Goal: Information Seeking & Learning: Learn about a topic

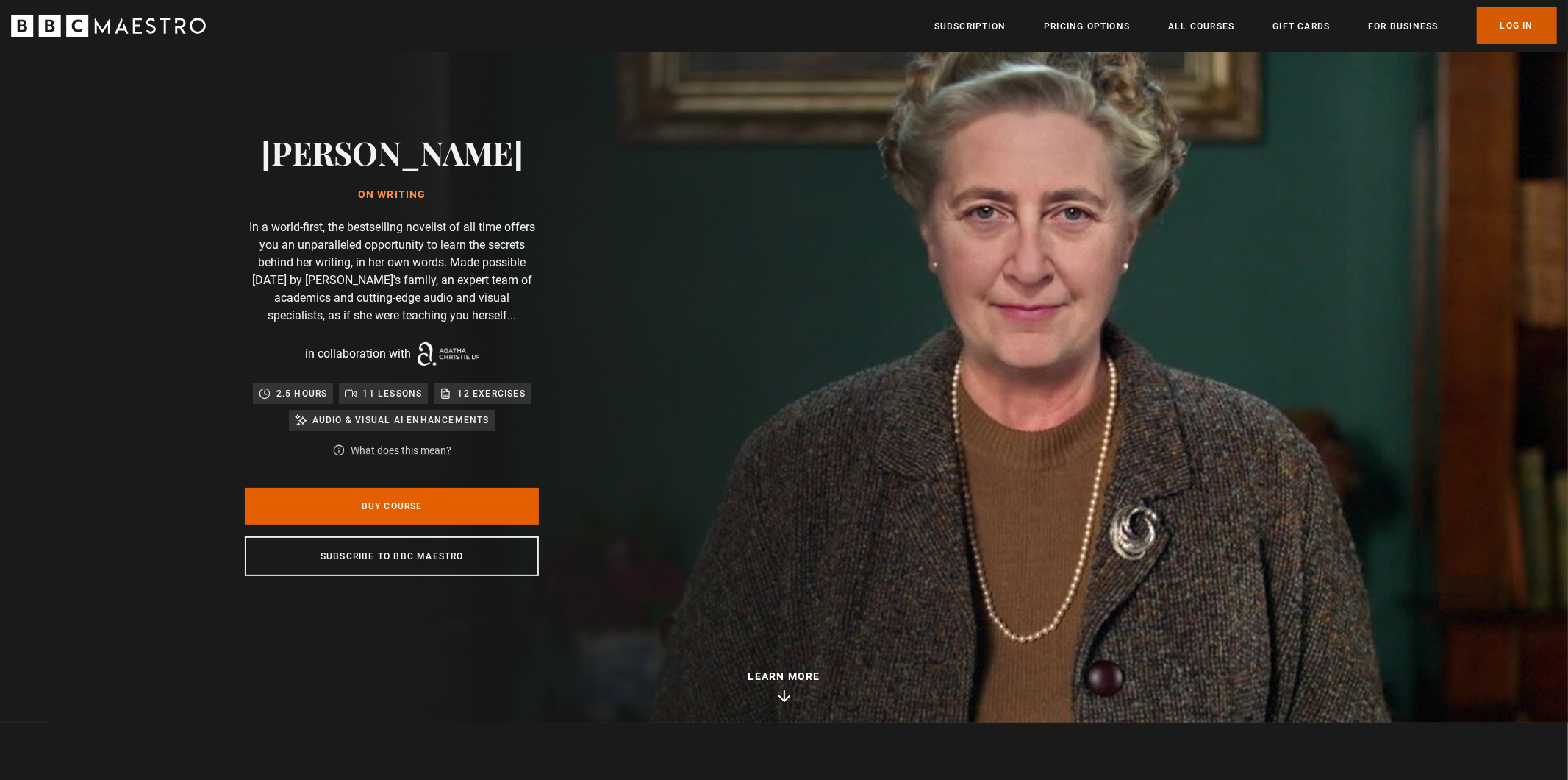
click at [1507, 14] on link "Log In" at bounding box center [1517, 25] width 80 height 36
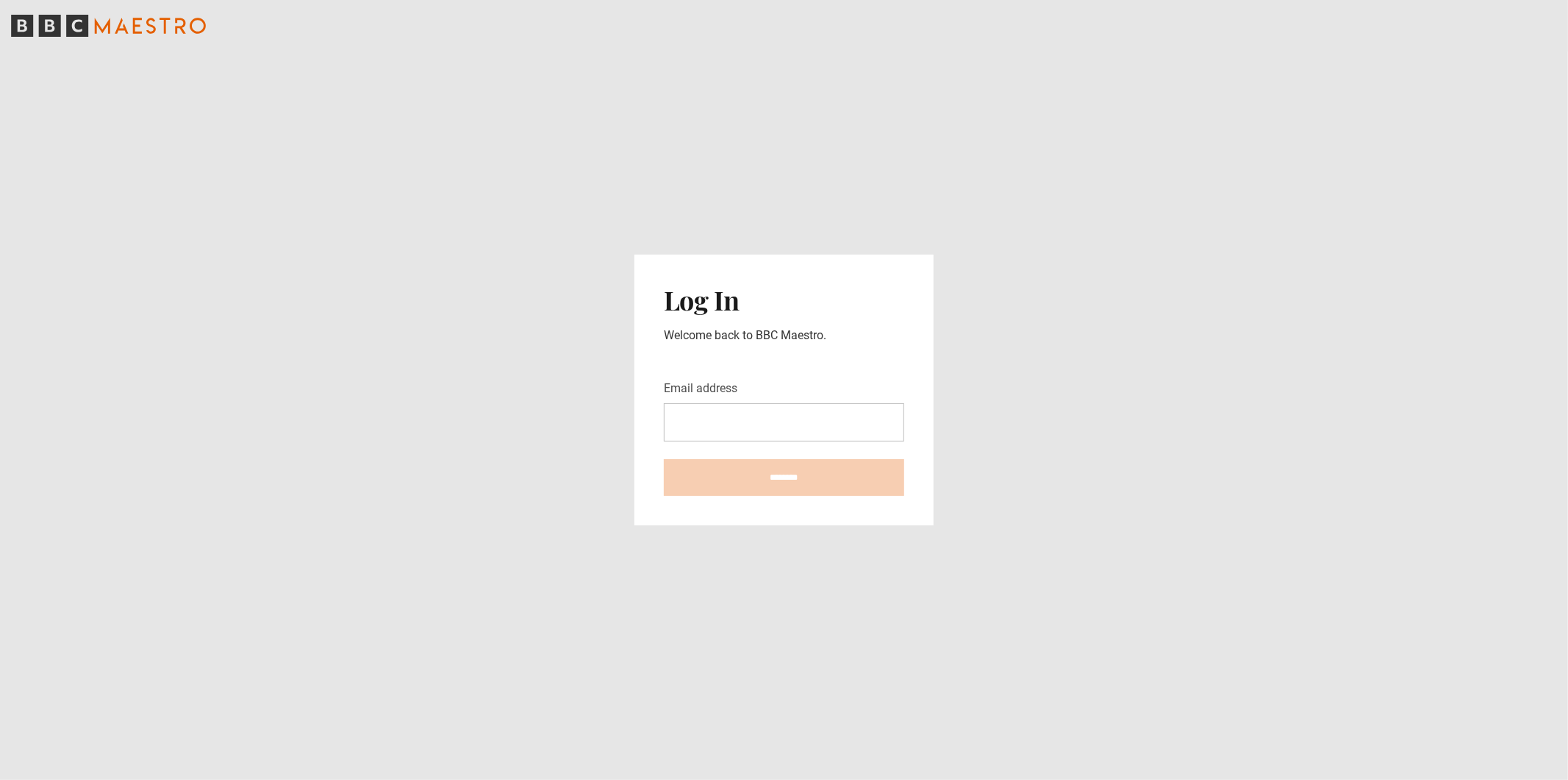
type input "**********"
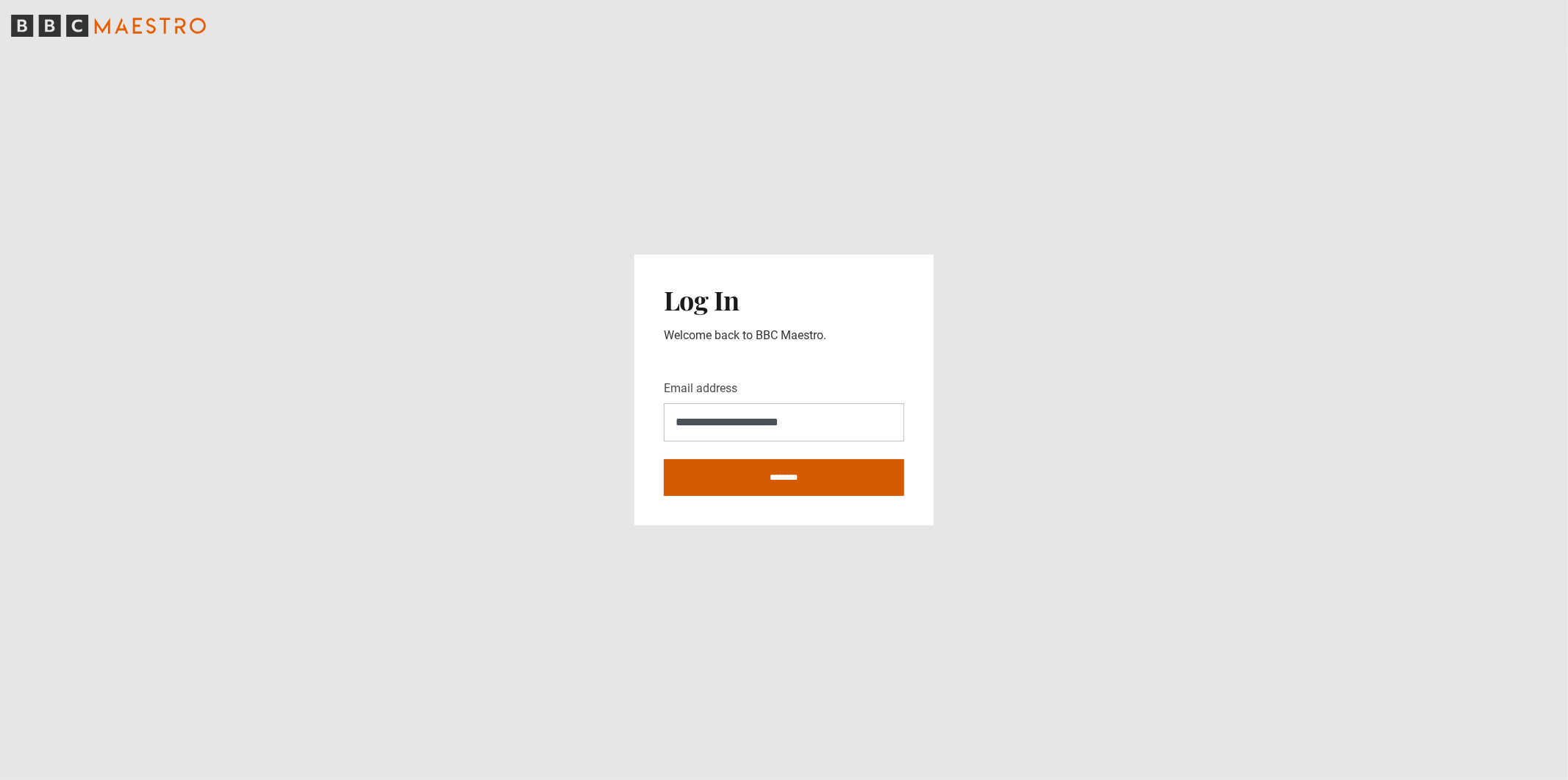
click at [753, 477] on input "********" at bounding box center [783, 477] width 240 height 36
type input "**********"
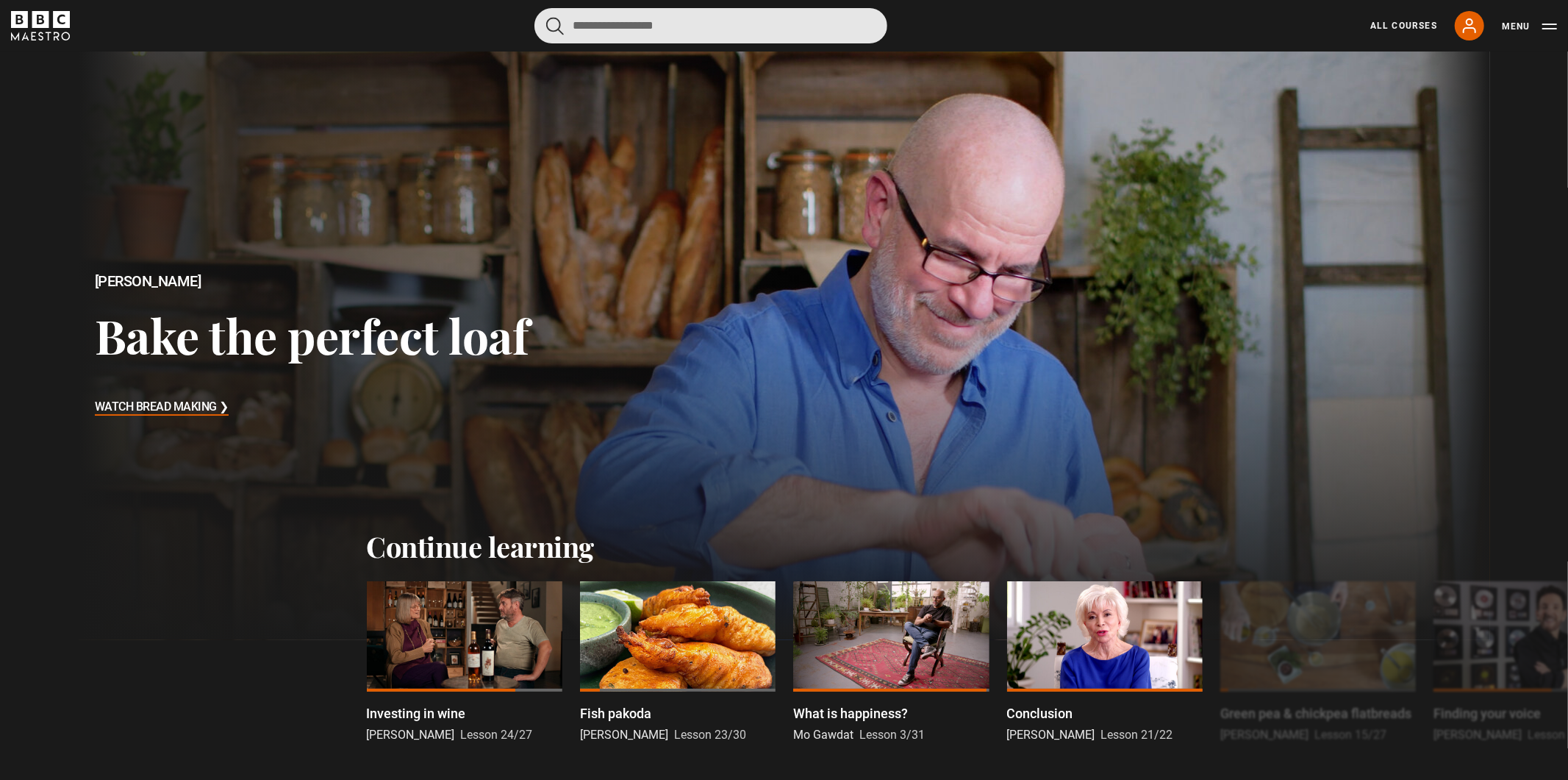
click at [652, 43] on input "Search" at bounding box center [710, 25] width 353 height 36
type input "**********"
click at [546, 16] on button "submit" at bounding box center [555, 25] width 17 height 18
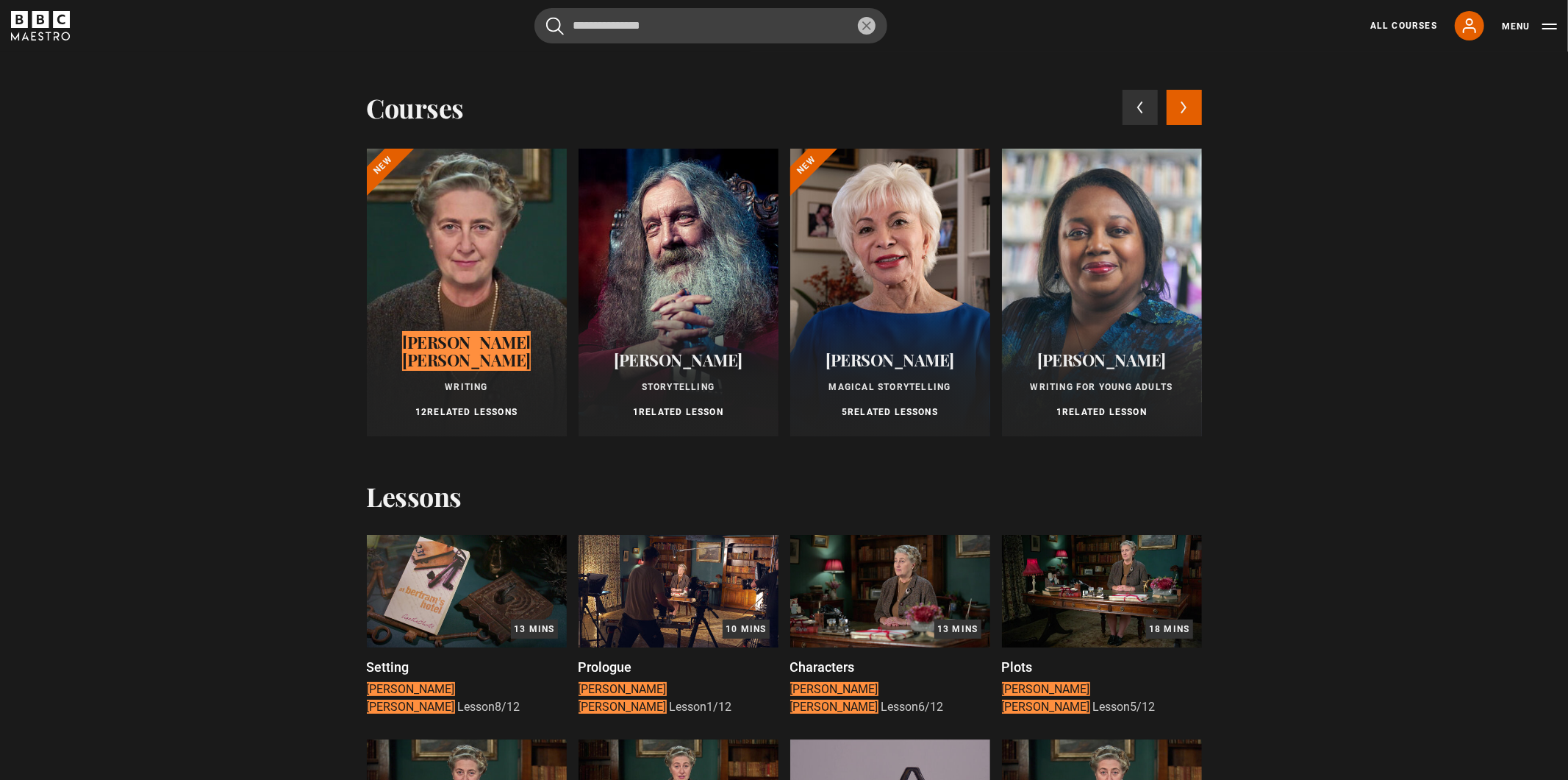
click at [513, 244] on div at bounding box center [467, 292] width 200 height 287
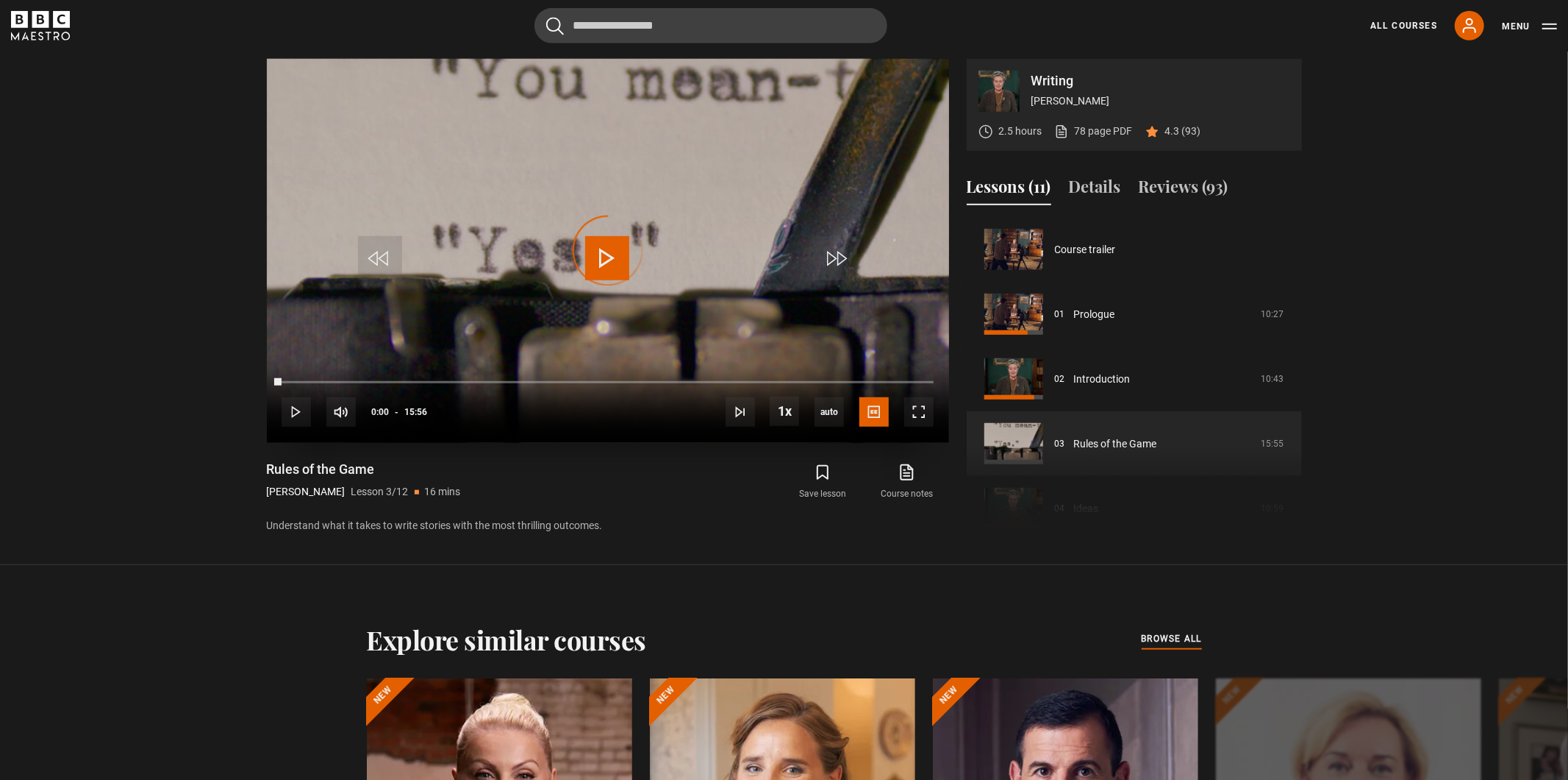
scroll to position [129, 0]
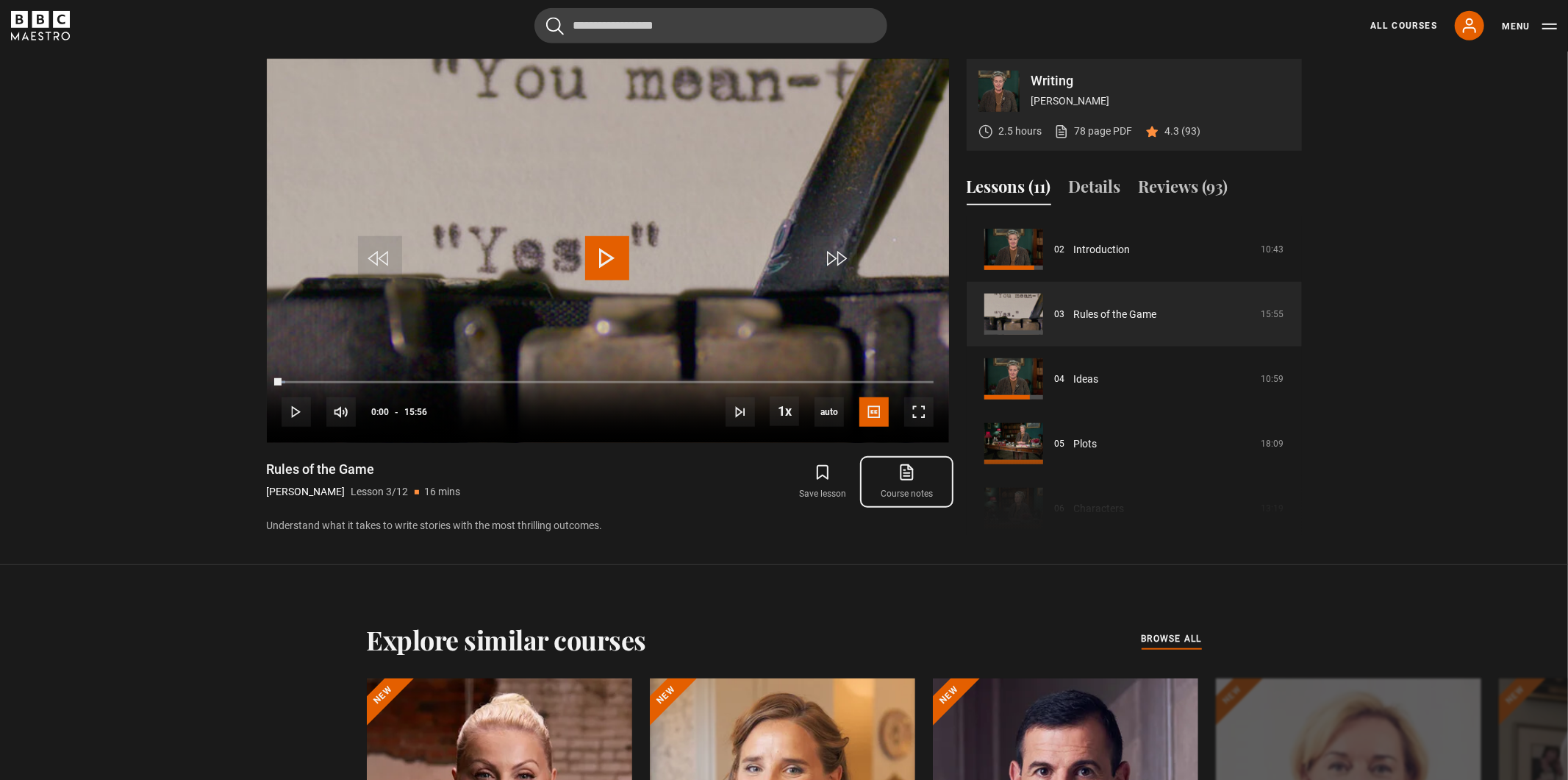
click at [905, 478] on icon at bounding box center [906, 472] width 18 height 17
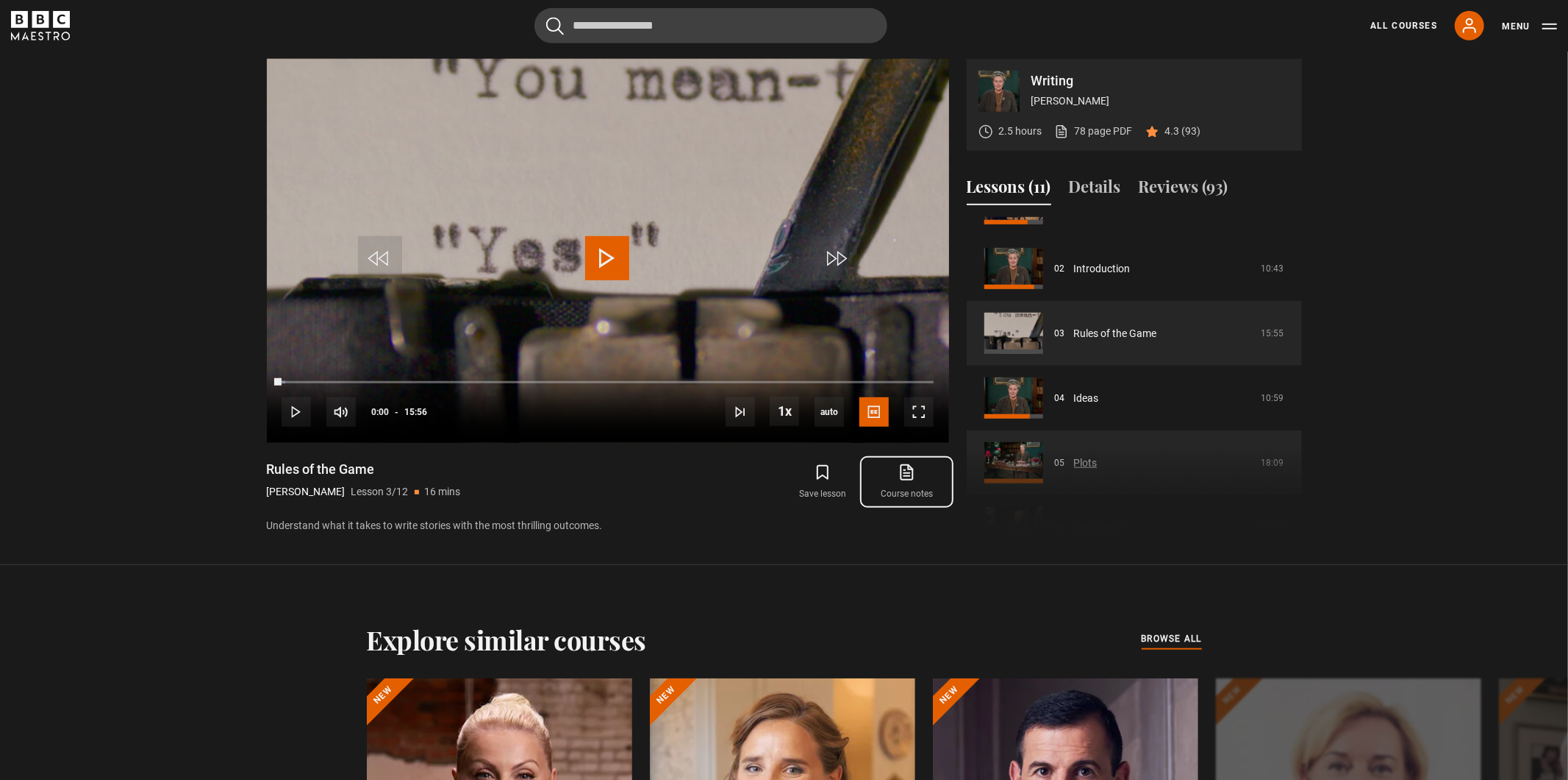
scroll to position [95, 0]
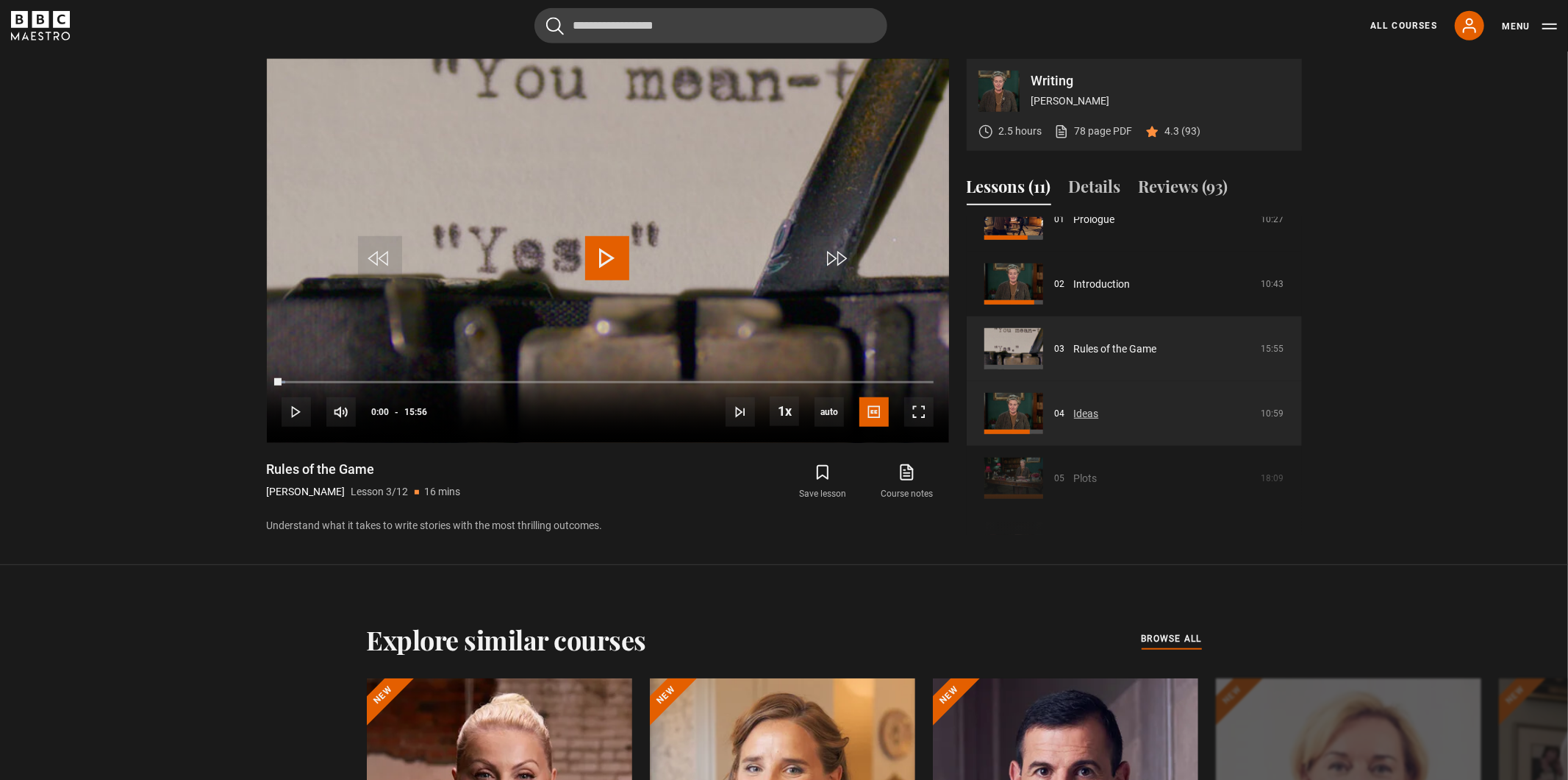
click at [1099, 422] on link "Ideas" at bounding box center [1087, 414] width 25 height 16
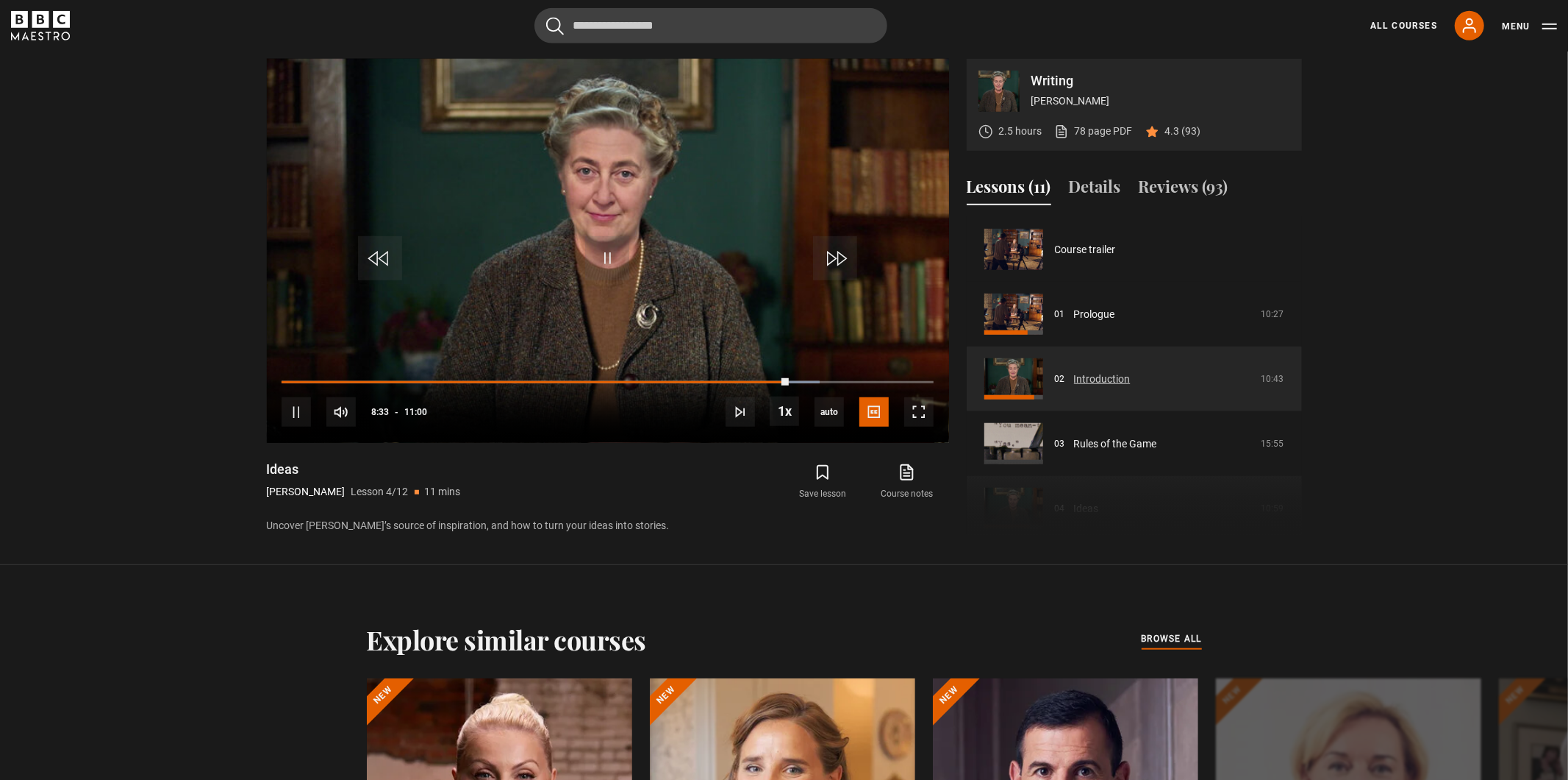
click at [1093, 371] on link "Introduction" at bounding box center [1102, 379] width 56 height 16
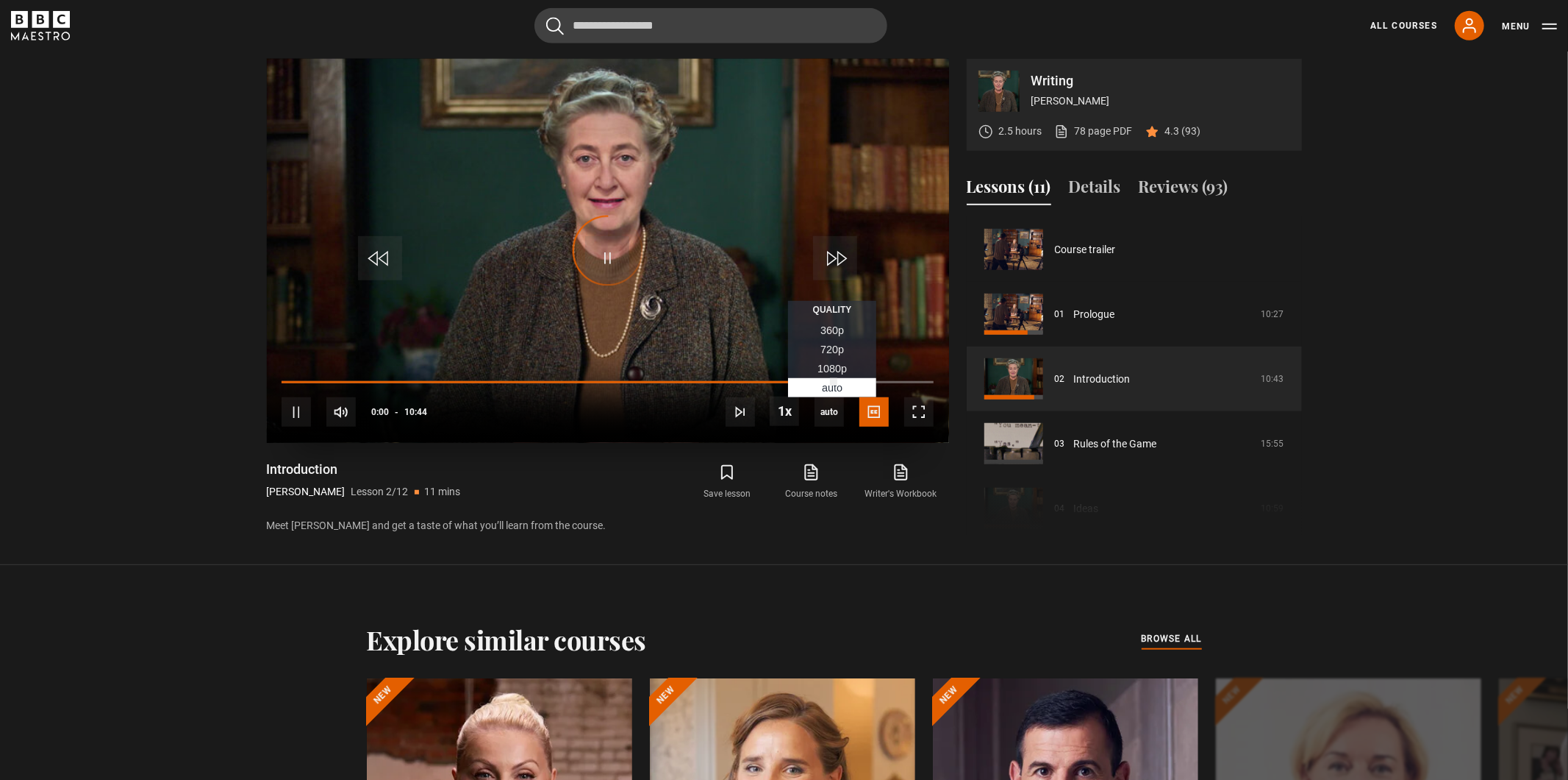
scroll to position [64, 0]
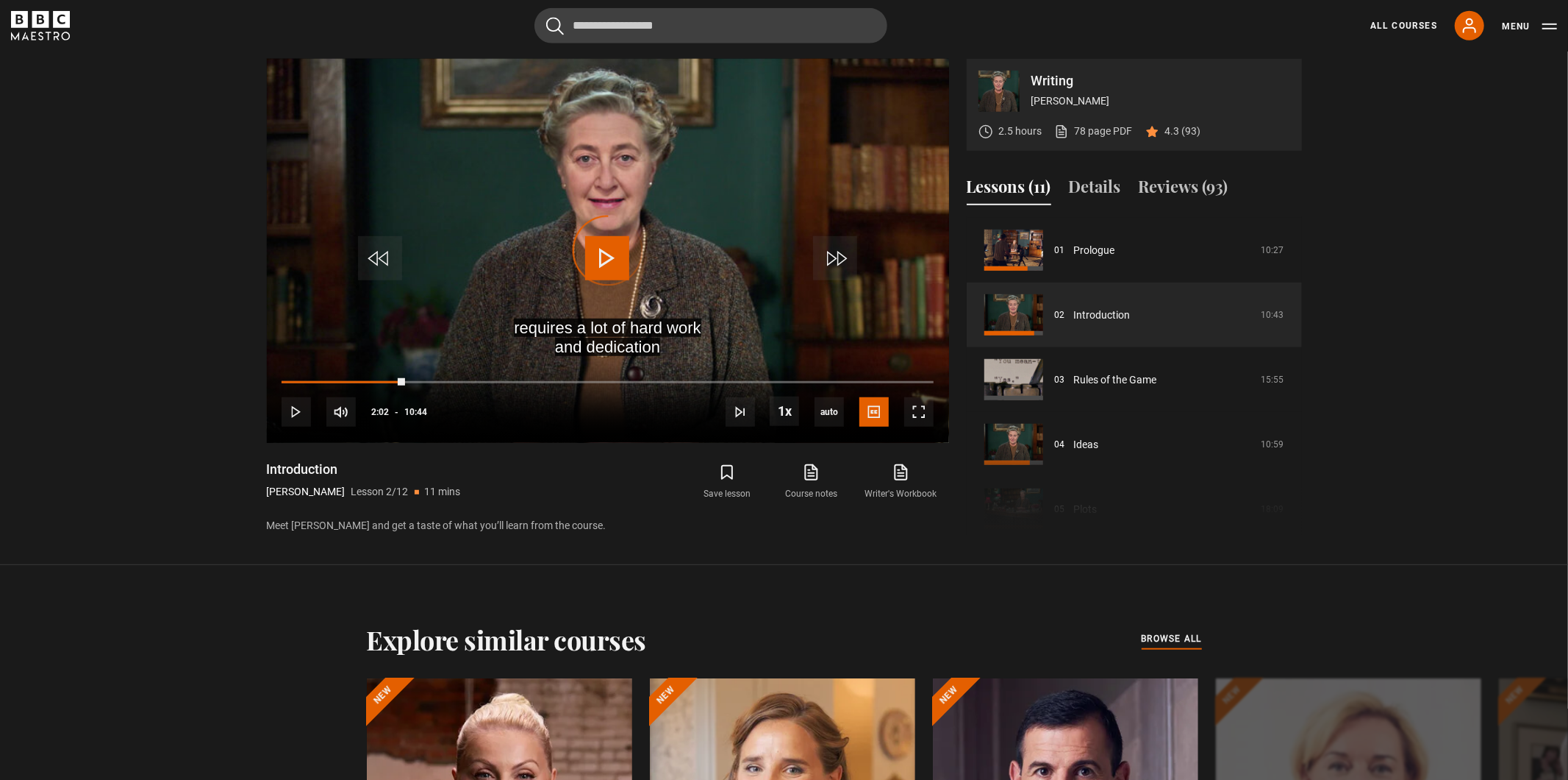
drag, startPoint x: 405, startPoint y: 381, endPoint x: 256, endPoint y: 381, distance: 149.0
click at [256, 381] on div "Writing Agatha Christie 2.5 hours 78 page PDF (opens in new tab) 4.3 (93) requi…" at bounding box center [784, 297] width 1059 height 475
click at [462, 379] on div "10s Skip Back 10 seconds Pause 10s Skip Forward 10 seconds Loaded : 34.16% 03:0…" at bounding box center [608, 402] width 683 height 82
click at [465, 381] on div "Loaded : 34.16% 03:00 02:36" at bounding box center [607, 381] width 651 height 4
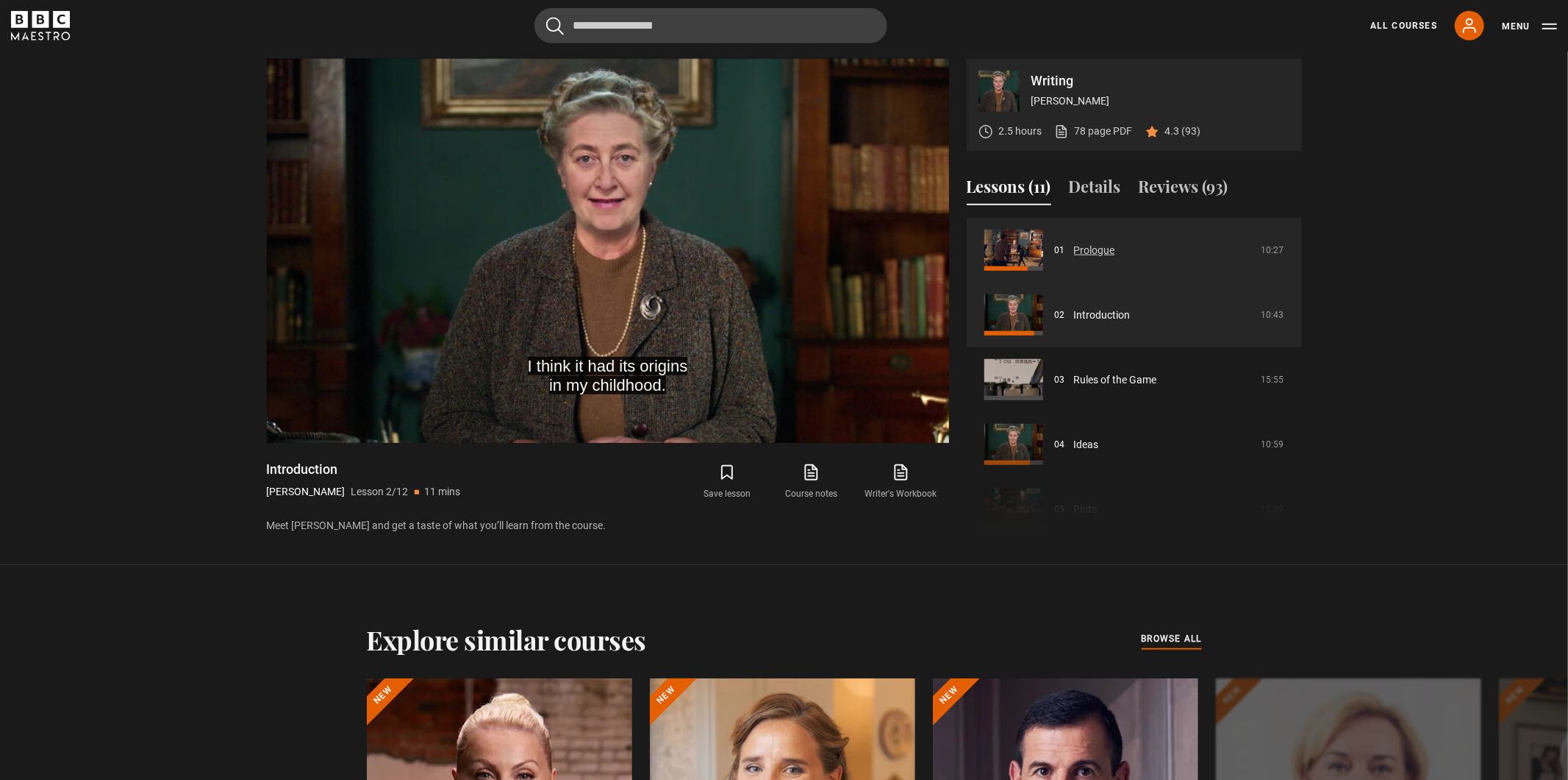
click at [1089, 249] on link "Prologue" at bounding box center [1094, 251] width 41 height 16
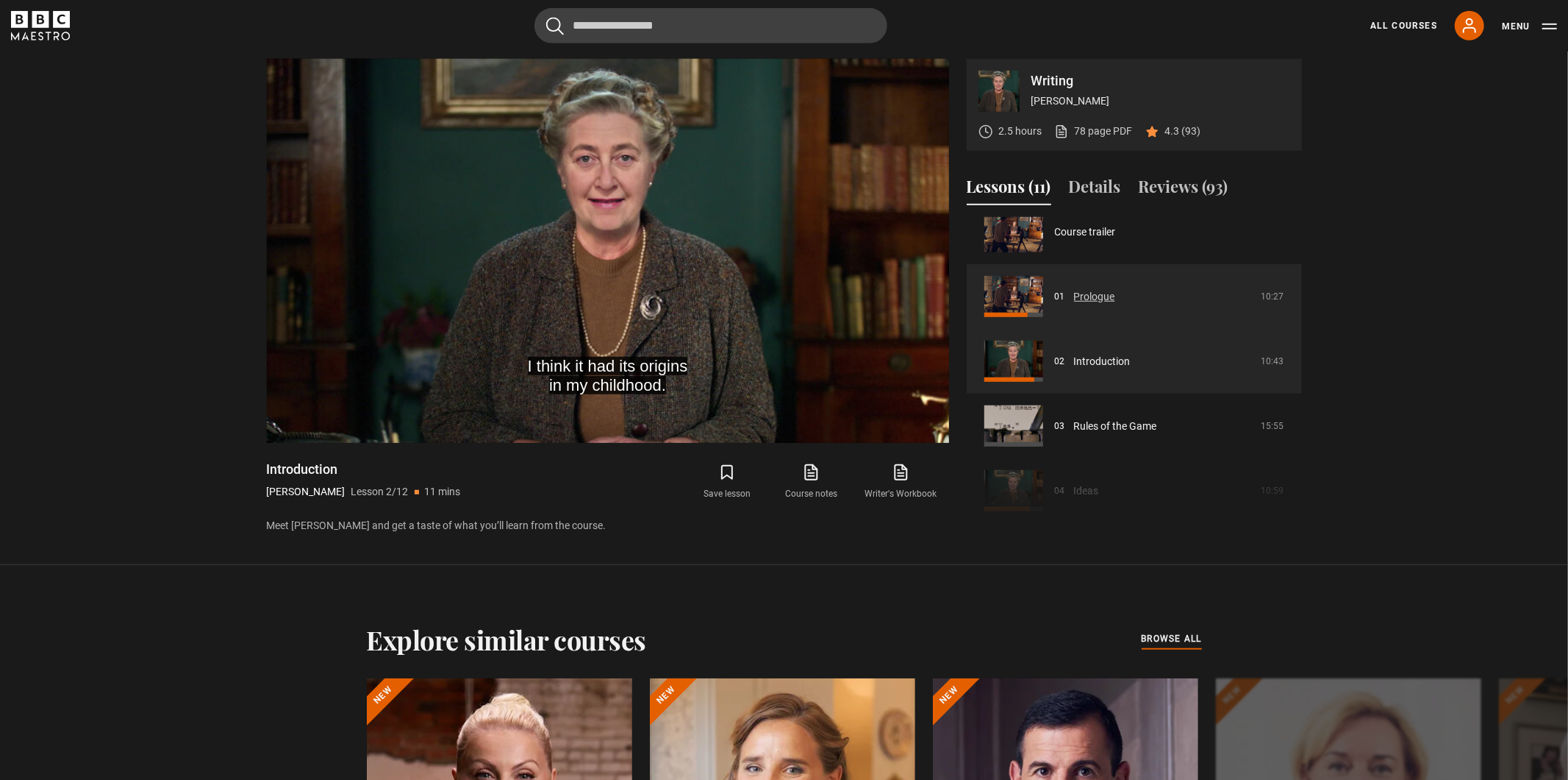
scroll to position [0, 0]
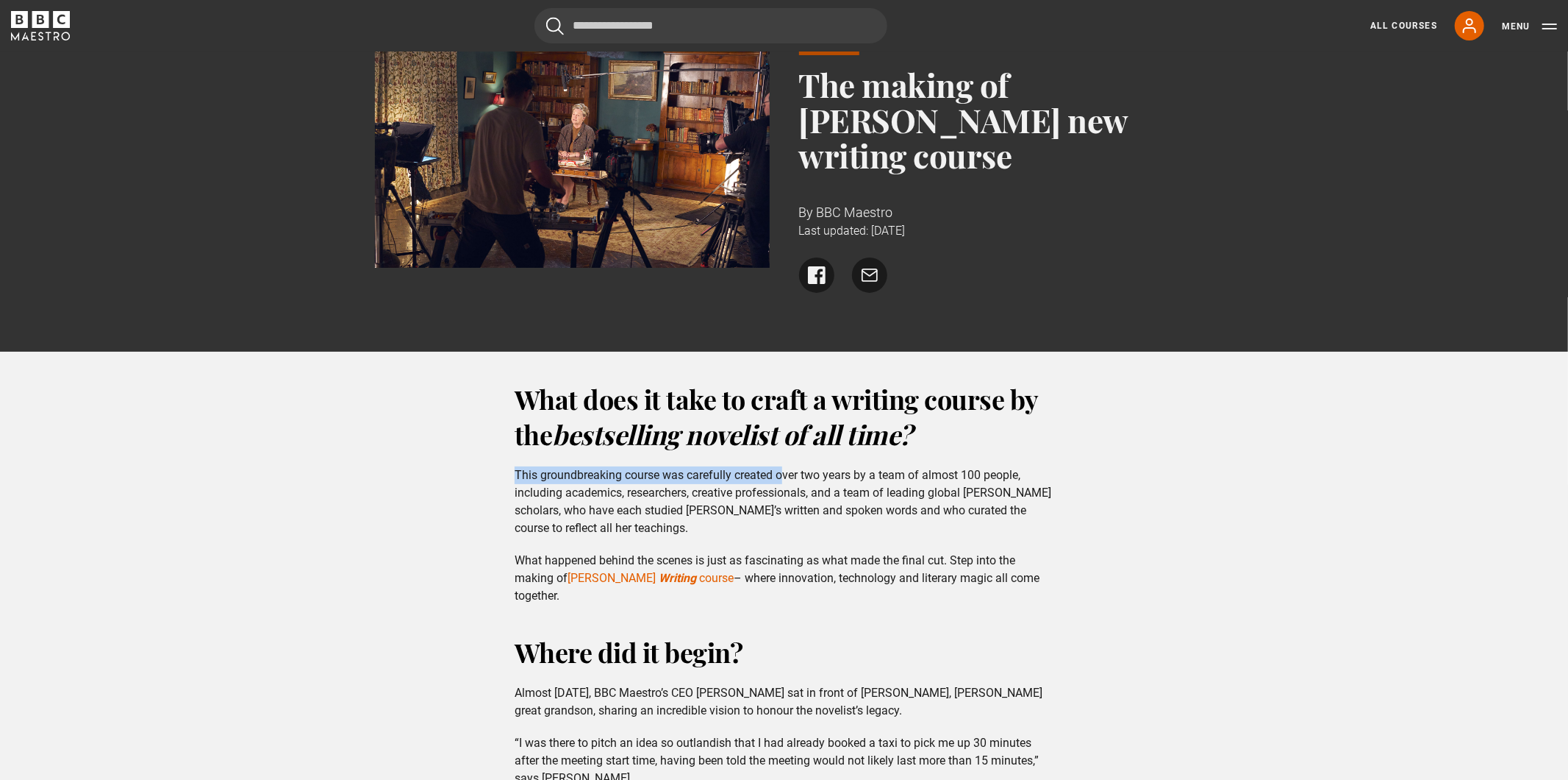
drag, startPoint x: 621, startPoint y: 465, endPoint x: 785, endPoint y: 481, distance: 164.8
click at [785, 481] on div "What does it take to craft a writing course by the bestselling novelist of all …" at bounding box center [784, 493] width 563 height 224
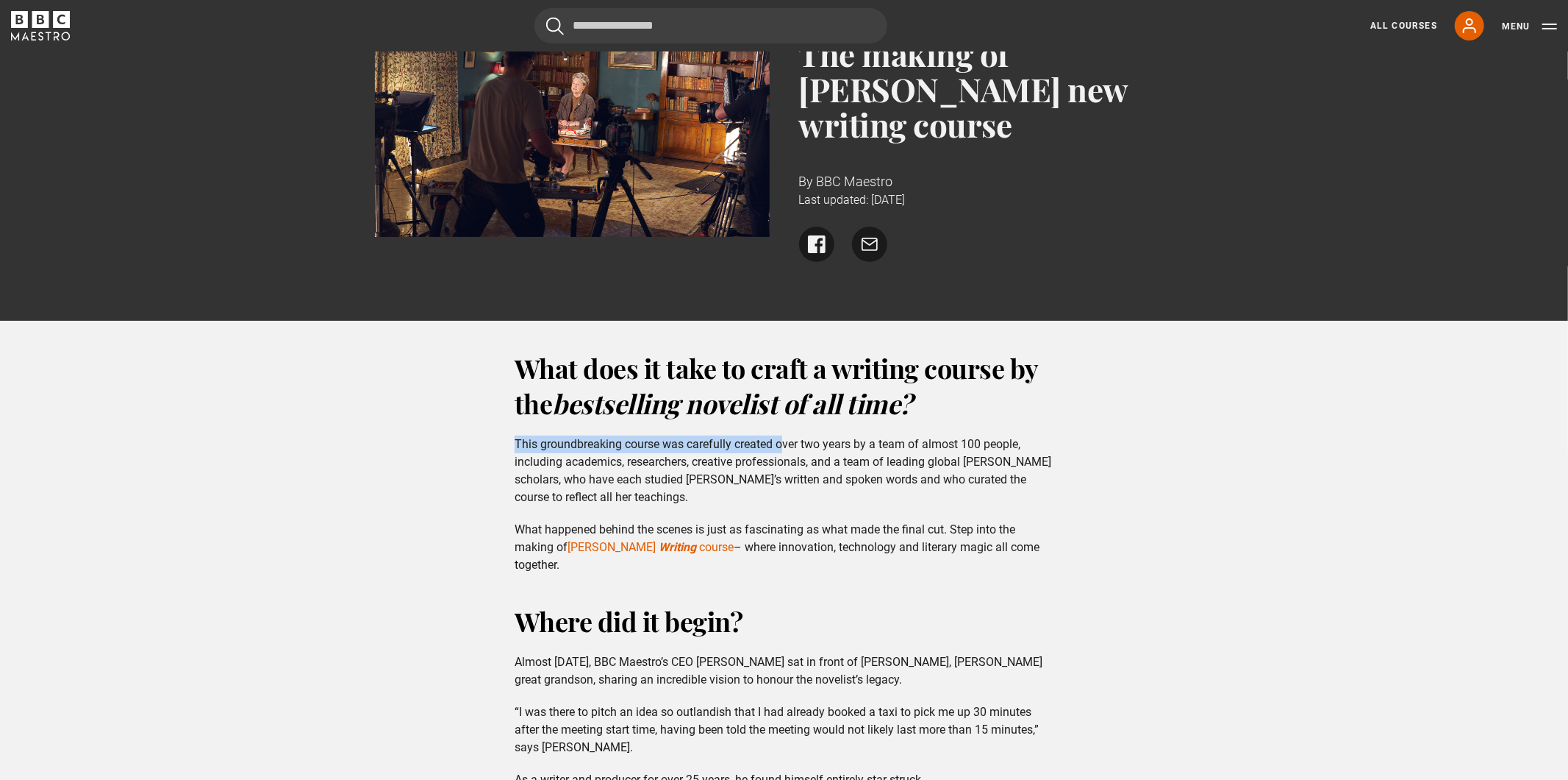
click at [852, 432] on div "What does it take to craft a writing course by the bestselling novelist of all …" at bounding box center [784, 462] width 563 height 224
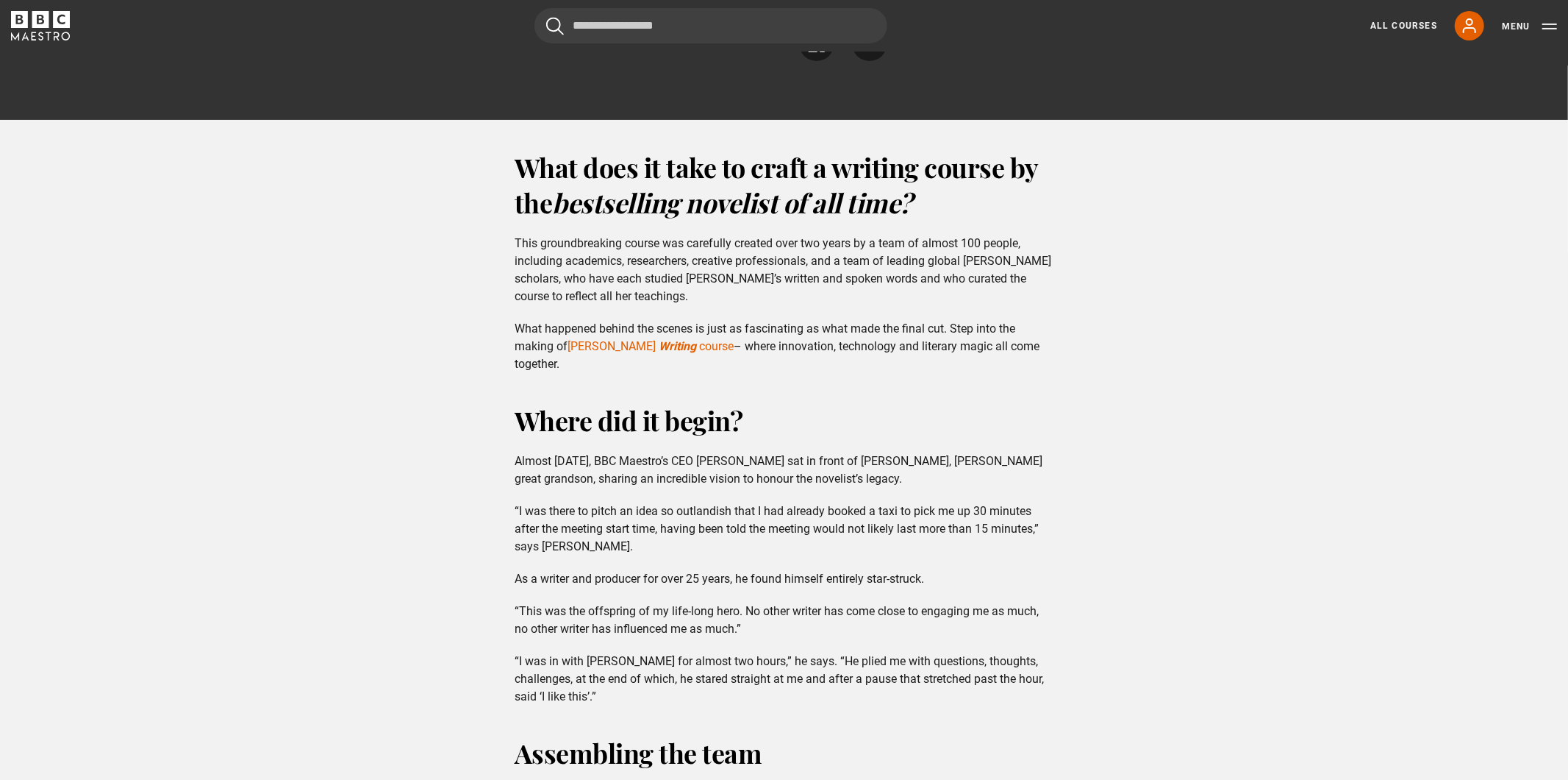
scroll to position [353, 0]
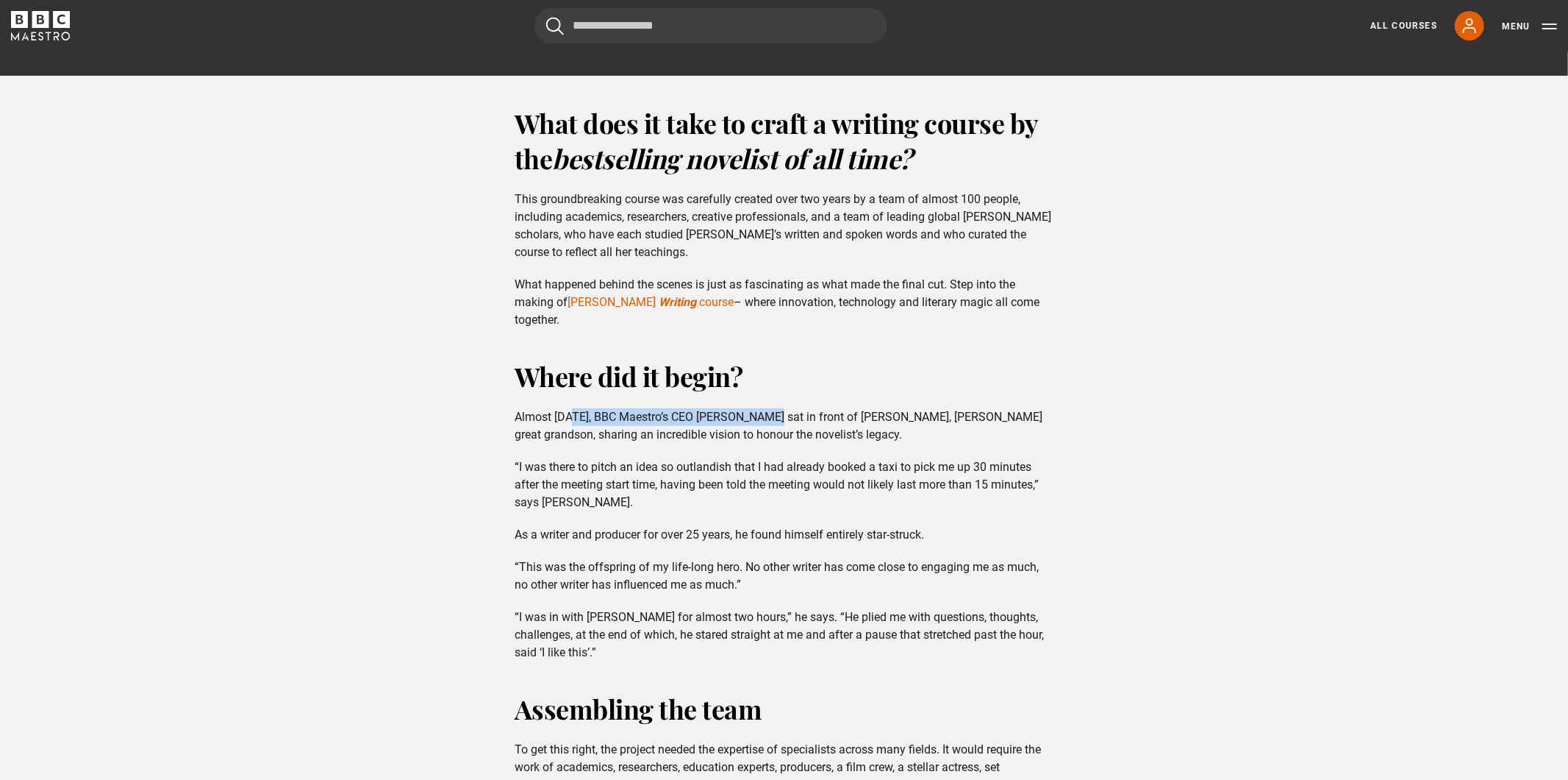
drag, startPoint x: 575, startPoint y: 408, endPoint x: 794, endPoint y: 421, distance: 219.4
click at [794, 421] on p "Almost two years ago, BBC Maestro’s CEO Michael Levine sat in front of James Pr…" at bounding box center [783, 425] width 539 height 36
drag, startPoint x: 754, startPoint y: 418, endPoint x: 947, endPoint y: 423, distance: 193.1
click at [947, 423] on p "Almost two years ago, BBC Maestro’s CEO Michael Levine sat in front of James Pr…" at bounding box center [783, 425] width 539 height 36
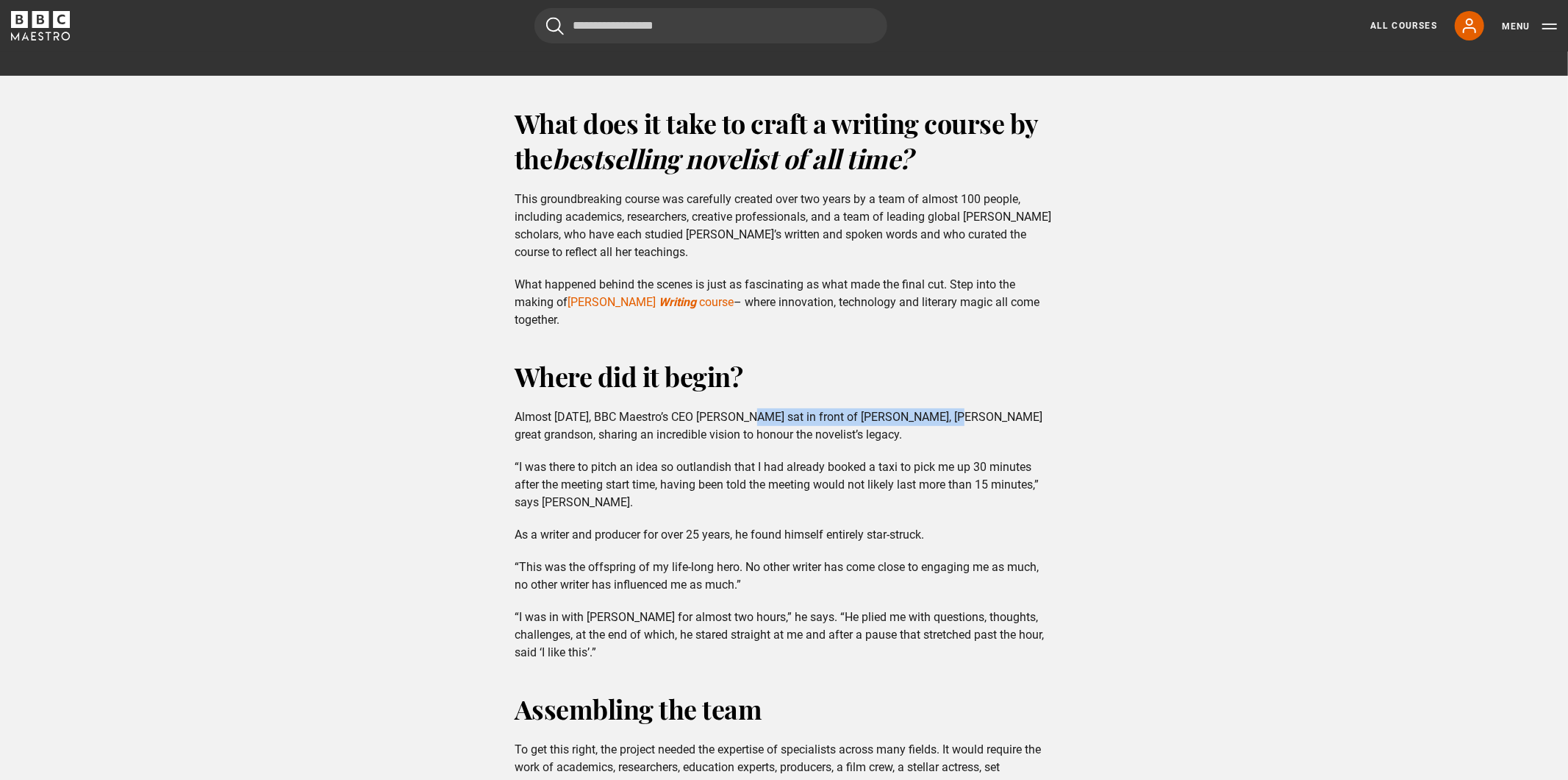
click at [947, 423] on p "Almost two years ago, BBC Maestro’s CEO Michael Levine sat in front of James Pr…" at bounding box center [783, 425] width 539 height 36
drag, startPoint x: 548, startPoint y: 429, endPoint x: 765, endPoint y: 444, distance: 217.5
click at [765, 444] on div "Where did it begin? Almost two years ago, BBC Maestro’s CEO Michael Levine sat …" at bounding box center [784, 509] width 563 height 303
click at [802, 429] on p "Almost two years ago, BBC Maestro’s CEO Michael Levine sat in front of James Pr…" at bounding box center [783, 425] width 539 height 36
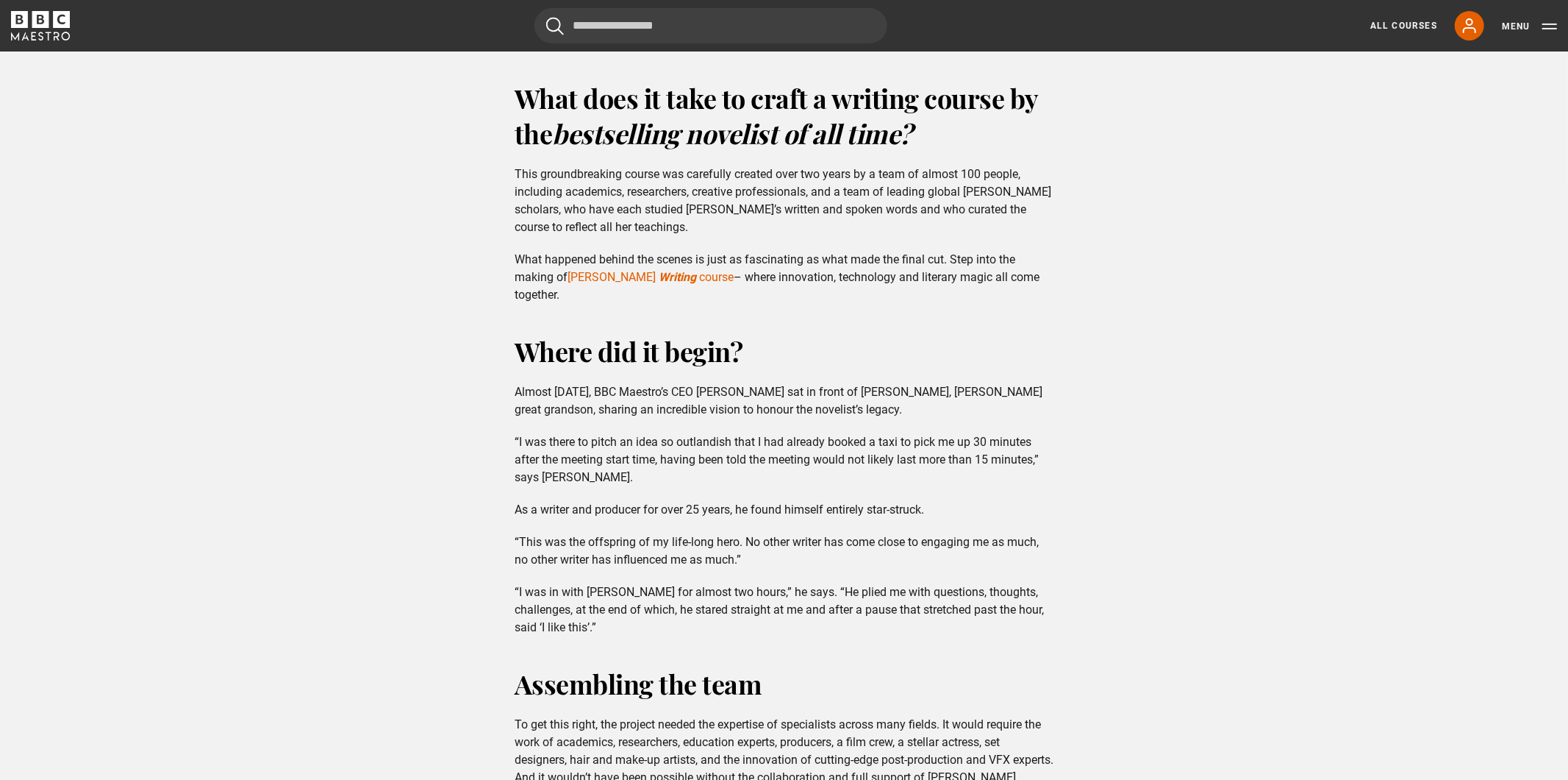
scroll to position [380, 0]
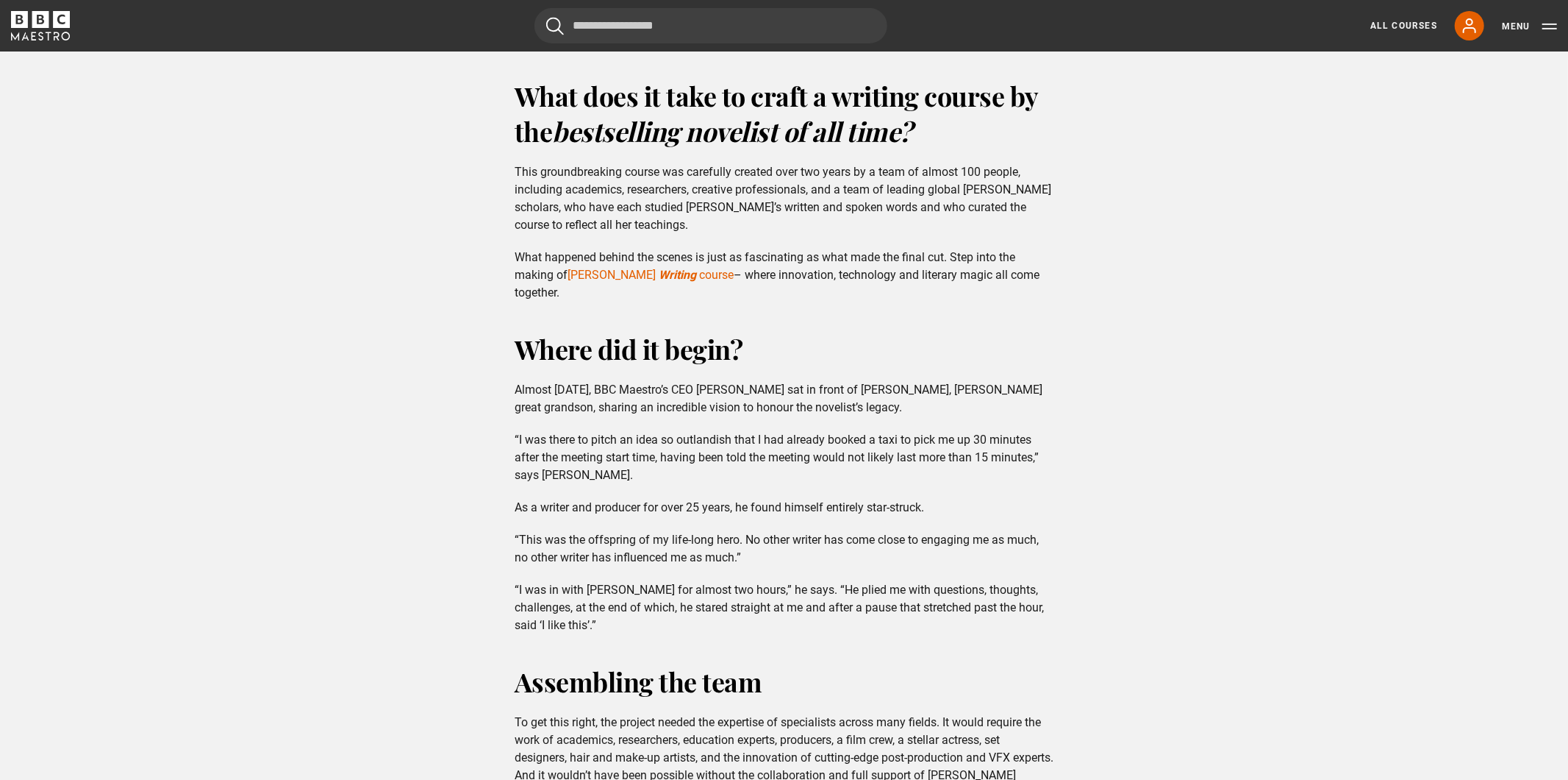
drag, startPoint x: 746, startPoint y: 405, endPoint x: 914, endPoint y: 405, distance: 168.0
click at [914, 405] on p "Almost two years ago, BBC Maestro’s CEO Michael Levine sat in front of James Pr…" at bounding box center [783, 398] width 539 height 36
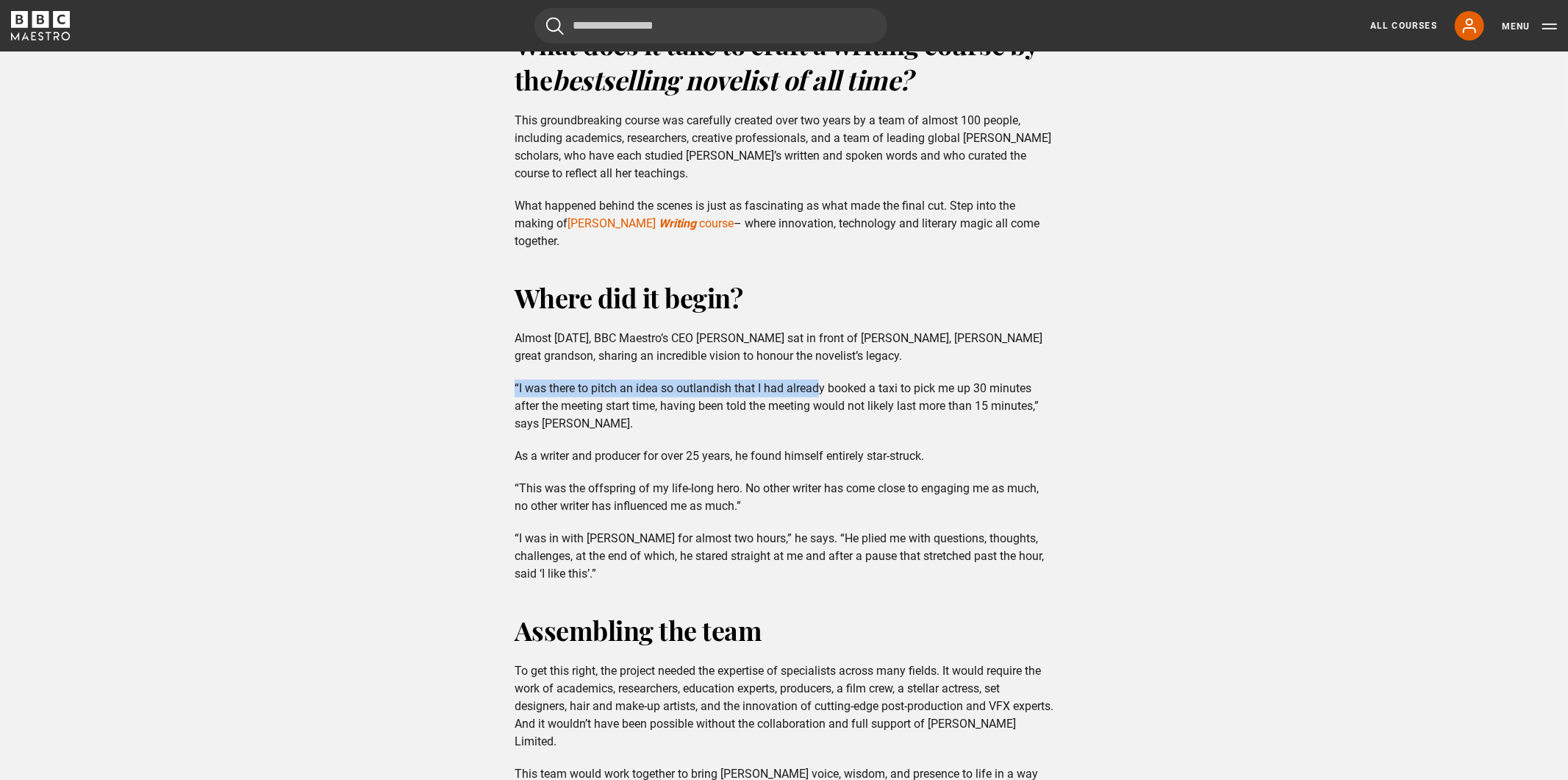
drag, startPoint x: 609, startPoint y: 370, endPoint x: 842, endPoint y: 394, distance: 234.2
click at [842, 394] on div "Where did it begin? Almost two years ago, BBC Maestro’s CEO Michael Levine sat …" at bounding box center [784, 430] width 563 height 303
click at [859, 390] on p "“I was there to pitch an idea so outlandish that I had already booked a taxi to…" at bounding box center [783, 405] width 539 height 53
drag, startPoint x: 831, startPoint y: 389, endPoint x: 983, endPoint y: 398, distance: 152.3
click at [983, 398] on p "“I was there to pitch an idea so outlandish that I had already booked a taxi to…" at bounding box center [783, 405] width 539 height 53
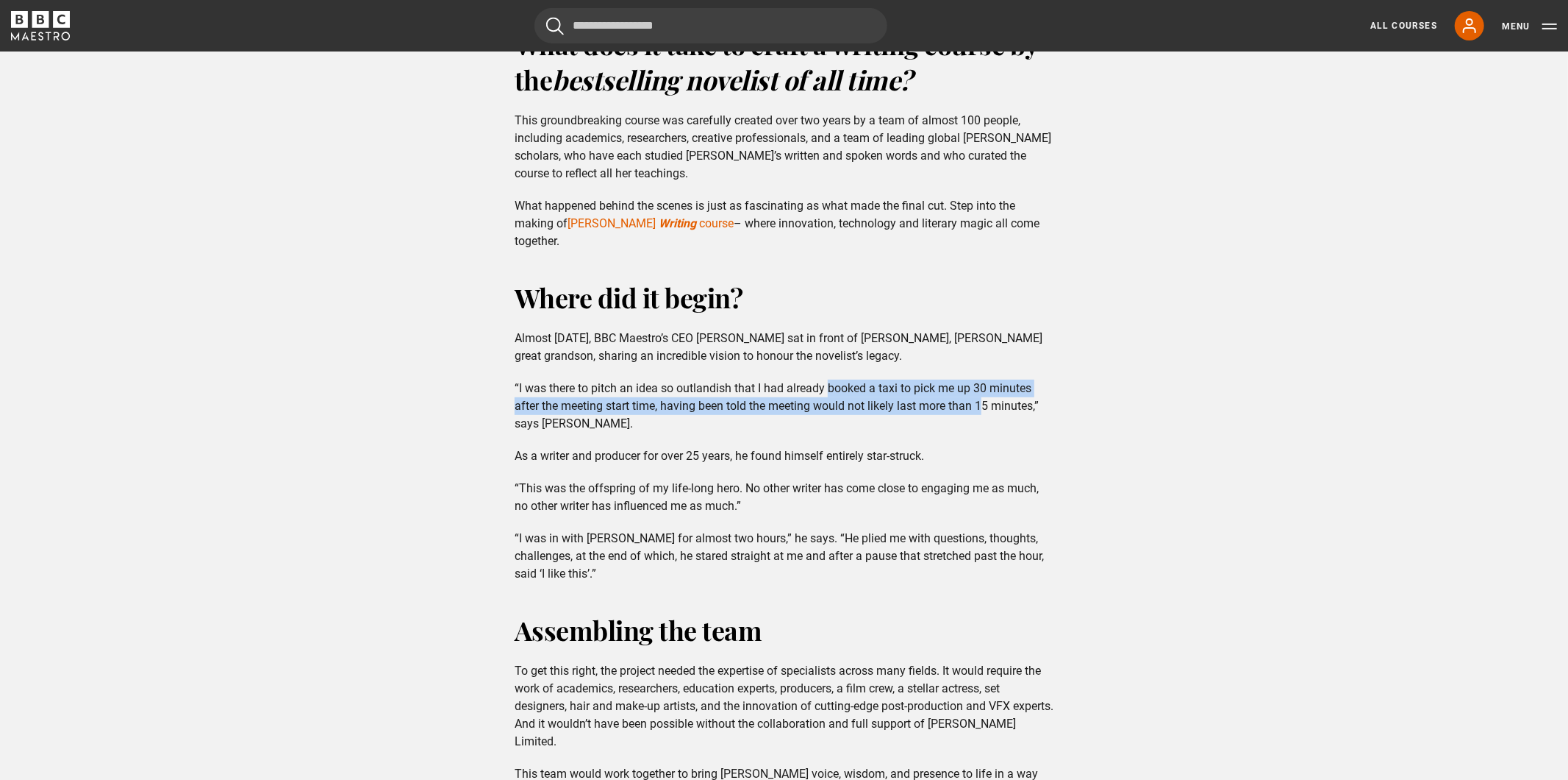
click at [983, 398] on p "“I was there to pitch an idea so outlandish that I had already booked a taxi to…" at bounding box center [783, 405] width 539 height 53
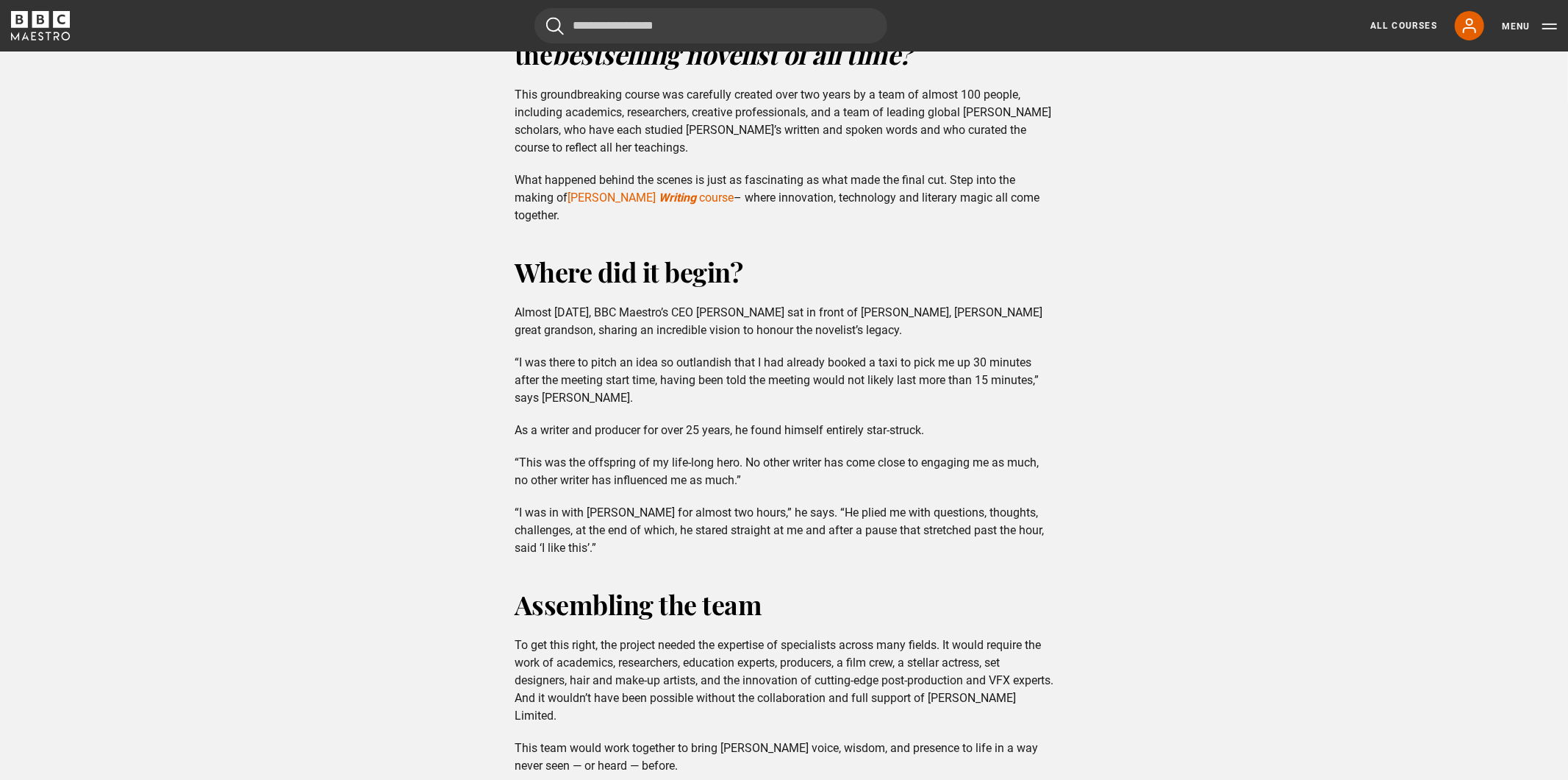
drag, startPoint x: 825, startPoint y: 383, endPoint x: 1032, endPoint y: 401, distance: 207.8
click at [1031, 401] on p "“I was there to pitch an idea so outlandish that I had already booked a taxi to…" at bounding box center [783, 380] width 539 height 53
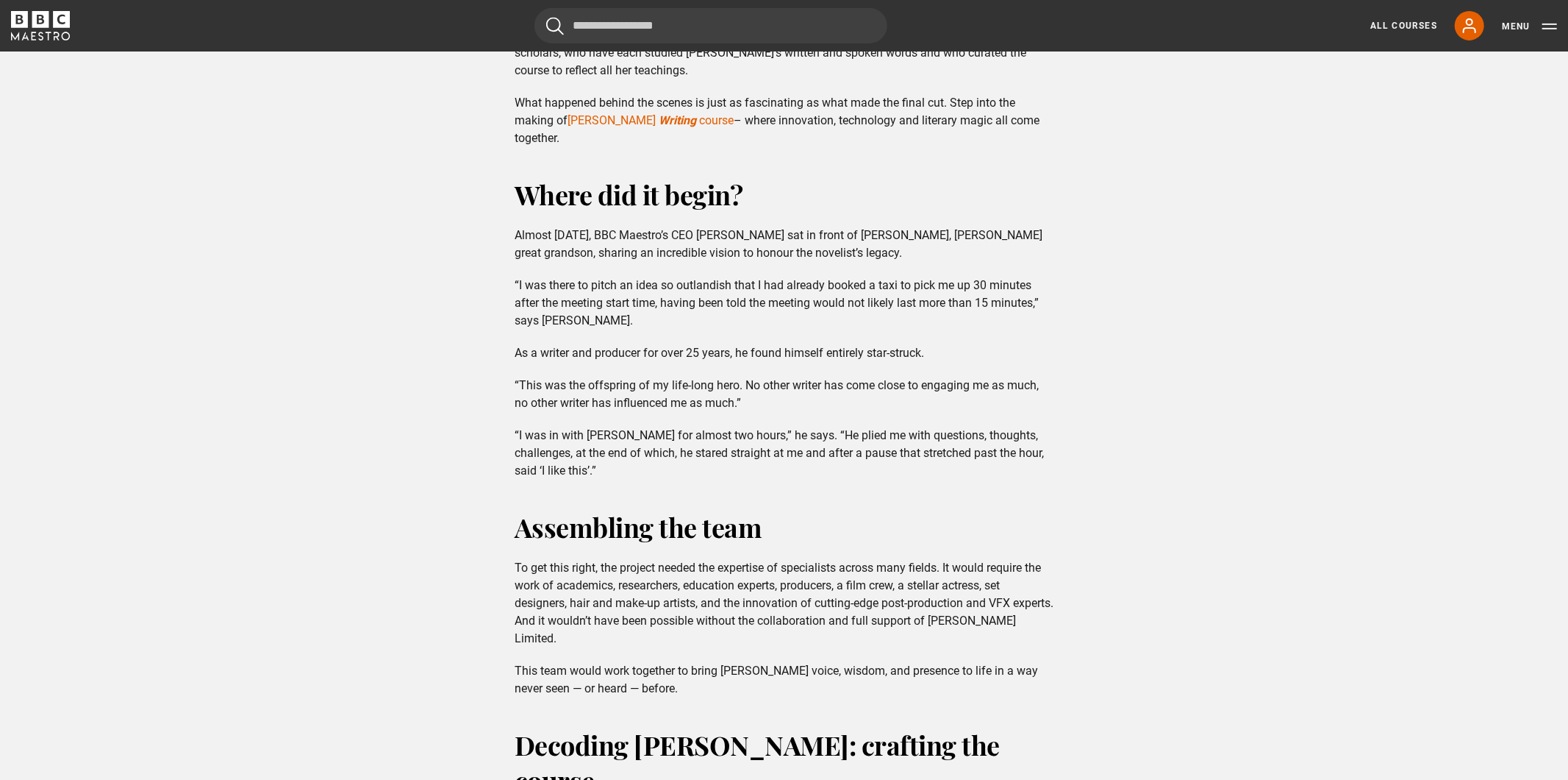
click at [727, 342] on div "Where did it begin? Almost two years ago, BBC Maestro’s CEO Michael Levine sat …" at bounding box center [784, 327] width 563 height 303
drag, startPoint x: 630, startPoint y: 351, endPoint x: 818, endPoint y: 351, distance: 188.0
click at [818, 351] on p "As a writer and producer for over 25 years, he found himself entirely star-stru…" at bounding box center [783, 353] width 539 height 17
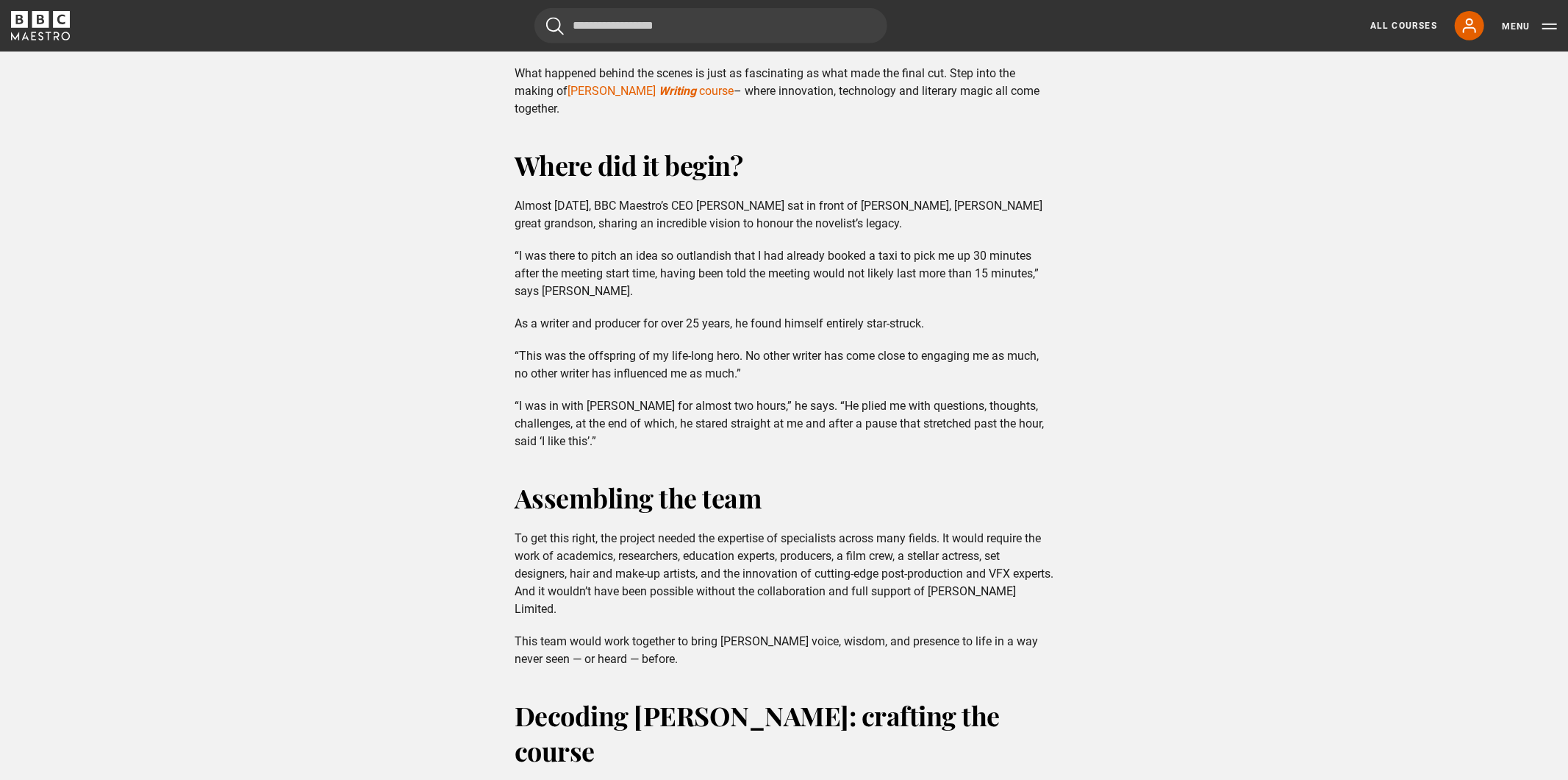
scroll to position [568, 0]
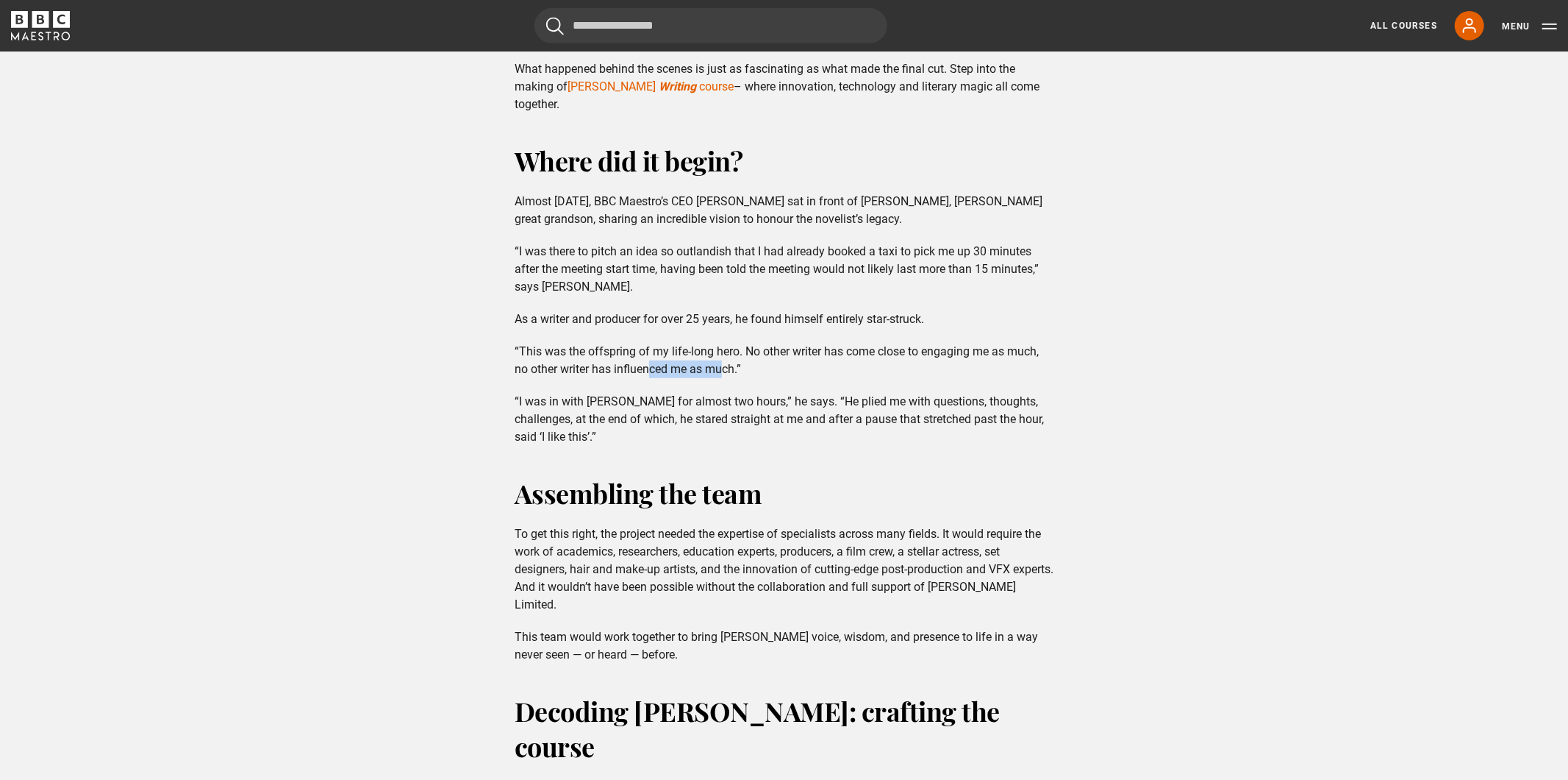
drag, startPoint x: 652, startPoint y: 364, endPoint x: 735, endPoint y: 364, distance: 83.0
click at [735, 364] on p "“This was the offspring of my life-long hero. No other writer has come close to…" at bounding box center [783, 360] width 539 height 36
click at [755, 360] on p "“This was the offspring of my life-long hero. No other writer has come close to…" at bounding box center [783, 360] width 539 height 36
drag, startPoint x: 657, startPoint y: 346, endPoint x: 798, endPoint y: 355, distance: 141.3
click at [798, 355] on p "“This was the offspring of my life-long hero. No other writer has come close to…" at bounding box center [783, 360] width 539 height 36
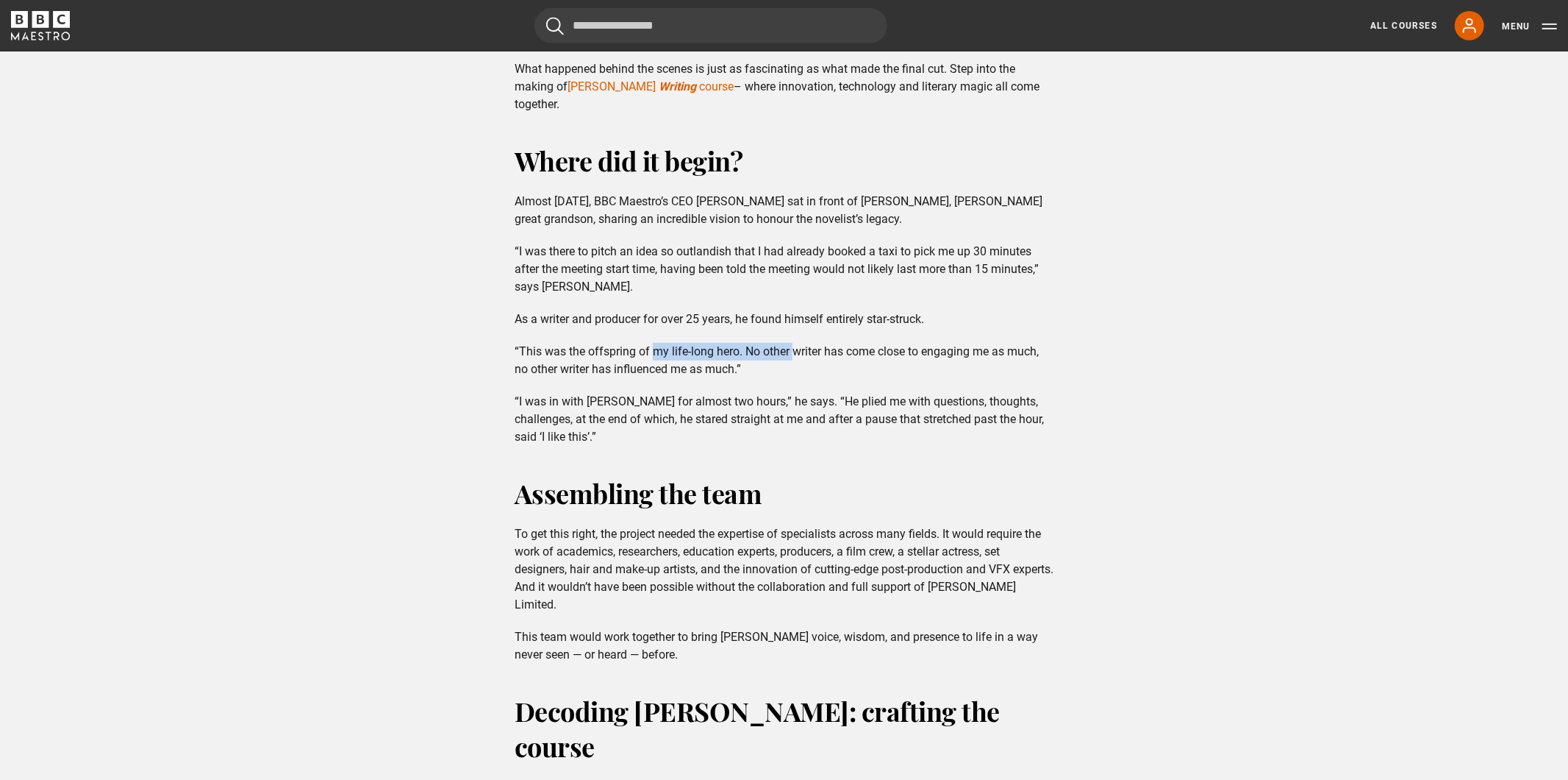
click at [798, 355] on p "“This was the offspring of my life-long hero. No other writer has come close to…" at bounding box center [783, 360] width 539 height 36
drag, startPoint x: 737, startPoint y: 355, endPoint x: 843, endPoint y: 367, distance: 106.7
click at [843, 367] on p "“This was the offspring of my life-long hero. No other writer has come close to…" at bounding box center [783, 360] width 539 height 36
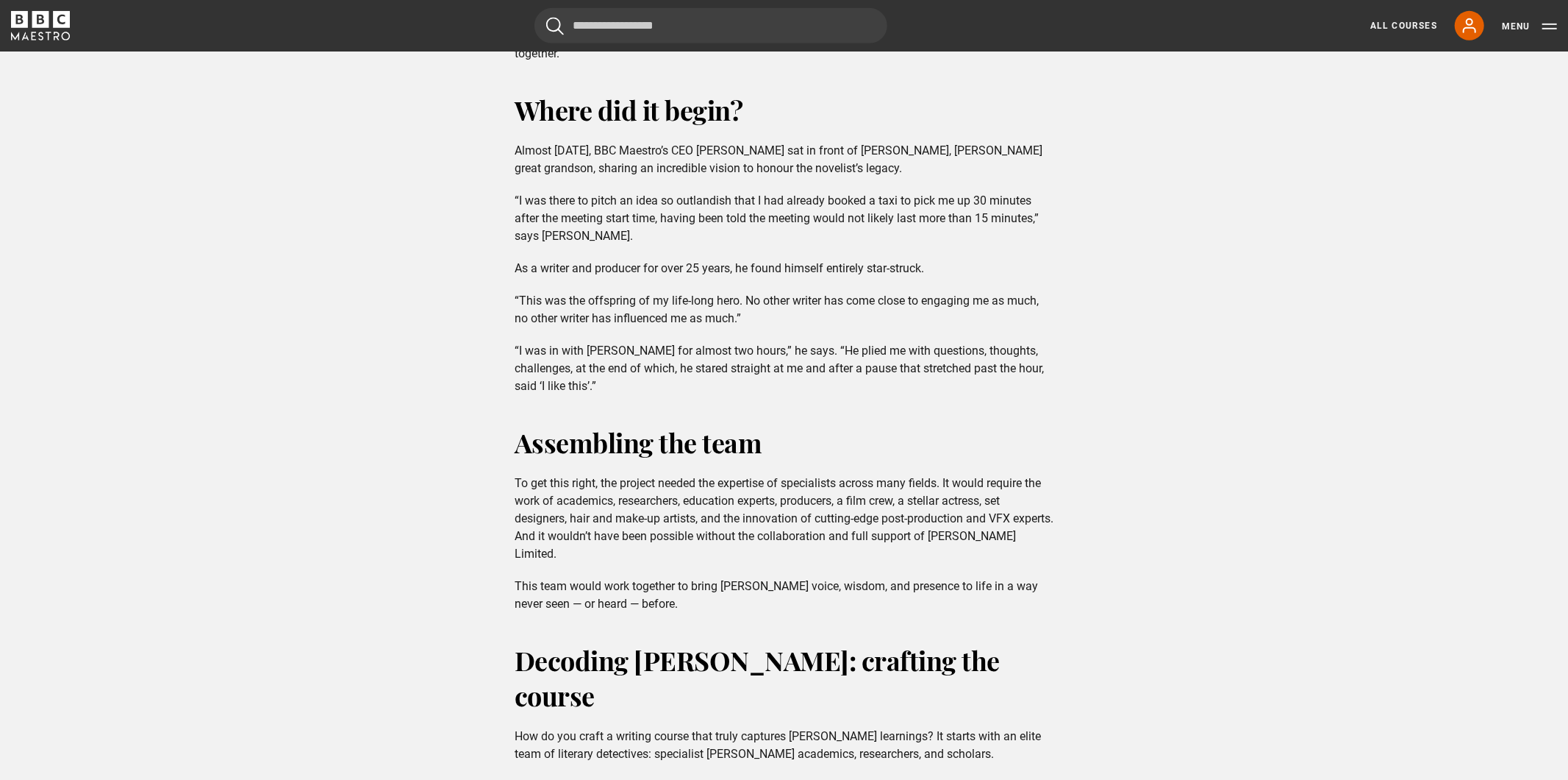
scroll to position [631, 0]
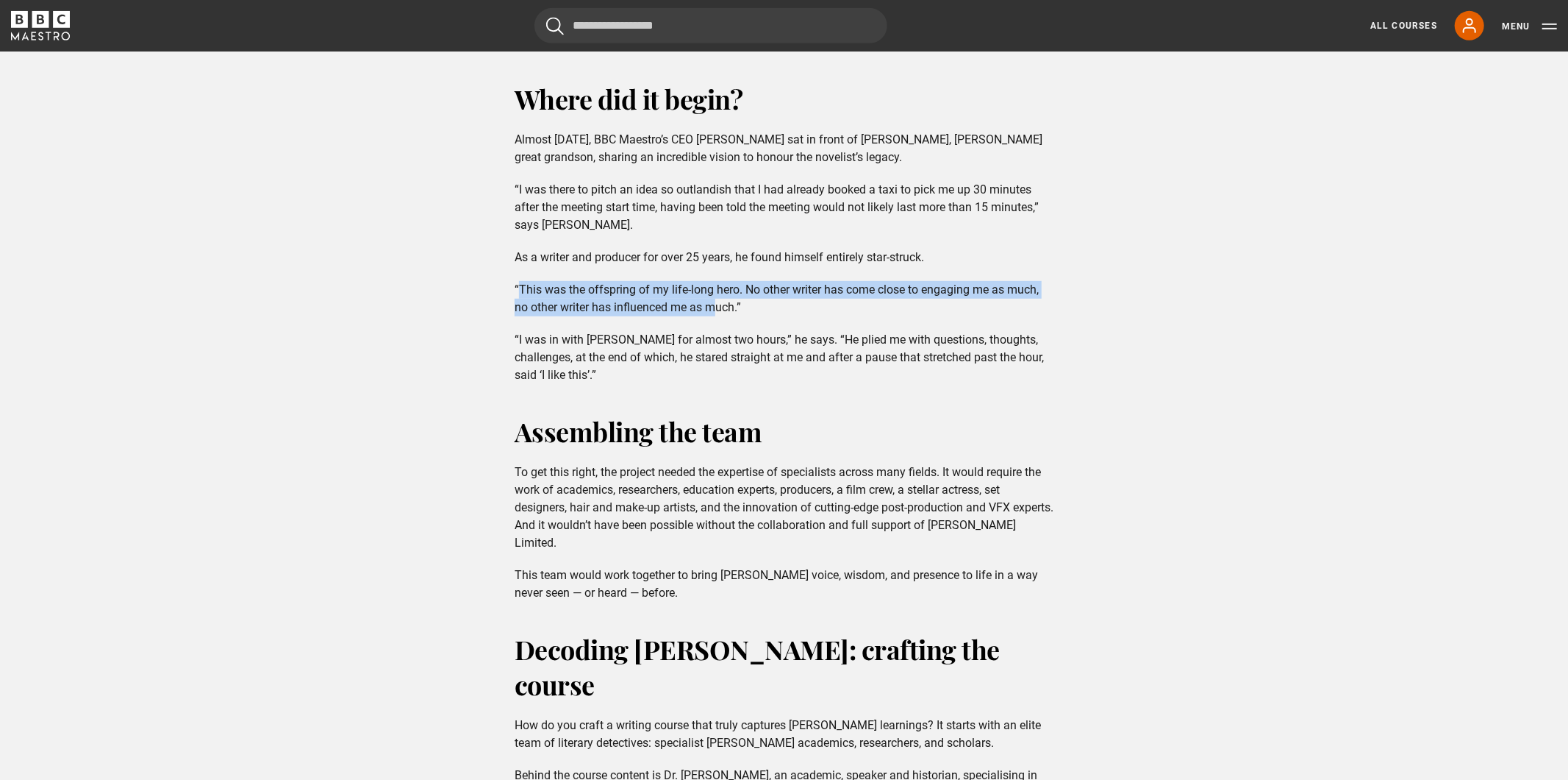
drag, startPoint x: 521, startPoint y: 293, endPoint x: 735, endPoint y: 298, distance: 214.1
click at [733, 298] on p "“This was the offspring of my life-long hero. No other writer has come close to…" at bounding box center [783, 298] width 539 height 36
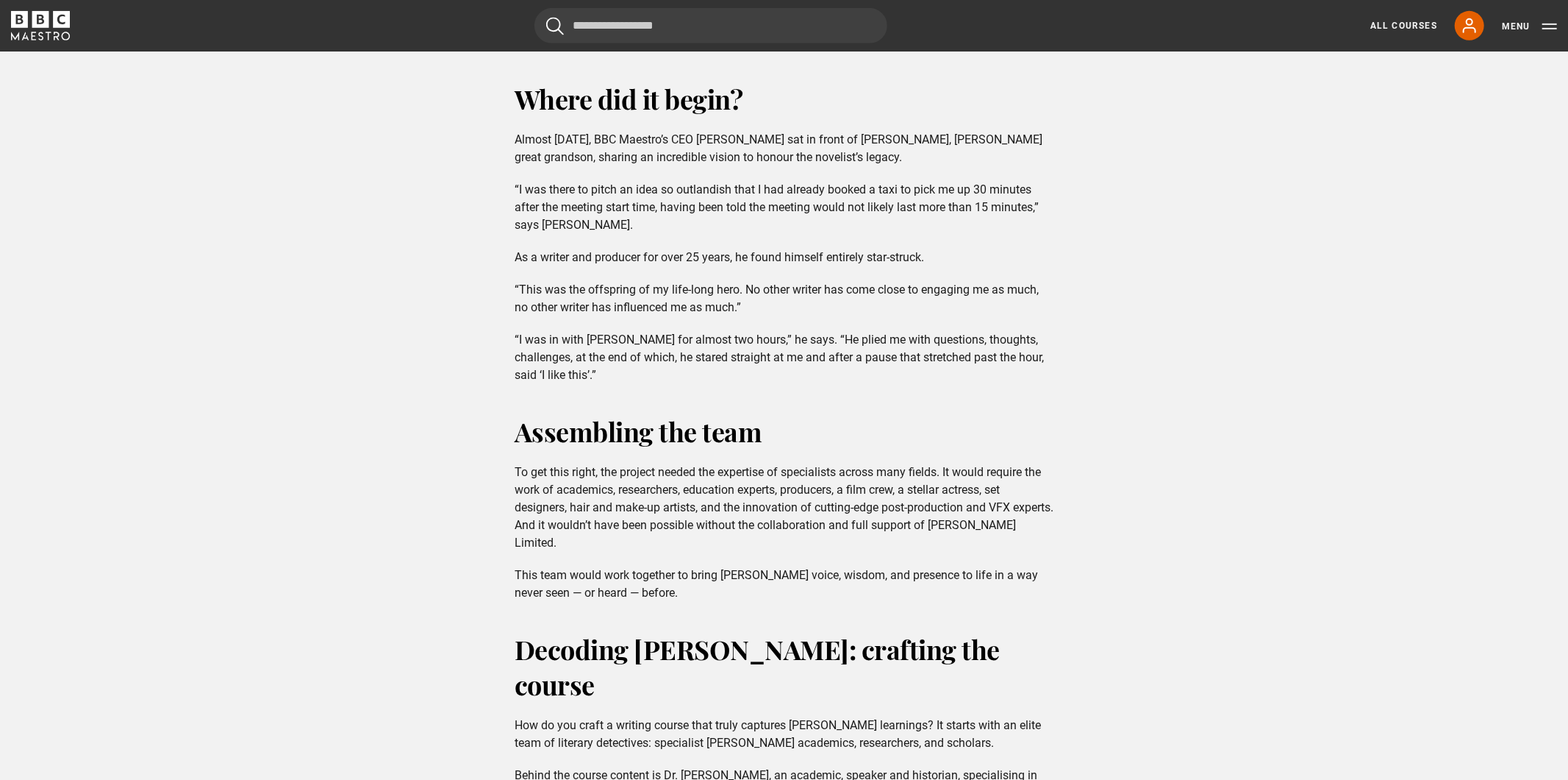
click at [735, 298] on p "“This was the offspring of my life-long hero. No other writer has come close to…" at bounding box center [783, 298] width 539 height 36
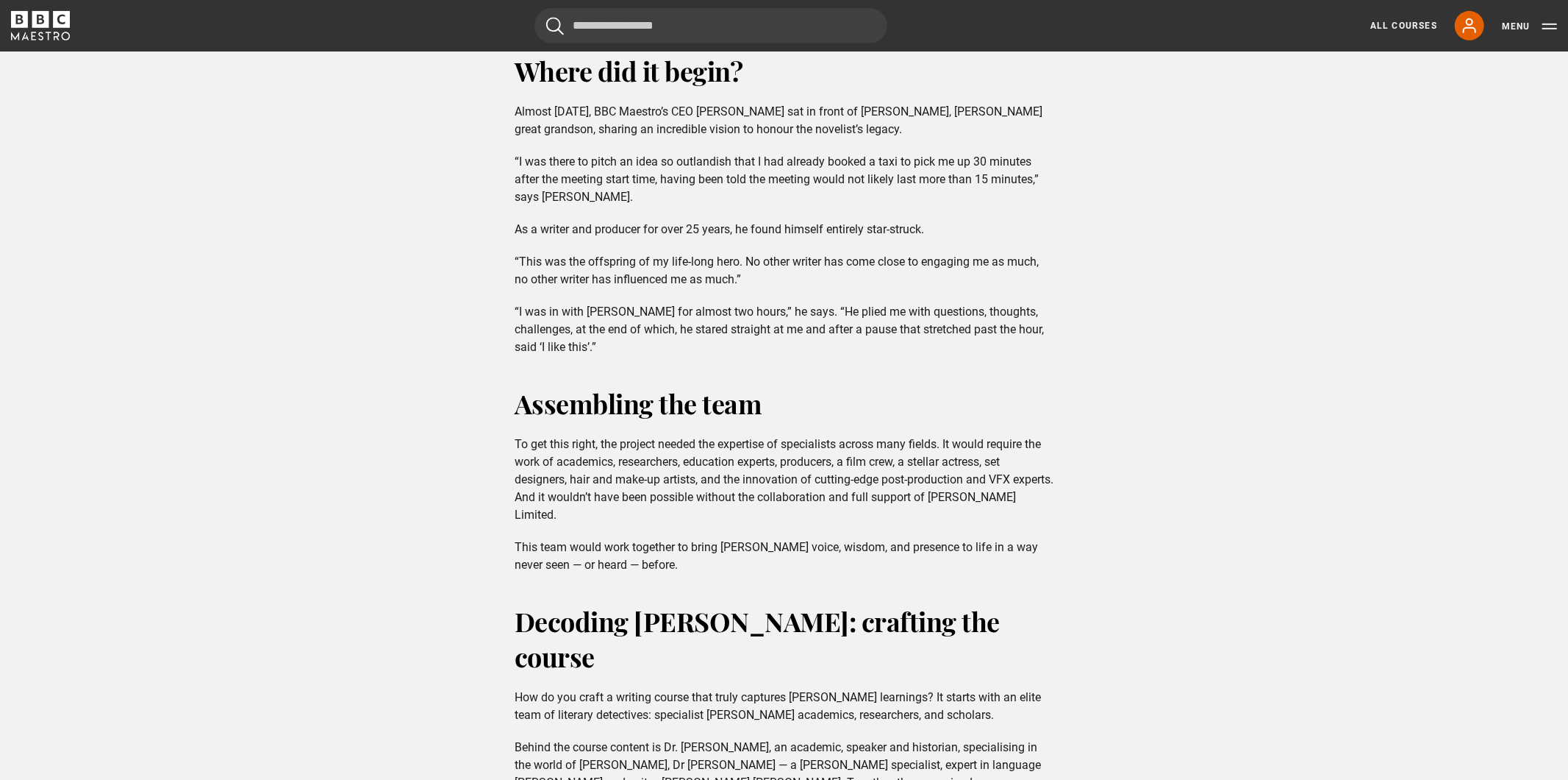
scroll to position [672, 0]
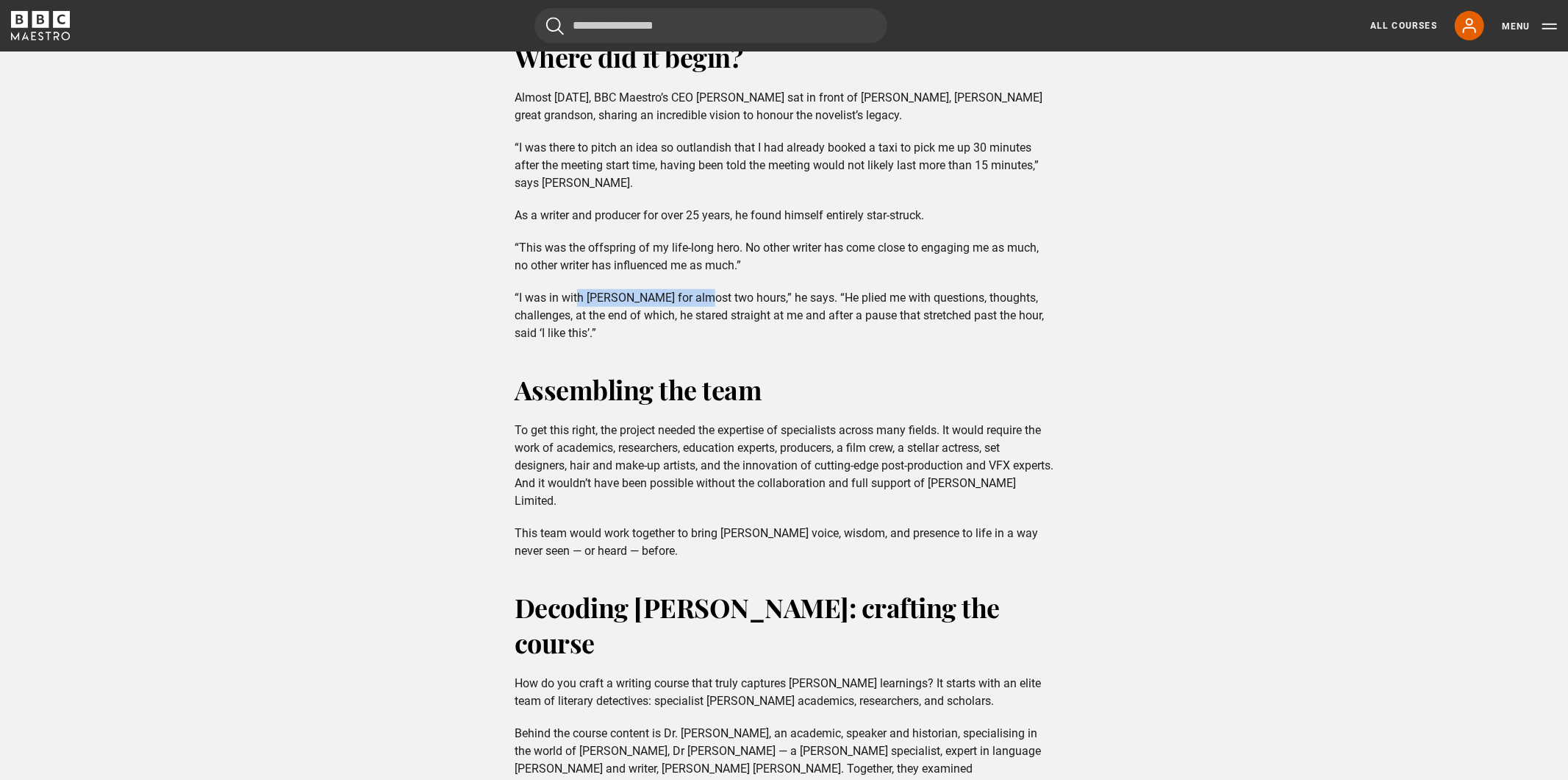
drag, startPoint x: 577, startPoint y: 302, endPoint x: 714, endPoint y: 302, distance: 137.0
click at [714, 302] on p "“I was in with James for almost two hours,” he says. “He plied me with question…" at bounding box center [783, 315] width 539 height 53
drag, startPoint x: 605, startPoint y: 295, endPoint x: 804, endPoint y: 298, distance: 199.0
click at [804, 298] on p "“I was in with James for almost two hours,” he says. “He plied me with question…" at bounding box center [783, 315] width 539 height 53
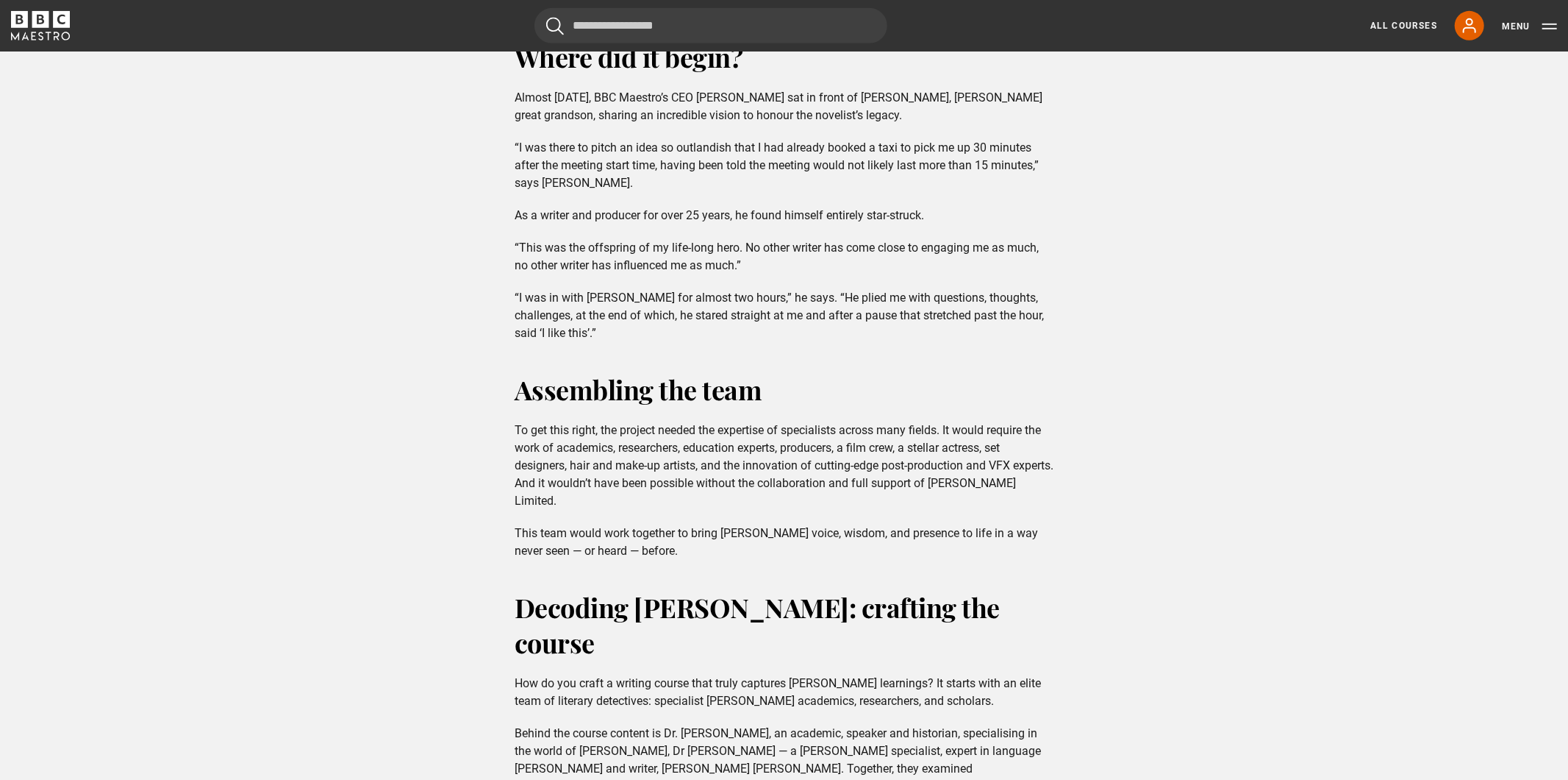
click at [823, 297] on p "“I was in with James for almost two hours,” he says. “He plied me with question…" at bounding box center [783, 315] width 539 height 53
drag, startPoint x: 796, startPoint y: 293, endPoint x: 970, endPoint y: 297, distance: 174.0
click at [970, 297] on p "“I was in with James for almost two hours,” he says. “He plied me with question…" at bounding box center [783, 315] width 539 height 53
drag, startPoint x: 513, startPoint y: 316, endPoint x: 811, endPoint y: 317, distance: 298.0
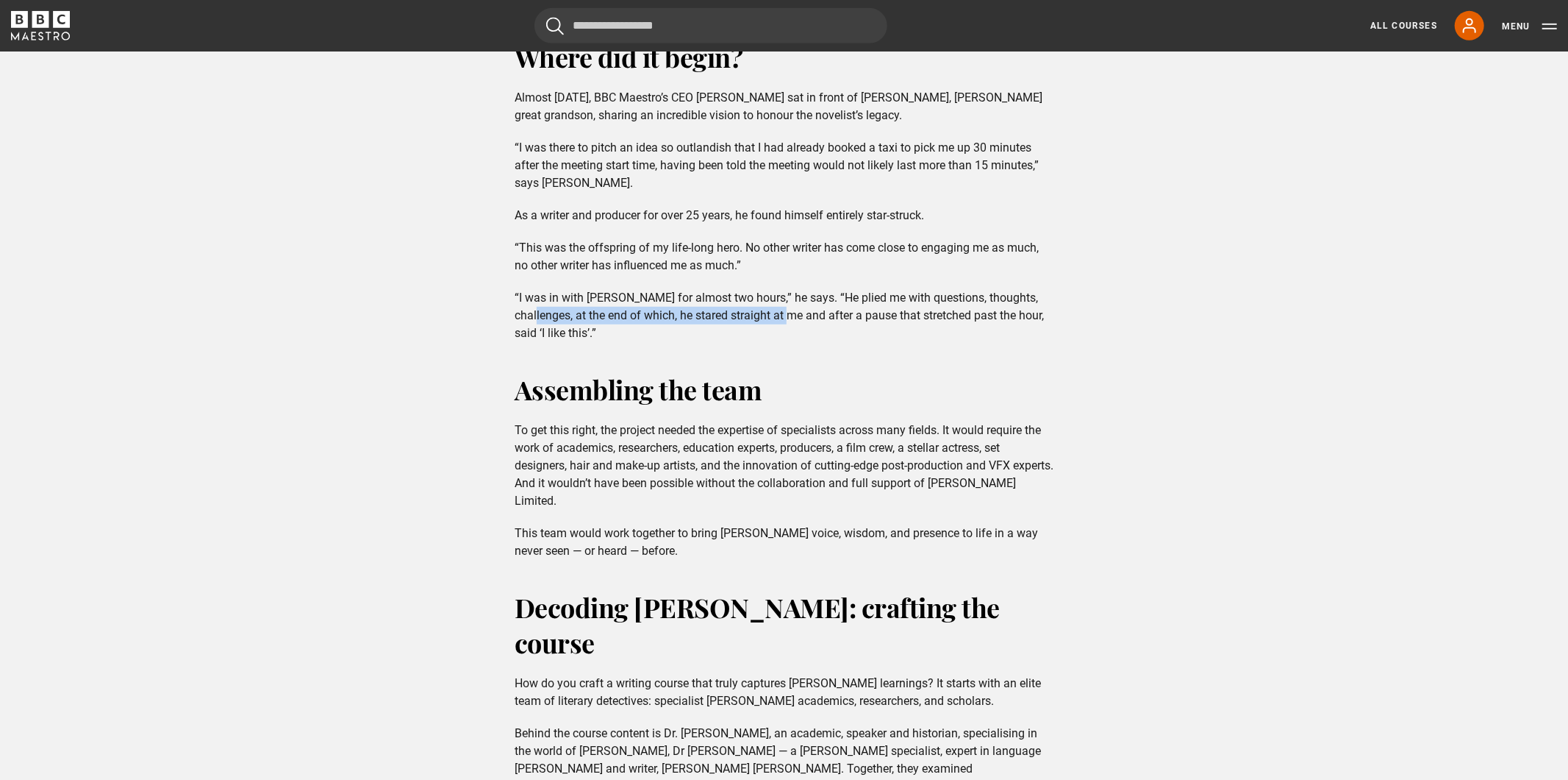
click at [811, 317] on div "Where did it begin? Almost two years ago, BBC Maestro’s CEO Michael Levine sat …" at bounding box center [784, 190] width 563 height 303
click at [812, 317] on p "“I was in with James for almost two hours,” he says. “He plied me with question…" at bounding box center [783, 315] width 539 height 53
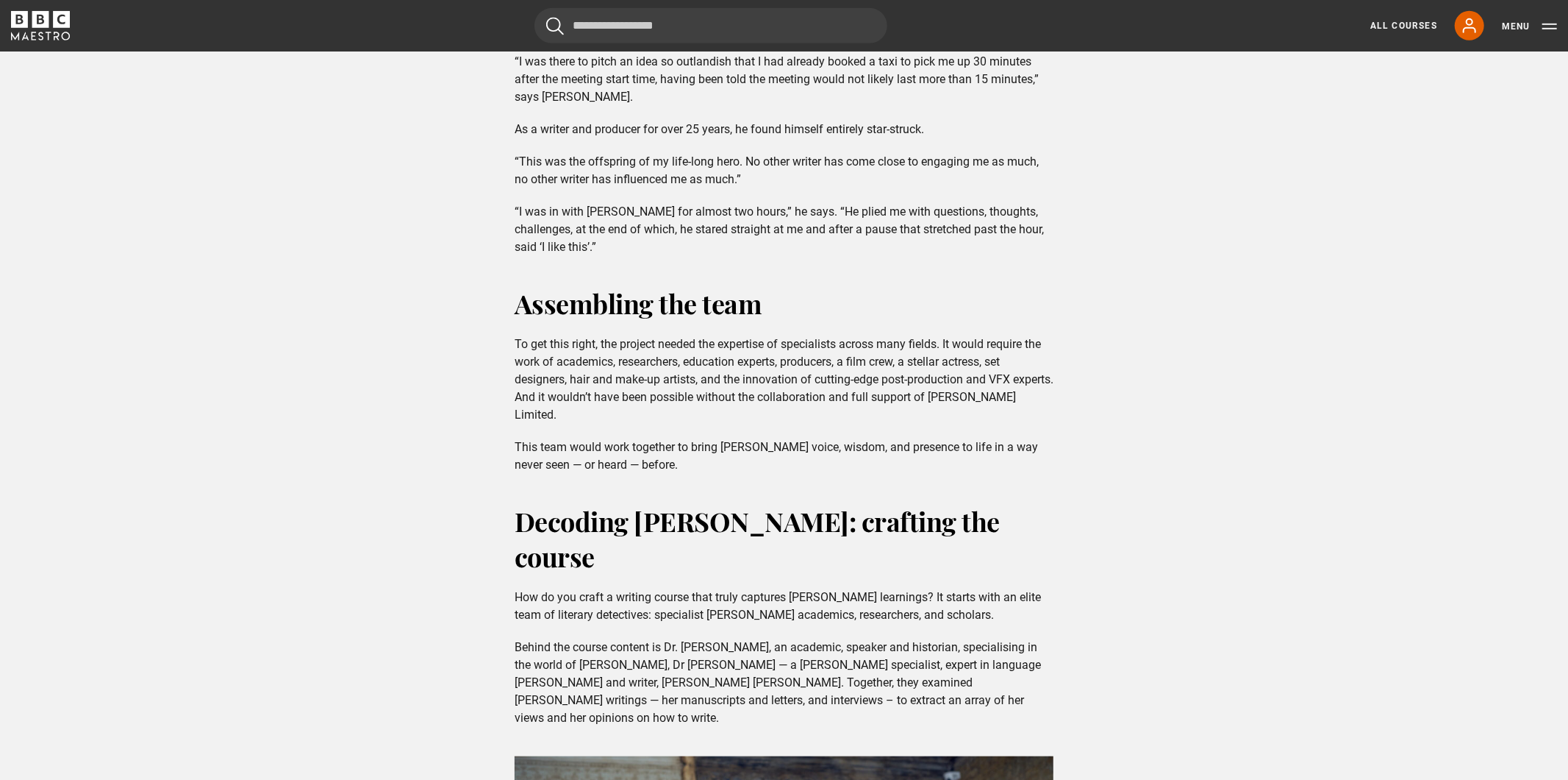
scroll to position [766, 0]
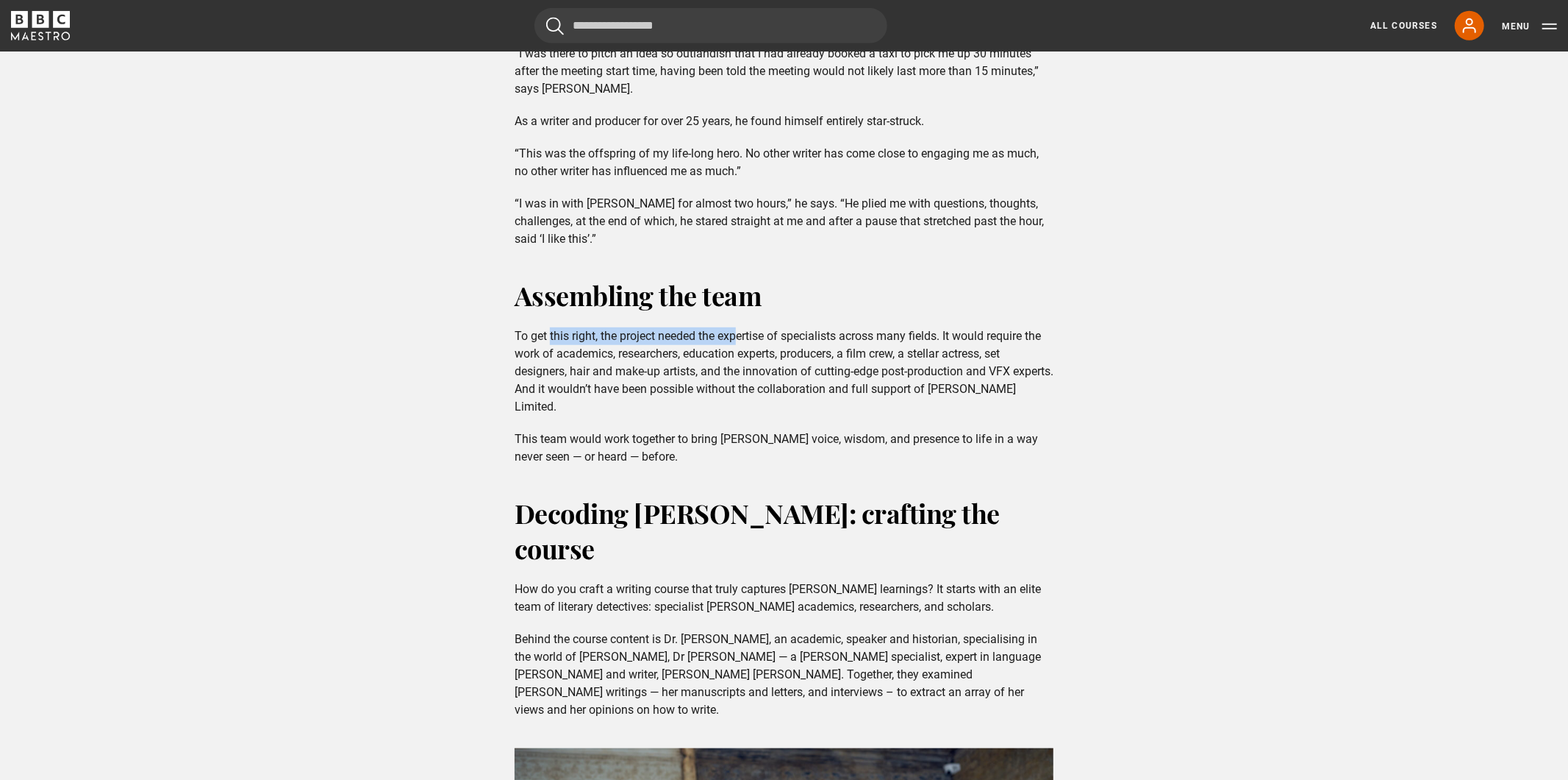
drag, startPoint x: 551, startPoint y: 343, endPoint x: 749, endPoint y: 343, distance: 198.0
click at [749, 343] on p "To get this right, the project needed the expertise of specialists across many …" at bounding box center [783, 371] width 539 height 88
drag, startPoint x: 774, startPoint y: 338, endPoint x: 749, endPoint y: 338, distance: 25.0
click at [774, 338] on p "To get this right, the project needed the expertise of specialists across many …" at bounding box center [783, 371] width 539 height 88
drag, startPoint x: 711, startPoint y: 337, endPoint x: 960, endPoint y: 347, distance: 249.2
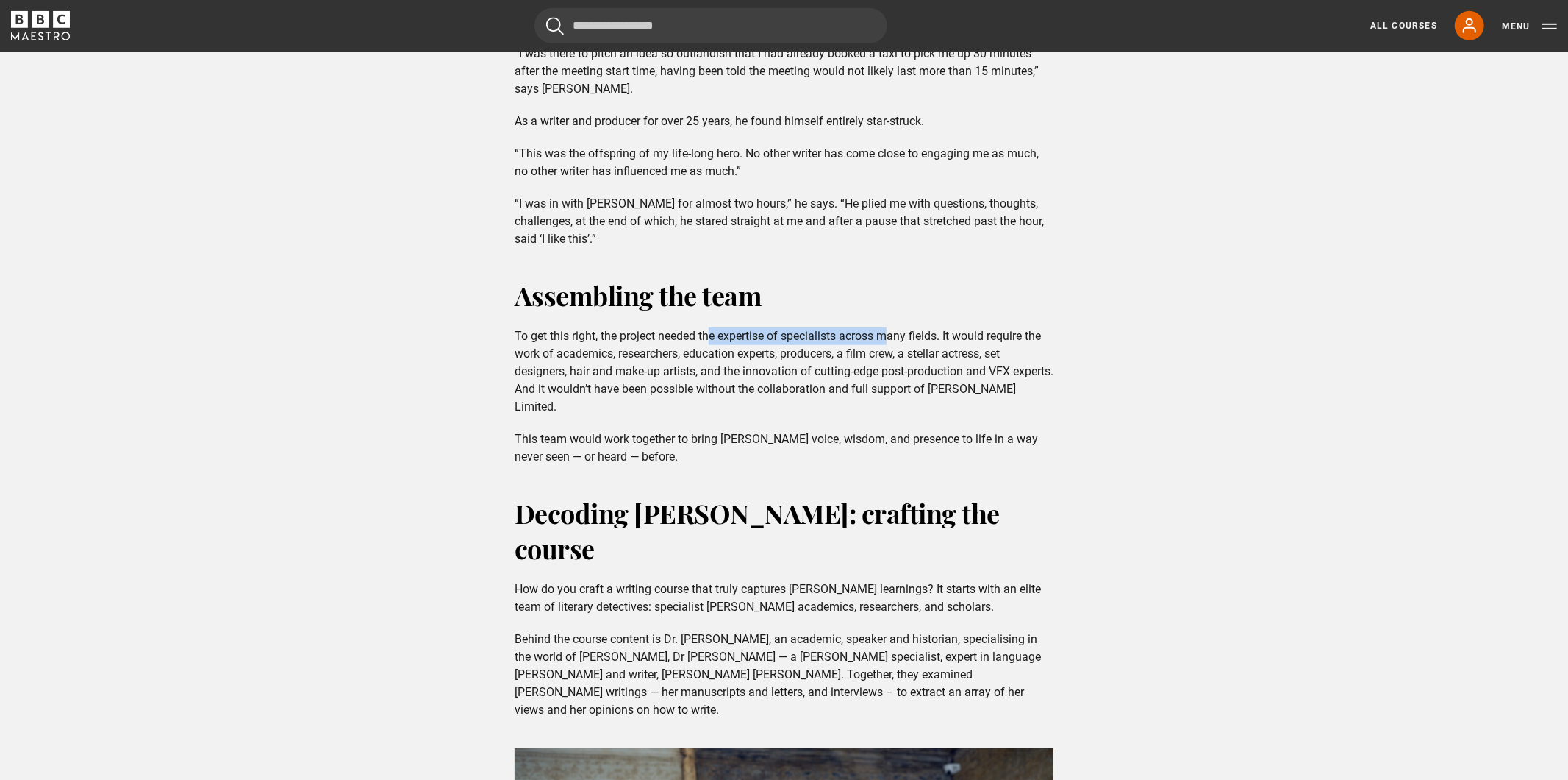
click at [959, 347] on p "To get this right, the project needed the expertise of specialists across many …" at bounding box center [783, 371] width 539 height 88
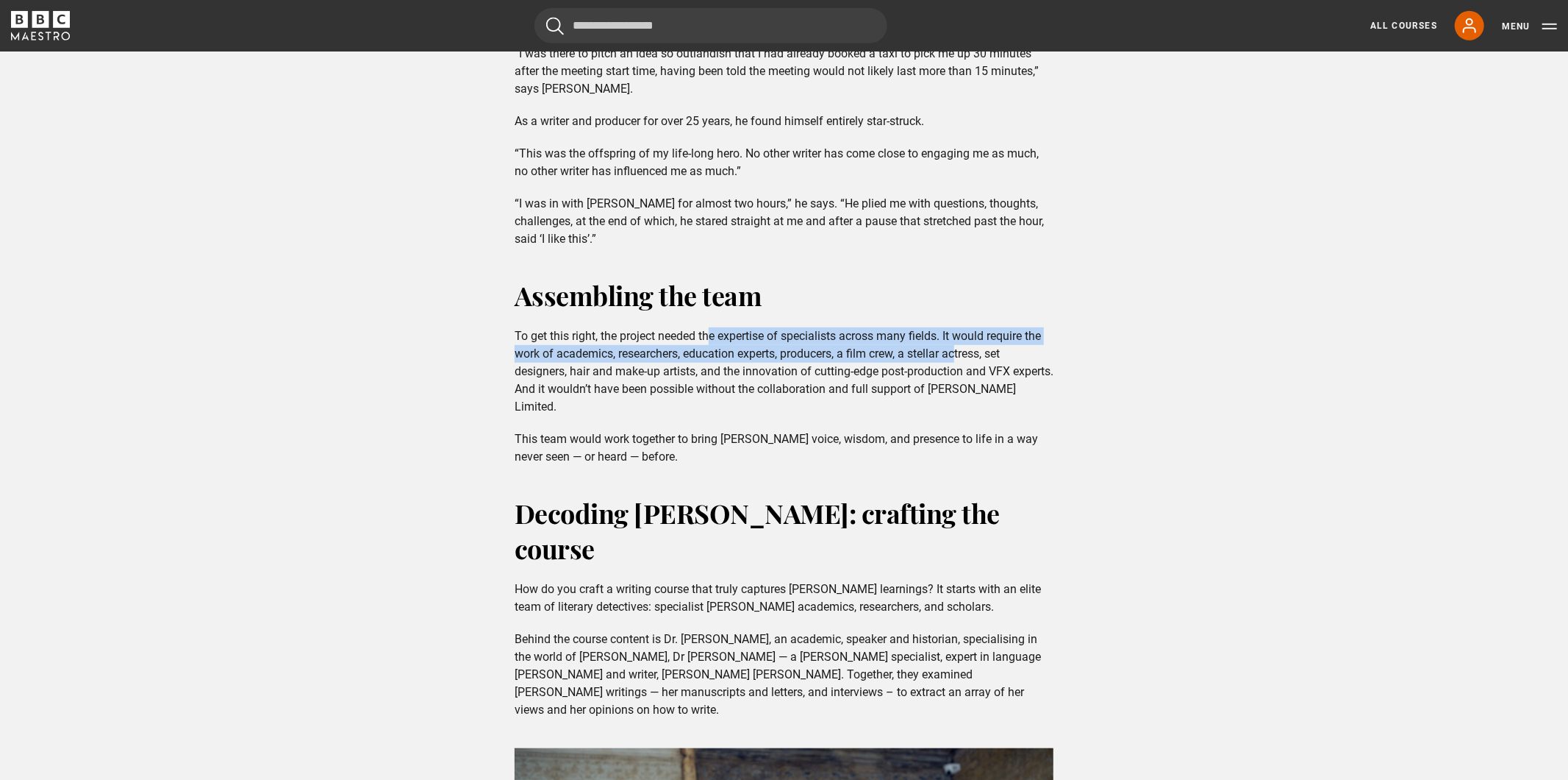
click at [960, 347] on p "To get this right, the project needed the expertise of specialists across many …" at bounding box center [783, 371] width 539 height 88
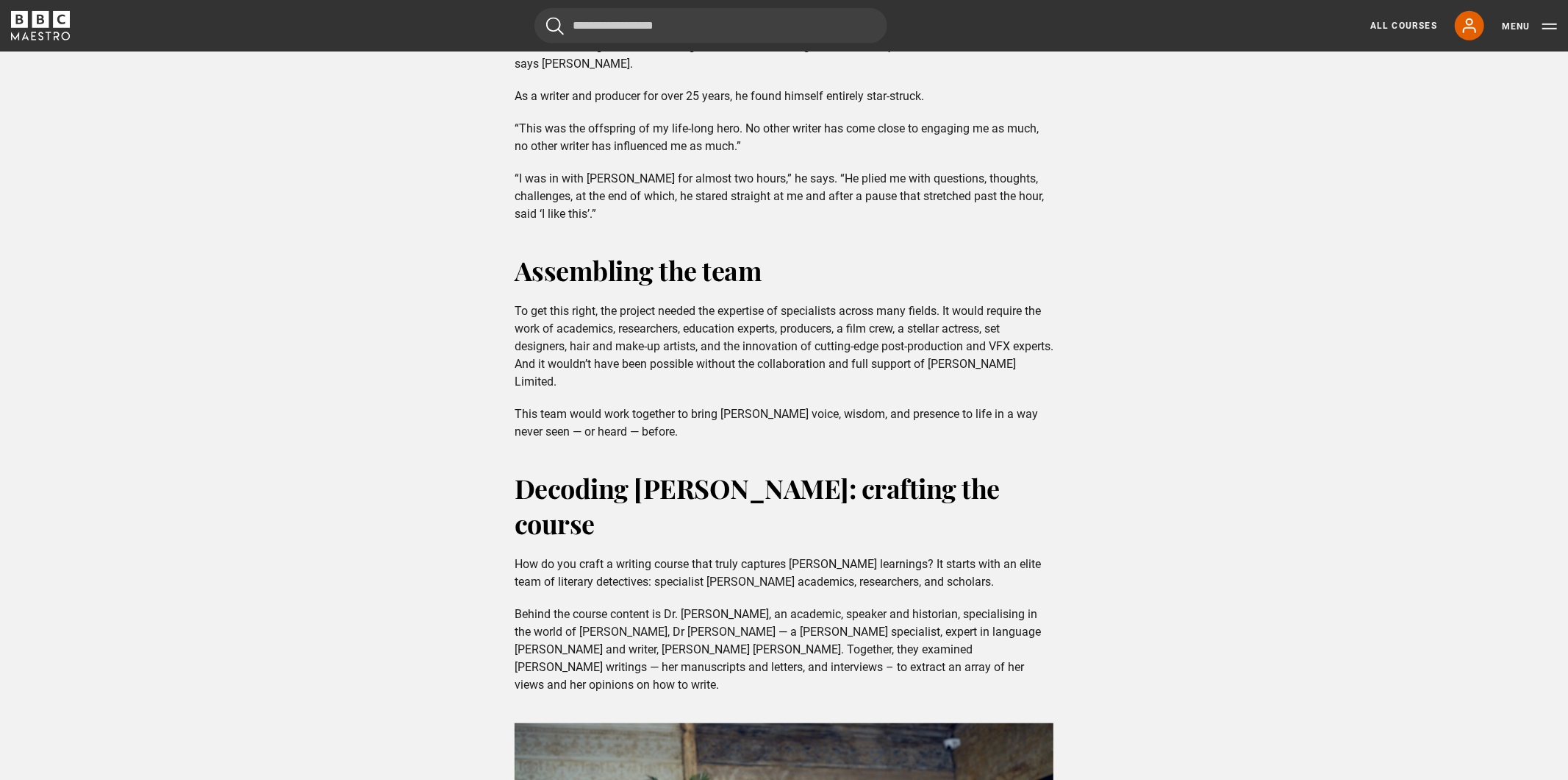
scroll to position [795, 0]
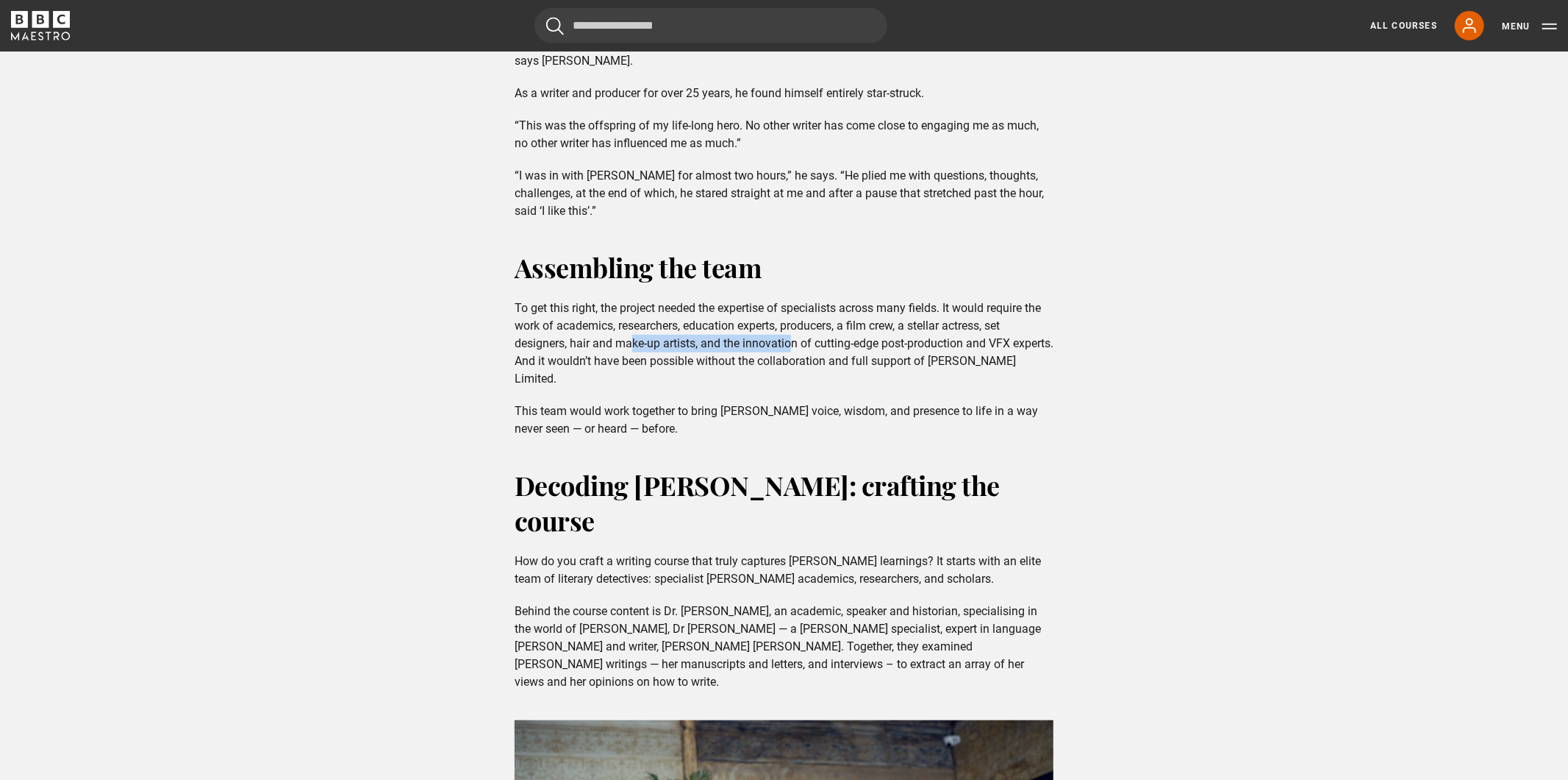
drag, startPoint x: 635, startPoint y: 336, endPoint x: 808, endPoint y: 336, distance: 173.0
click at [808, 336] on p "To get this right, the project needed the expertise of specialists across many …" at bounding box center [783, 344] width 539 height 88
click at [838, 326] on p "To get this right, the project needed the expertise of specialists across many …" at bounding box center [783, 344] width 539 height 88
drag, startPoint x: 808, startPoint y: 324, endPoint x: 941, endPoint y: 324, distance: 133.0
click at [939, 324] on p "To get this right, the project needed the expertise of specialists across many …" at bounding box center [783, 344] width 539 height 88
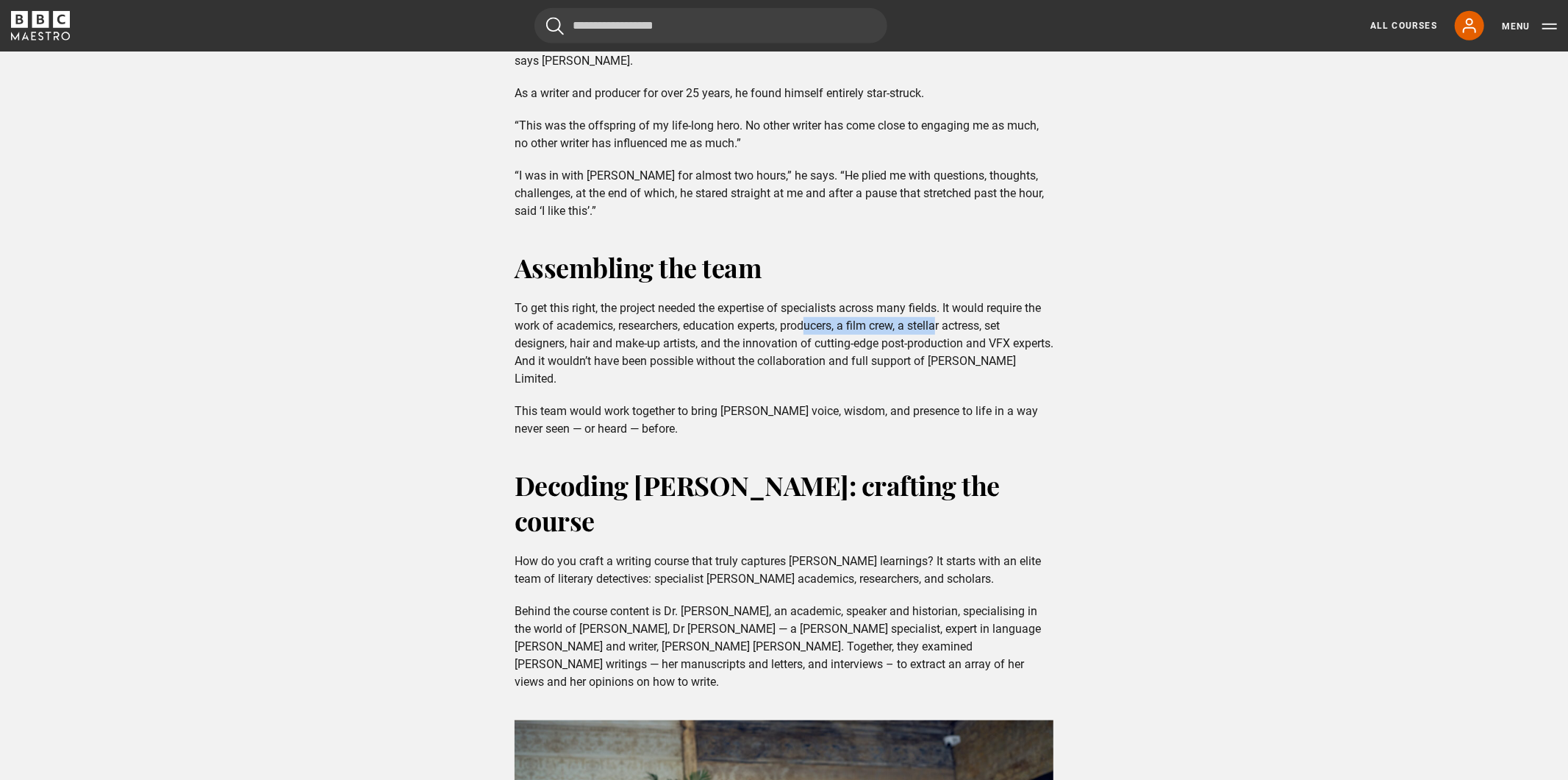
click at [941, 324] on p "To get this right, the project needed the expertise of specialists across many …" at bounding box center [783, 344] width 539 height 88
drag, startPoint x: 605, startPoint y: 348, endPoint x: 848, endPoint y: 348, distance: 243.0
click at [847, 348] on p "To get this right, the project needed the expertise of specialists across many …" at bounding box center [783, 344] width 539 height 88
click at [896, 348] on p "To get this right, the project needed the expertise of specialists across many …" at bounding box center [783, 344] width 539 height 88
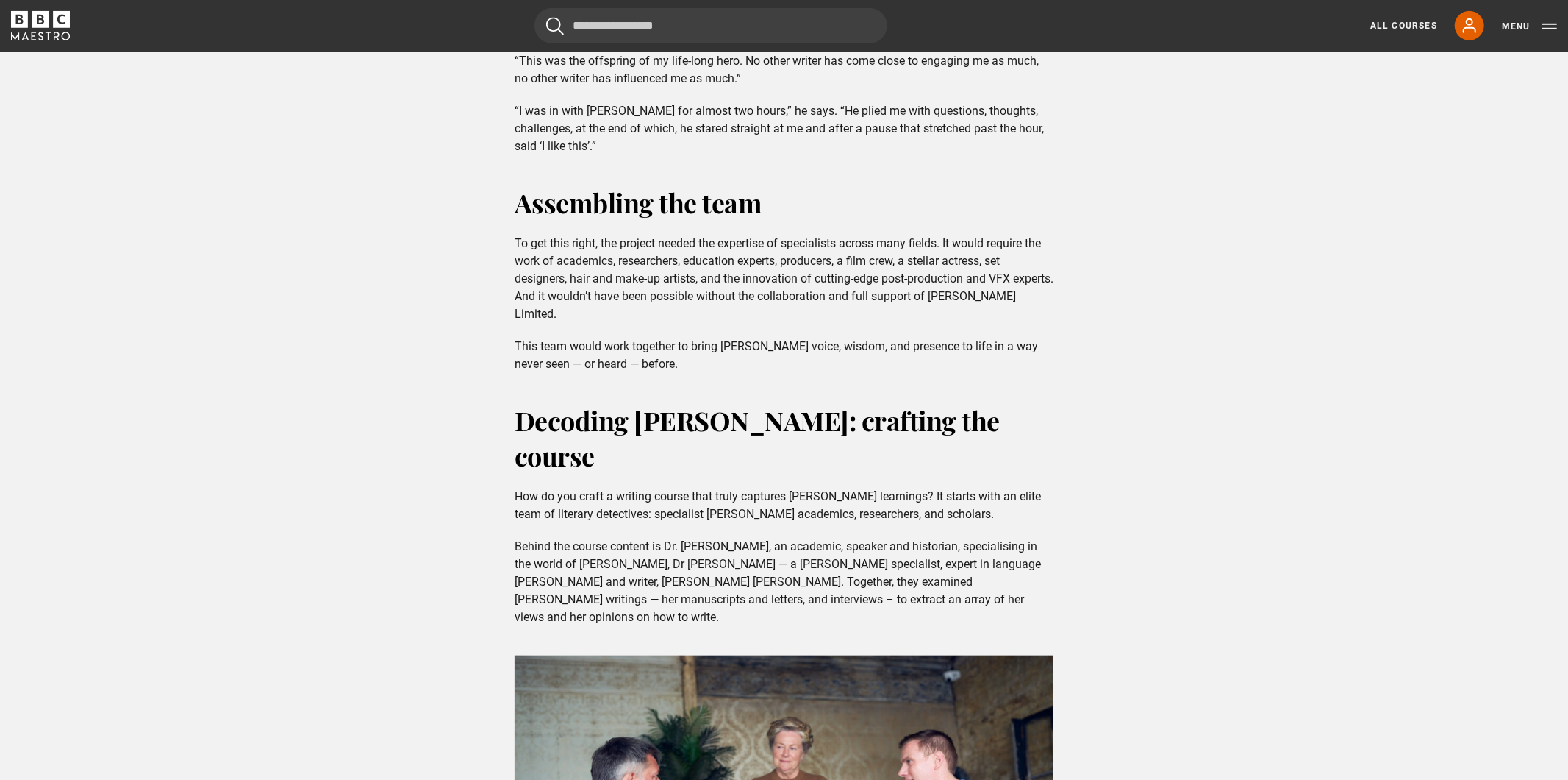
scroll to position [869, 0]
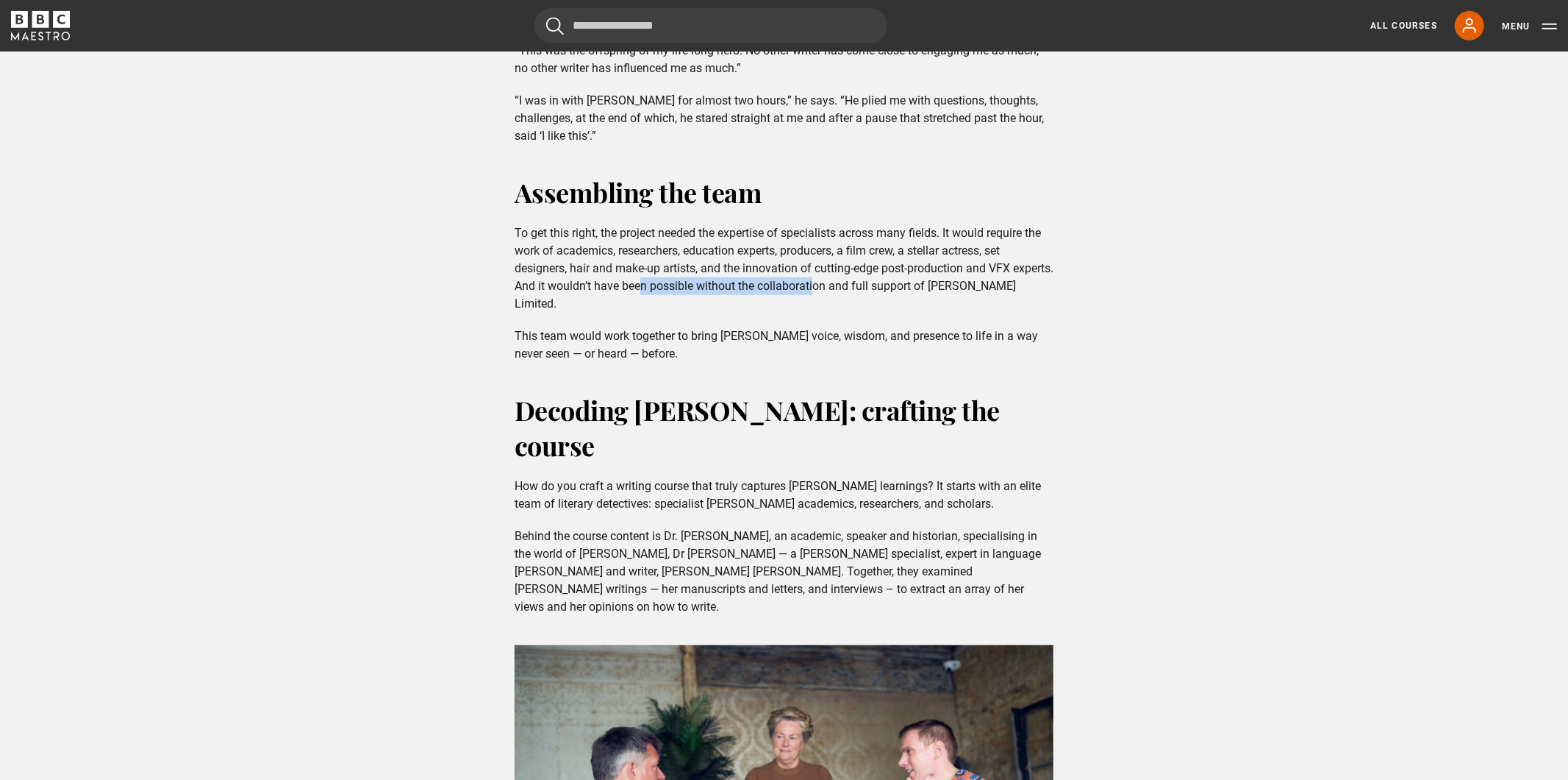
drag, startPoint x: 693, startPoint y: 283, endPoint x: 911, endPoint y: 286, distance: 218.0
click at [910, 286] on p "To get this right, the project needed the expertise of specialists across many …" at bounding box center [783, 269] width 539 height 88
click at [911, 286] on p "To get this right, the project needed the expertise of specialists across many …" at bounding box center [783, 269] width 539 height 88
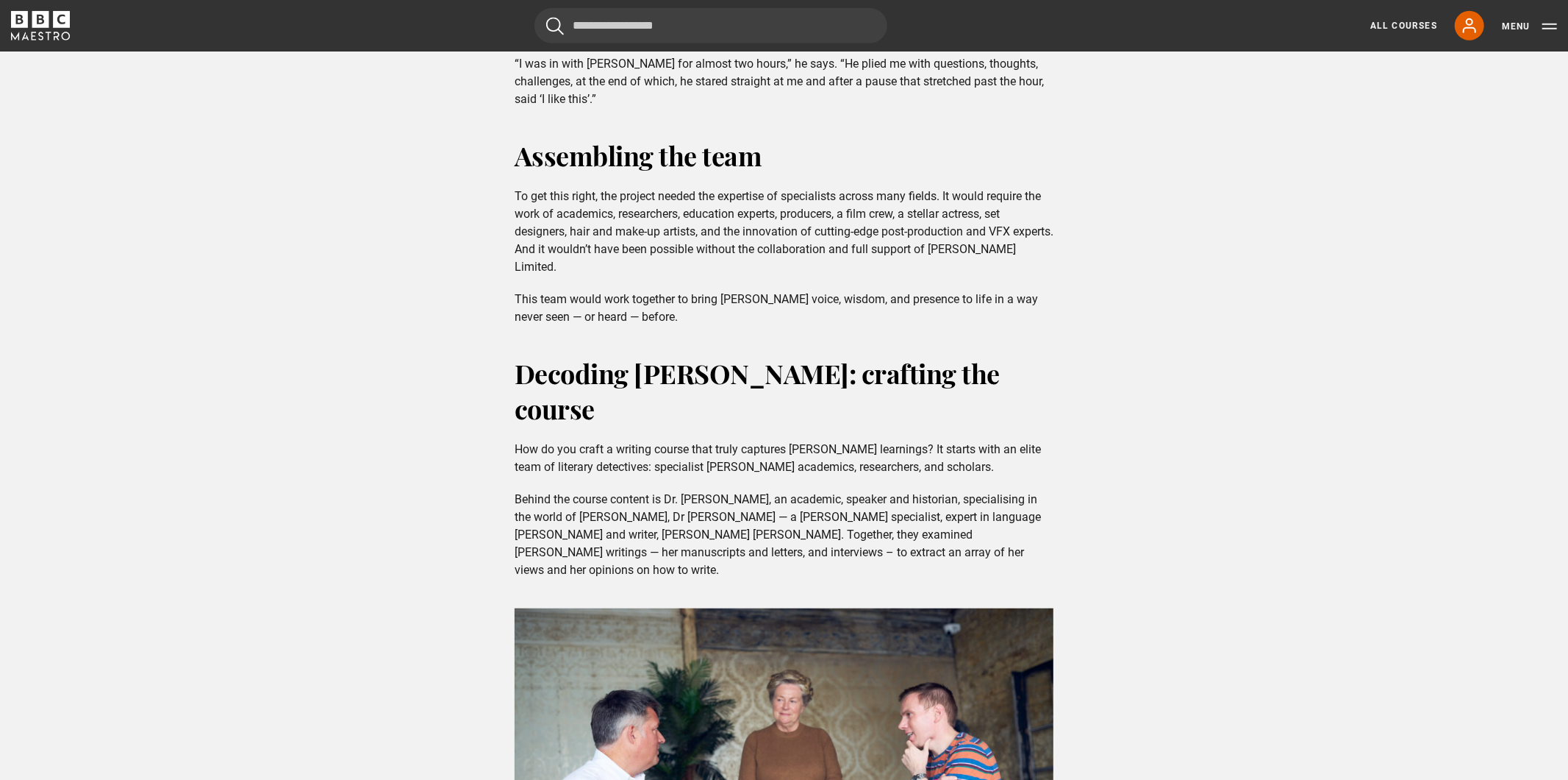
scroll to position [910, 0]
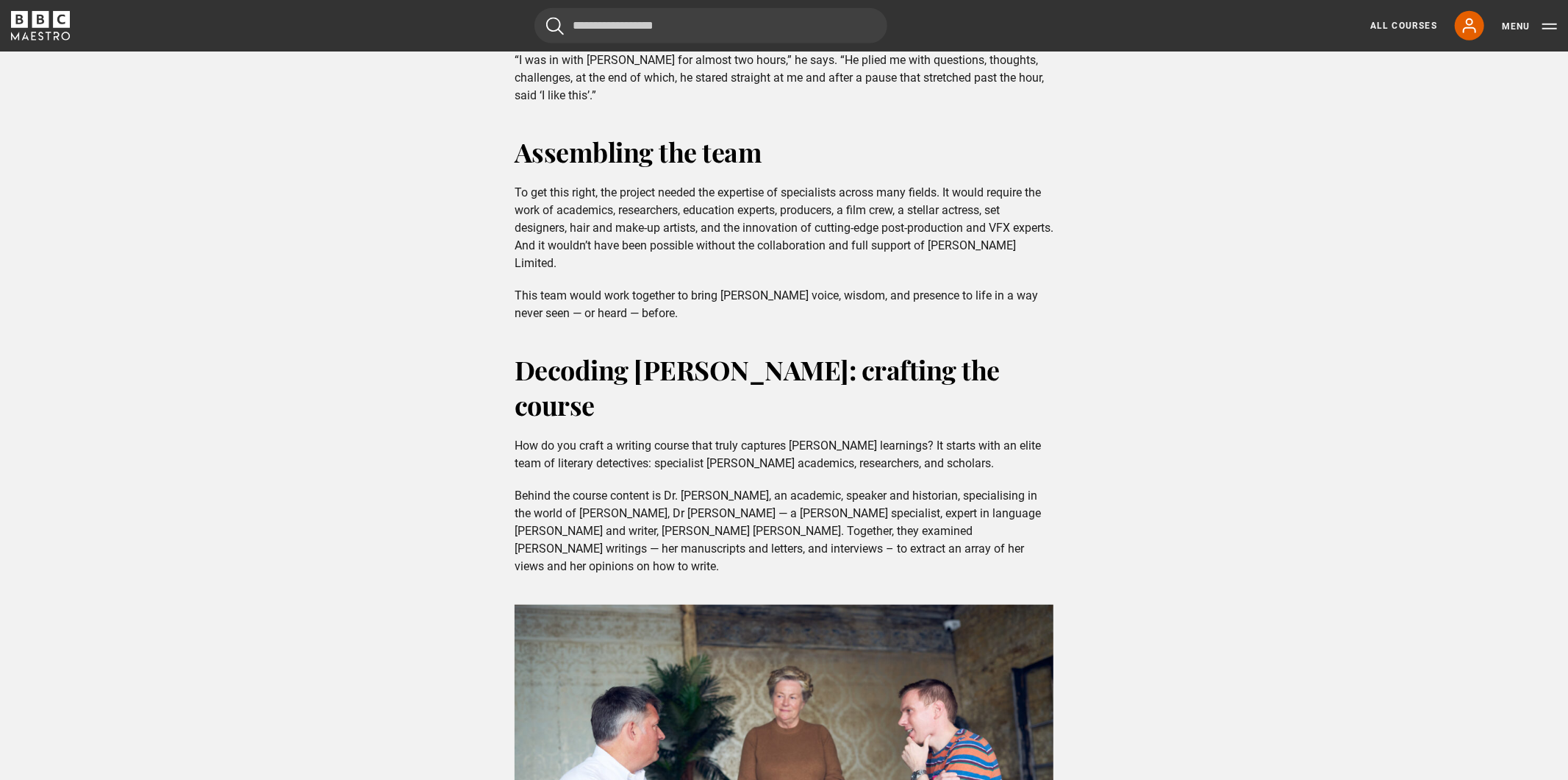
drag, startPoint x: 569, startPoint y: 286, endPoint x: 681, endPoint y: 321, distance: 117.3
click at [681, 321] on p "This team would work together to bring Christie’s voice, wisdom, and presence t…" at bounding box center [783, 305] width 539 height 36
drag, startPoint x: 624, startPoint y: 300, endPoint x: 751, endPoint y: 321, distance: 128.7
click at [751, 321] on p "This team would work together to bring Christie’s voice, wisdom, and presence t…" at bounding box center [783, 305] width 539 height 36
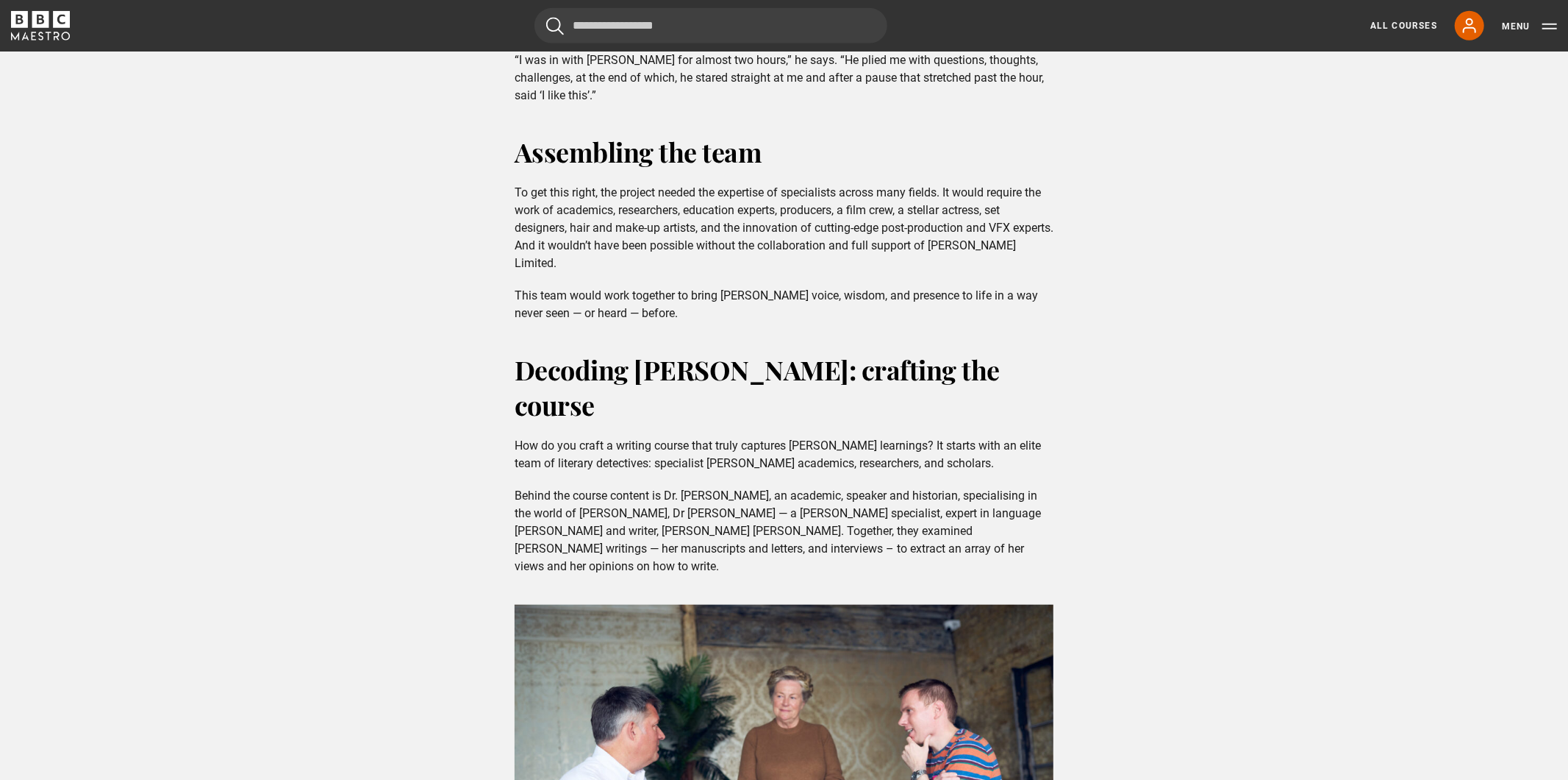
scroll to position [1049, 0]
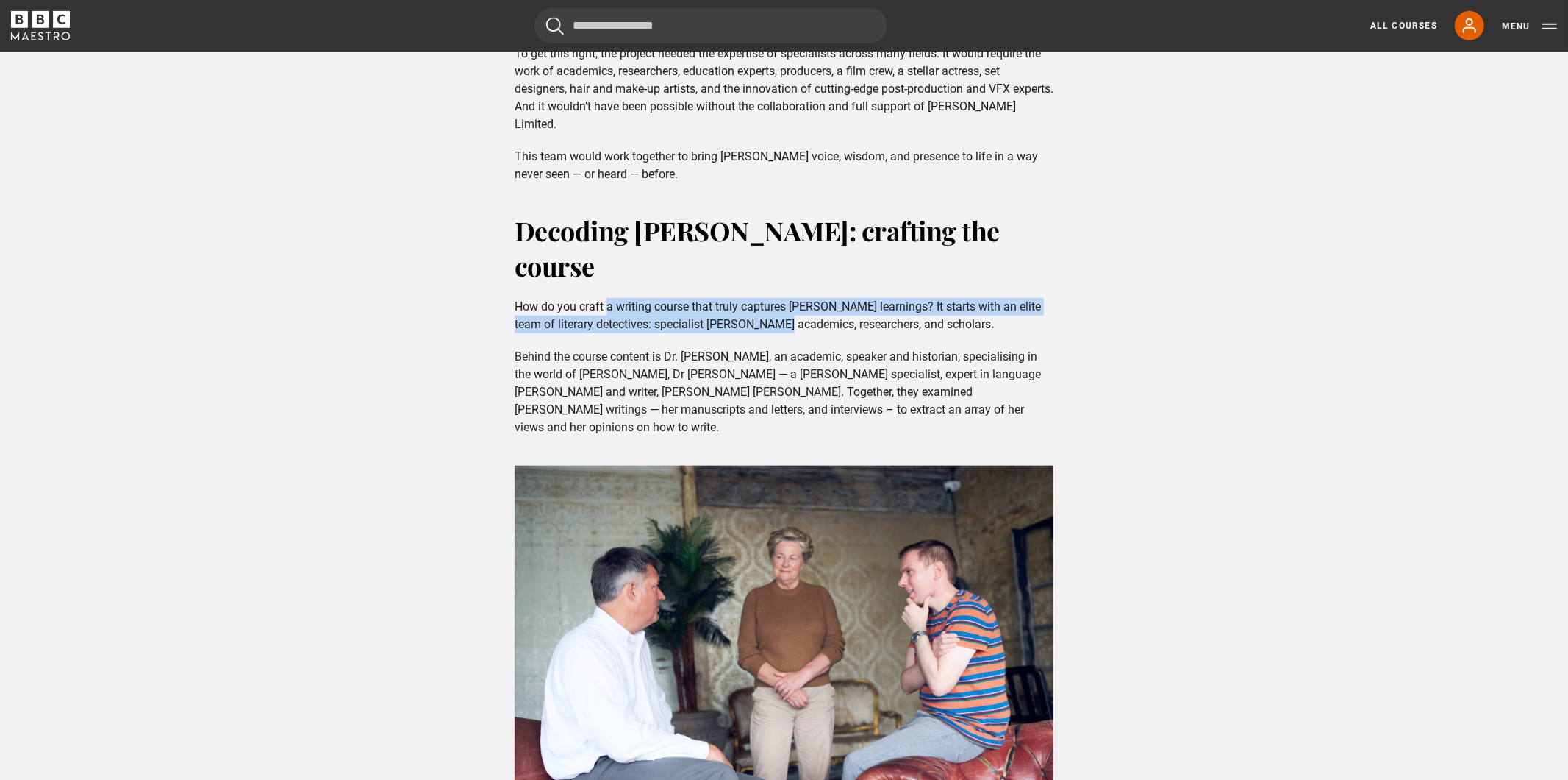
drag, startPoint x: 610, startPoint y: 269, endPoint x: 751, endPoint y: 286, distance: 142.0
click at [751, 298] on p "How do you craft a writing course that truly captures Christie’s learnings? It …" at bounding box center [783, 315] width 539 height 36
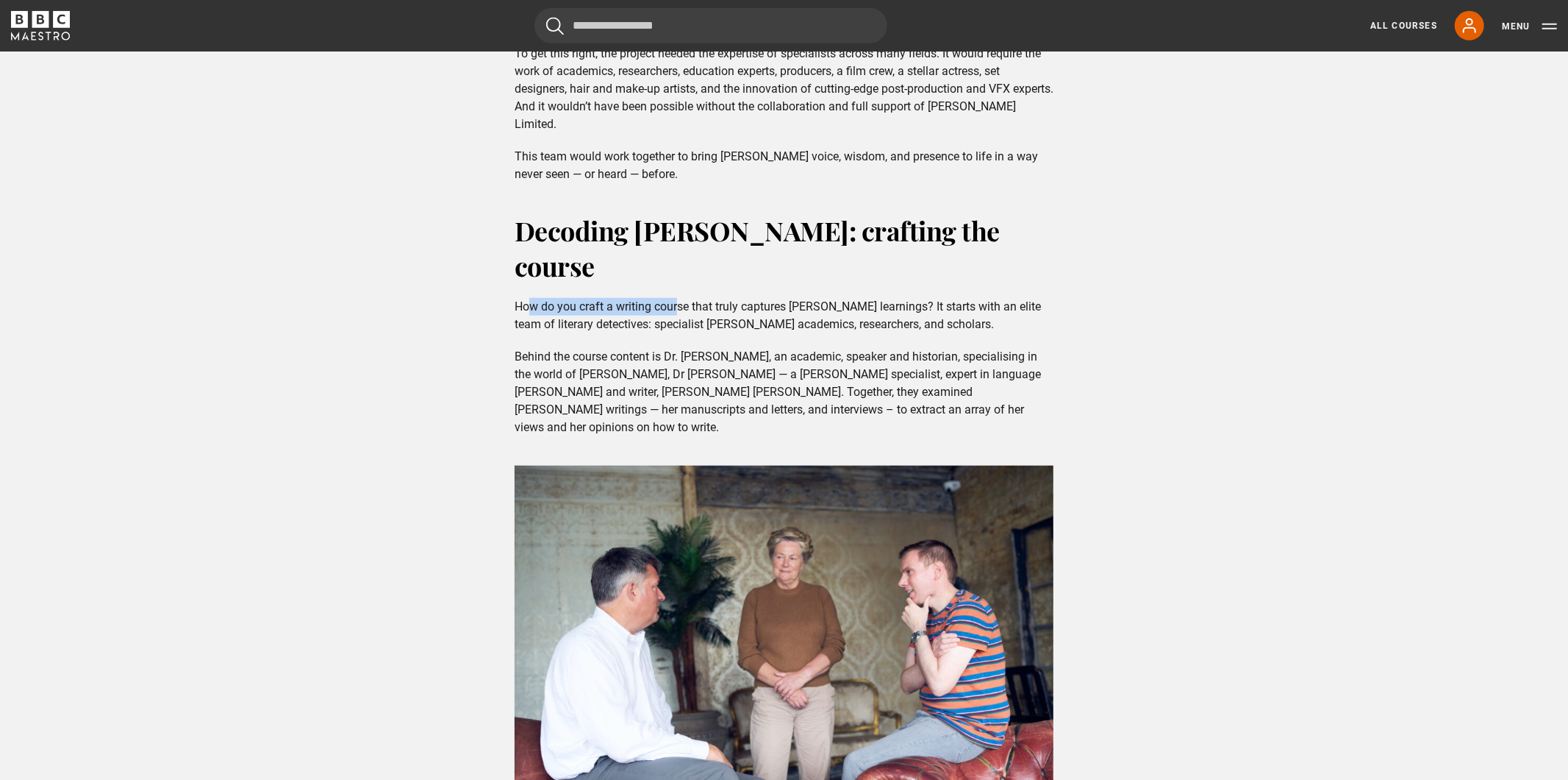
drag, startPoint x: 533, startPoint y: 276, endPoint x: 691, endPoint y: 276, distance: 158.0
click at [689, 298] on p "How do you craft a writing course that truly captures Christie’s learnings? It …" at bounding box center [783, 315] width 539 height 36
click at [691, 298] on p "How do you craft a writing course that truly captures Christie’s learnings? It …" at bounding box center [783, 315] width 539 height 36
drag, startPoint x: 608, startPoint y: 276, endPoint x: 781, endPoint y: 275, distance: 173.0
click at [780, 298] on p "How do you craft a writing course that truly captures Christie’s learnings? It …" at bounding box center [783, 315] width 539 height 36
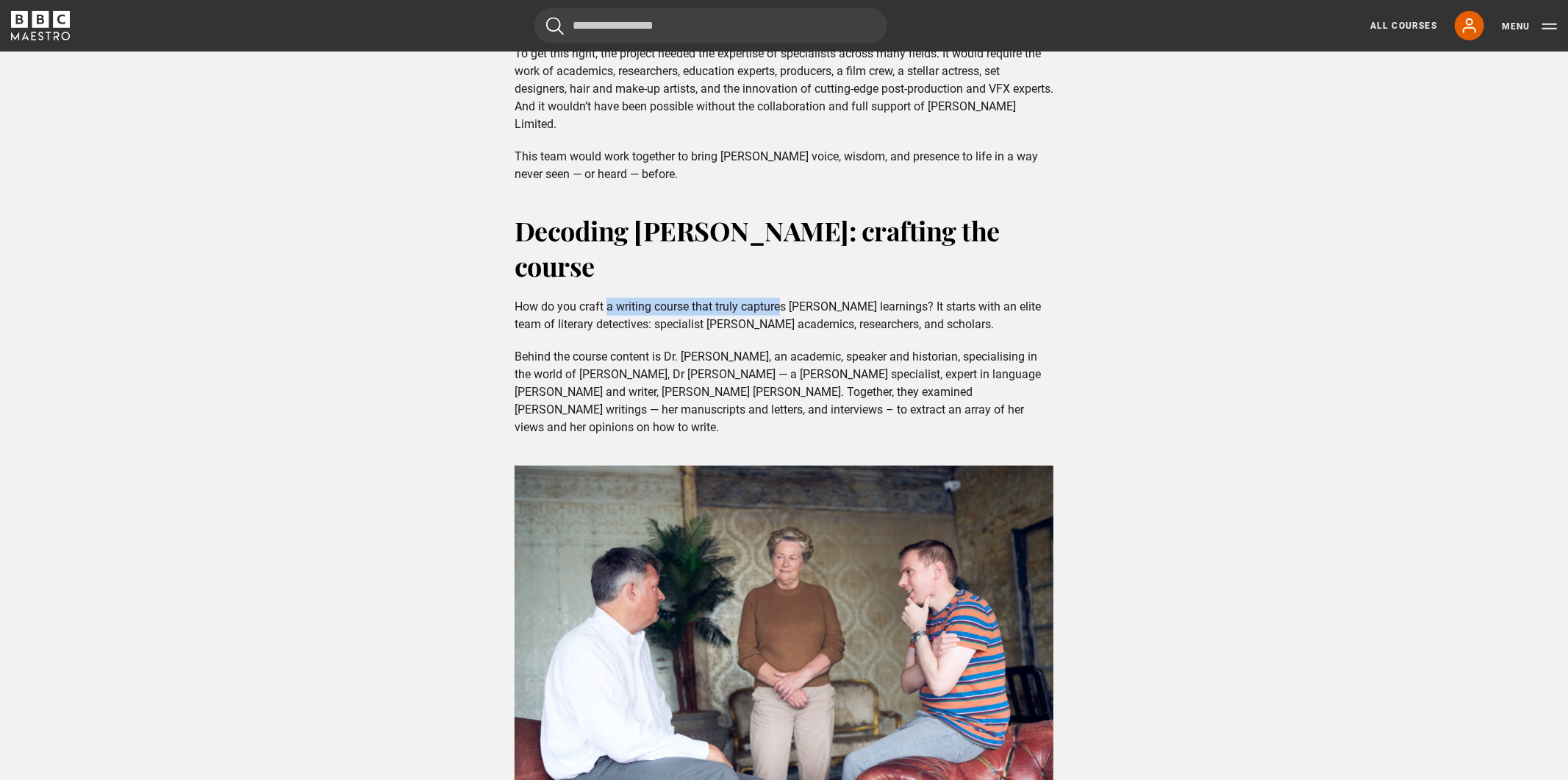
click at [781, 298] on p "How do you craft a writing course that truly captures Christie’s learnings? It …" at bounding box center [783, 315] width 539 height 36
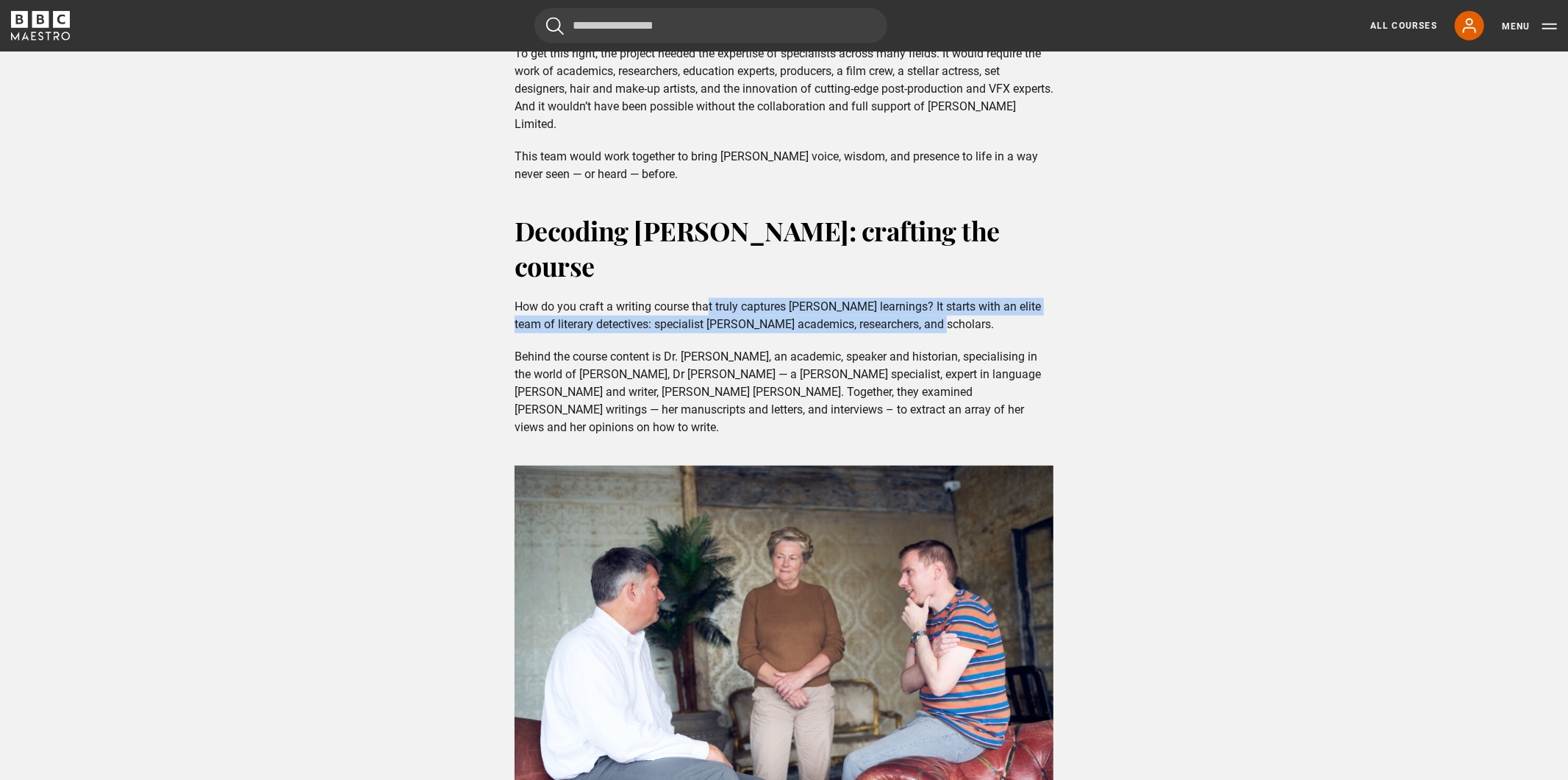
drag, startPoint x: 708, startPoint y: 270, endPoint x: 905, endPoint y: 287, distance: 197.7
click at [905, 298] on p "How do you craft a writing course that truly captures Christie’s learnings? It …" at bounding box center [783, 315] width 539 height 36
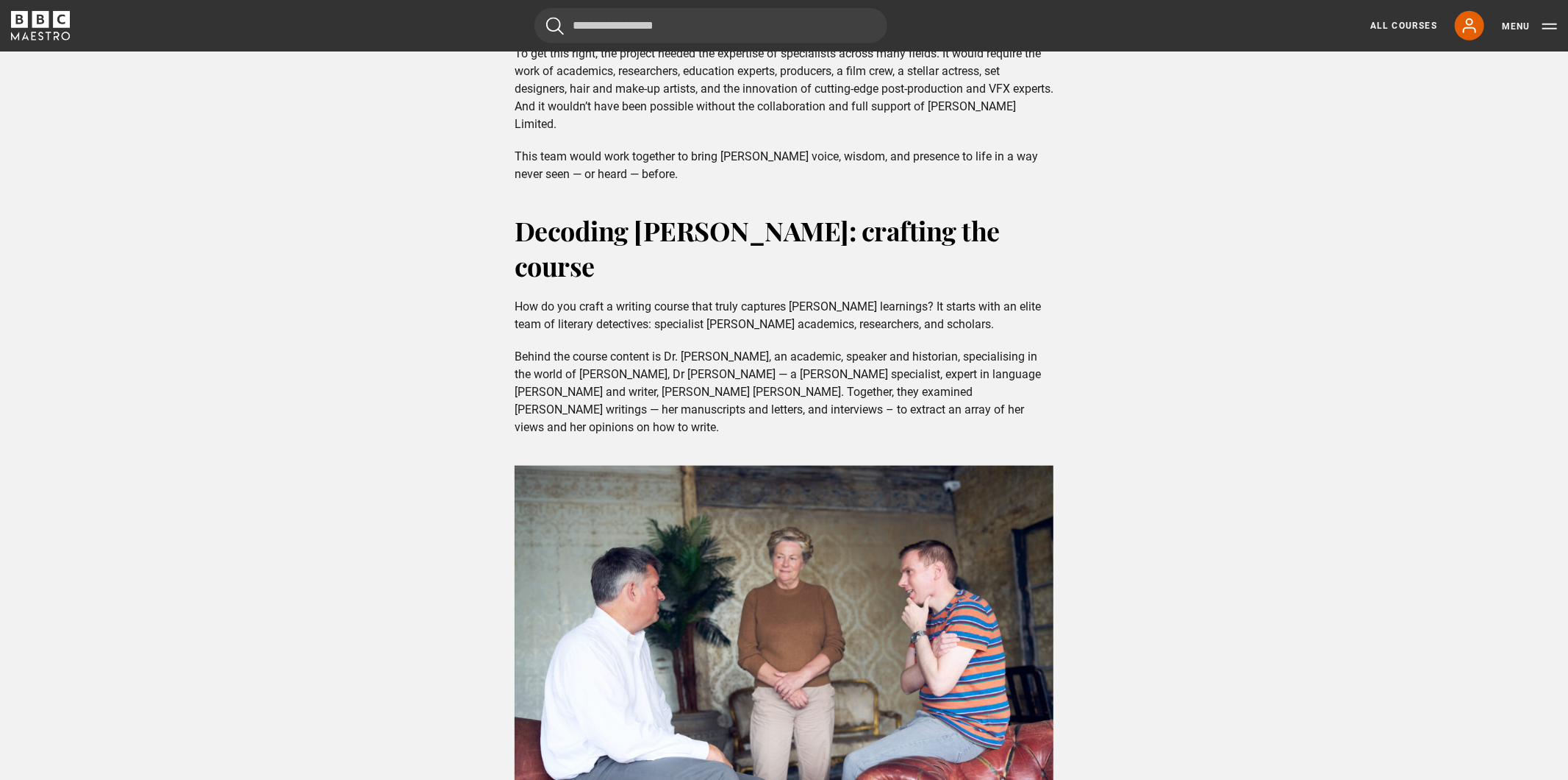
click at [924, 298] on p "How do you craft a writing course that truly captures Christie’s learnings? It …" at bounding box center [783, 315] width 539 height 36
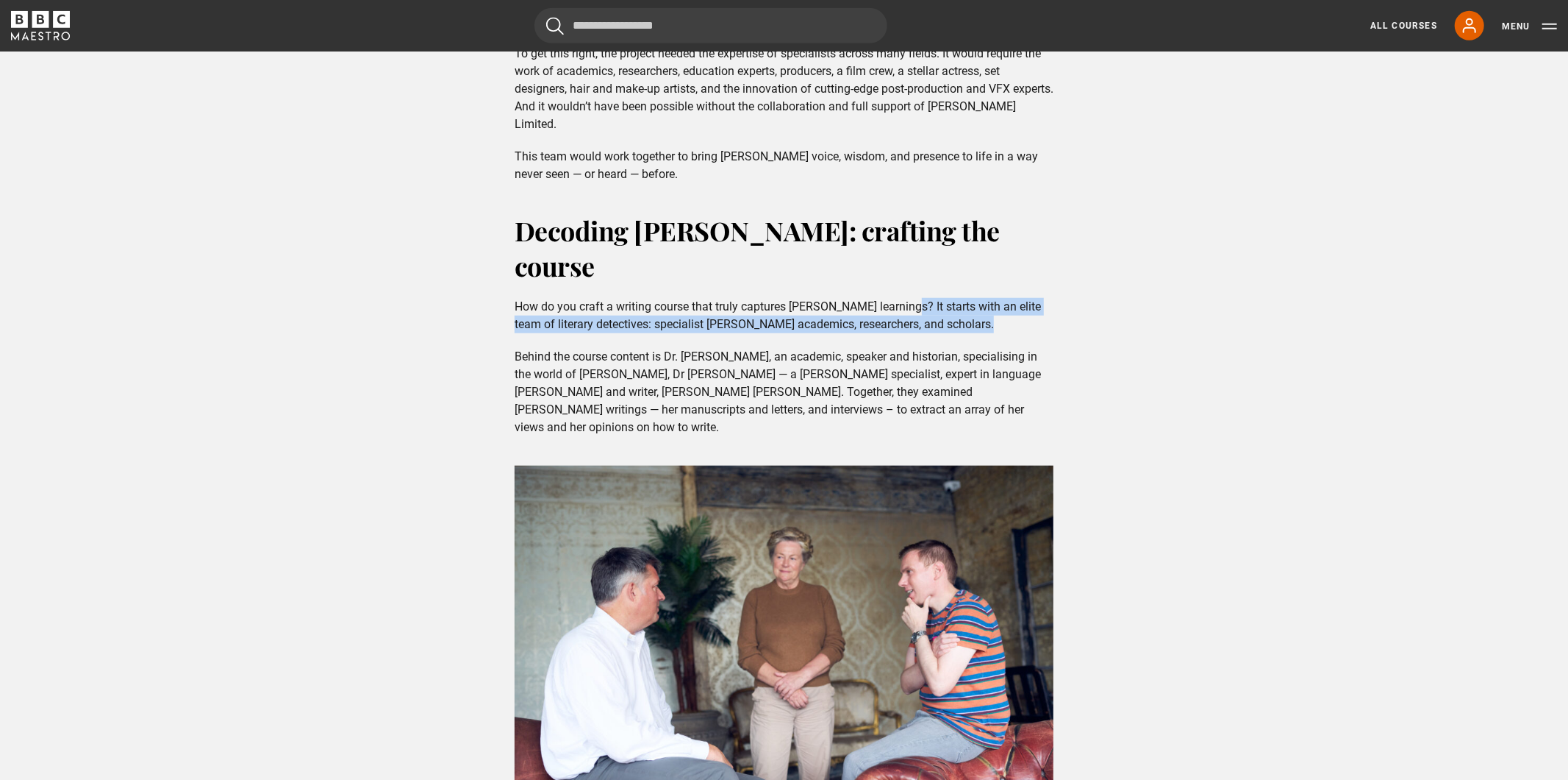
drag
click at [958, 298] on p "How do you craft a writing course that truly captures Christie’s learnings? It …" at bounding box center [783, 315] width 539 height 36
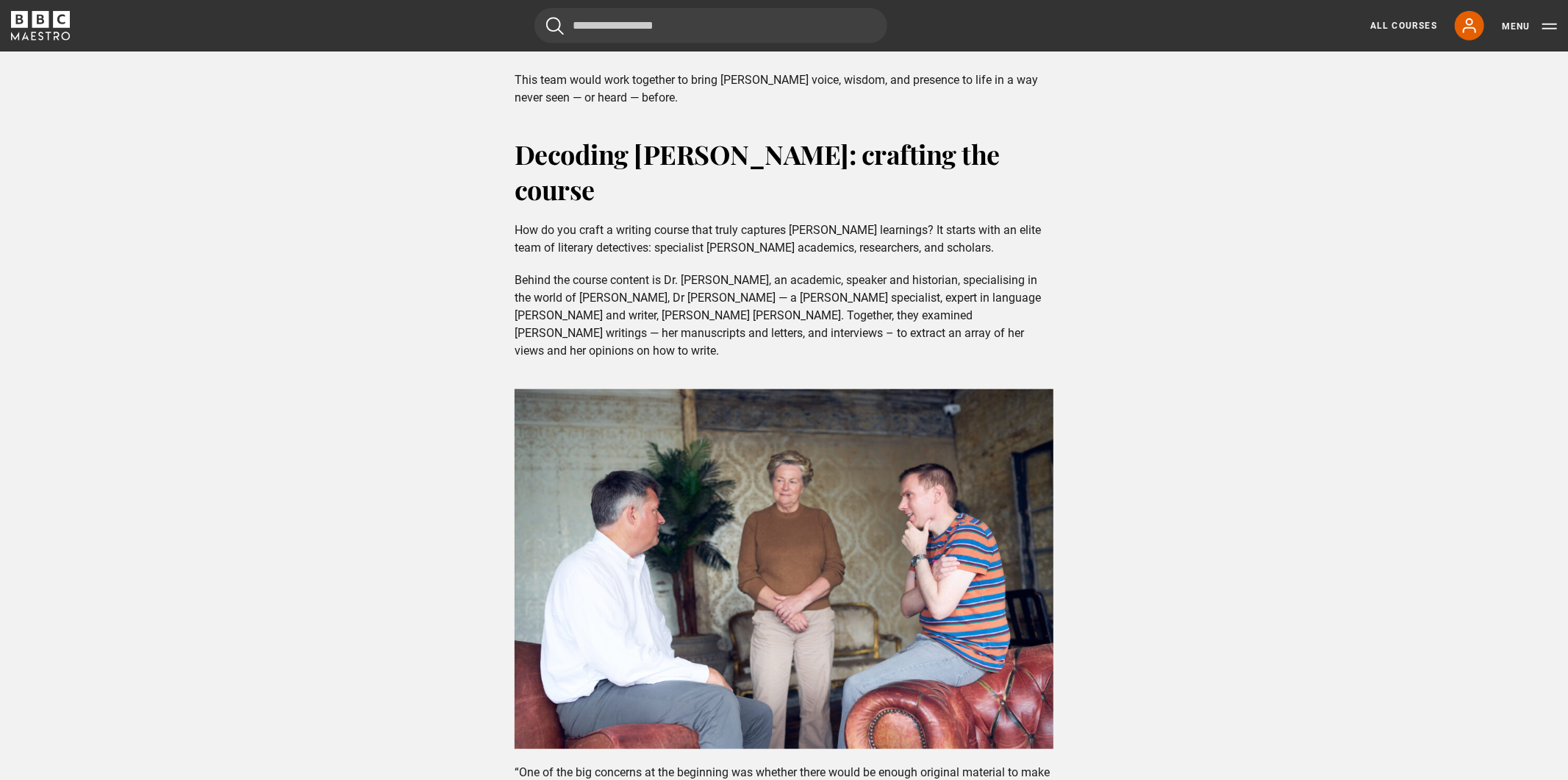
scroll to position [1135, 0]
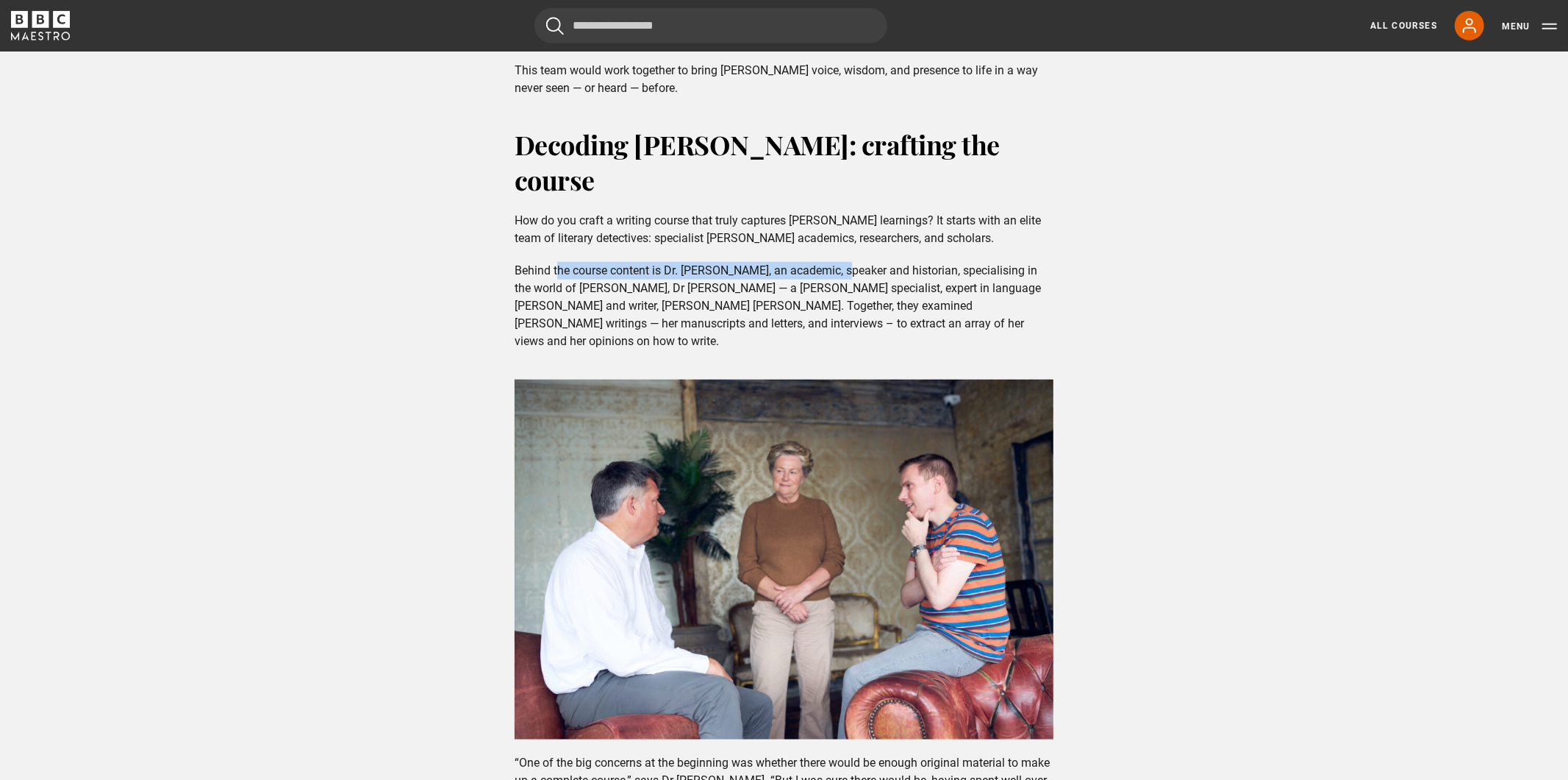
click at [838, 262] on p "Behind the course content is Dr. Mark Aldridge, an academic, speaker and histor…" at bounding box center [783, 306] width 539 height 88
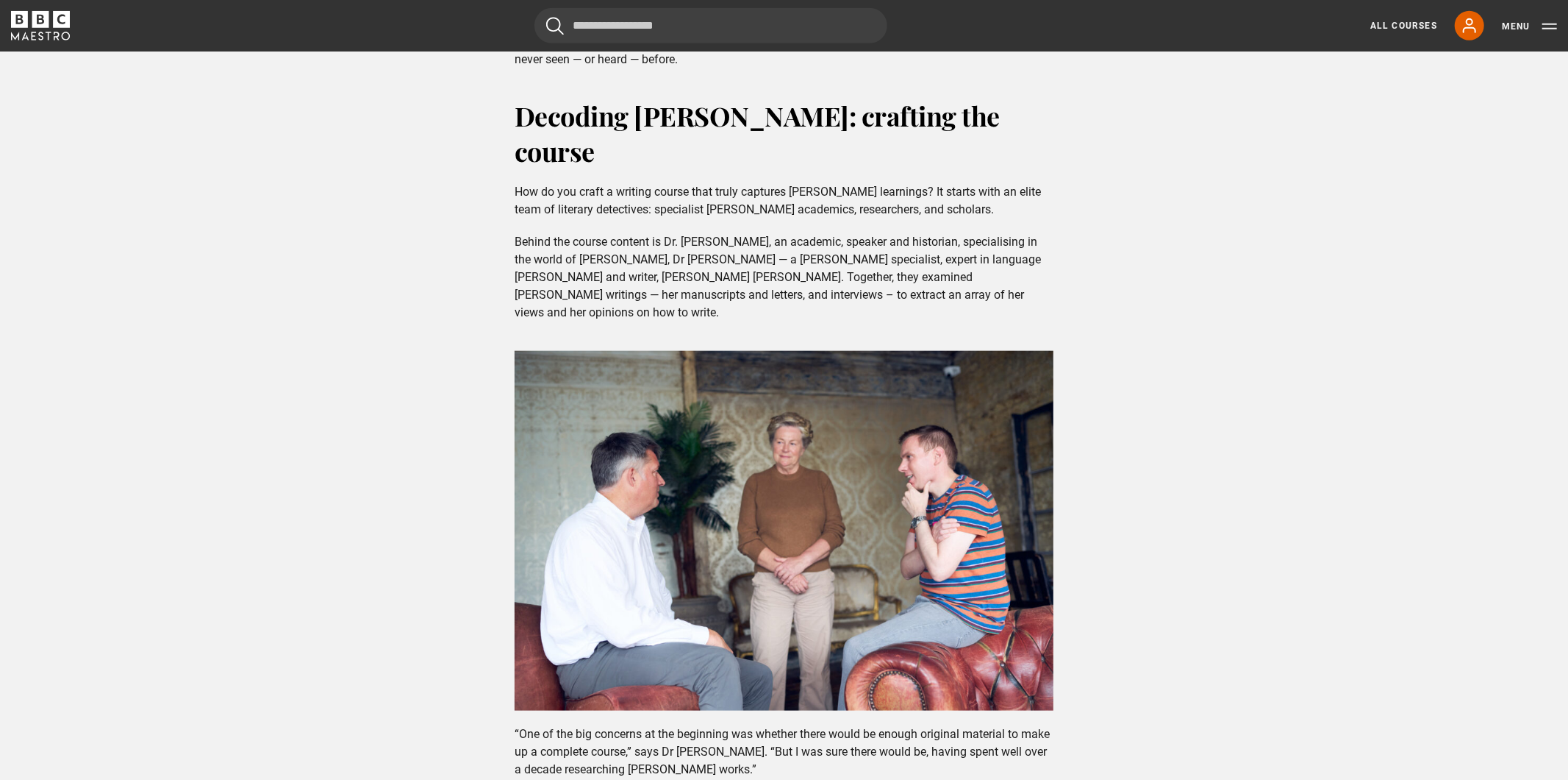
scroll to position [1171, 0]
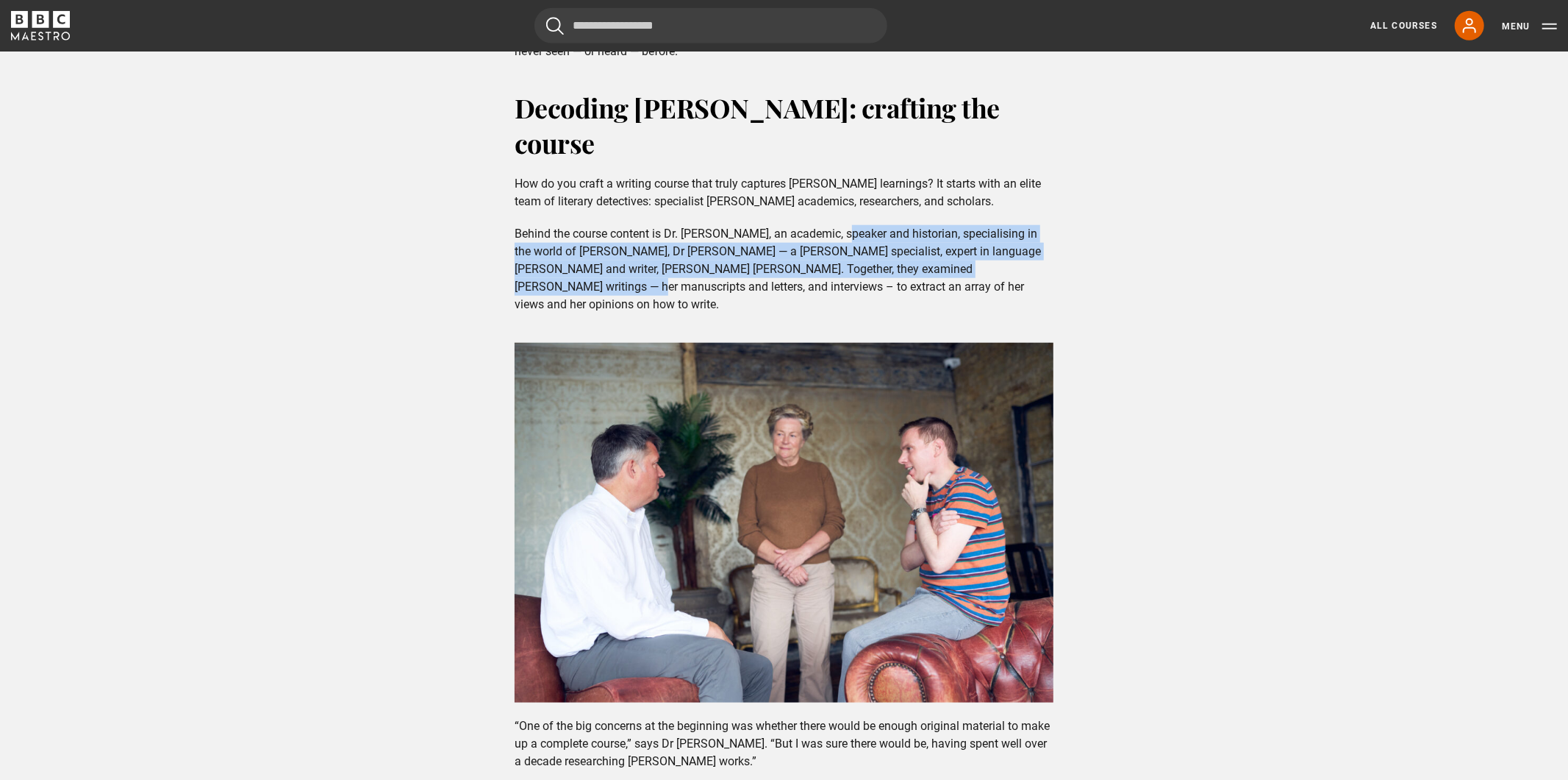
click at [982, 234] on p "Behind the course content is Dr. Mark Aldridge, an academic, speaker and histor…" at bounding box center [783, 269] width 539 height 88
click at [981, 234] on p "Behind the course content is Dr. Mark Aldridge, an academic, speaker and histor…" at bounding box center [783, 269] width 539 height 88
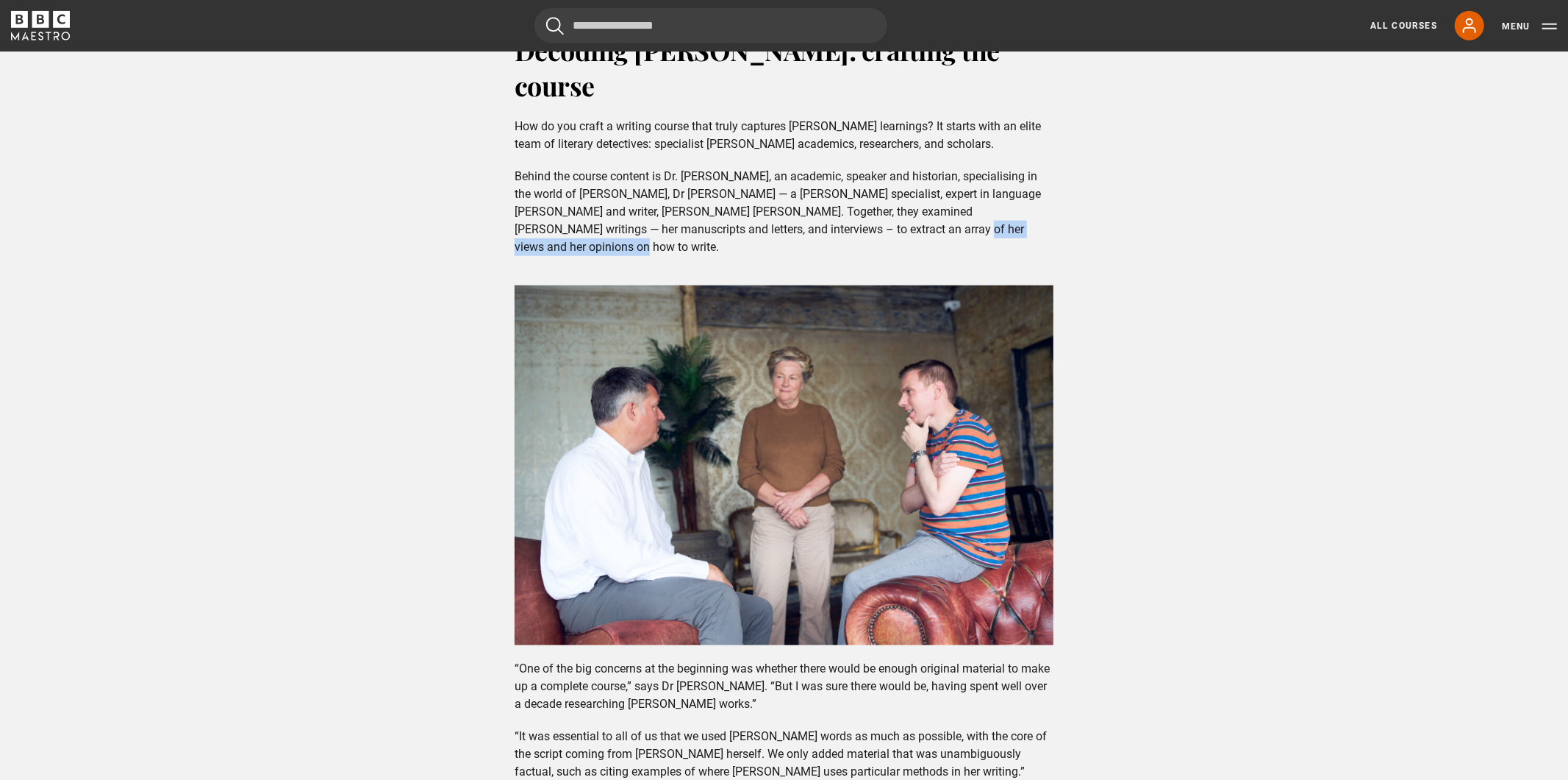
click at [954, 201] on p "Behind the course content is Dr. Mark Aldridge, an academic, speaker and histor…" at bounding box center [783, 212] width 539 height 88
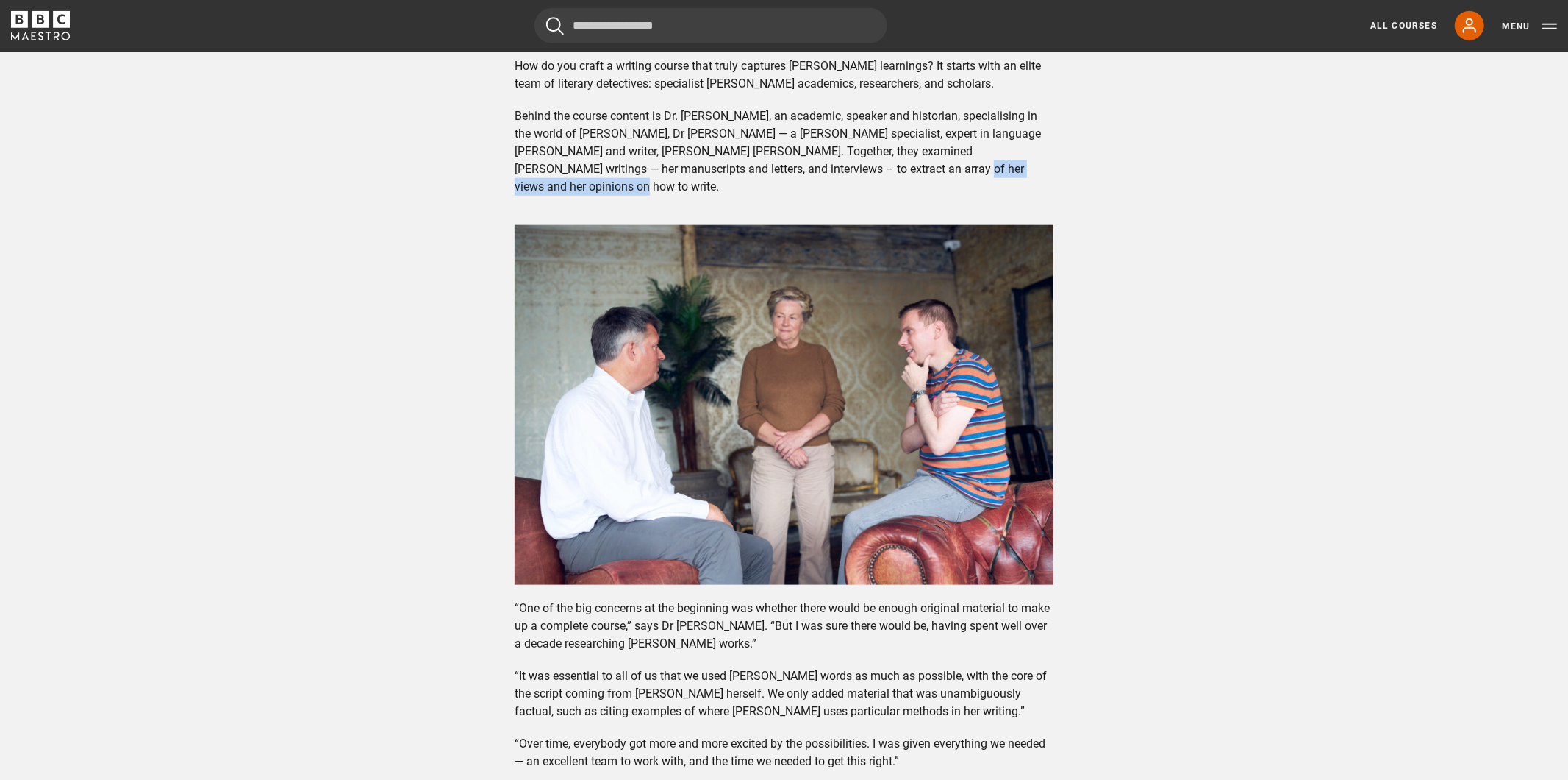
scroll to position [1380, 0]
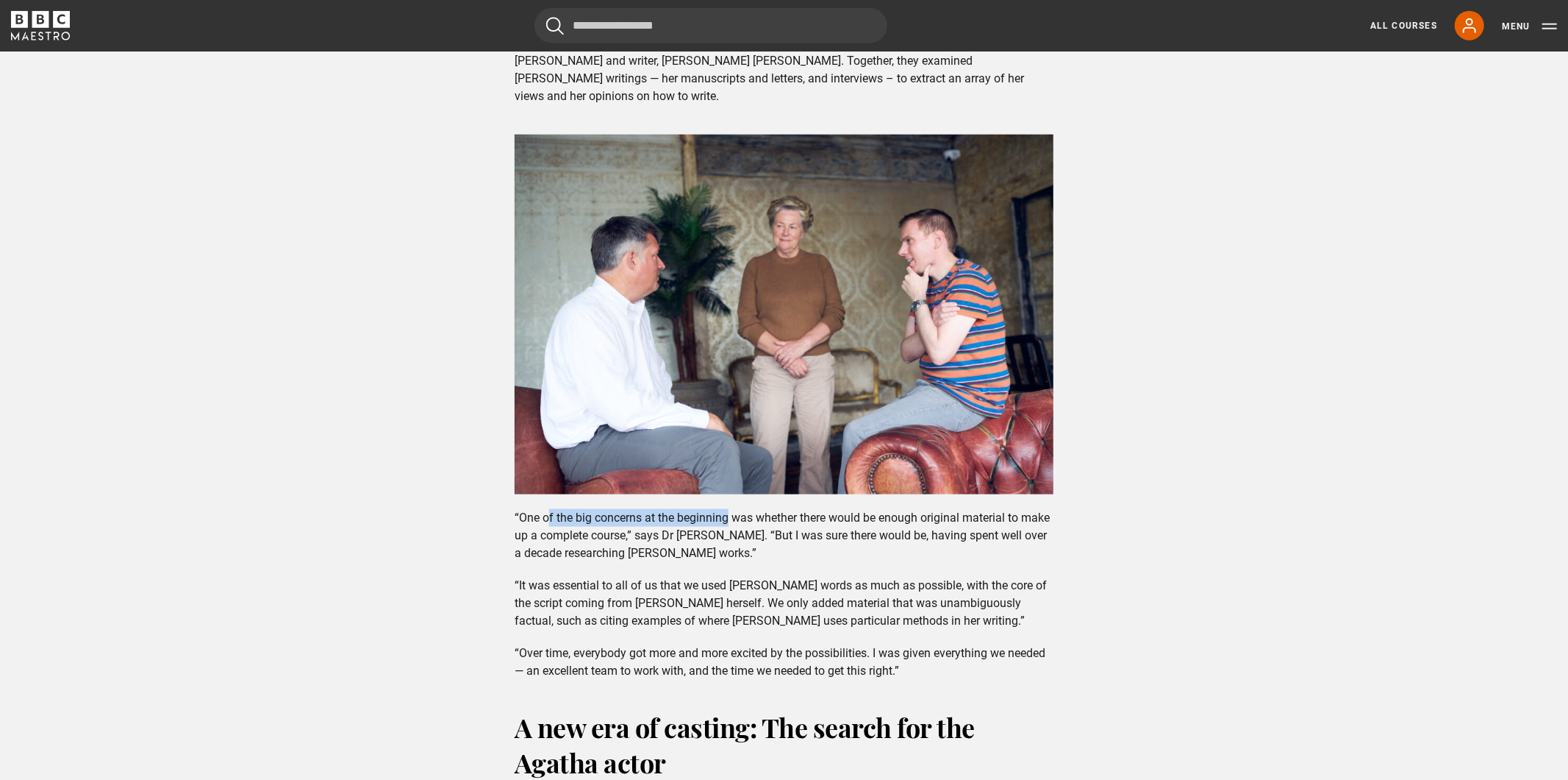
click at [784, 509] on p "“One of the big concerns at the beginning was whether there would be enough ori…" at bounding box center [783, 535] width 539 height 53
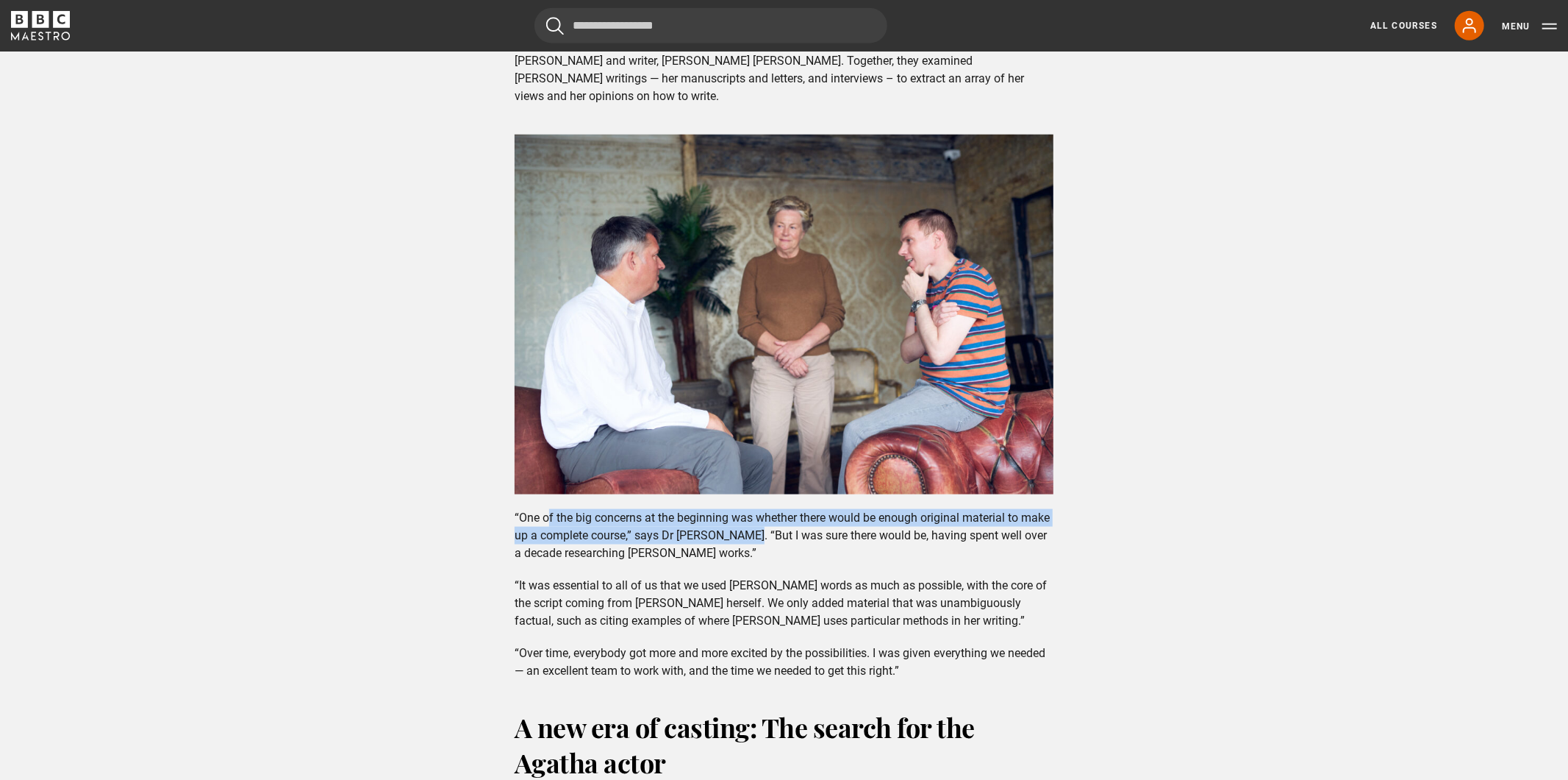
click at [784, 509] on p "“One of the big concerns at the beginning was whether there would be enough ori…" at bounding box center [783, 535] width 539 height 53
click at [853, 509] on p "“One of the big concerns at the beginning was whether there would be enough ori…" at bounding box center [783, 535] width 539 height 53
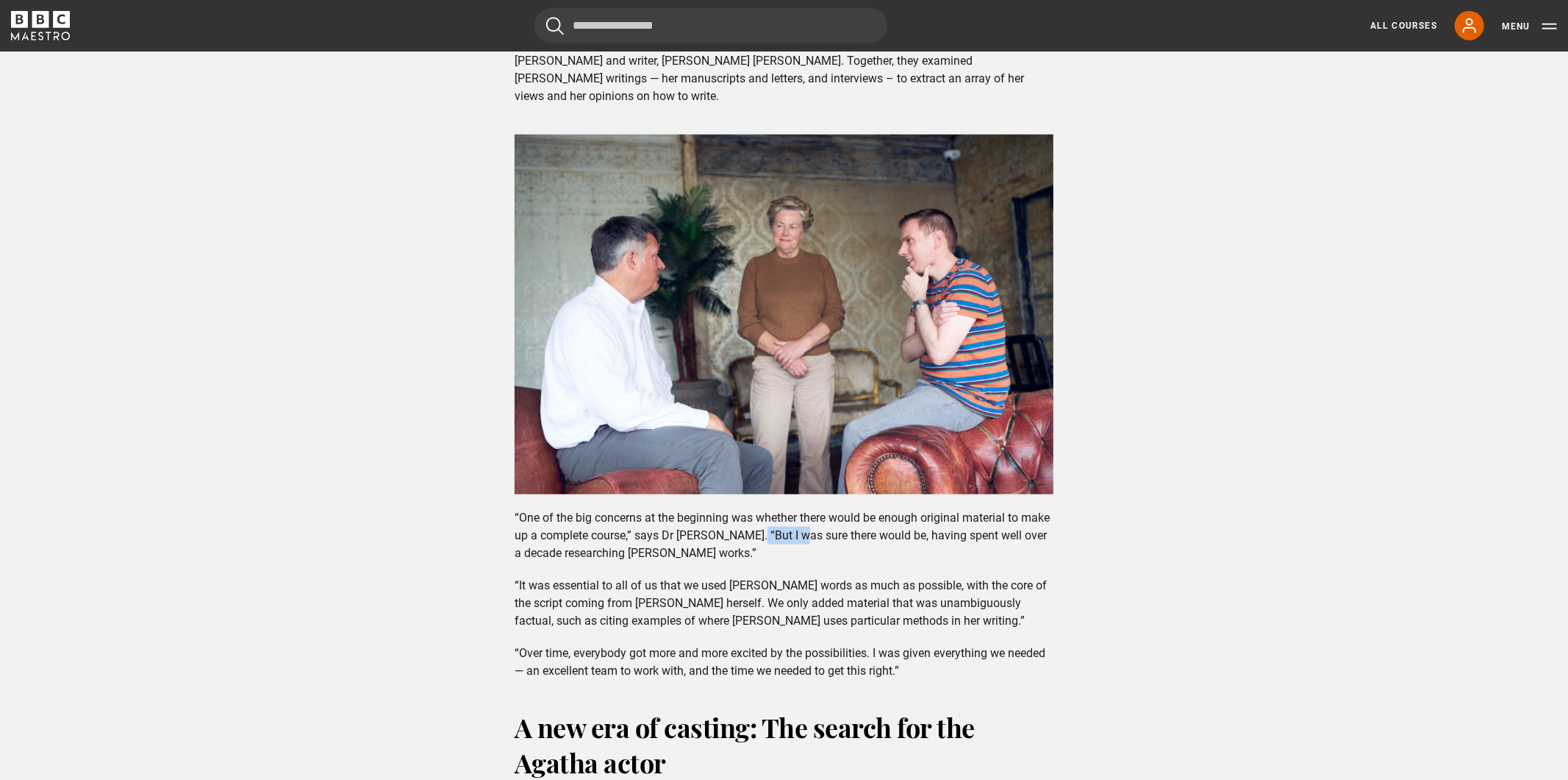
click at [770, 509] on p "“One of the big concerns at the beginning was whether there would be enough ori…" at bounding box center [783, 535] width 539 height 53
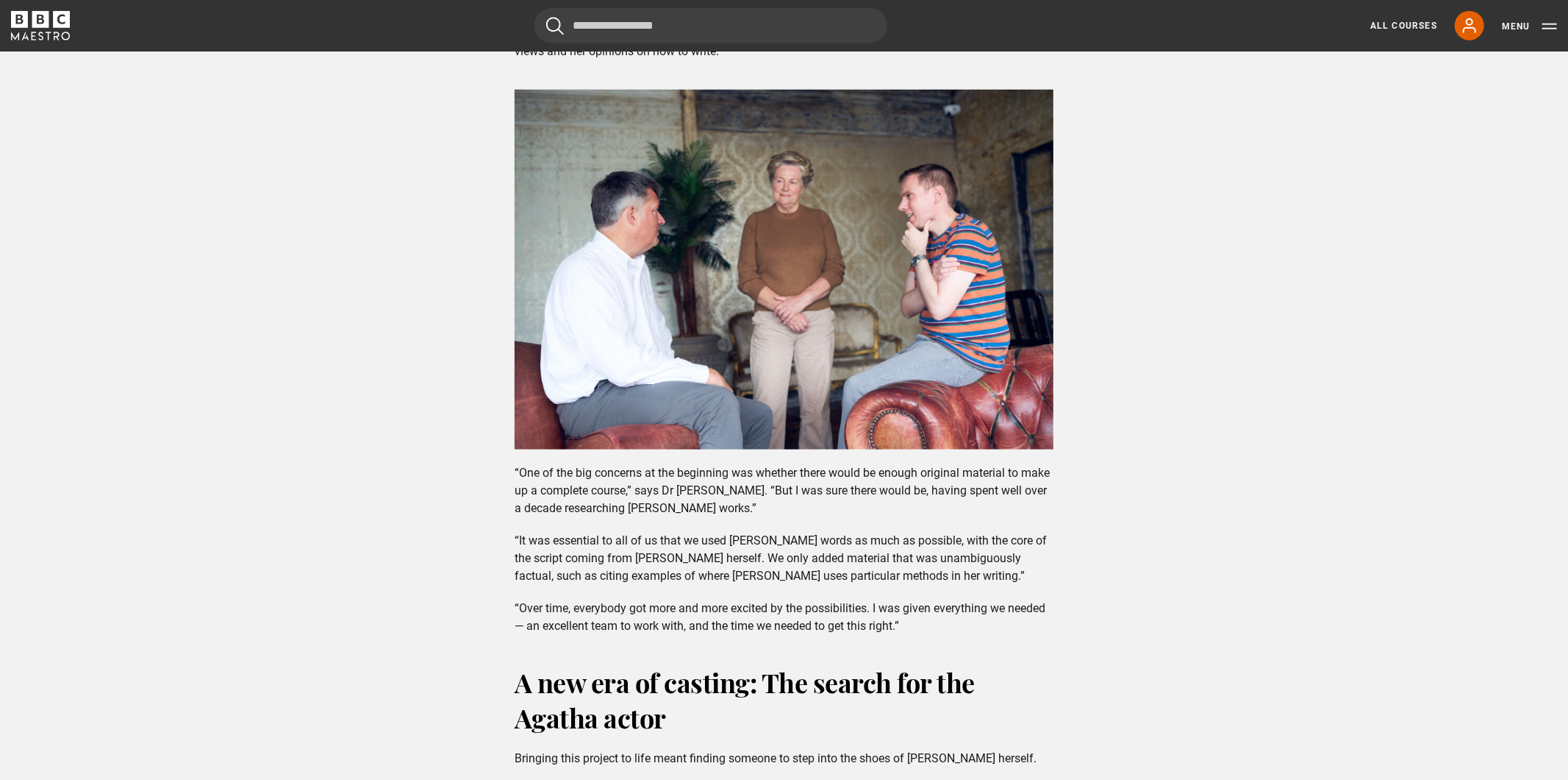
scroll to position [1459, 0]
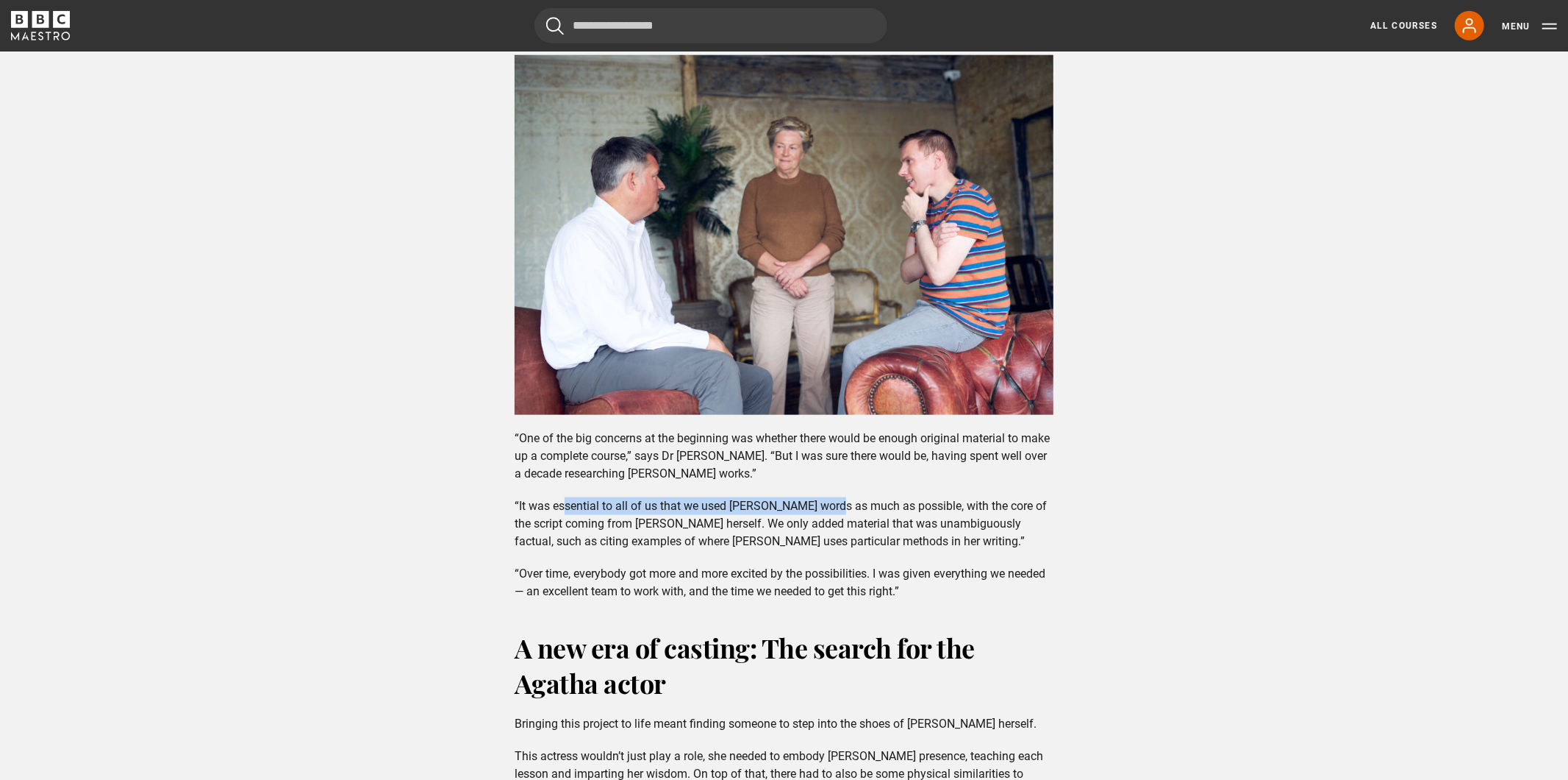
click at [828, 497] on p "“It was essential to all of us that we used Christie’s words as much as possibl…" at bounding box center [783, 523] width 539 height 53
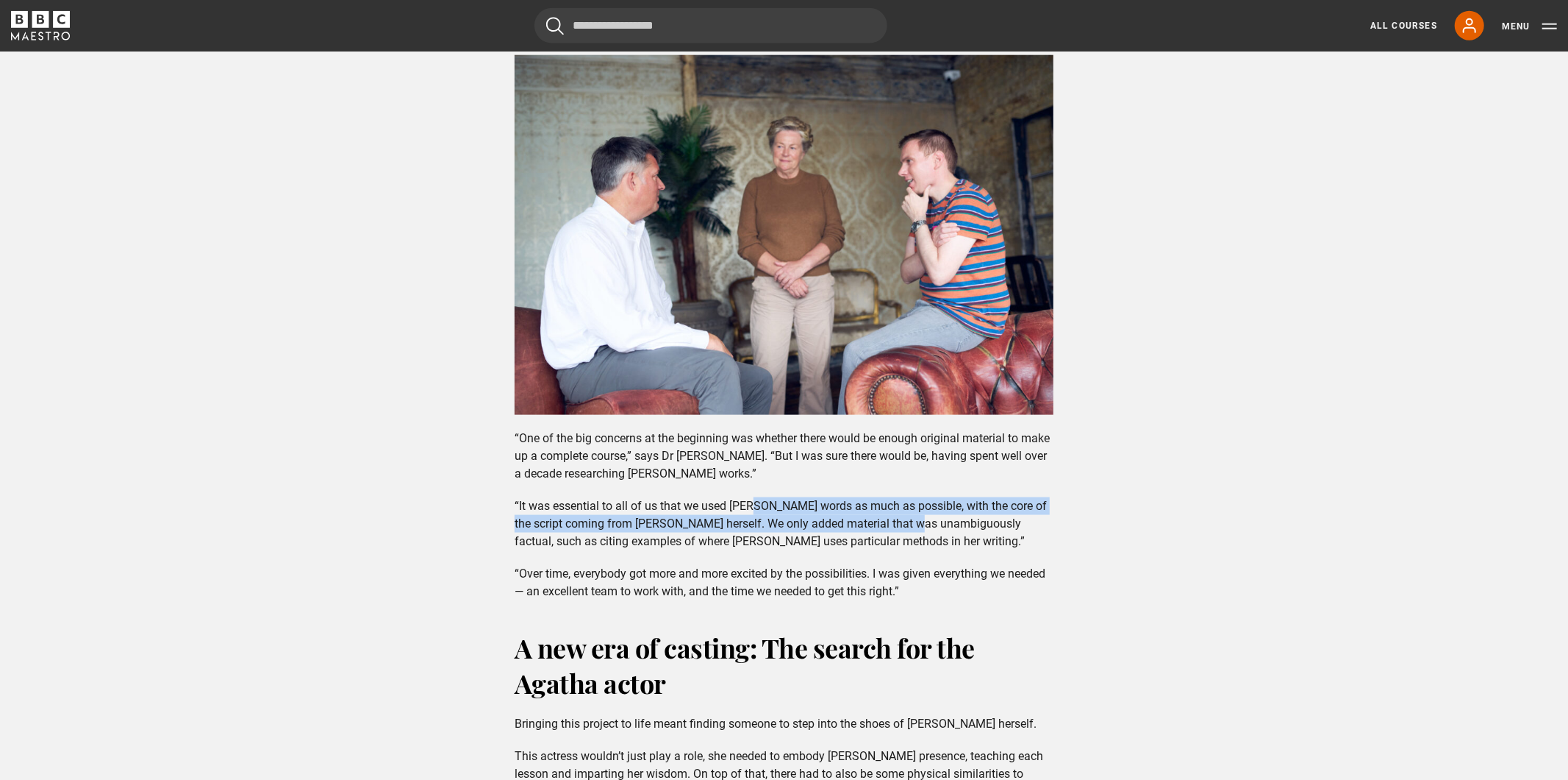
click at [944, 497] on p "“It was essential to all of us that we used Christie’s words as much as possibl…" at bounding box center [783, 523] width 539 height 53
click at [945, 497] on p "“It was essential to all of us that we used Christie’s words as much as possibl…" at bounding box center [783, 523] width 539 height 53
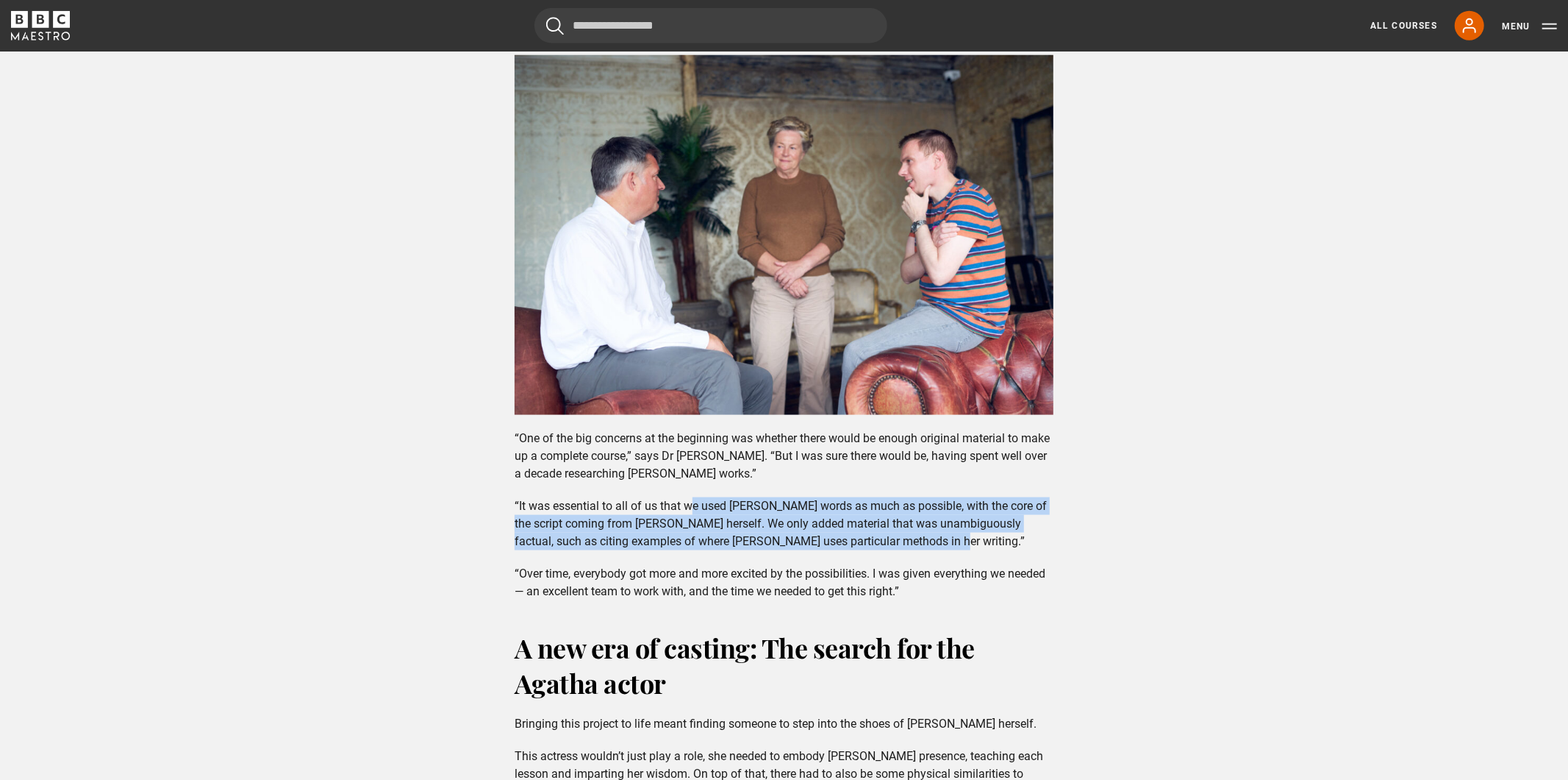
click at [690, 497] on p "“It was essential to all of us that we used Christie’s words as much as possibl…" at bounding box center [783, 523] width 539 height 53
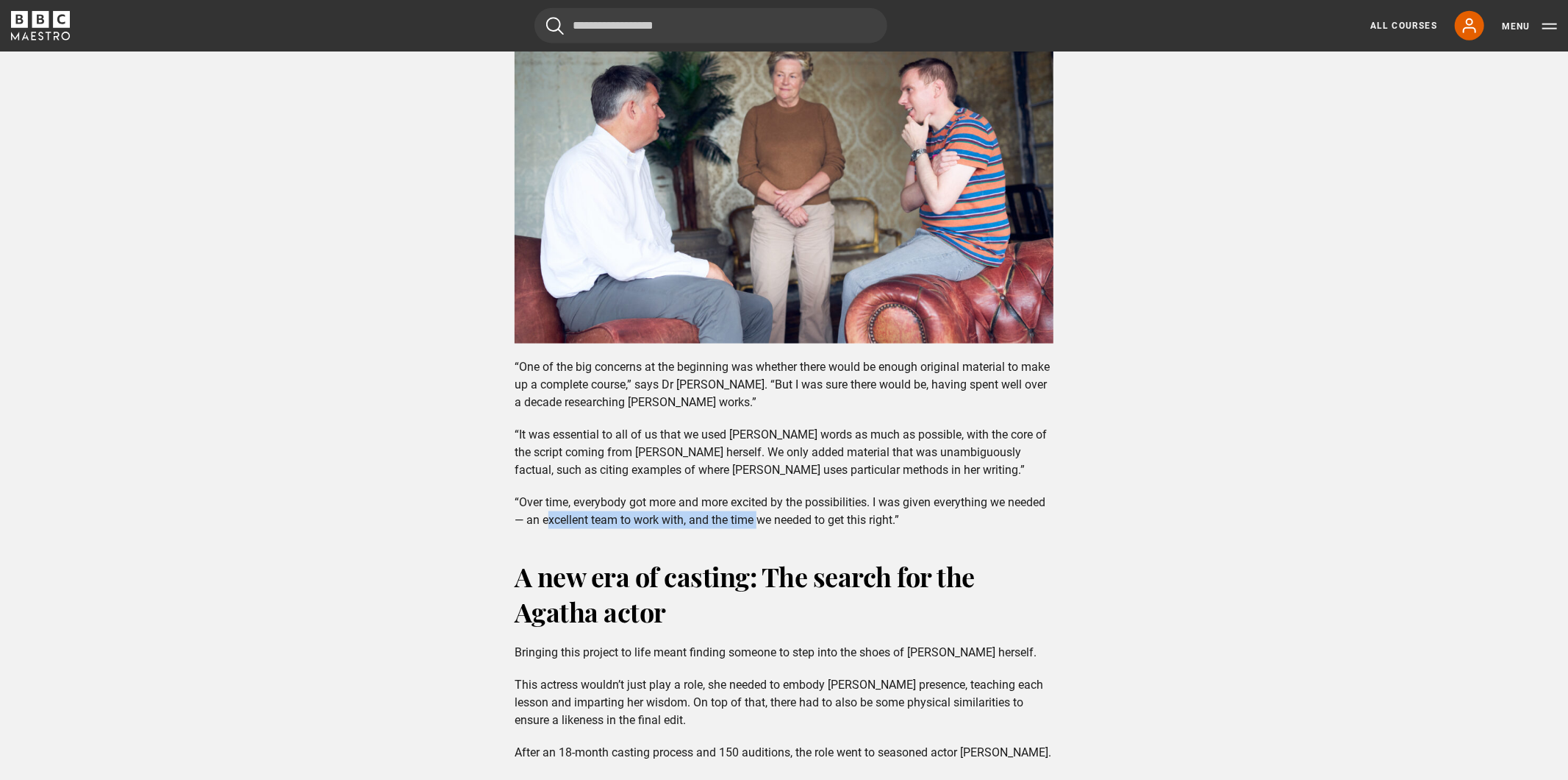
click at [768, 494] on p "“Over time, everybody got more and more excited by the possibilities. I was giv…" at bounding box center [783, 511] width 539 height 36
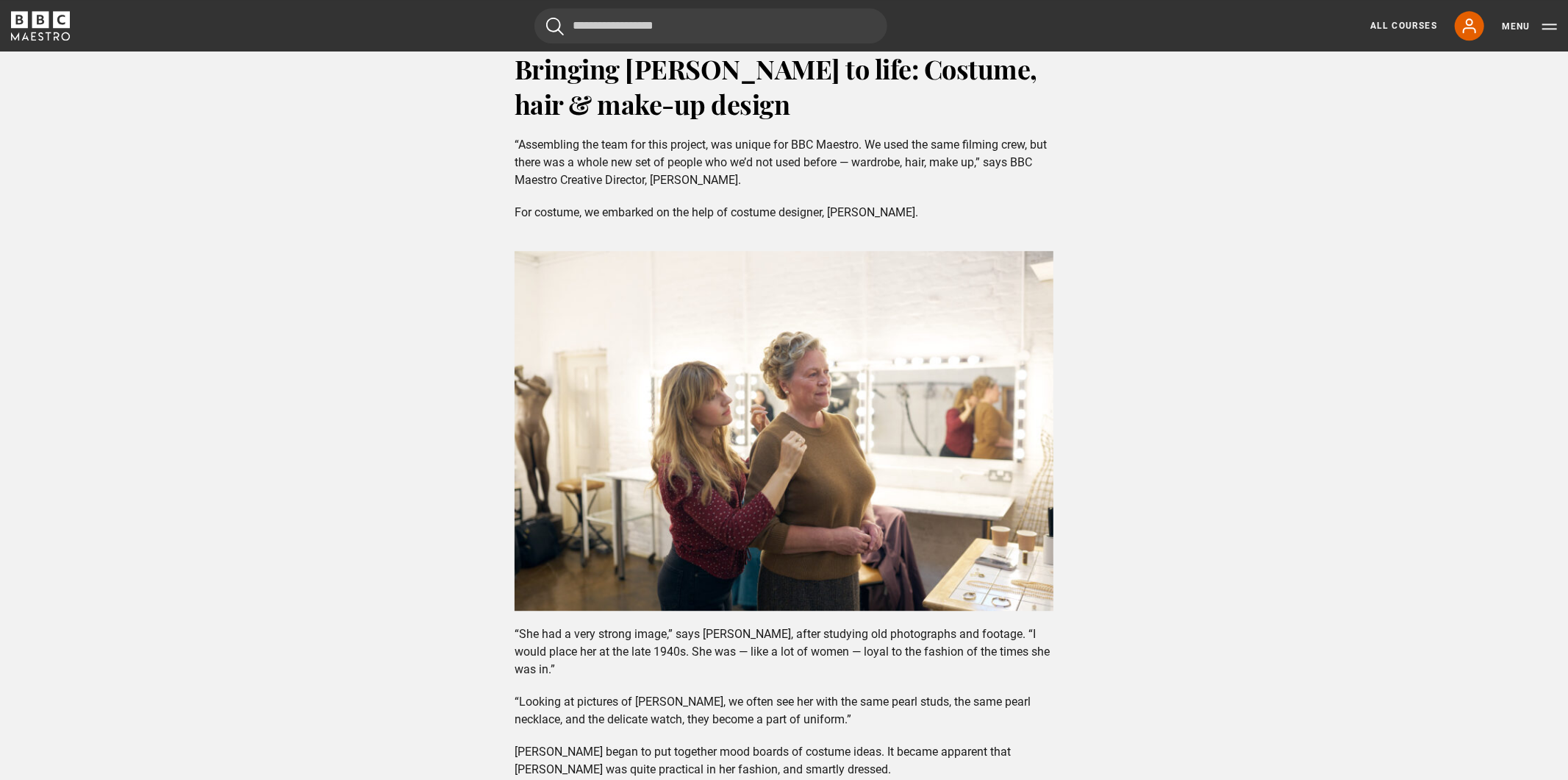
scroll to position [3002, 0]
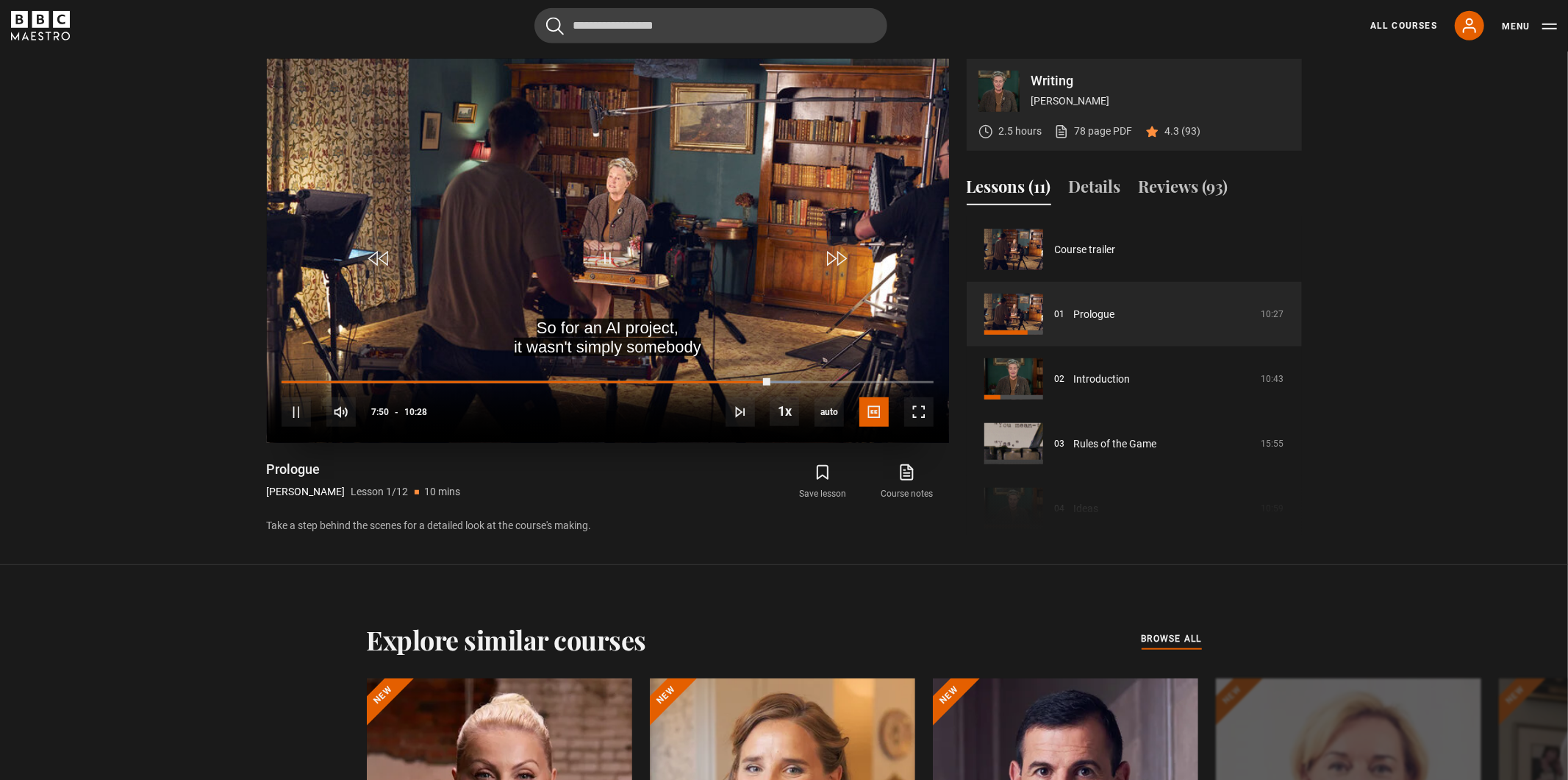
click at [822, 376] on div "10s Skip Back 10 seconds Pause 10s Skip Forward 10 seconds Loaded : 79.62% 07:5…" at bounding box center [608, 402] width 683 height 82
click at [839, 378] on div "10s Skip Back 10 seconds Pause 10s Skip Forward 10 seconds Loaded : 82.01% 08:1…" at bounding box center [608, 402] width 683 height 82
click at [852, 379] on div "10s Skip Back 10 seconds Pause 10s Skip Forward 10 seconds Loaded : 83.60% 08:1…" at bounding box center [608, 402] width 683 height 82
click at [862, 381] on div "09:19" at bounding box center [863, 381] width 3 height 4
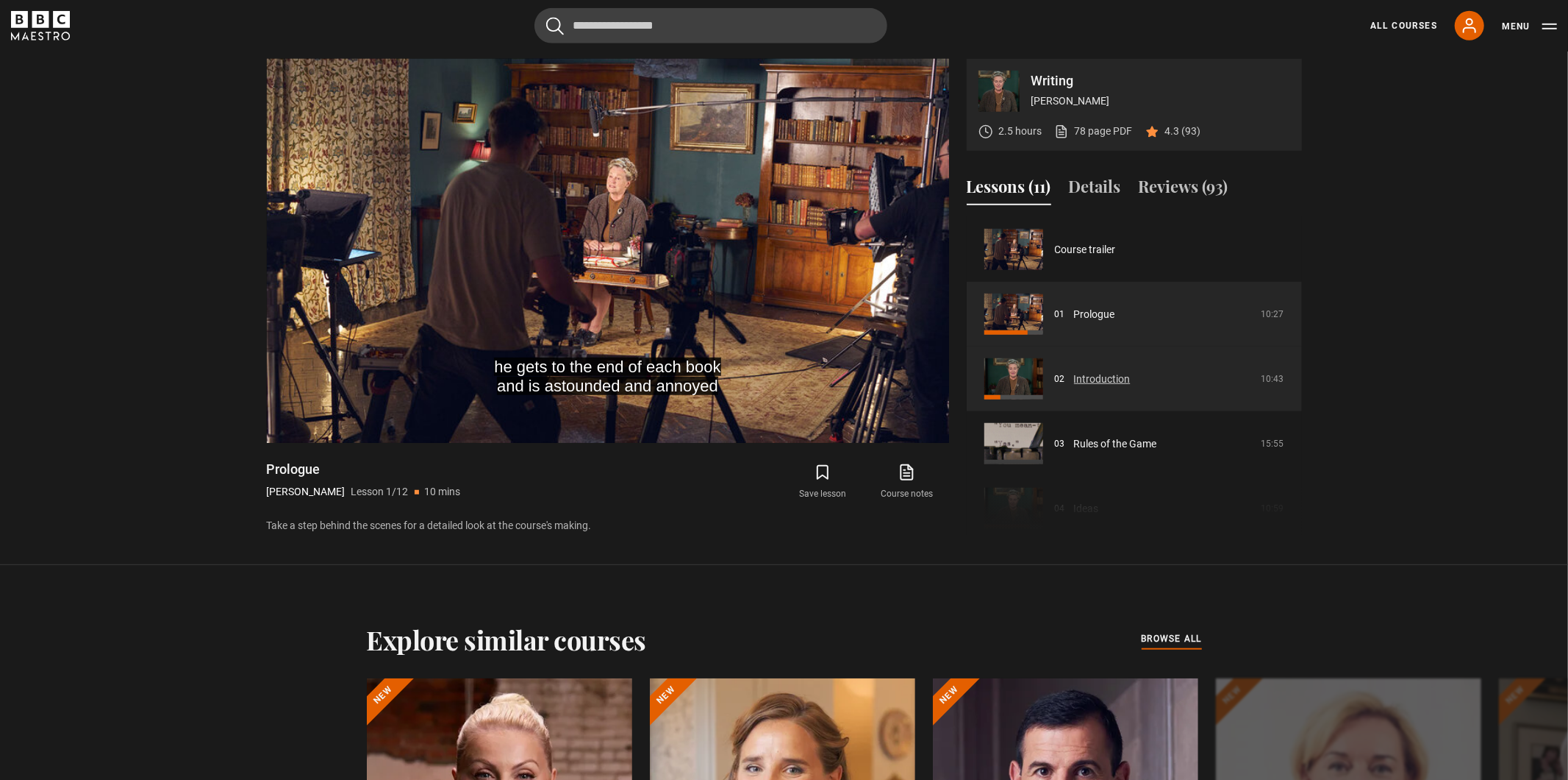
click at [1129, 373] on link "Introduction" at bounding box center [1102, 379] width 56 height 16
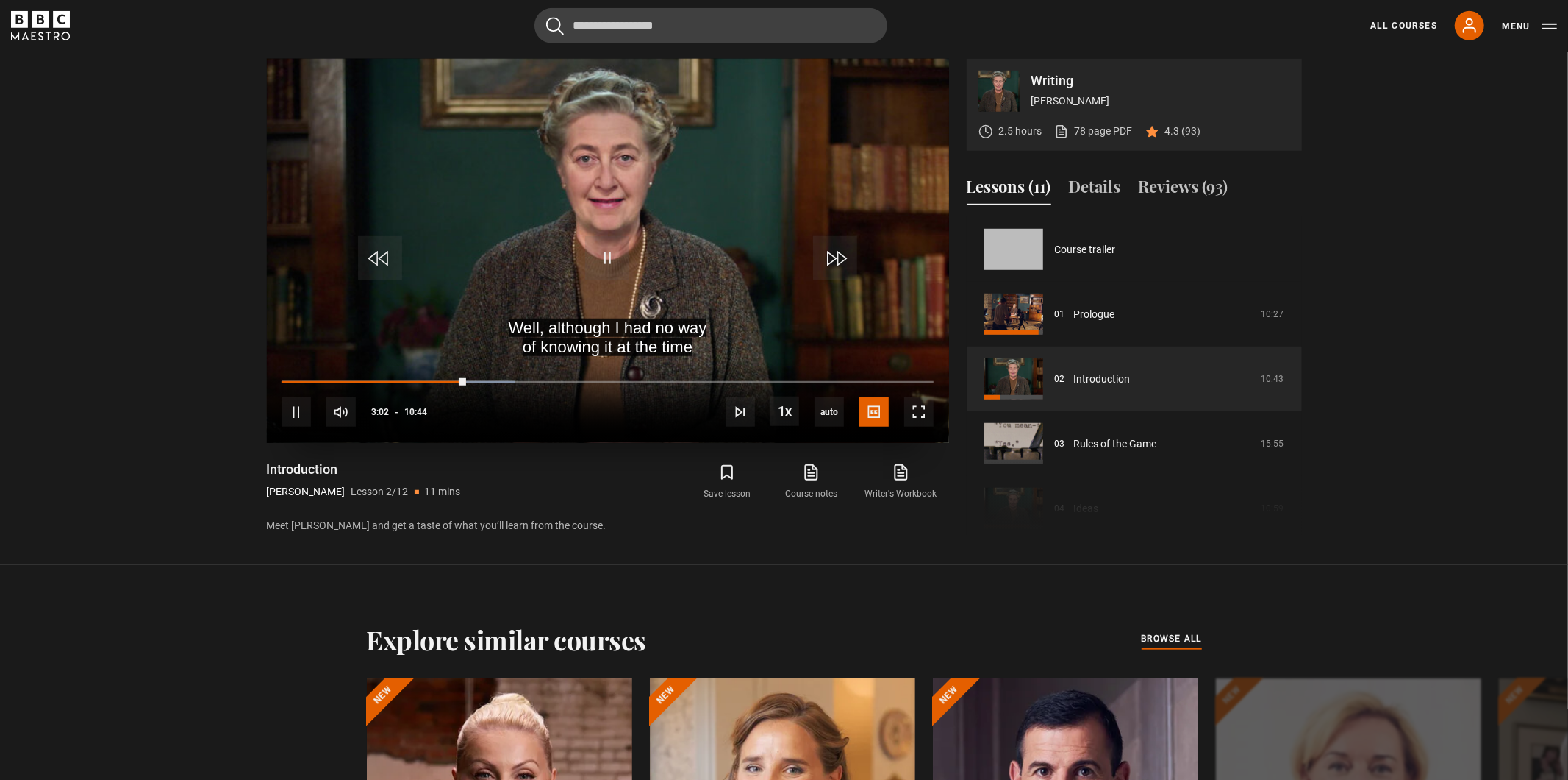
scroll to position [64, 0]
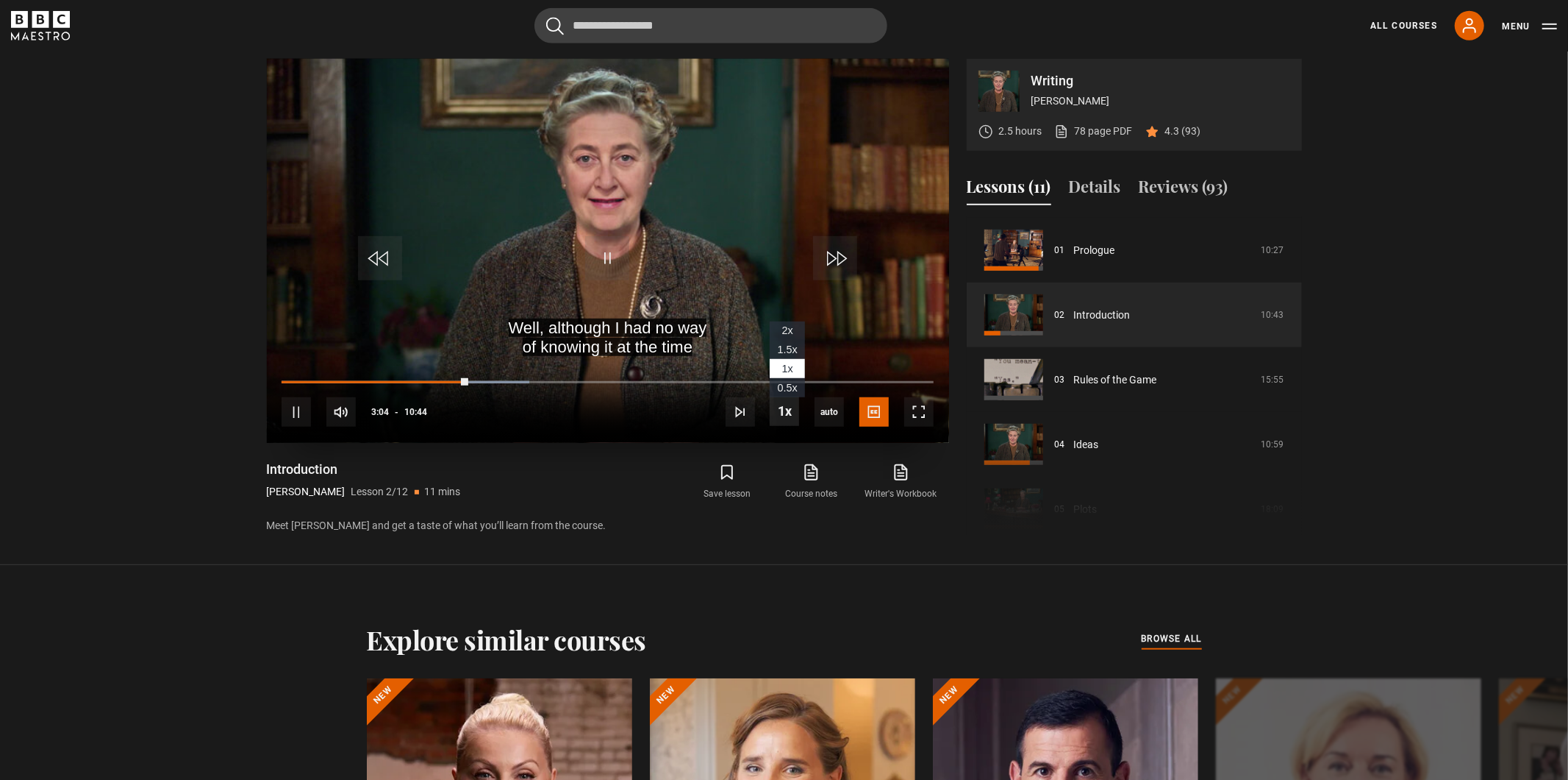
click at [794, 409] on span "Video Player" at bounding box center [785, 411] width 29 height 29
click at [606, 246] on span "Video Player" at bounding box center [607, 258] width 44 height 44
click at [606, 257] on span "Video Player" at bounding box center [607, 258] width 44 height 44
click at [784, 400] on span "Video Player" at bounding box center [785, 411] width 29 height 29
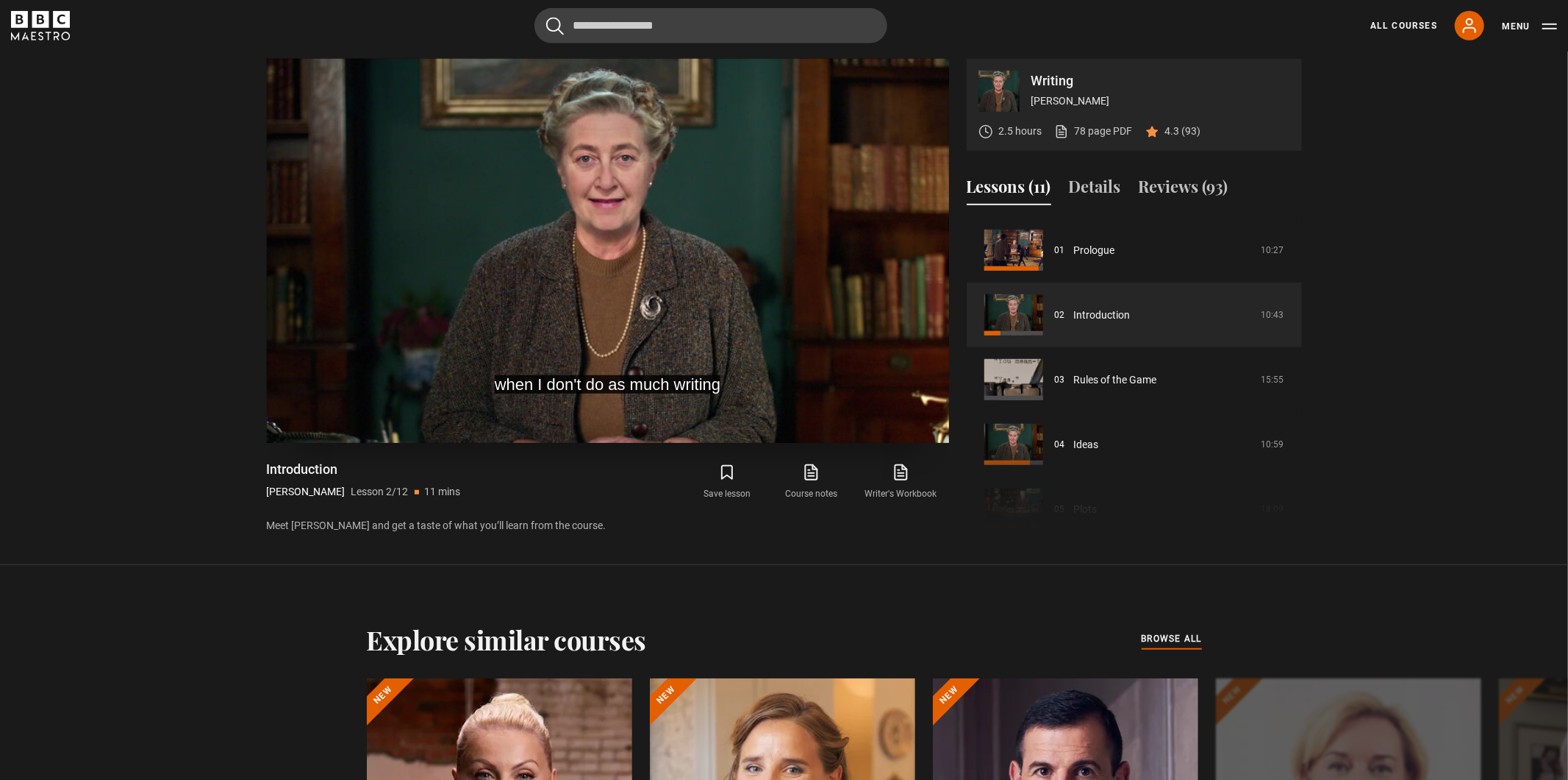
click at [573, 261] on video "Video Player" at bounding box center [608, 251] width 683 height 384
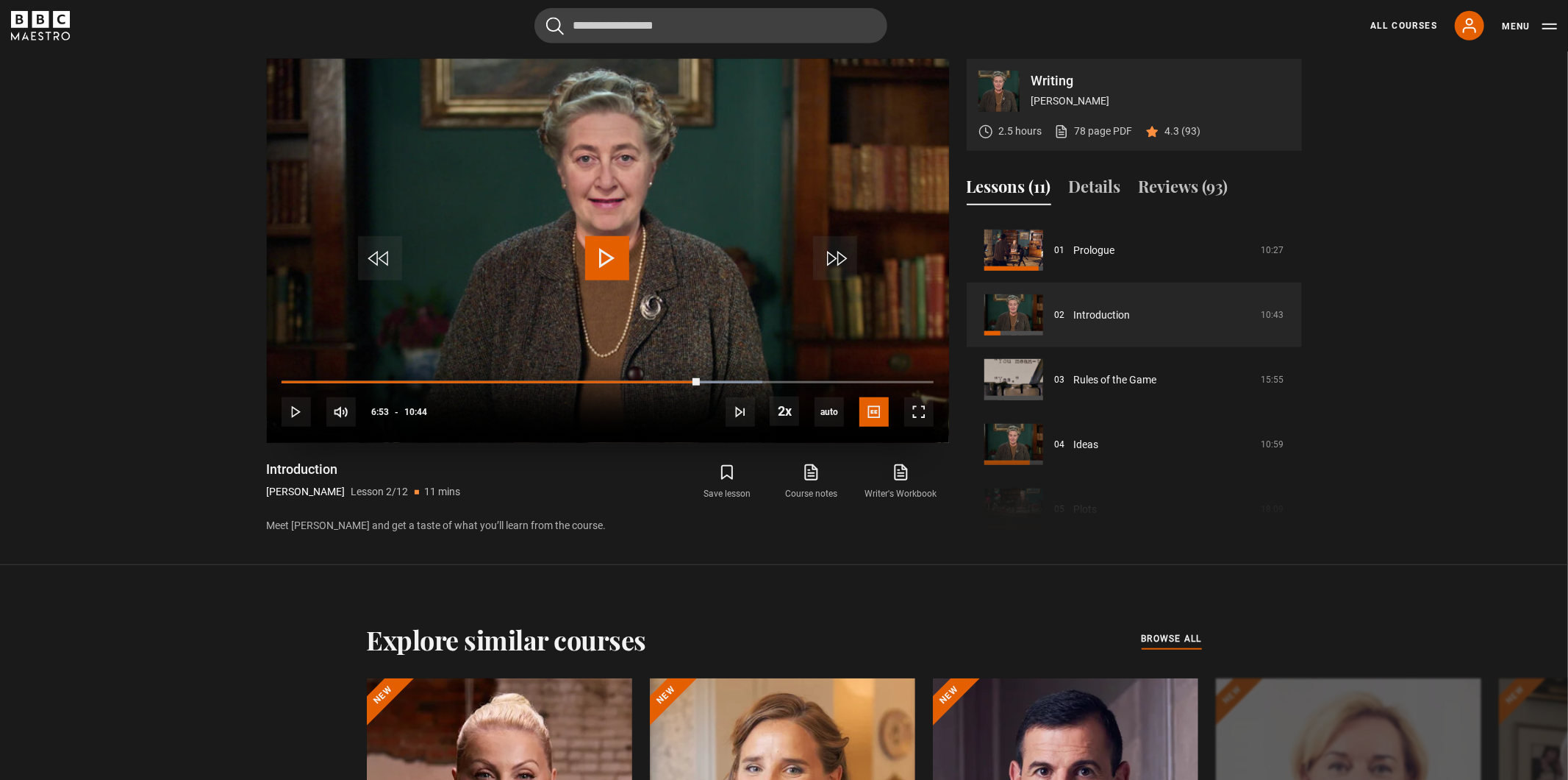
click at [594, 263] on span "Video Player" at bounding box center [607, 258] width 44 height 44
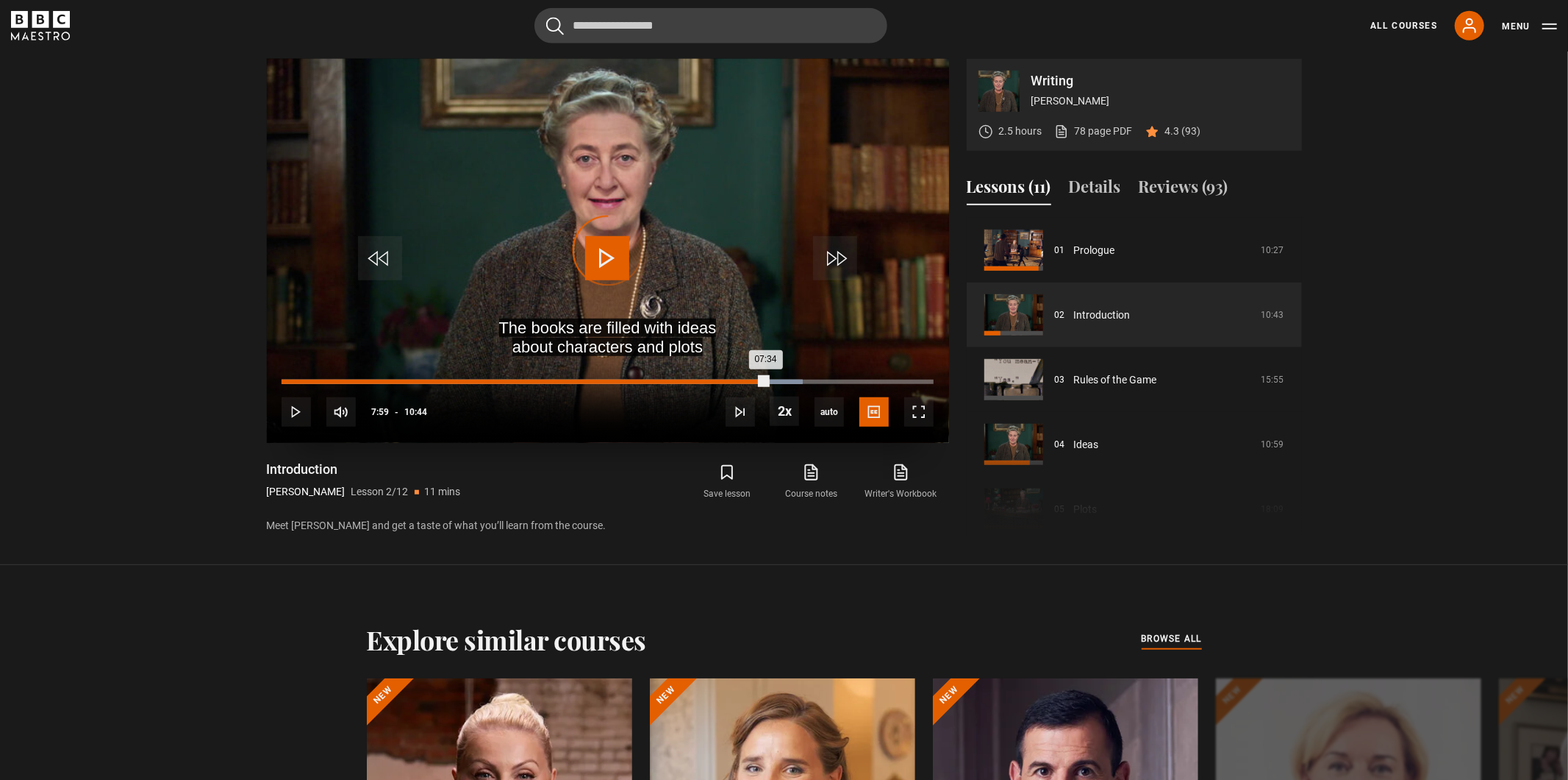
click at [767, 380] on div "Loaded : 79.97% 07:59 07:34" at bounding box center [607, 381] width 651 height 4
click at [783, 382] on div "Loaded : 83.07% 08:15 08:01" at bounding box center [607, 381] width 651 height 4
click at [796, 383] on div "Loaded : 86.96% 08:27 08:16" at bounding box center [607, 381] width 651 height 4
click at [804, 383] on div "Loaded : 88.51% 08:36 08:36" at bounding box center [607, 381] width 651 height 4
click at [816, 382] on div "Loaded : 90.06% 08:48 08:39" at bounding box center [607, 381] width 651 height 4
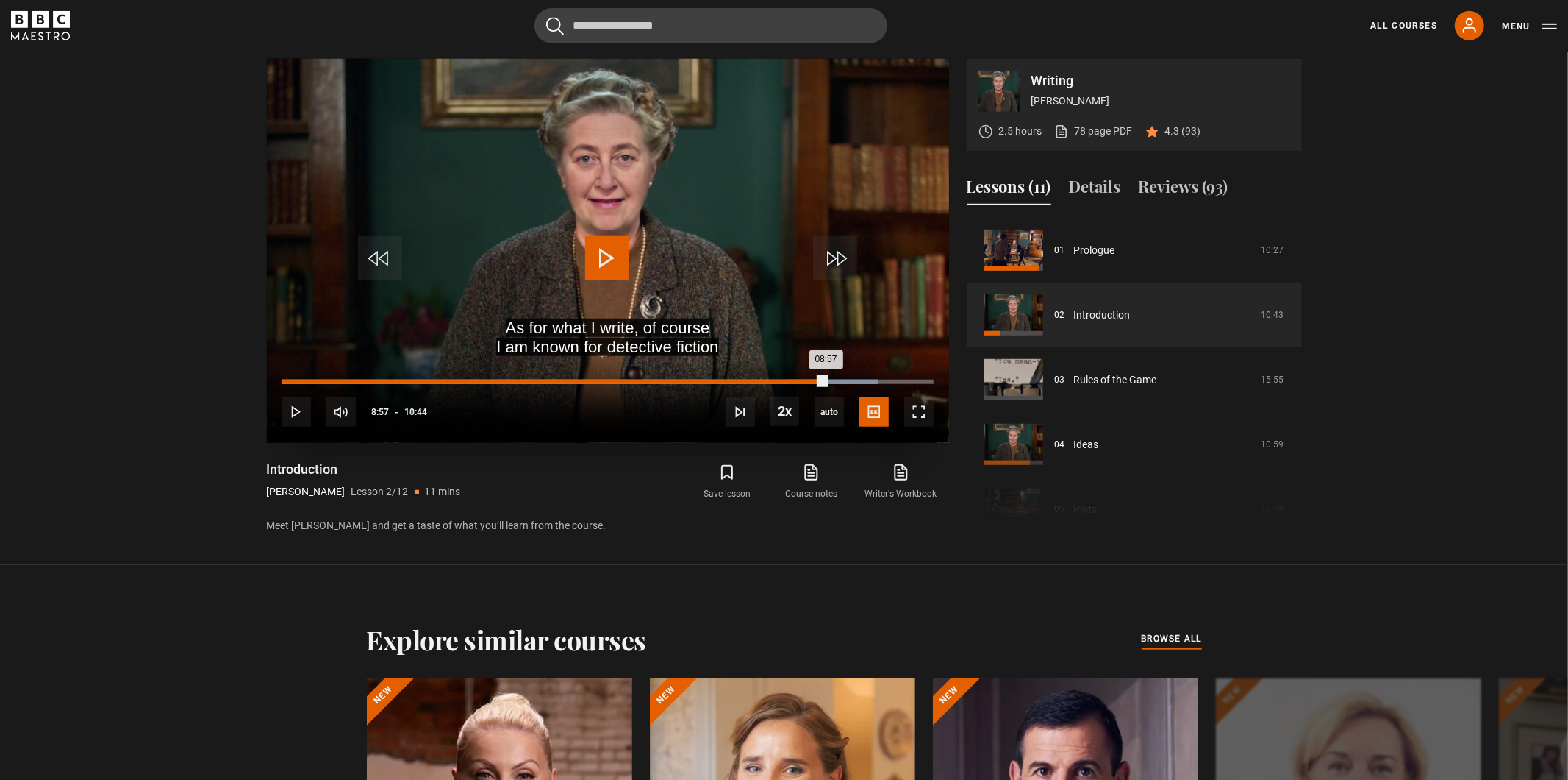
click at [826, 383] on div "Loaded : 91.61% 08:57 08:57" at bounding box center [607, 381] width 651 height 4
click at [833, 383] on div "Loaded : 93.17% 09:04 08:59" at bounding box center [607, 381] width 651 height 4
click at [846, 383] on div "Loaded : 93.94% 09:18 09:05" at bounding box center [607, 381] width 651 height 4
click at [857, 383] on div "Loaded : 96.27% 09:29 09:29" at bounding box center [607, 381] width 651 height 4
click at [866, 382] on div "Loaded : 97.83% 09:37 09:29" at bounding box center [607, 381] width 651 height 4
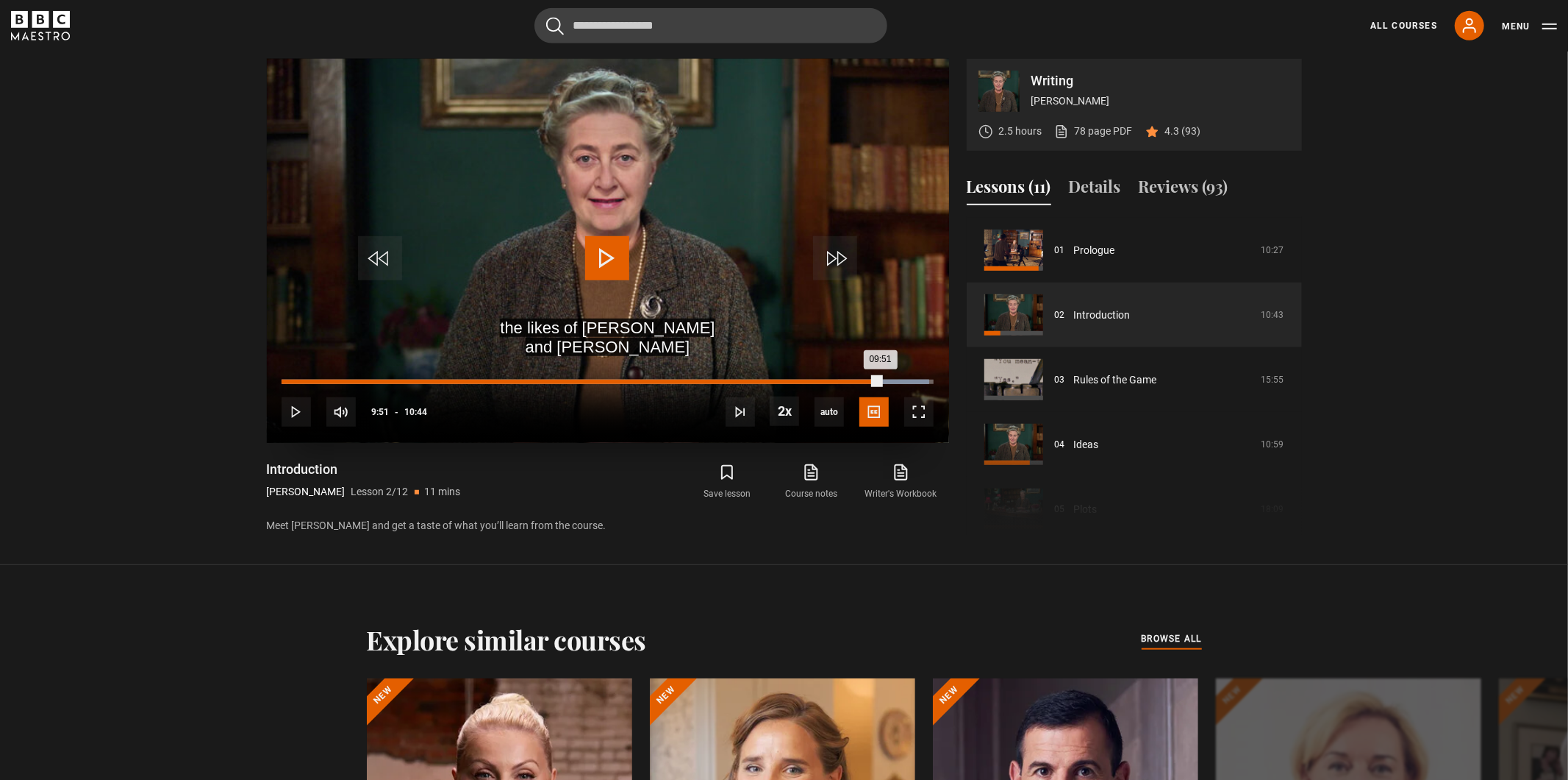
click at [880, 383] on div "Loaded : 99.38% 09:51 09:51" at bounding box center [607, 381] width 651 height 4
click at [892, 382] on div "Loaded : 100.00% 10:03 10:03" at bounding box center [607, 381] width 651 height 4
click at [900, 382] on div "10:10" at bounding box center [901, 381] width 3 height 4
click at [910, 383] on div "10:20" at bounding box center [911, 381] width 3 height 4
click at [918, 383] on div "Loaded : 100.00% 10:28 10:22" at bounding box center [607, 381] width 651 height 4
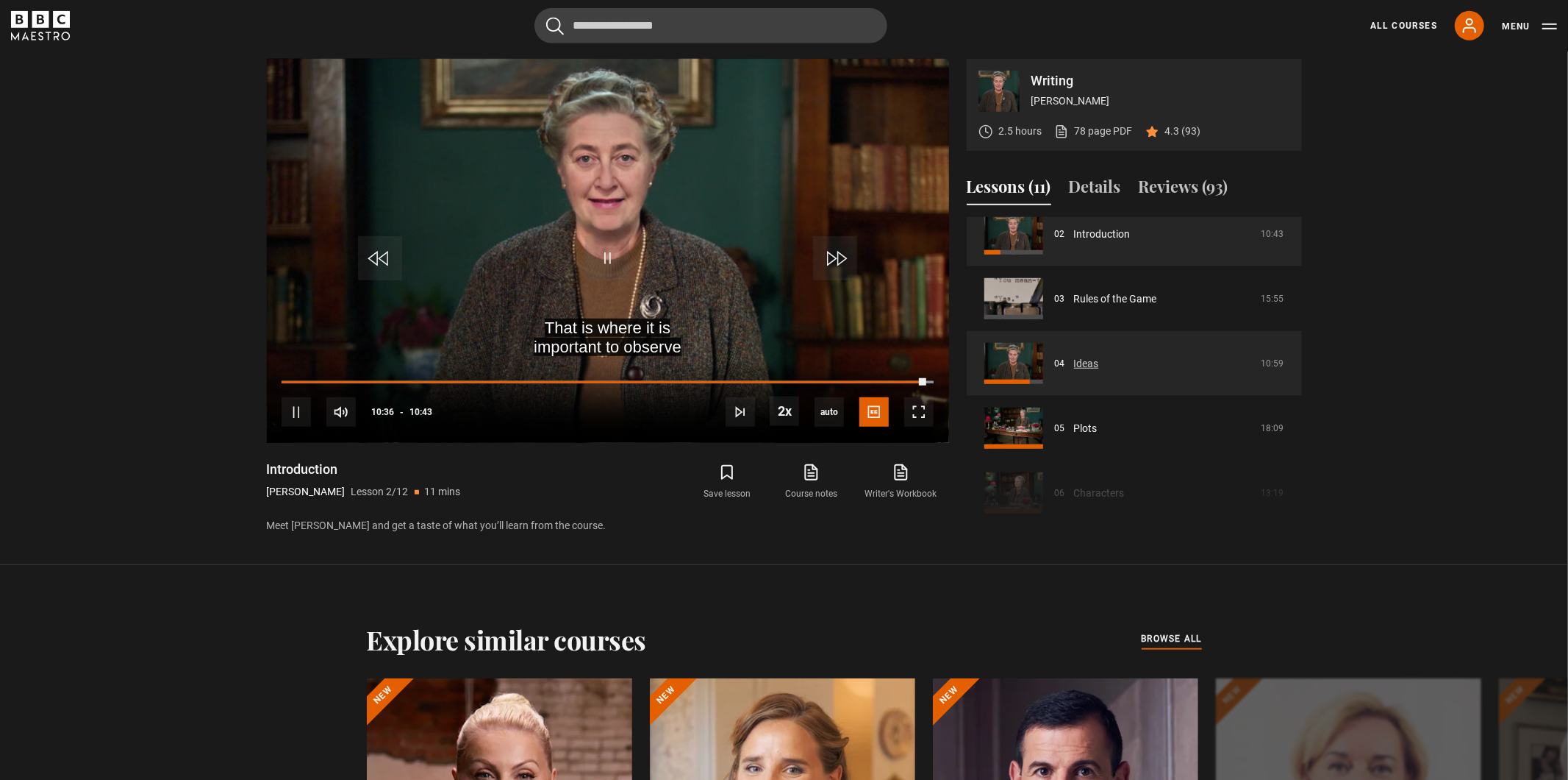
scroll to position [151, 0]
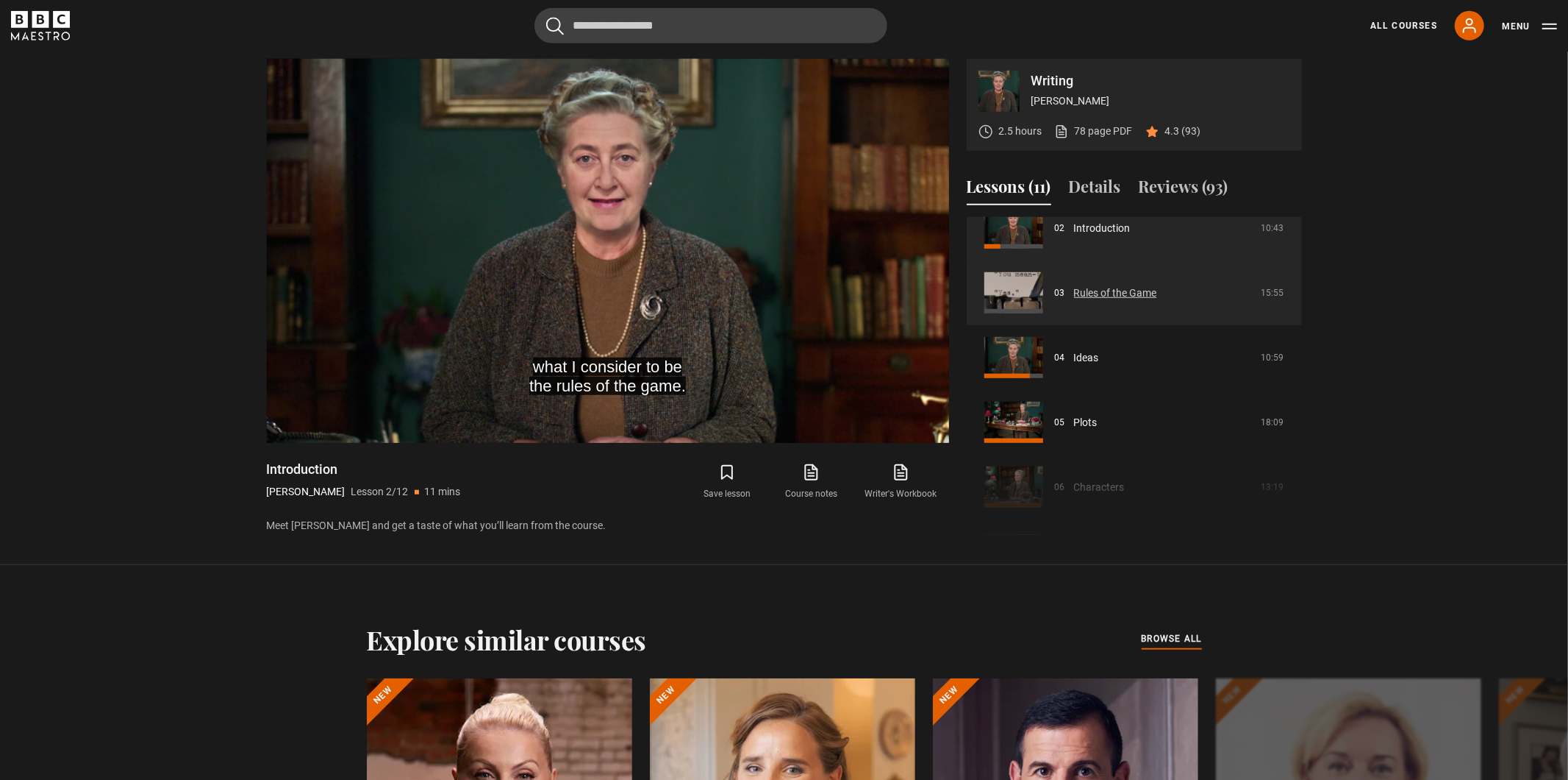
click at [1138, 297] on link "Rules of the Game" at bounding box center [1116, 293] width 83 height 16
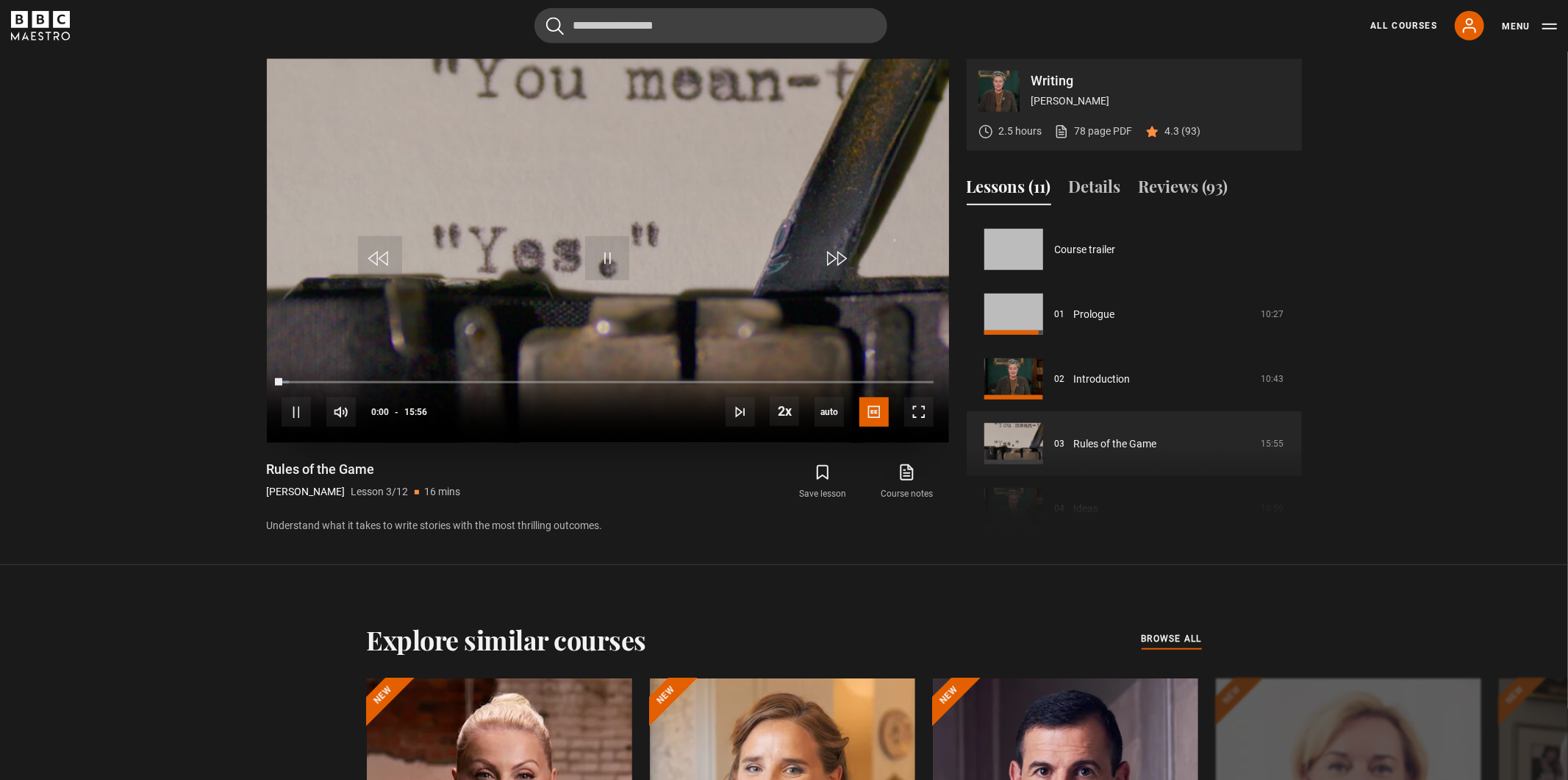
scroll to position [129, 0]
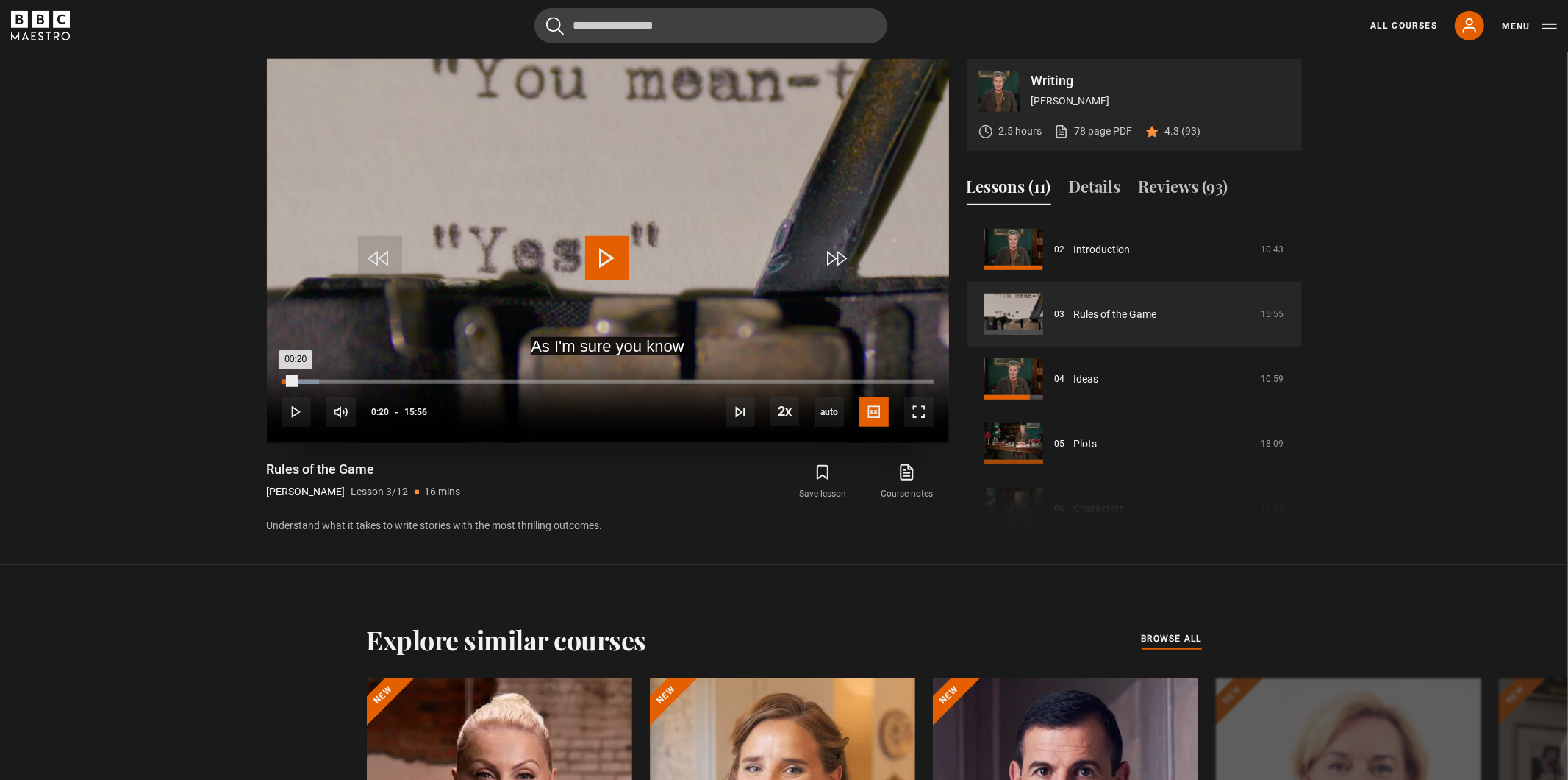
click at [296, 381] on div "Loaded : 5.75% 00:20 00:20" at bounding box center [607, 381] width 651 height 4
click at [303, 382] on div "Loaded : 7.85% 00:31 00:22" at bounding box center [607, 381] width 651 height 4
click at [326, 383] on div "Loaded : 8.89% 01:05 00:31" at bounding box center [607, 381] width 651 height 4
click at [340, 382] on div "Loaded : 13.08% 01:25 01:25" at bounding box center [607, 381] width 651 height 4
click at [360, 382] on div "Loaded : 15.69% 01:54 01:27" at bounding box center [607, 381] width 651 height 4
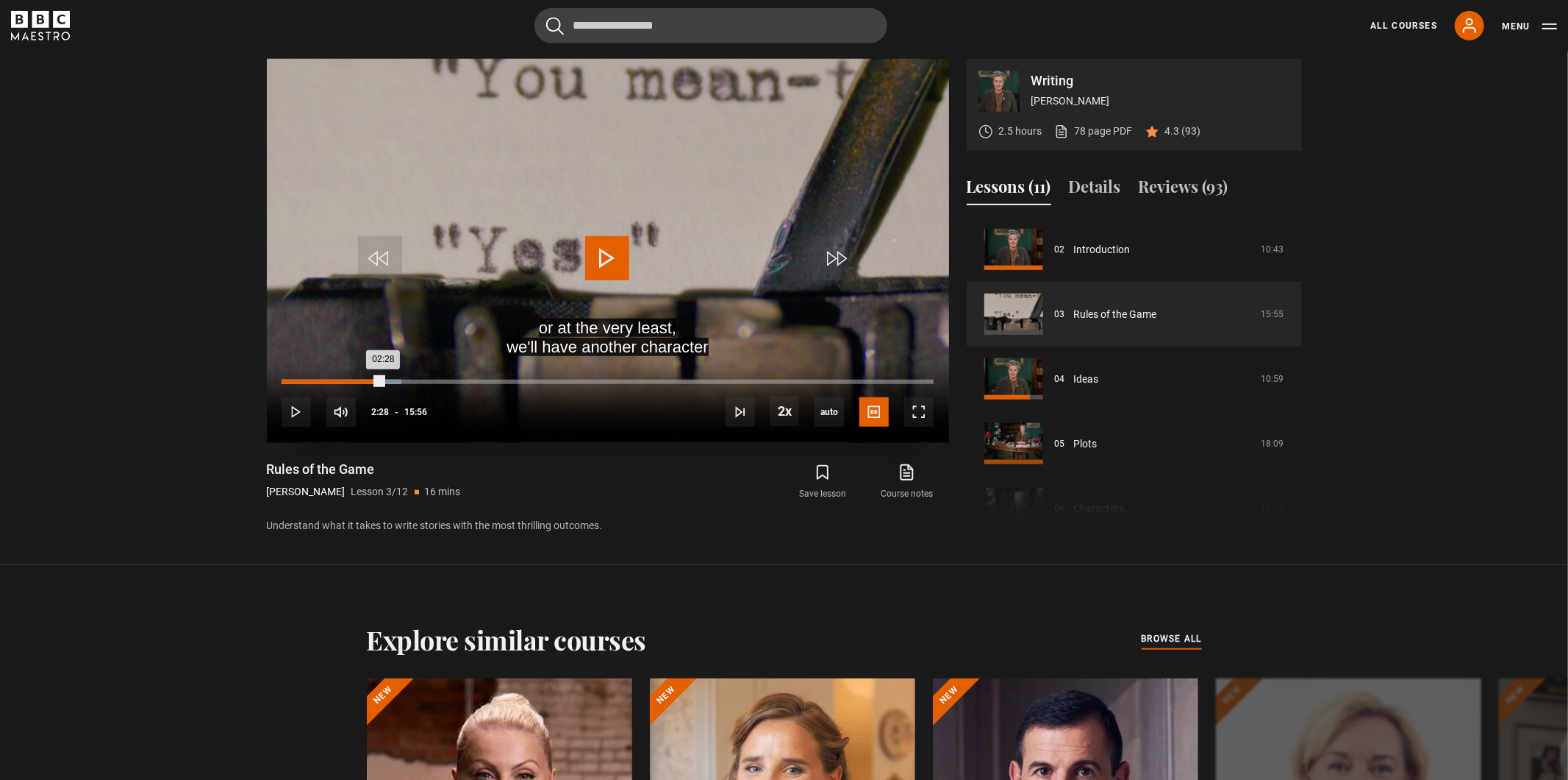
click at [383, 383] on div "Loaded : 18.31% 02:28 02:28" at bounding box center [607, 381] width 651 height 4
click at [398, 383] on div "Loaded : 20.92% 02:50 02:30" at bounding box center [607, 381] width 651 height 4
click at [414, 382] on div "Loaded : 25.10% 03:14 03:14" at bounding box center [607, 381] width 651 height 4
click at [428, 383] on div "Loaded : 27.20% 03:32 03:16" at bounding box center [607, 381] width 651 height 4
click at [441, 381] on div "Loaded : 29.29% 03:54 03:53" at bounding box center [607, 381] width 651 height 4
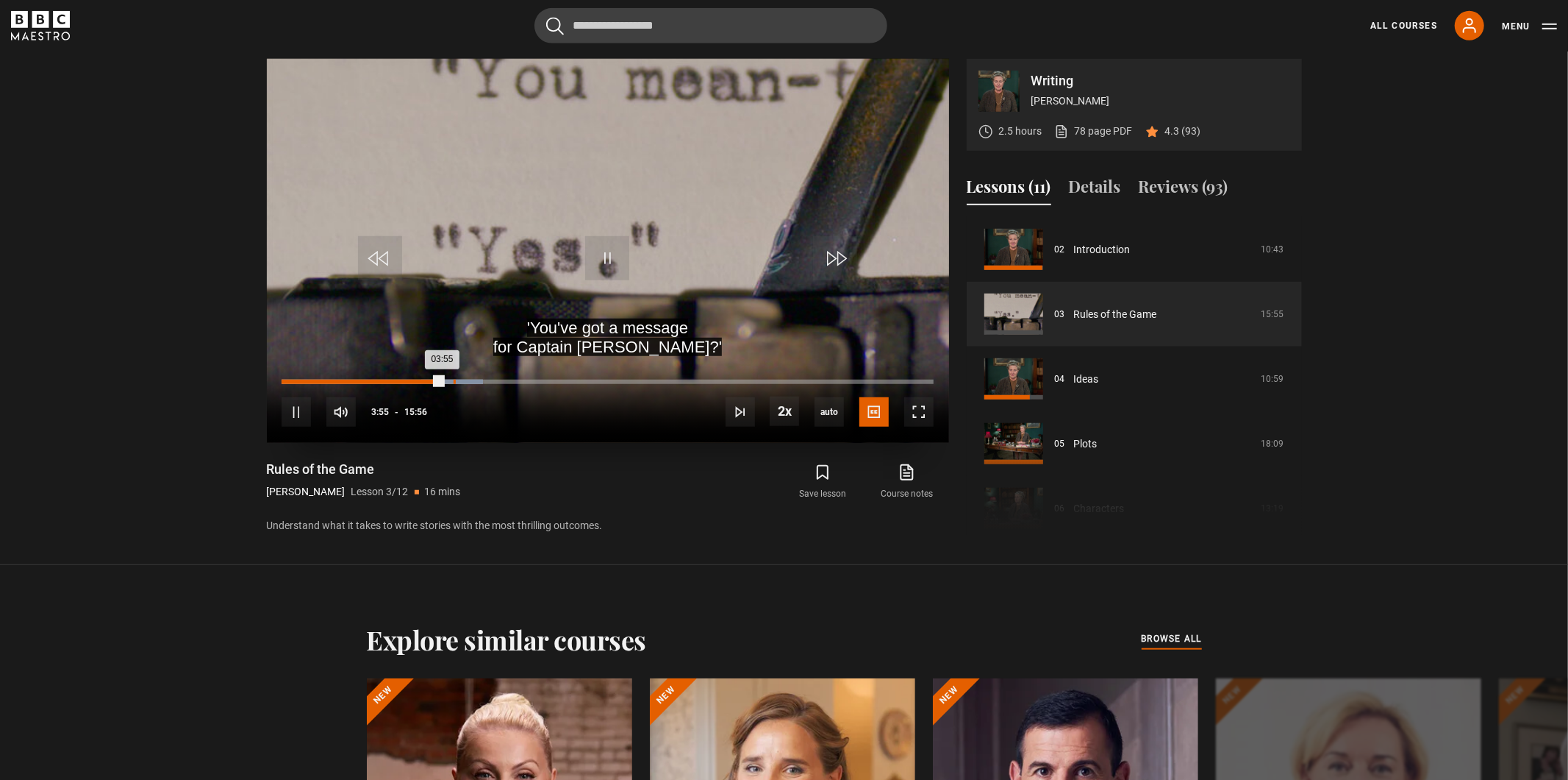
click at [454, 381] on div "Loaded : 30.86% 04:12 03:55" at bounding box center [607, 381] width 651 height 4
click at [473, 383] on div "Loaded : 31.38% 04:25 04:12" at bounding box center [607, 381] width 651 height 4
click at [492, 384] on div "10s Skip Back 10 seconds Pause 10s Skip Forward 10 seconds Loaded : 33.47% 04:5…" at bounding box center [608, 402] width 683 height 82
click at [508, 380] on div "Loaded : 35.56% 05:32 04:42" at bounding box center [607, 381] width 651 height 4
click at [525, 381] on div "Loaded : 39.23% 05:57 05:57" at bounding box center [607, 381] width 651 height 4
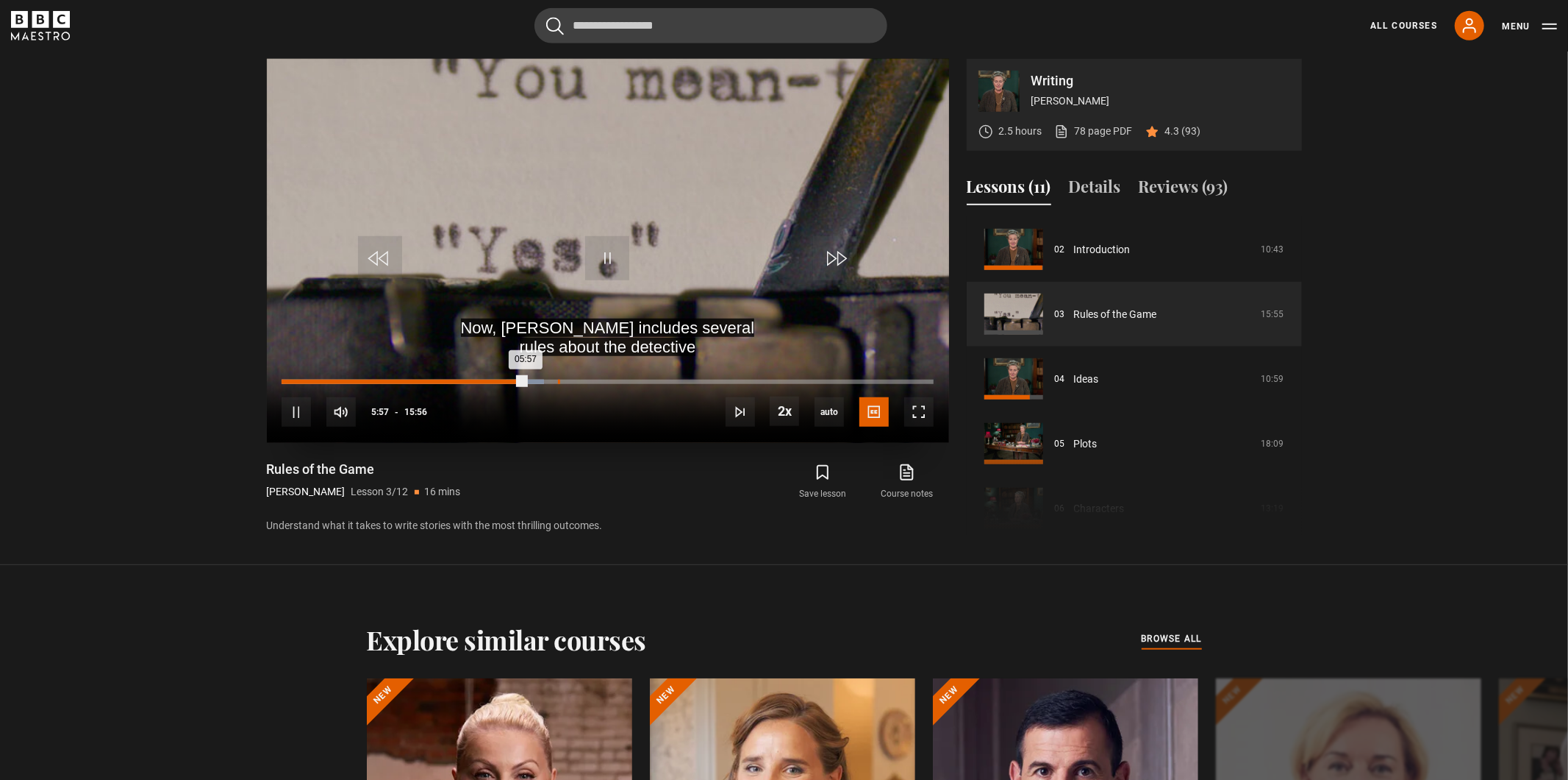
click at [558, 380] on div "06:45" at bounding box center [559, 381] width 3 height 4
click at [575, 380] on div "Loaded : 45.50% 07:10 06:47" at bounding box center [607, 381] width 651 height 4
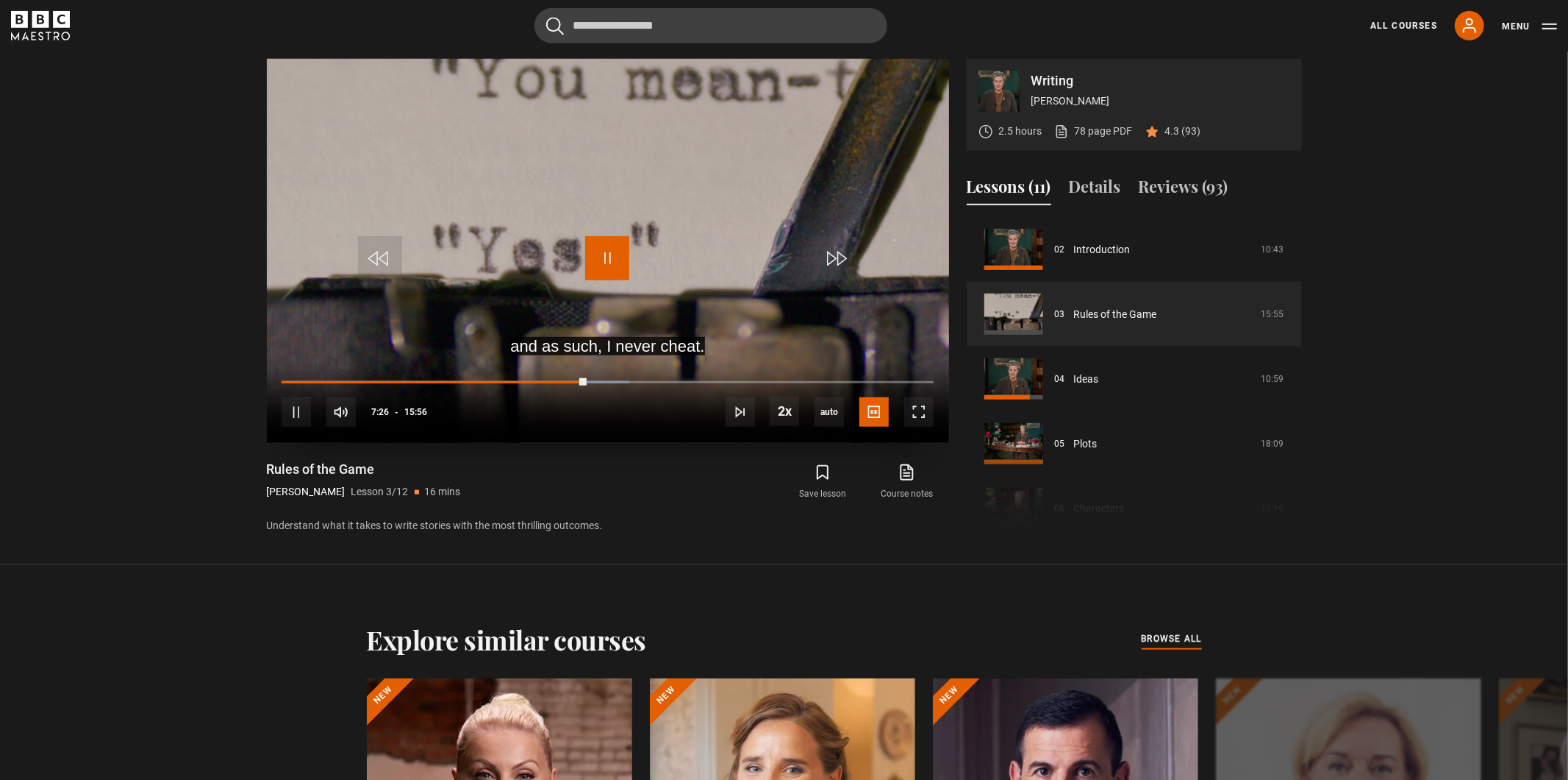
click at [617, 248] on span "Video Player" at bounding box center [607, 258] width 44 height 44
click at [560, 381] on div "06:48" at bounding box center [561, 381] width 3 height 4
click at [613, 249] on span "Video Player" at bounding box center [607, 258] width 44 height 44
click at [564, 380] on div "Loaded : 49.16% 06:55 06:55" at bounding box center [607, 381] width 651 height 4
click at [579, 379] on div "10s Skip Back 10 seconds Pause 10s Skip Forward 10 seconds Loaded : 51.78% 07:1…" at bounding box center [608, 402] width 683 height 82
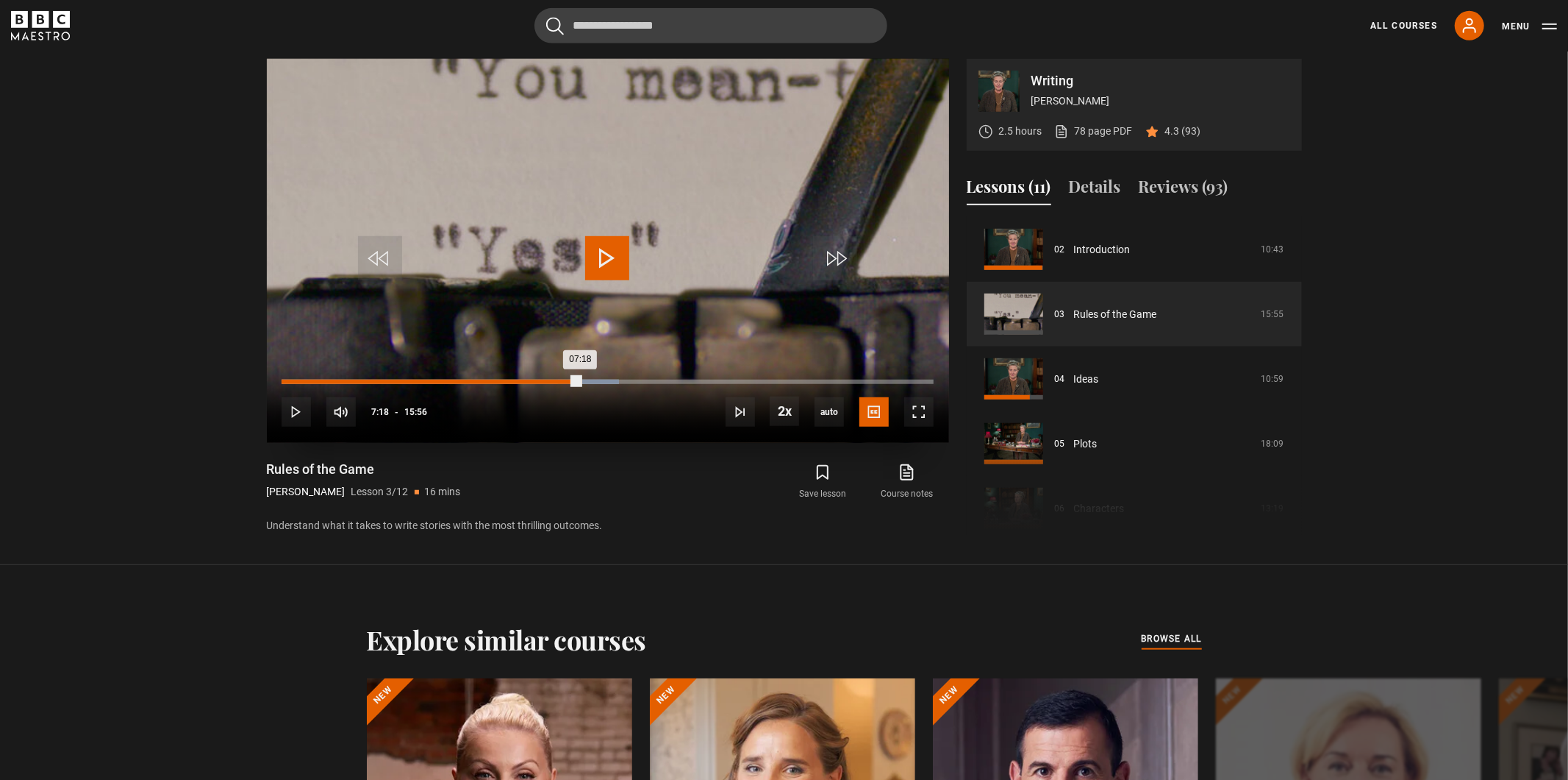
click at [580, 380] on div "Loaded : 51.78% 07:18 07:18" at bounding box center [607, 381] width 651 height 4
click at [618, 269] on span "Video Player" at bounding box center [607, 258] width 44 height 44
click at [588, 258] on span "Video Player" at bounding box center [607, 258] width 44 height 44
click at [611, 253] on span "Video Player" at bounding box center [607, 258] width 44 height 44
click at [600, 234] on video "Video Player" at bounding box center [608, 251] width 683 height 384
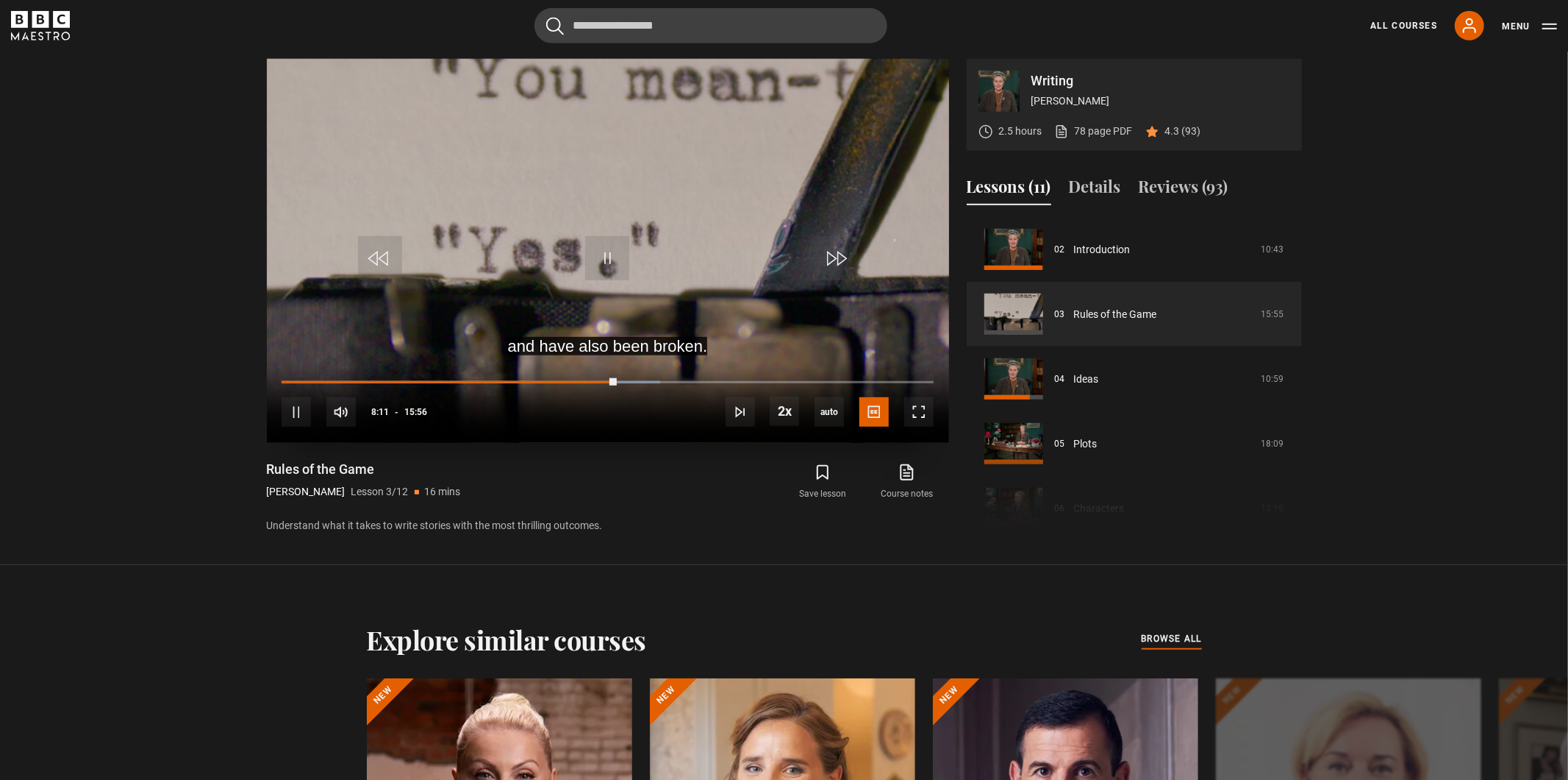
click at [604, 384] on div "10s Skip Back 10 seconds Pause 10s Skip Forward 10 seconds Loaded : 58.05% 07:5…" at bounding box center [608, 402] width 683 height 82
click at [602, 379] on div "Loaded : 58.05% 07:50 08:13" at bounding box center [607, 381] width 651 height 4
click at [791, 364] on span "1x" at bounding box center [787, 369] width 11 height 12
click at [592, 383] on div "07:36" at bounding box center [593, 381] width 3 height 4
click at [565, 380] on div "Loaded : 44.98% 06:56 06:56" at bounding box center [607, 381] width 651 height 4
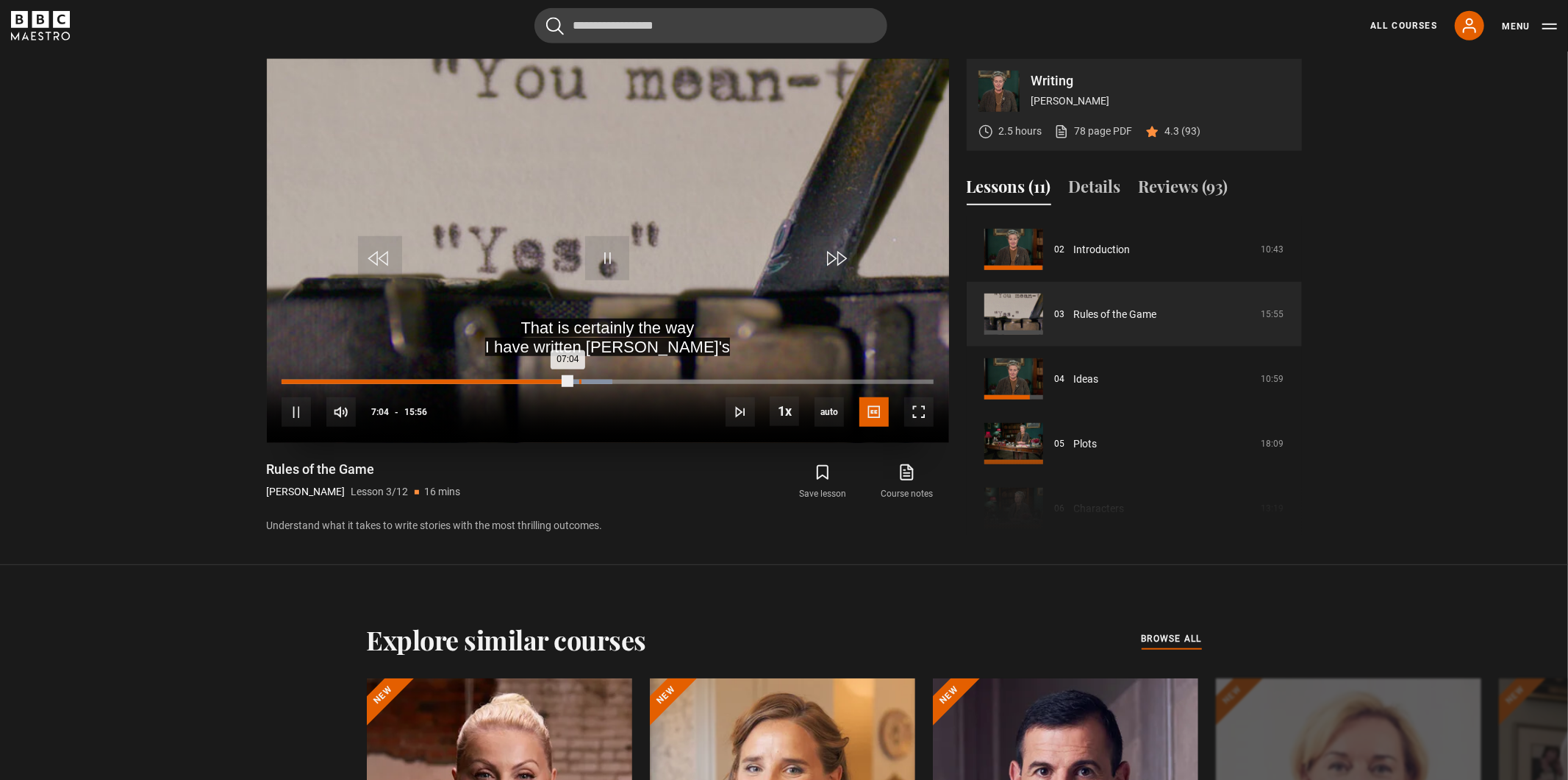
click at [578, 380] on div "Loaded : 50.73% 07:16 07:04" at bounding box center [607, 381] width 651 height 4
click at [582, 380] on div "Loaded : 52.30% 07:21 07:18" at bounding box center [607, 381] width 651 height 4
click at [583, 381] on div "07:21" at bounding box center [433, 381] width 302 height 4
click at [586, 381] on div "07:27" at bounding box center [434, 381] width 305 height 4
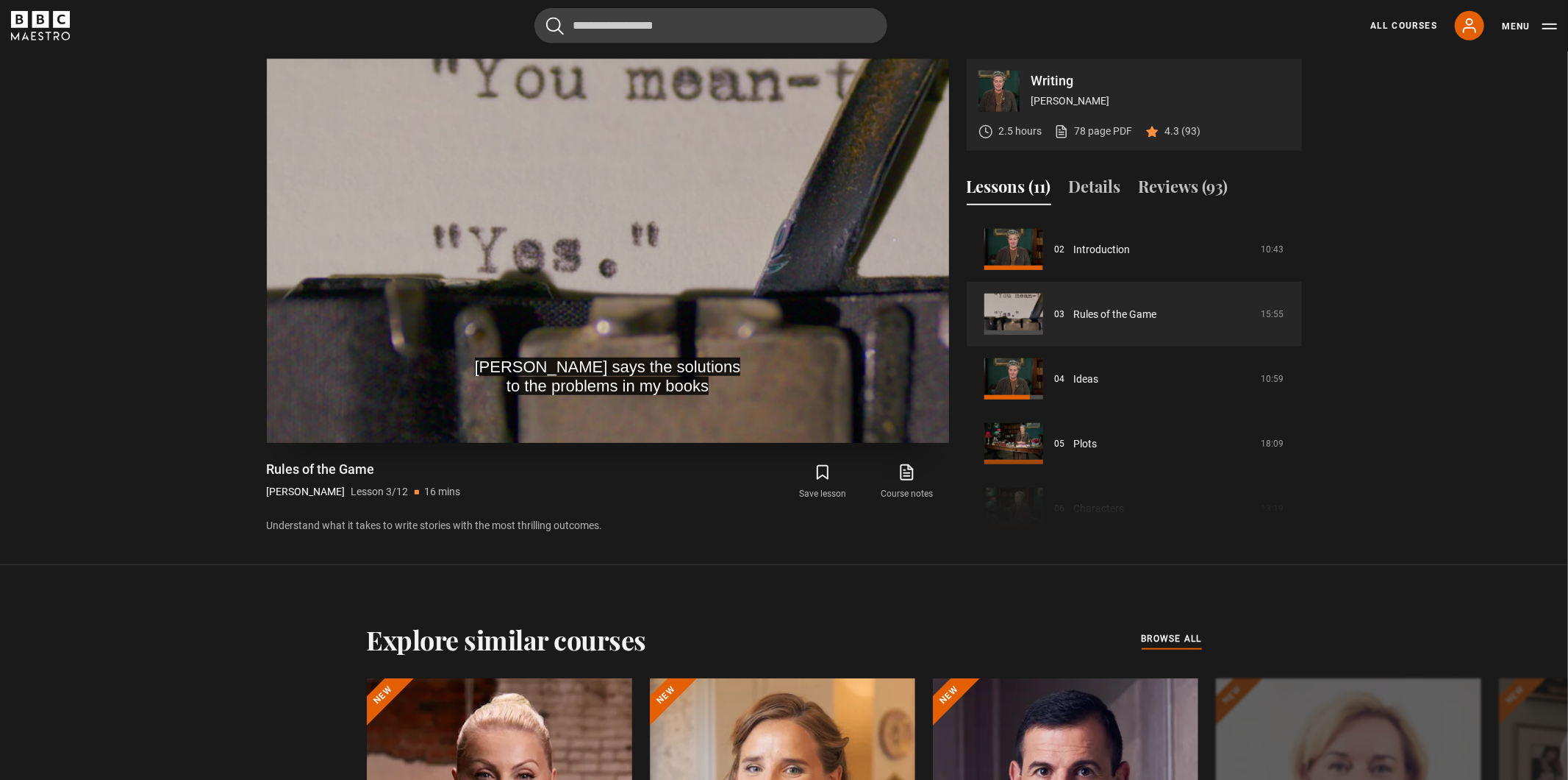
click at [517, 243] on video "Video Player" at bounding box center [608, 251] width 683 height 384
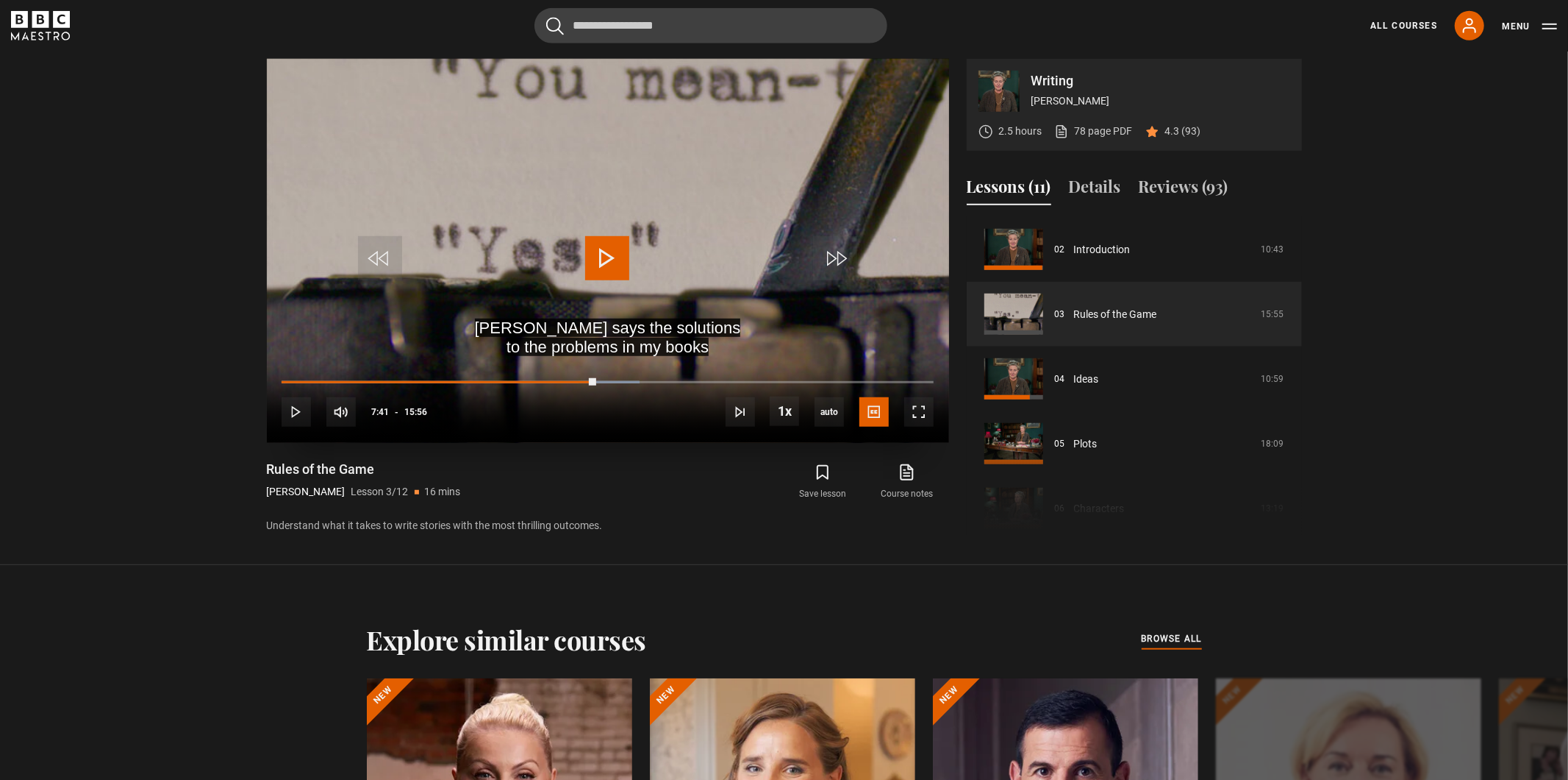
click at [590, 249] on span "Video Player" at bounding box center [607, 258] width 44 height 44
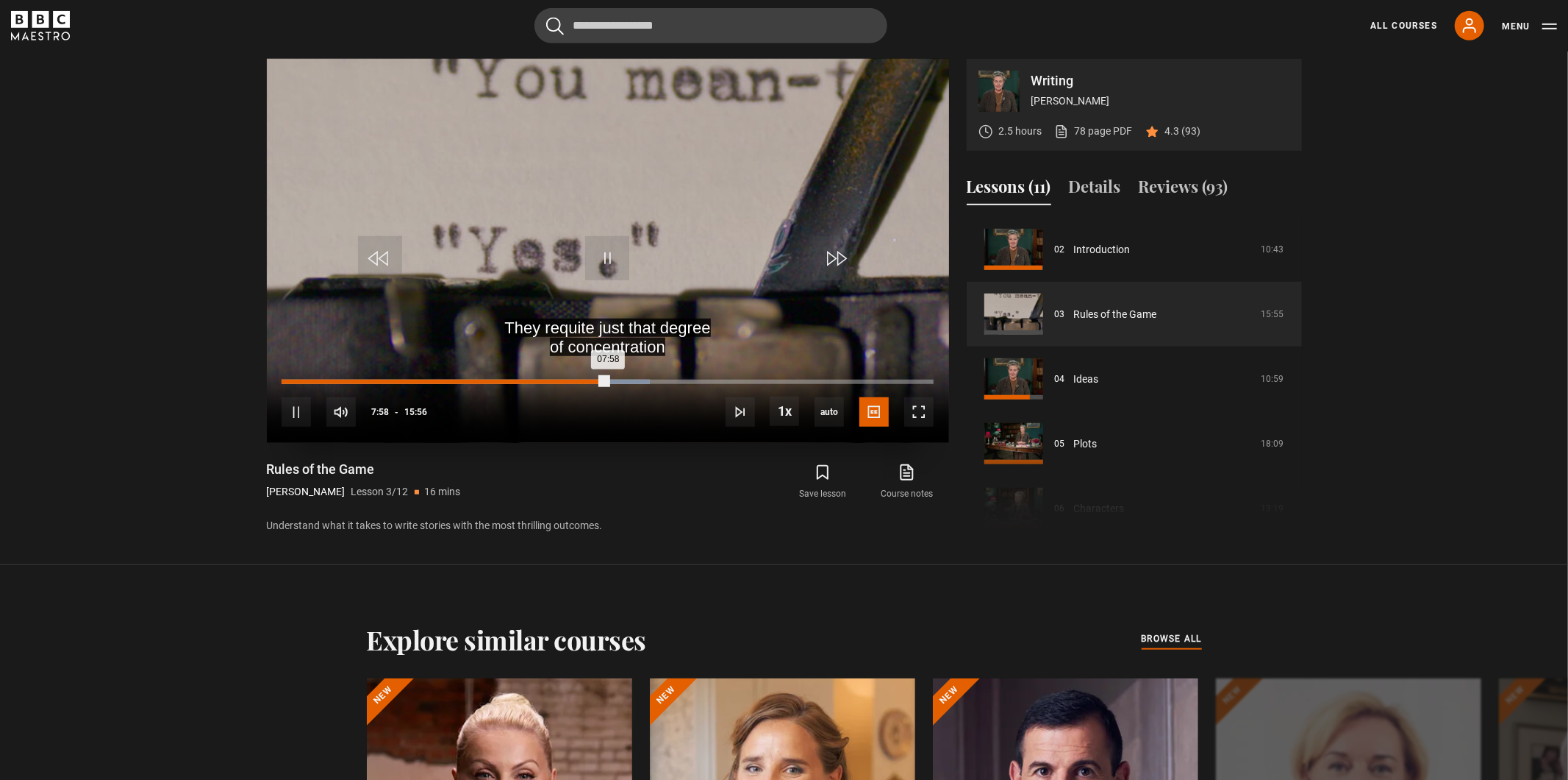
click at [579, 383] on div "Loaded : 56.49% 07:21 07:58" at bounding box center [607, 381] width 651 height 4
click at [580, 383] on div "07:18" at bounding box center [431, 381] width 298 height 4
click at [582, 383] on div "07:20" at bounding box center [432, 381] width 301 height 4
click at [582, 383] on div "07:24" at bounding box center [433, 381] width 302 height 4
click at [584, 383] on div "07:23" at bounding box center [433, 381] width 302 height 4
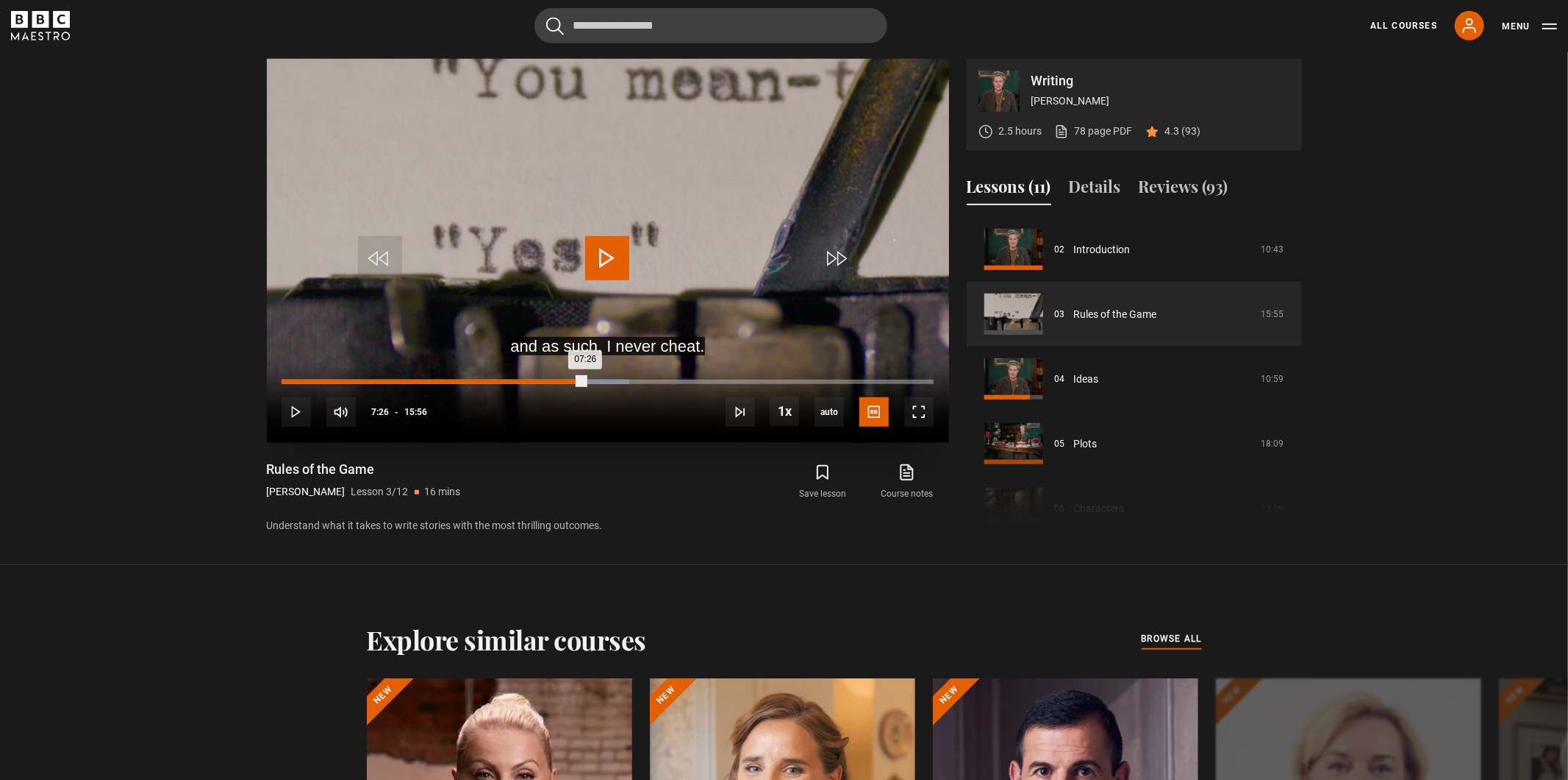
click at [585, 383] on div "07:26" at bounding box center [434, 381] width 304 height 4
click at [591, 383] on div "Loaded : 53.35% 07:33 07:33" at bounding box center [607, 381] width 651 height 4
click at [595, 383] on div "Loaded : 53.87% 07:39 07:39" at bounding box center [607, 381] width 651 height 4
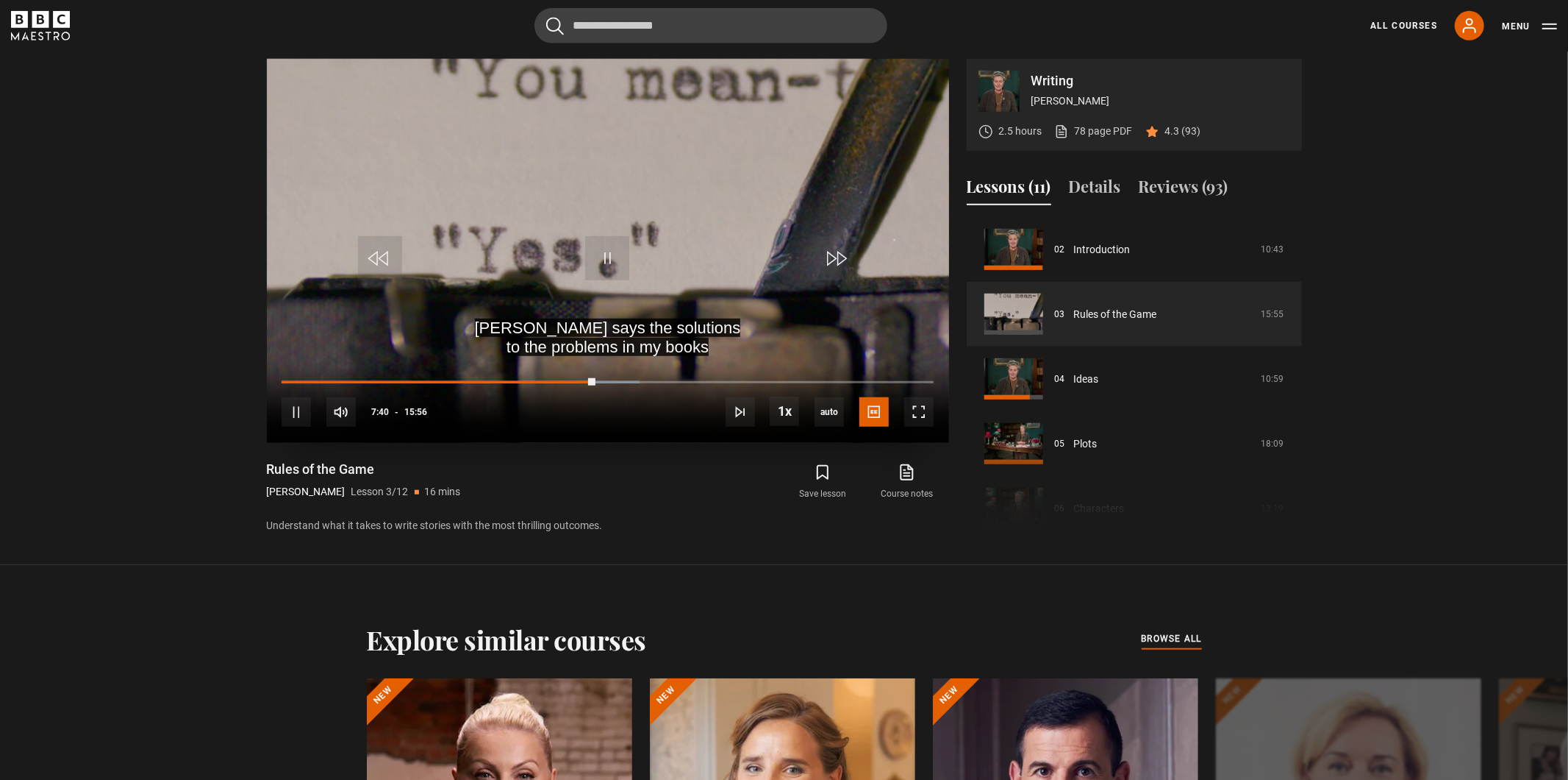
click at [643, 272] on video "Video Player" at bounding box center [608, 251] width 683 height 384
click at [590, 247] on span "Video Player" at bounding box center [607, 258] width 44 height 44
click at [599, 259] on span "Video Player" at bounding box center [607, 258] width 44 height 44
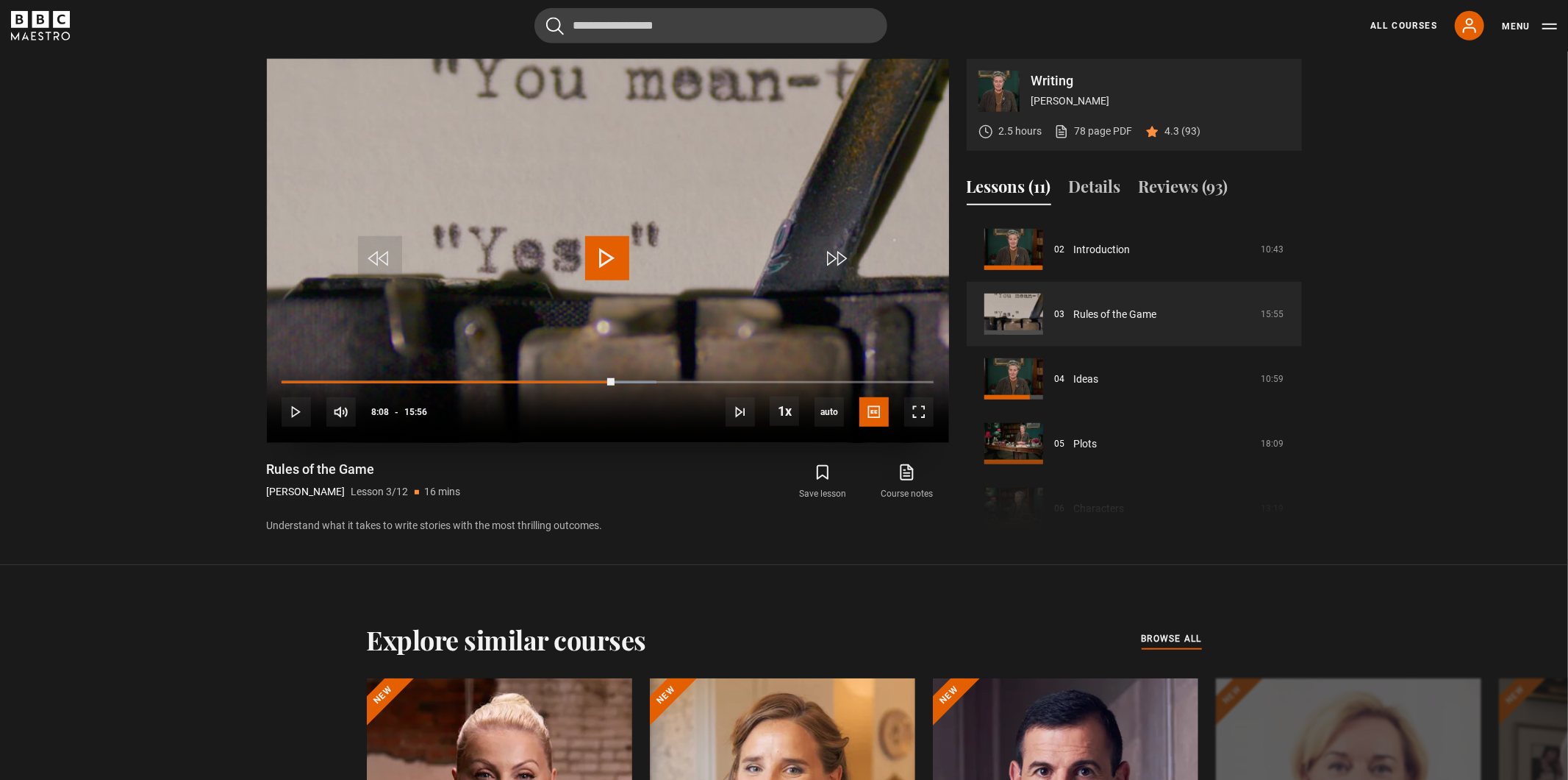
click at [616, 282] on video "Video Player" at bounding box center [608, 251] width 683 height 384
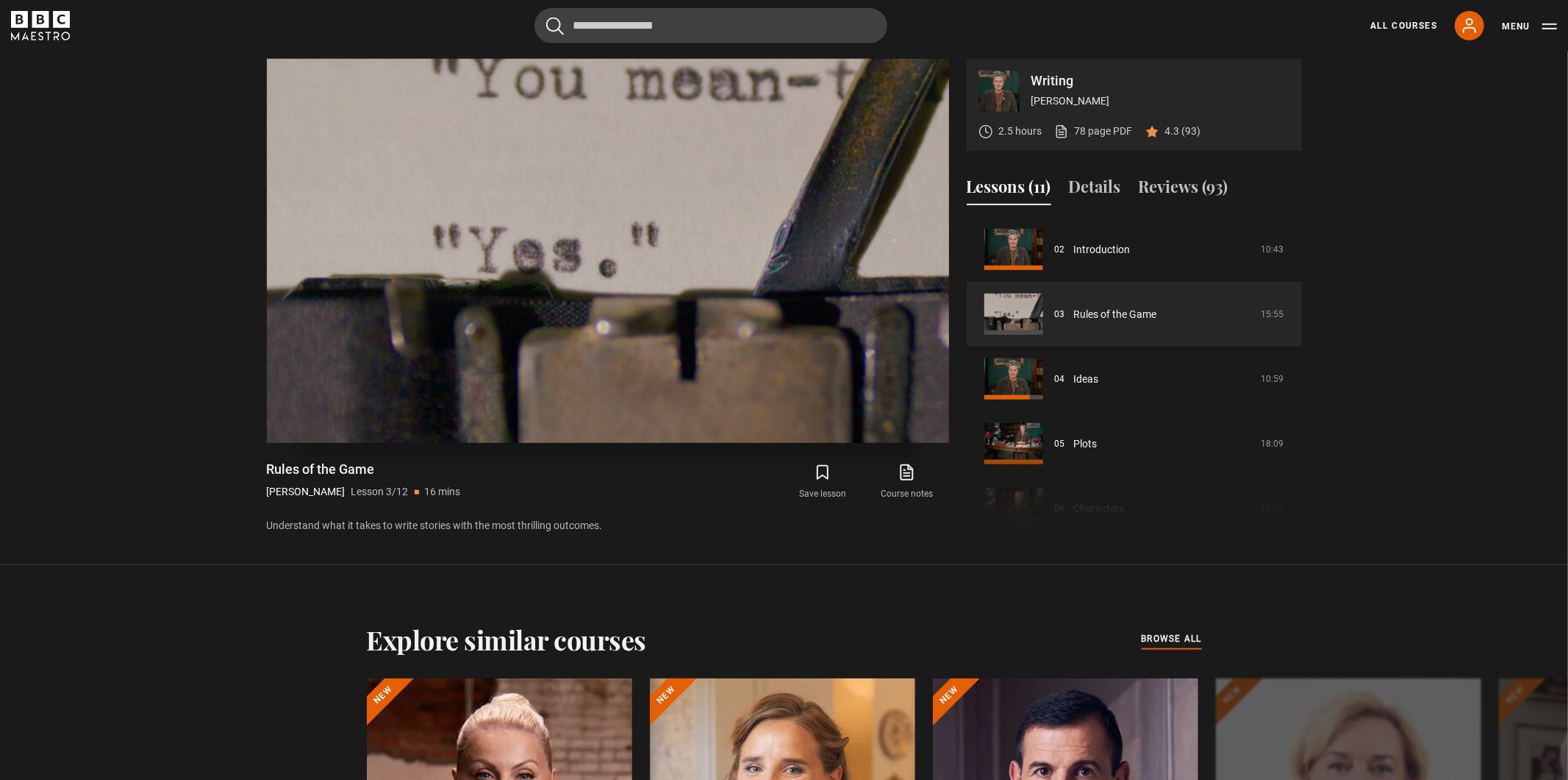
click at [616, 282] on video "Video Player" at bounding box center [608, 251] width 683 height 384
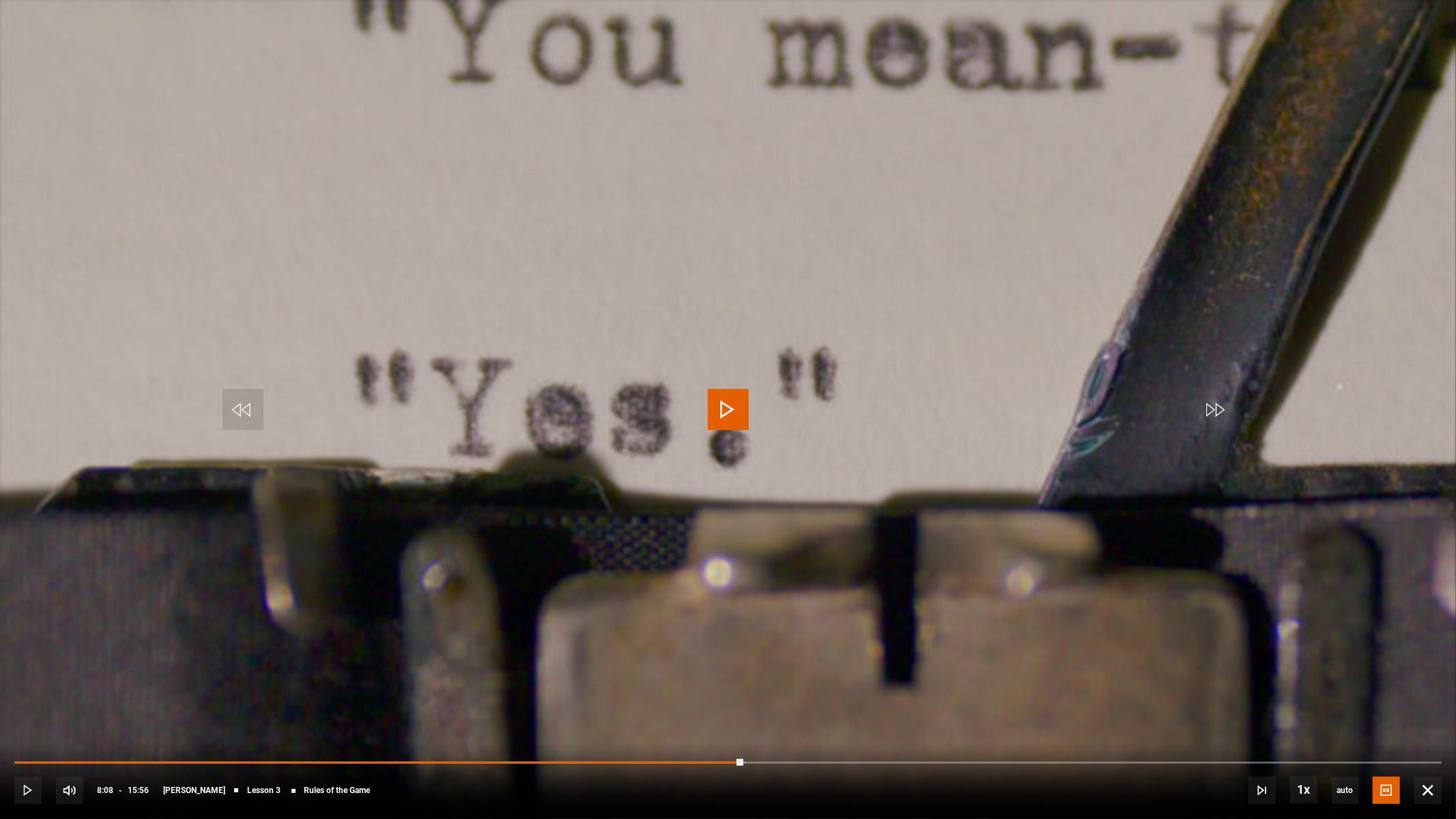
click at [746, 409] on span "Video Player" at bounding box center [728, 409] width 41 height 41
click at [1119, 558] on video "Video Player" at bounding box center [728, 409] width 1456 height 819
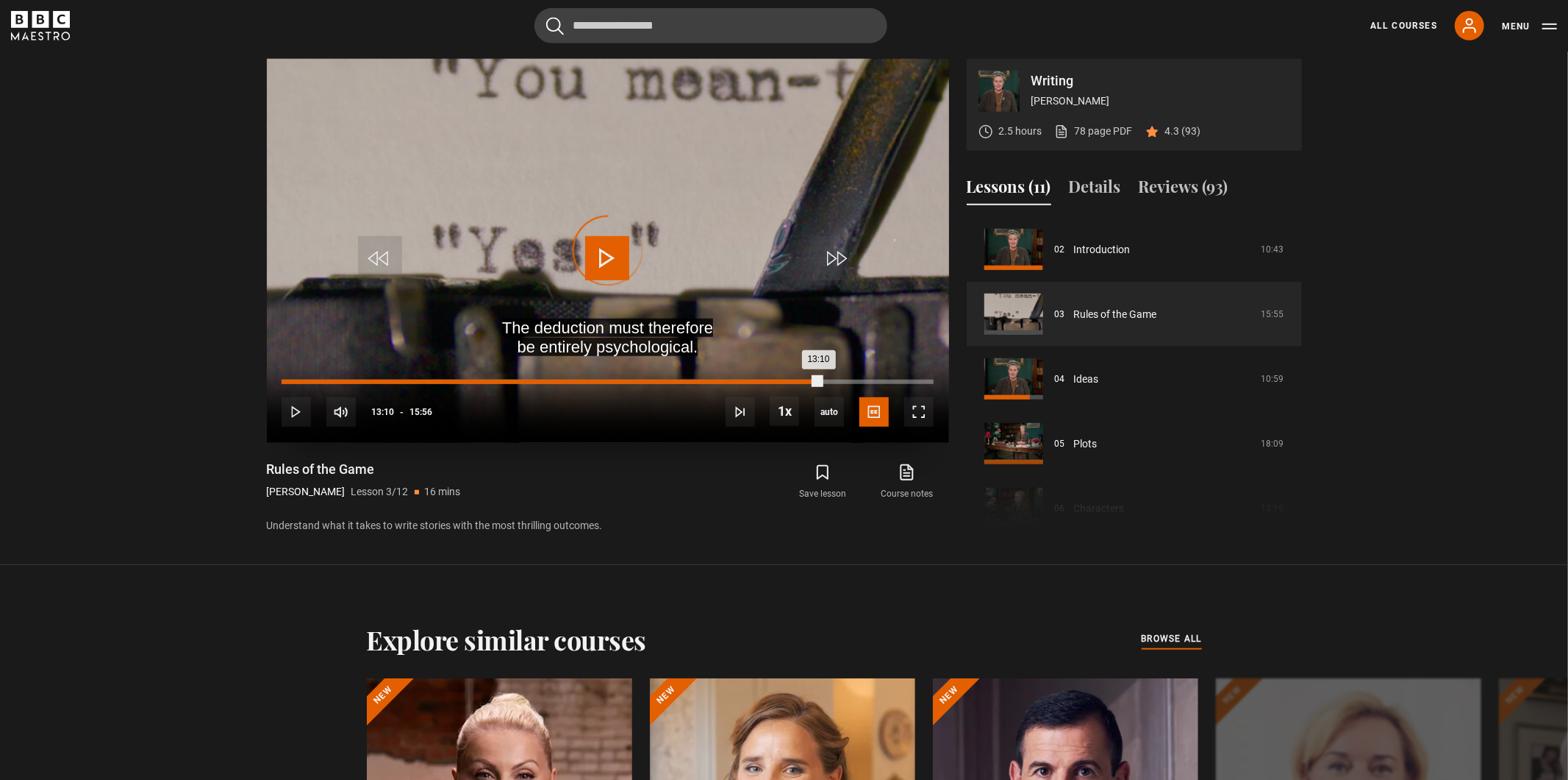
click at [820, 380] on div "Loaded : 0.00% 13:10 13:10" at bounding box center [607, 381] width 651 height 4
click at [820, 381] on div "Loaded : 92.57% 13:09 13:41" at bounding box center [607, 381] width 651 height 4
click at [807, 380] on div "Loaded : 89.44% 12:50 13:12" at bounding box center [607, 381] width 651 height 4
click at [794, 381] on div "12:51" at bounding box center [545, 381] width 526 height 4
click at [813, 380] on div "Loaded : 87.34% 12:57 12:50" at bounding box center [607, 381] width 651 height 4
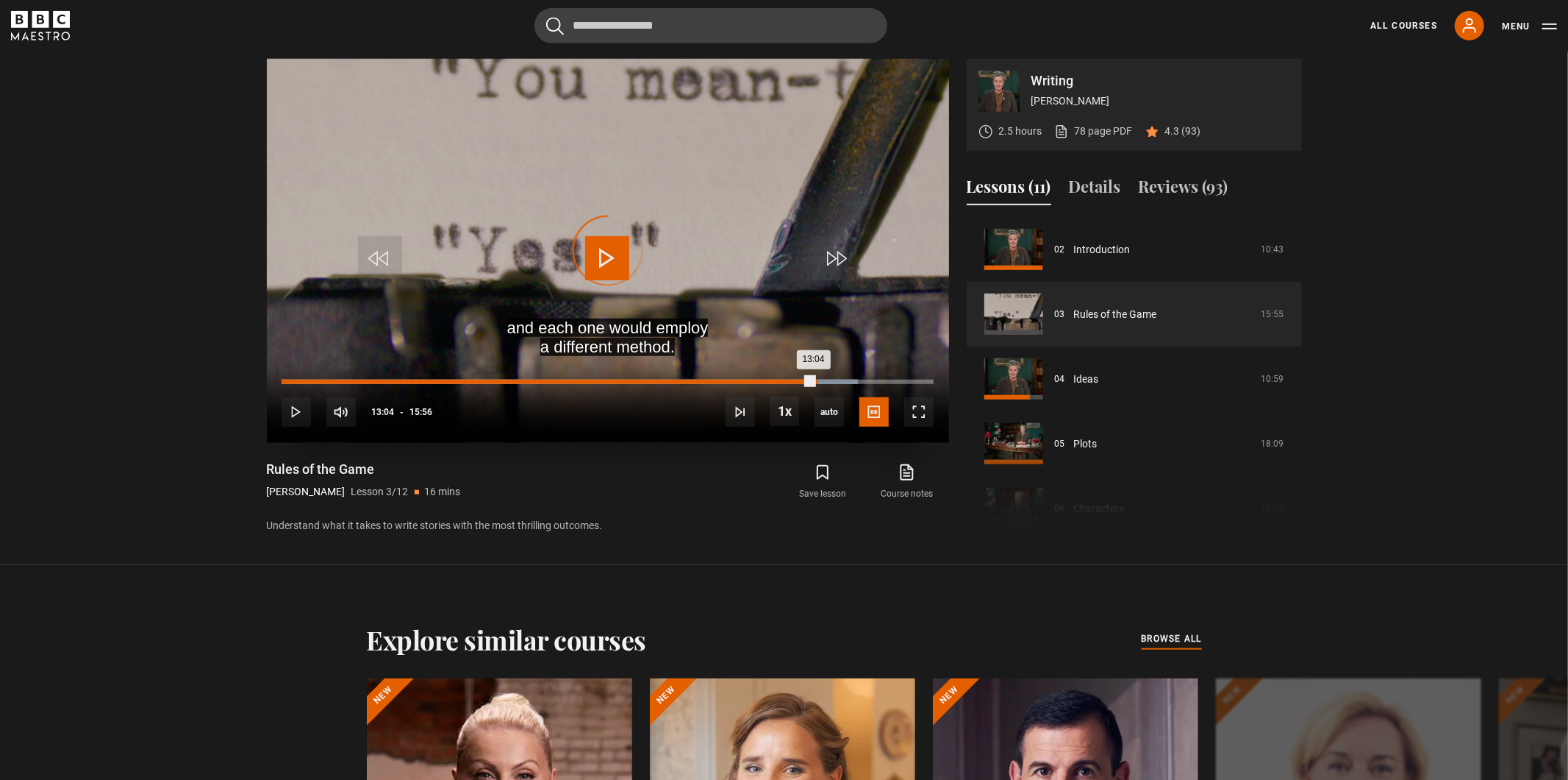
click at [816, 381] on div "Loaded : 88.39% 13:04 13:04" at bounding box center [607, 381] width 651 height 4
click at [825, 381] on div "Loaded : 88.39% 13:15 13:04" at bounding box center [607, 381] width 651 height 4
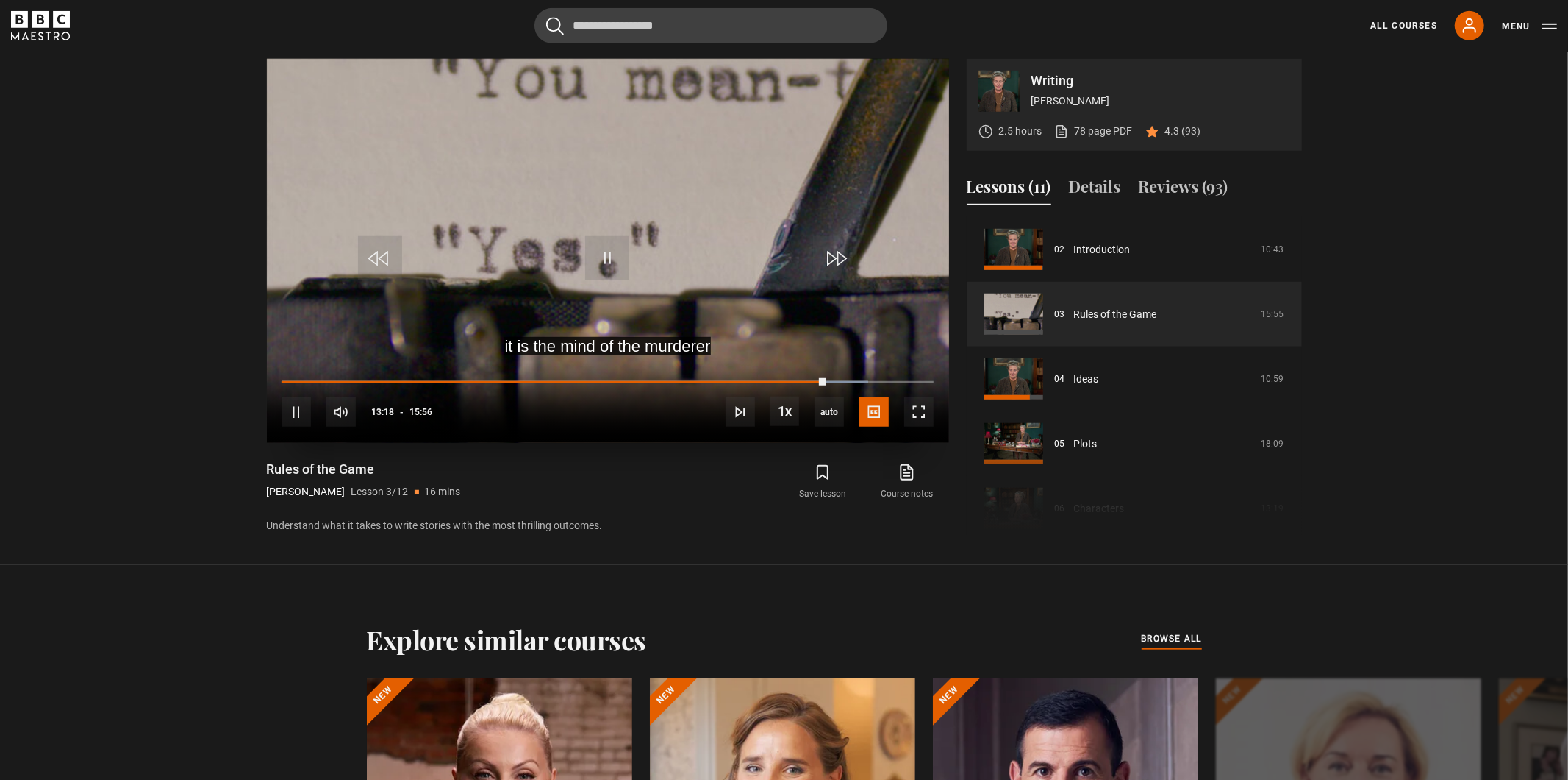
click at [650, 245] on video "Video Player" at bounding box center [608, 251] width 683 height 384
click at [583, 243] on video "Video Player" at bounding box center [608, 251] width 683 height 384
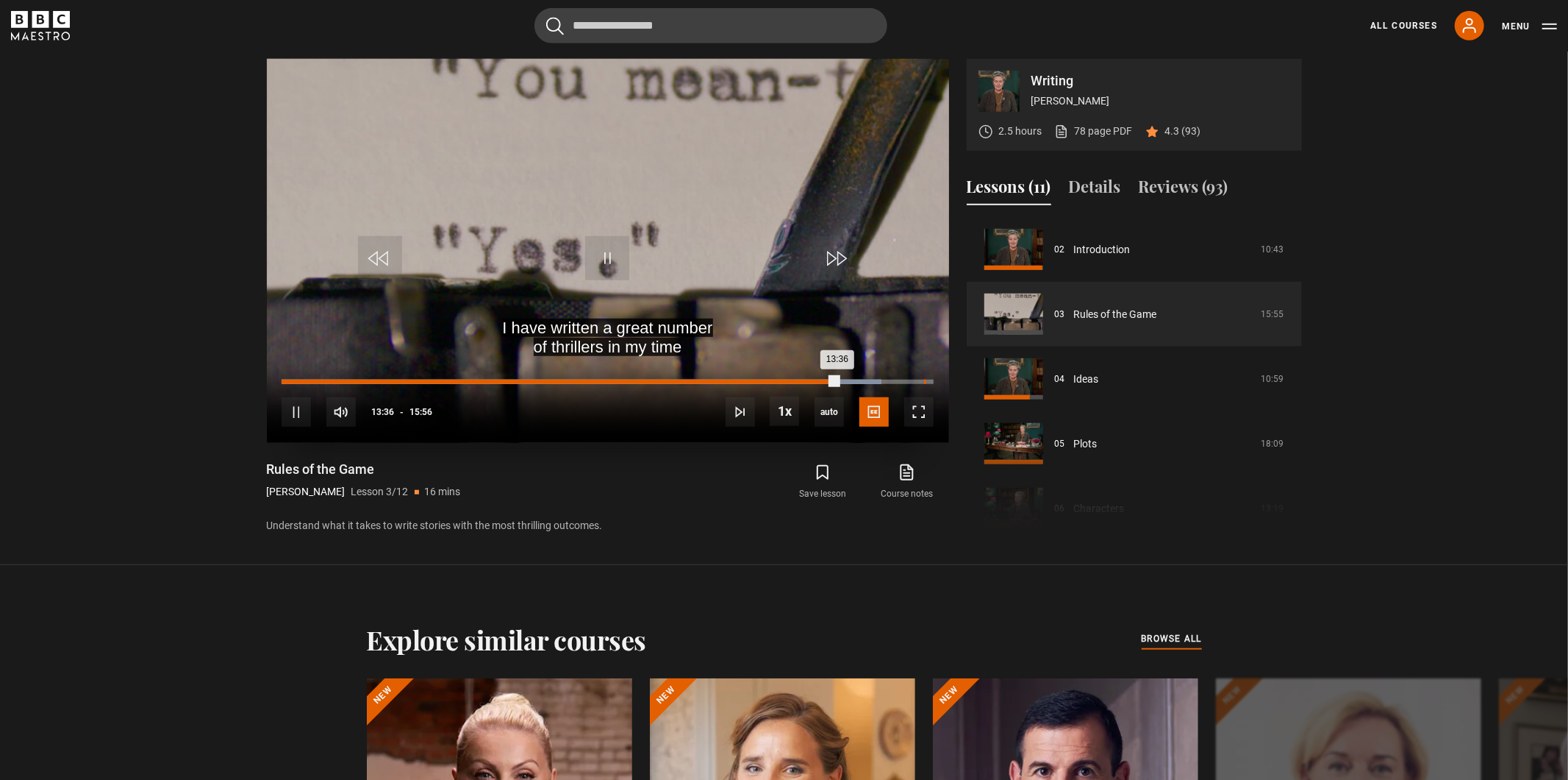
click at [925, 383] on div "15:43" at bounding box center [925, 381] width 3 height 4
click at [915, 383] on div "15:28" at bounding box center [916, 381] width 3 height 4
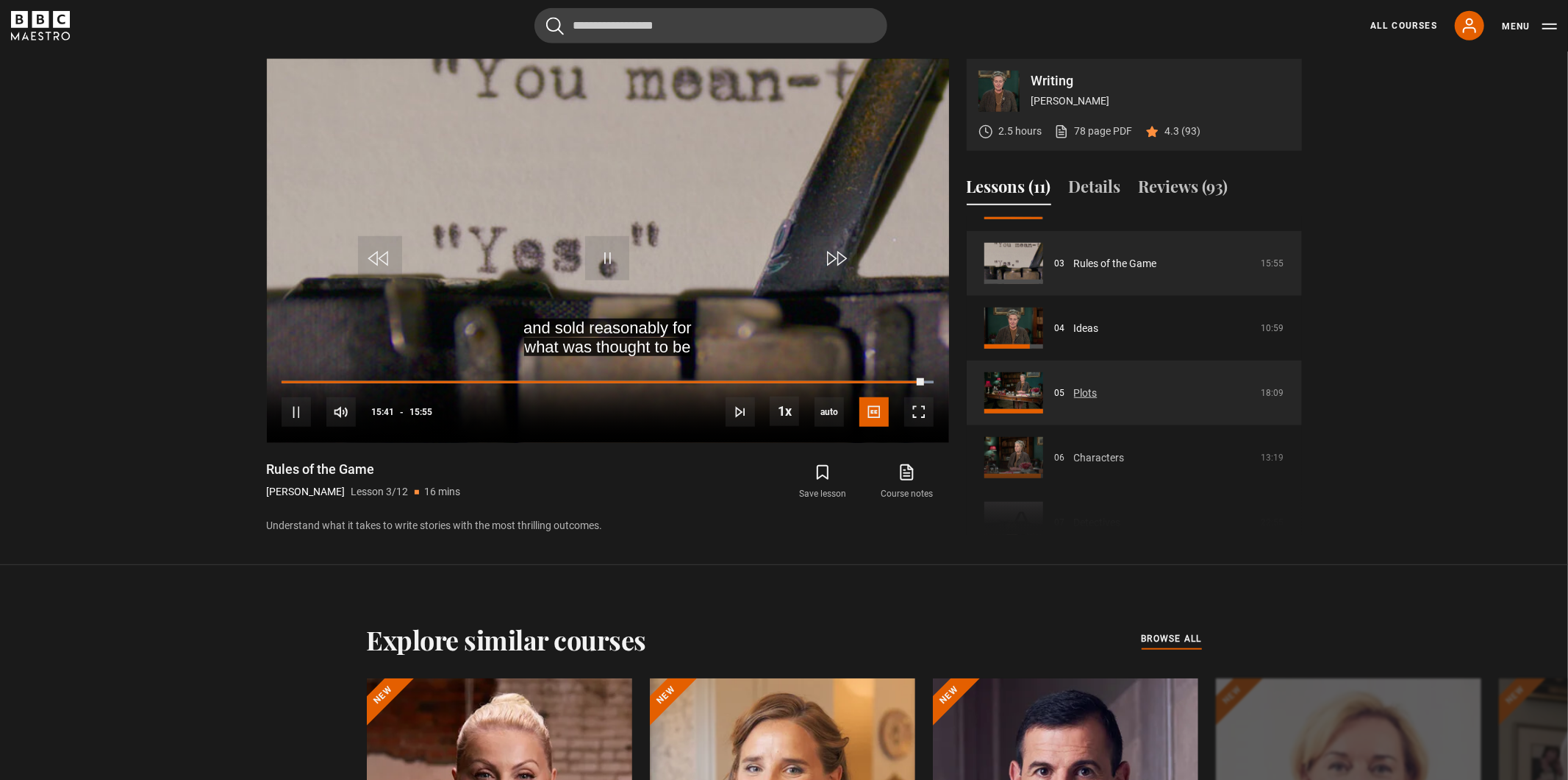
scroll to position [219, 0]
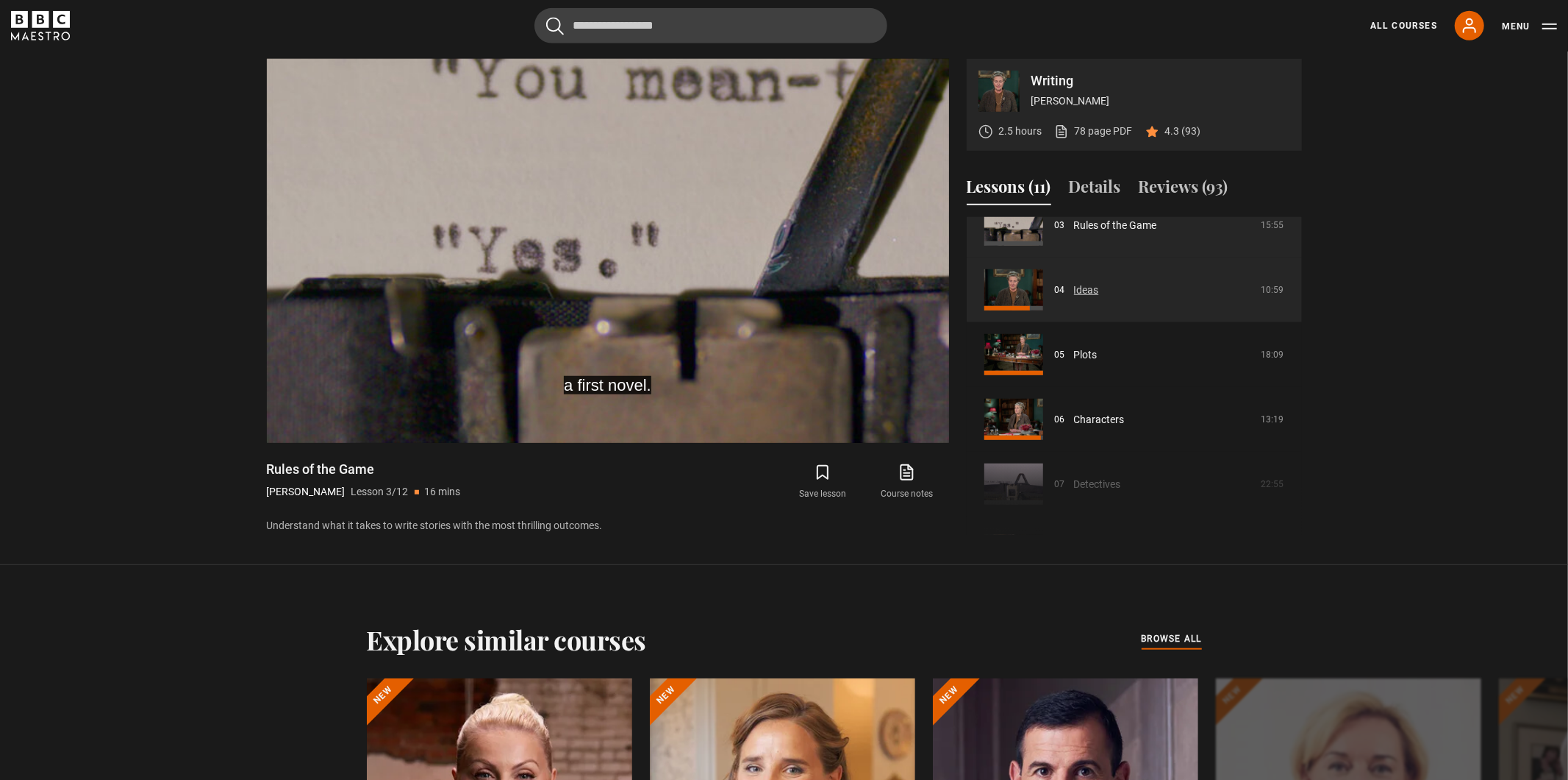
click at [1099, 295] on link "Ideas" at bounding box center [1087, 291] width 25 height 16
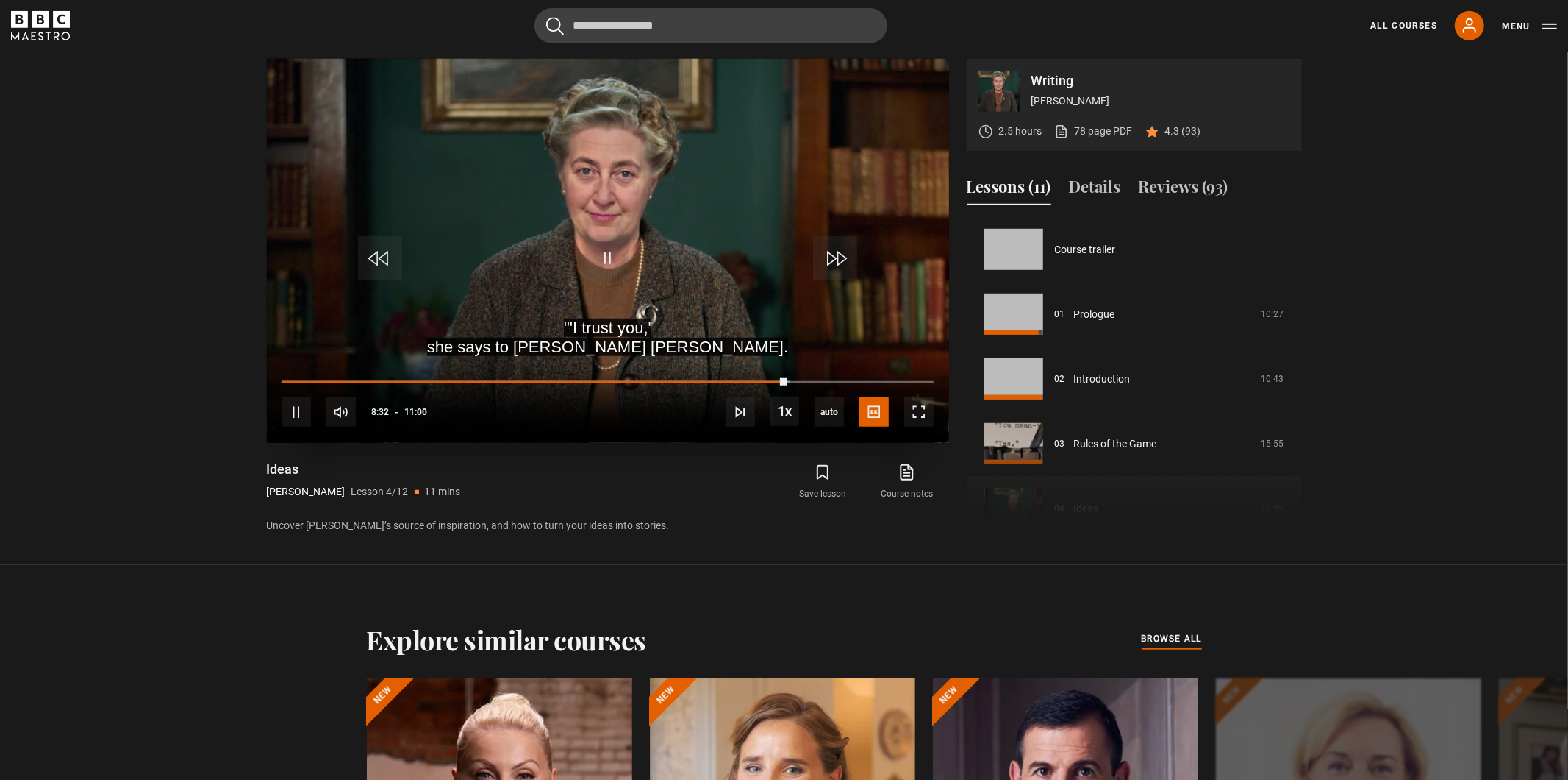
scroll to position [193, 0]
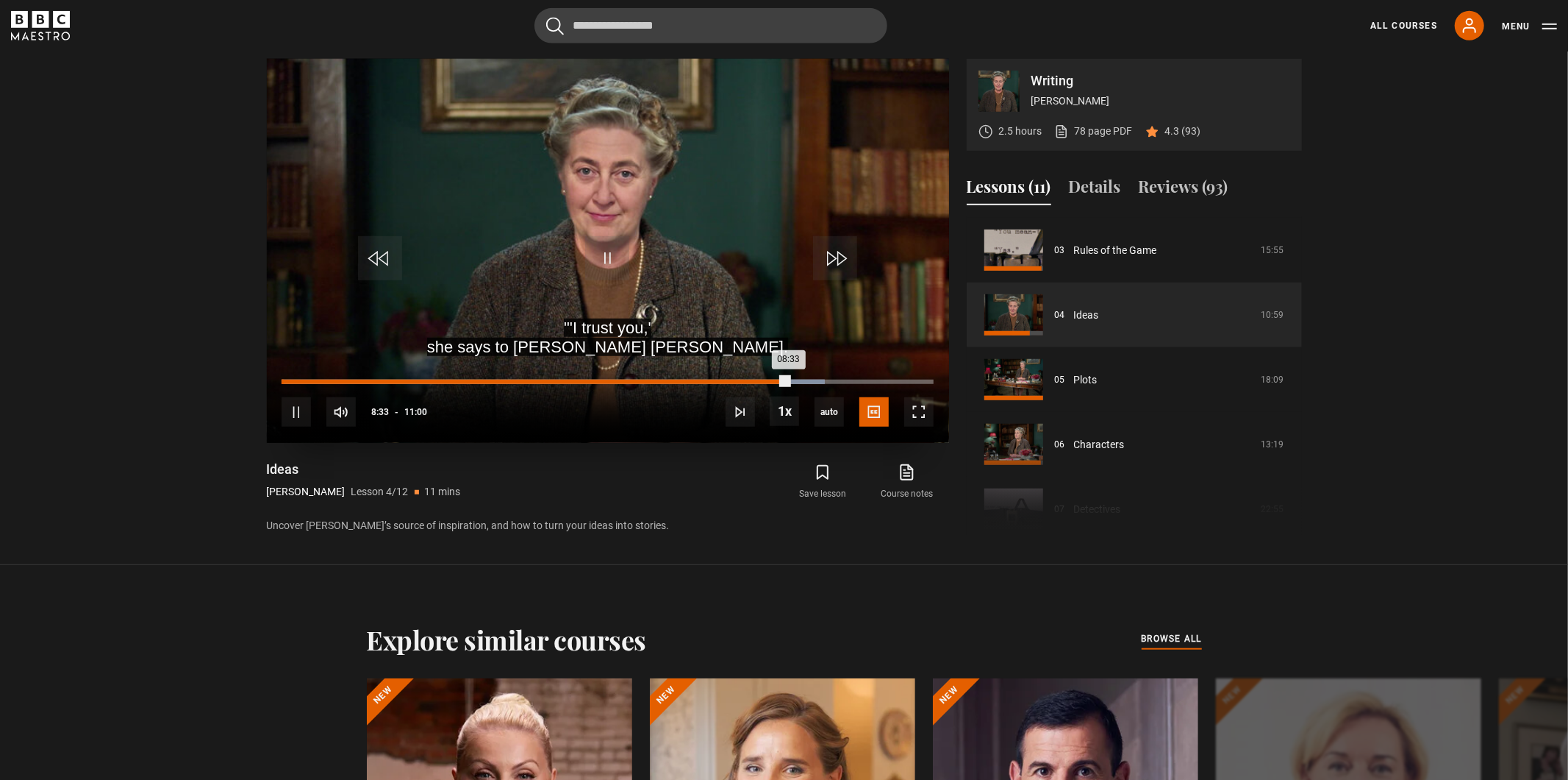
click at [854, 380] on div "Loaded : 83.33% 08:33" at bounding box center [607, 381] width 651 height 4
click at [891, 381] on div "10:16" at bounding box center [892, 381] width 3 height 4
click at [900, 383] on div "Loaded : 100.00% 10:27 10:18" at bounding box center [607, 381] width 651 height 4
click at [913, 383] on div "Loaded : 100.00% 10:38 10:38" at bounding box center [607, 381] width 651 height 4
click at [924, 383] on div "Loaded : 100.00% 10:50 10:40" at bounding box center [607, 381] width 651 height 4
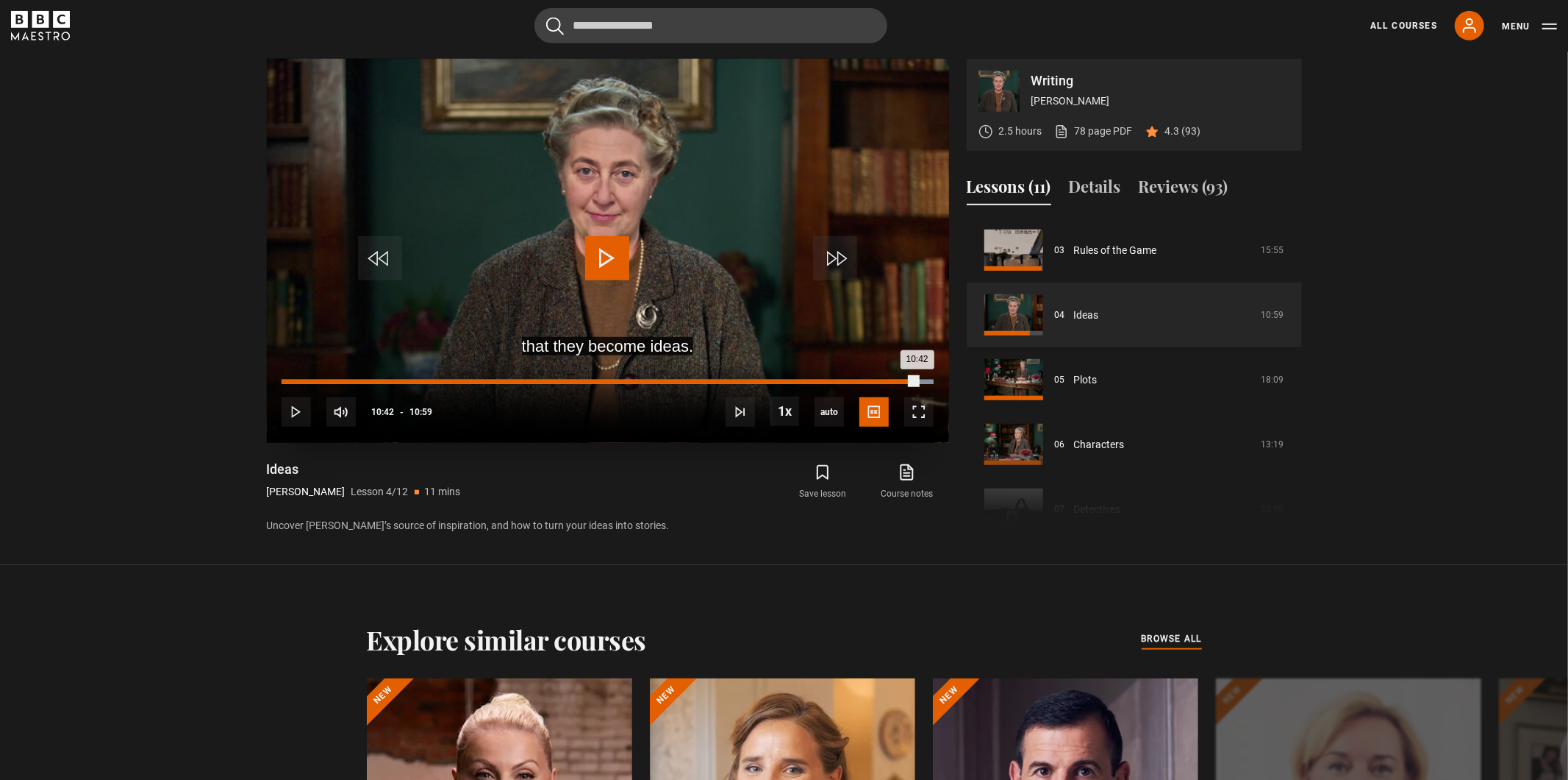
click at [917, 384] on div "10:42" at bounding box center [599, 381] width 635 height 4
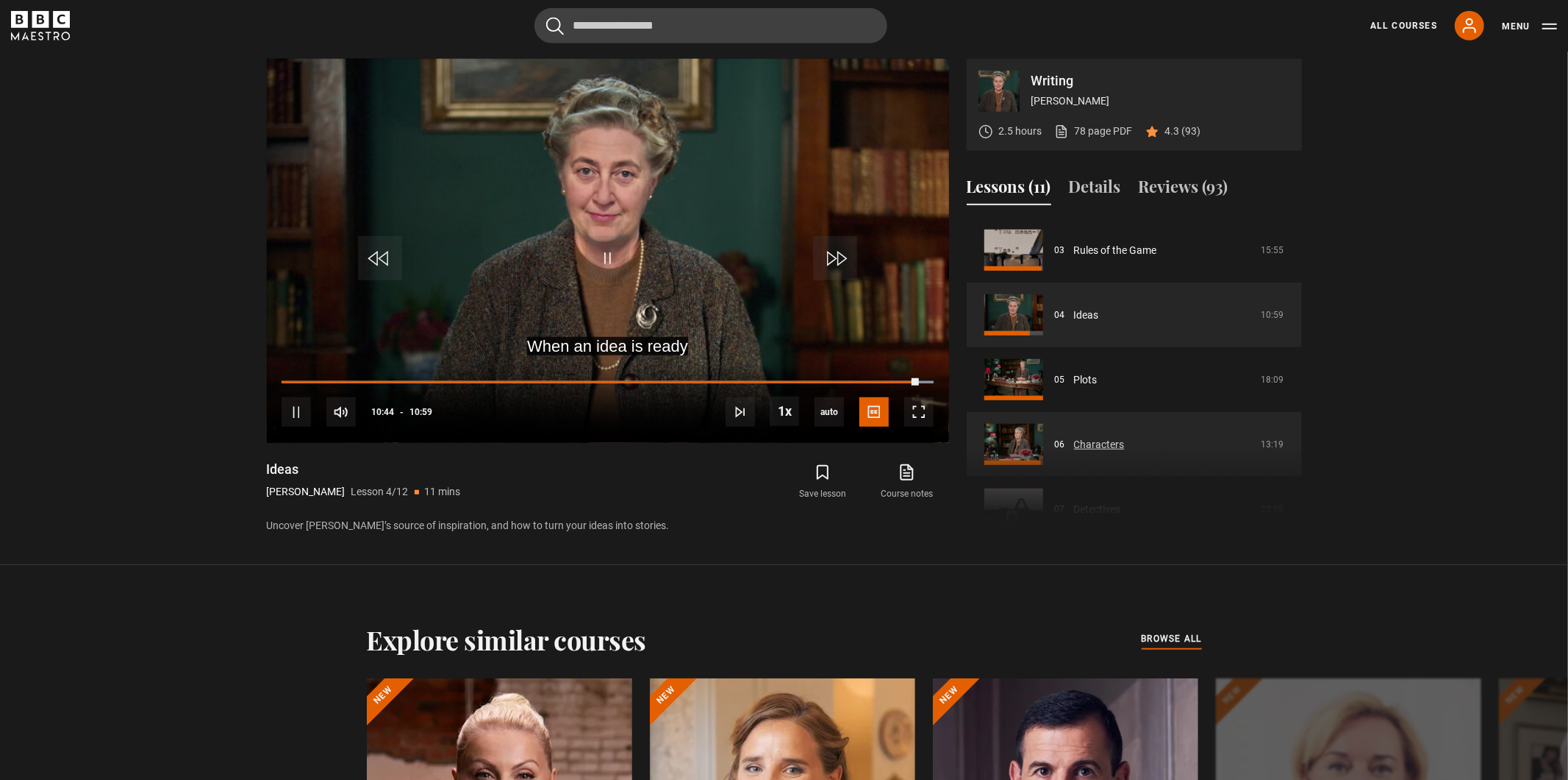
click at [1120, 437] on link "Characters" at bounding box center [1100, 445] width 50 height 16
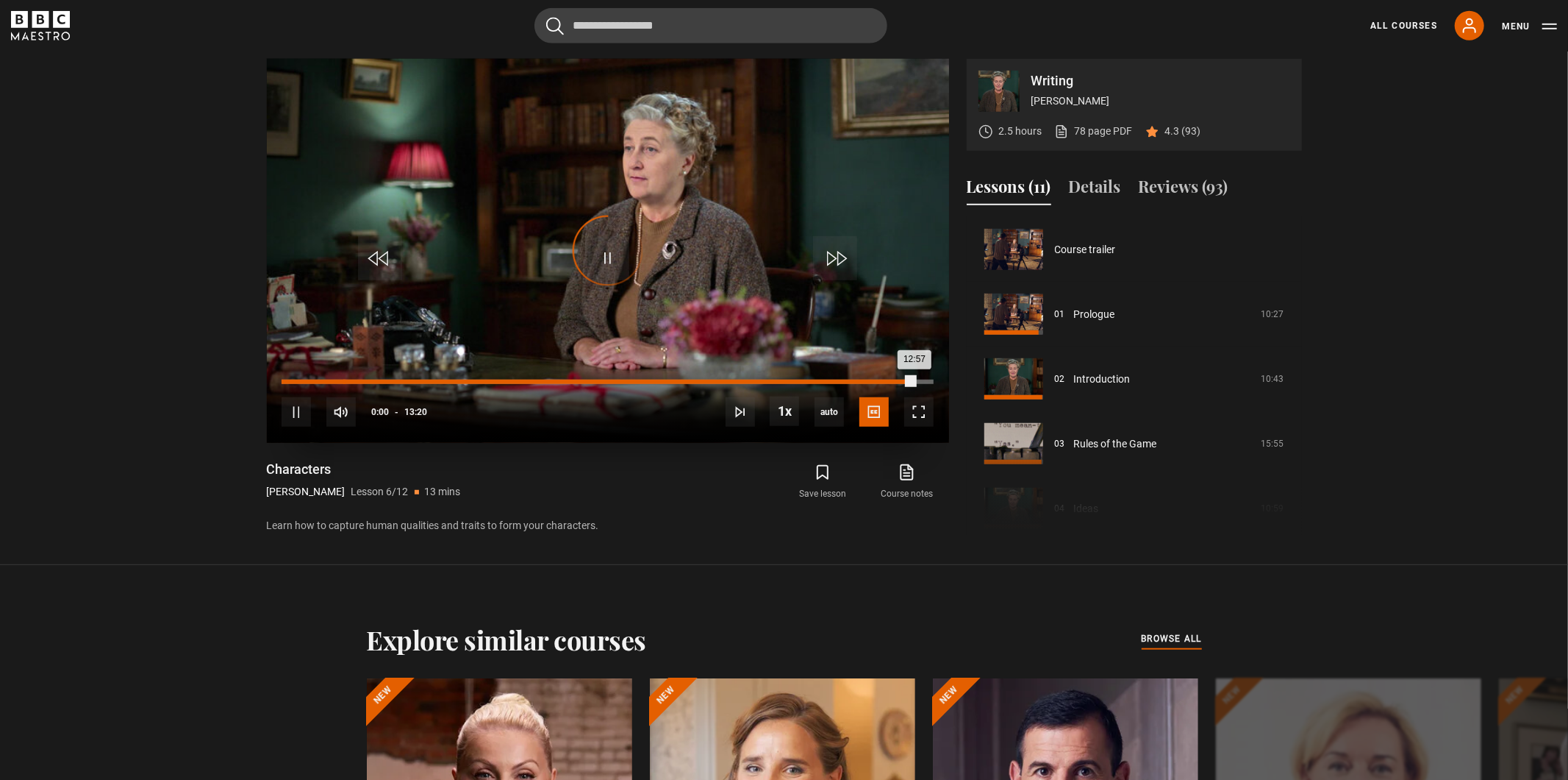
scroll to position [324, 0]
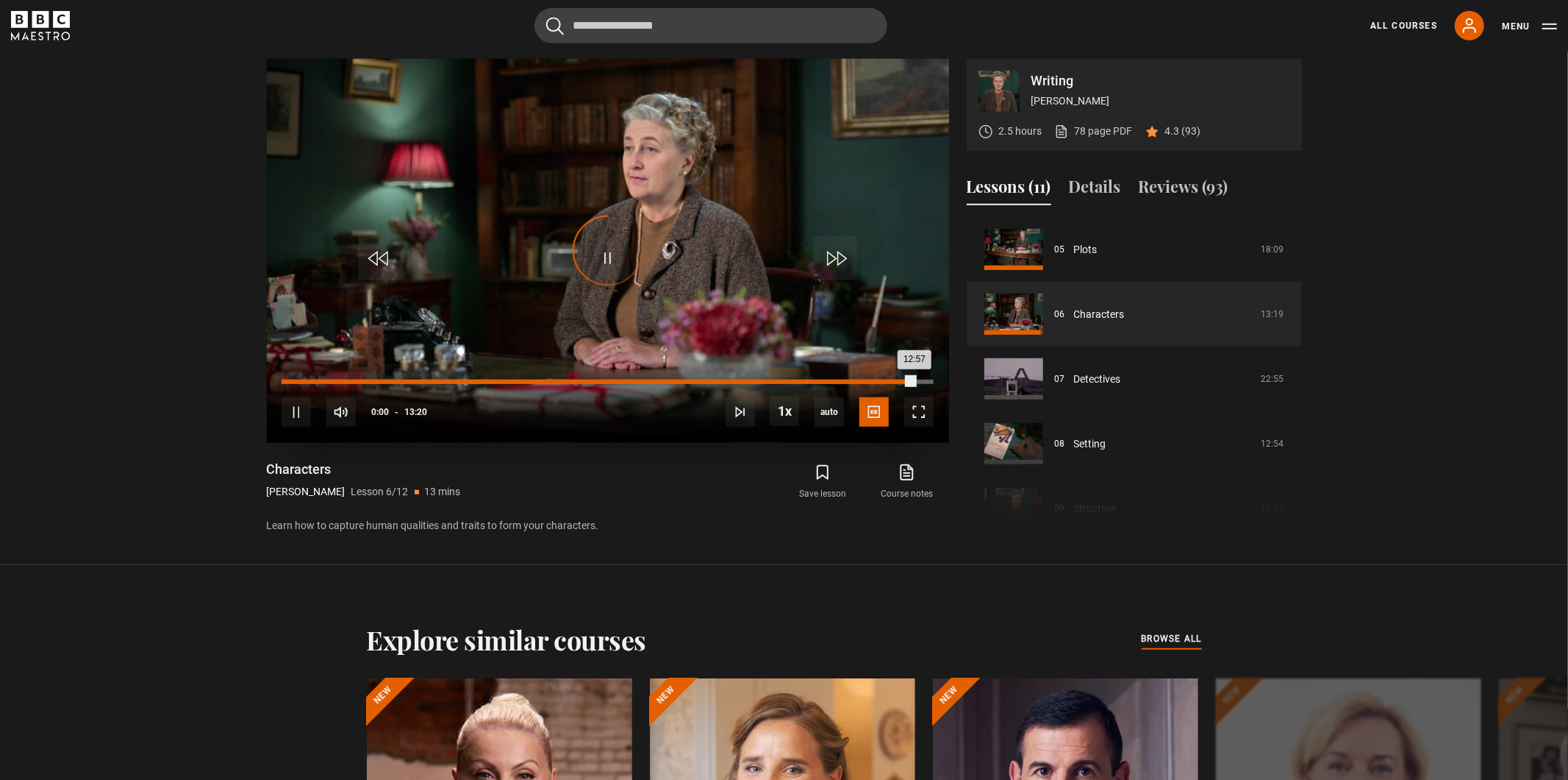
click at [343, 381] on div "01:15" at bounding box center [344, 381] width 3 height 4
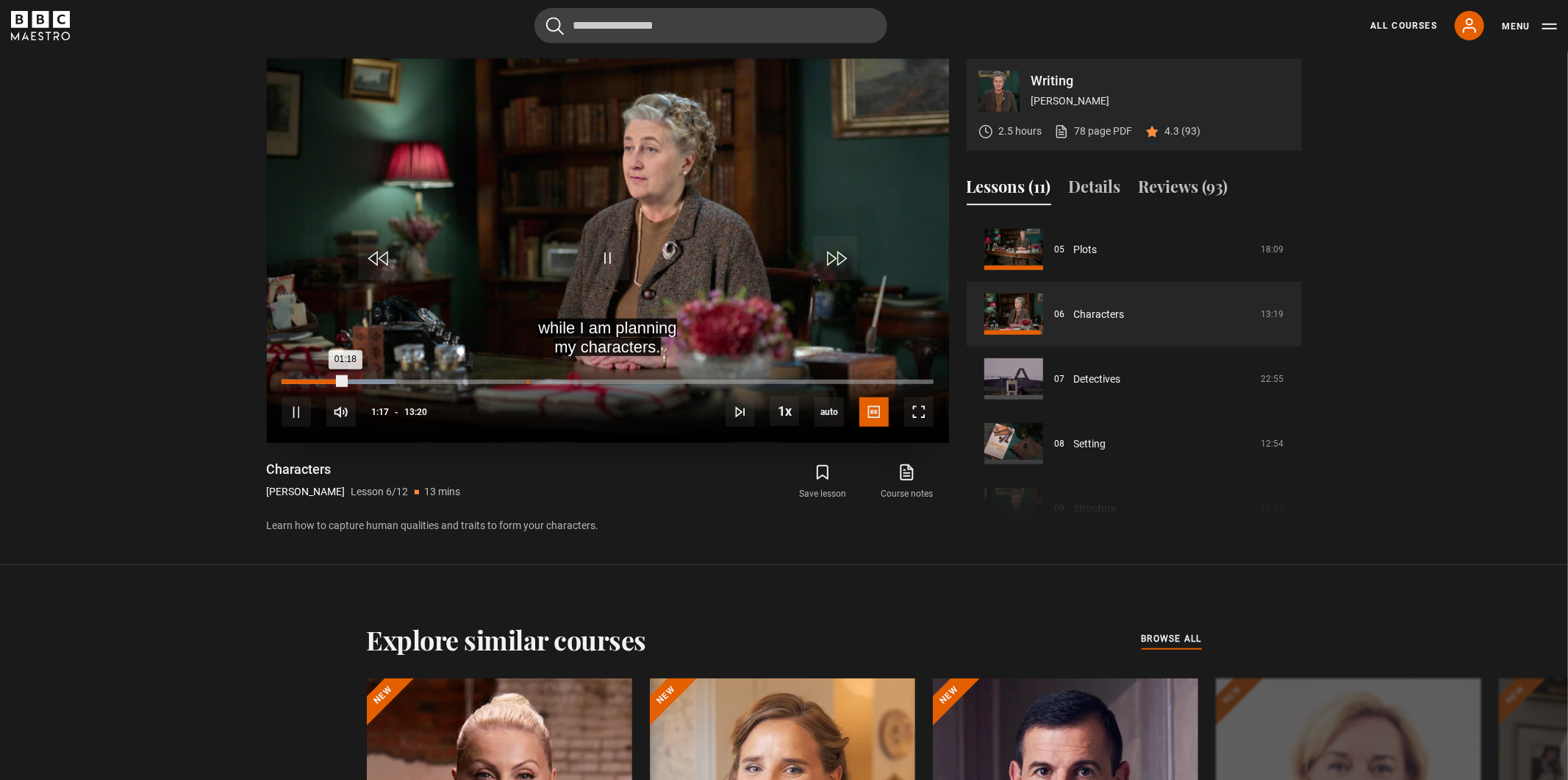
click at [527, 383] on div "05:01" at bounding box center [528, 381] width 3 height 4
click at [560, 383] on div "Loaded : 46.25% 05:42 05:42" at bounding box center [607, 381] width 651 height 4
click at [578, 383] on div "Loaded : 49.38% 06:03 06:03" at bounding box center [607, 381] width 651 height 4
click at [600, 383] on div "Loaded : 51.25% 06:30 06:04" at bounding box center [607, 381] width 651 height 4
click at [617, 382] on div "Loaded : 55.00% 06:51 06:31" at bounding box center [607, 381] width 651 height 4
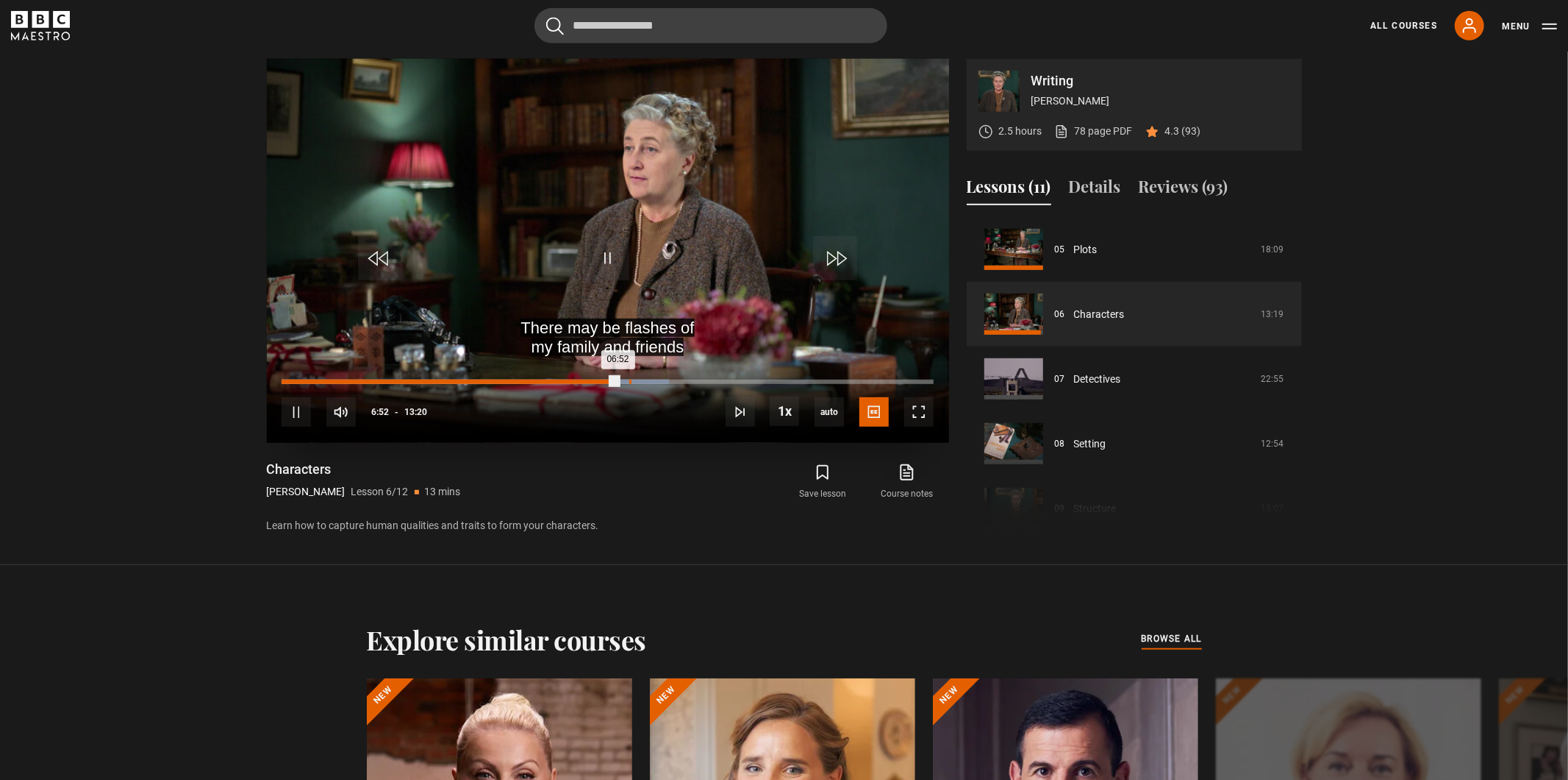
click at [630, 382] on div "Loaded : 59.38% 07:07 06:52" at bounding box center [607, 381] width 651 height 4
click at [619, 379] on div "Loaded : 61.25% 06:56 07:08" at bounding box center [607, 381] width 651 height 4
click at [626, 383] on div "Loaded : 61.25% 07:03 06:58" at bounding box center [607, 381] width 651 height 4
click at [644, 379] on div "Loaded : 61.25% 07:24 07:24" at bounding box center [607, 381] width 651 height 4
click at [658, 378] on div "10s Skip Back 10 seconds Pause 10s Skip Forward 10 seconds Loaded : 63.13% 07:5…" at bounding box center [608, 402] width 683 height 82
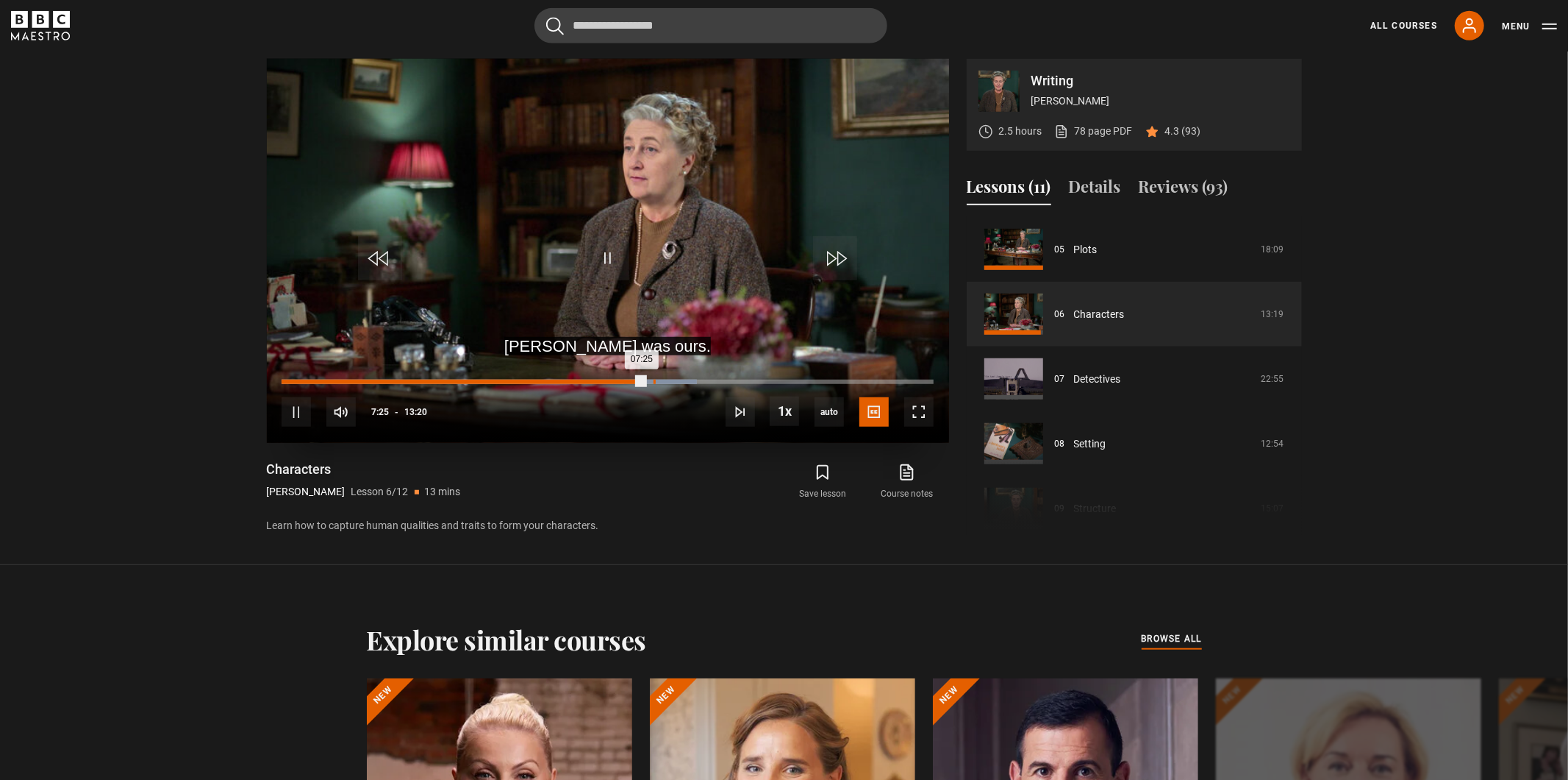
click at [654, 381] on div "Loaded : 63.75% 07:36 07:25" at bounding box center [607, 381] width 651 height 4
click at [663, 381] on div "Loaded : 65.00% 07:47 07:37" at bounding box center [607, 381] width 651 height 4
click at [669, 381] on div "Loaded : 66.25% 07:54 07:48" at bounding box center [607, 381] width 651 height 4
click at [677, 379] on div "Loaded : 67.50% 08:04 07:55" at bounding box center [607, 381] width 651 height 4
click at [682, 379] on div "Loaded : 68.75% 08:11 08:06" at bounding box center [607, 381] width 651 height 4
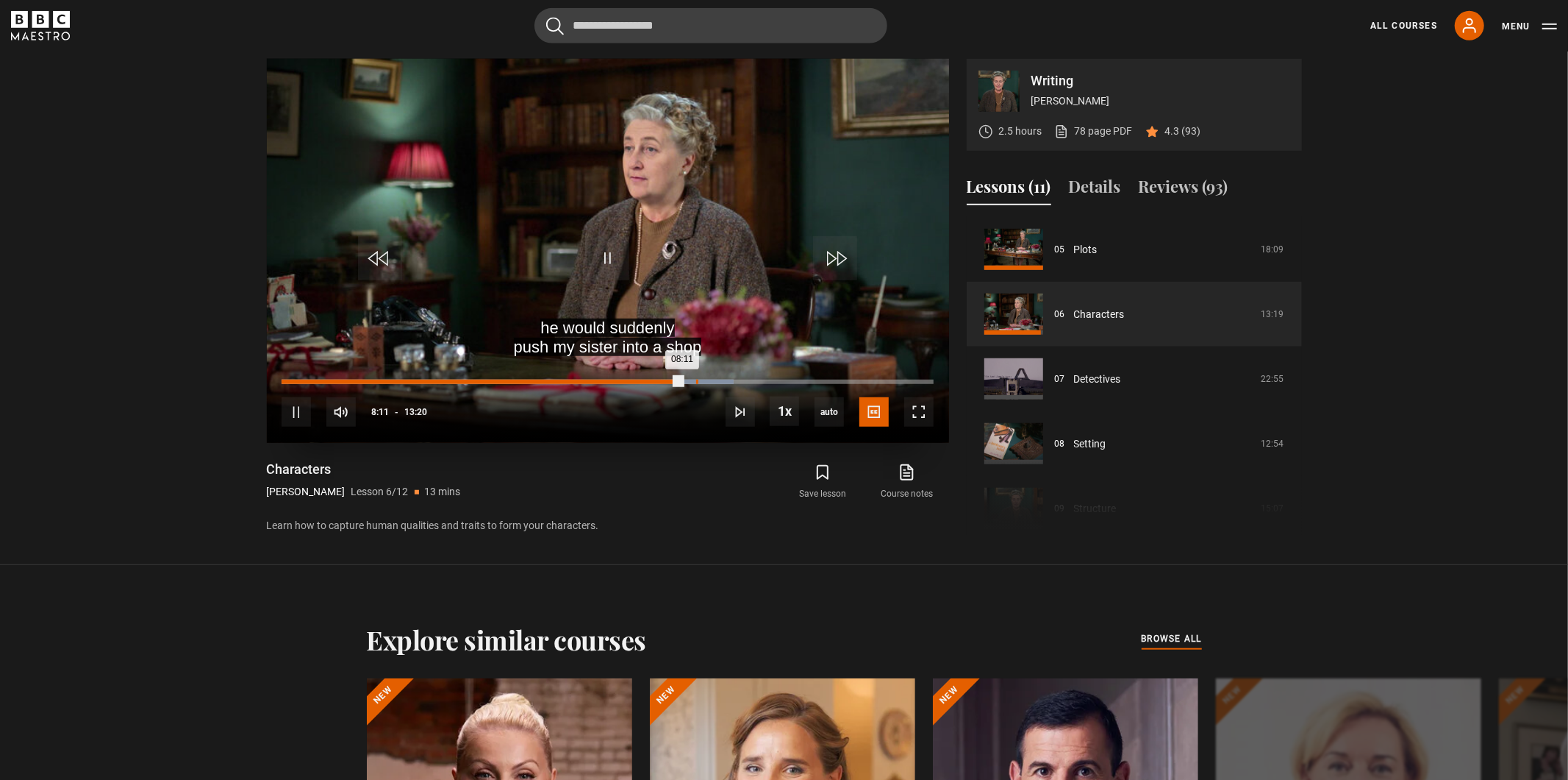
click at [696, 379] on div "Loaded : 69.38% 08:29 08:11" at bounding box center [607, 381] width 651 height 4
click at [701, 381] on div "Loaded : 71.88% 08:34 08:30" at bounding box center [607, 381] width 651 height 4
click at [709, 381] on div "Loaded : 72.50% 08:45 08:35" at bounding box center [607, 381] width 651 height 4
click at [727, 378] on div "10s Skip Back 10 seconds Pause 10s Skip Forward 10 seconds Loaded : 73.75% 09:0…" at bounding box center [608, 402] width 683 height 82
click at [726, 381] on div "09:05" at bounding box center [727, 381] width 3 height 4
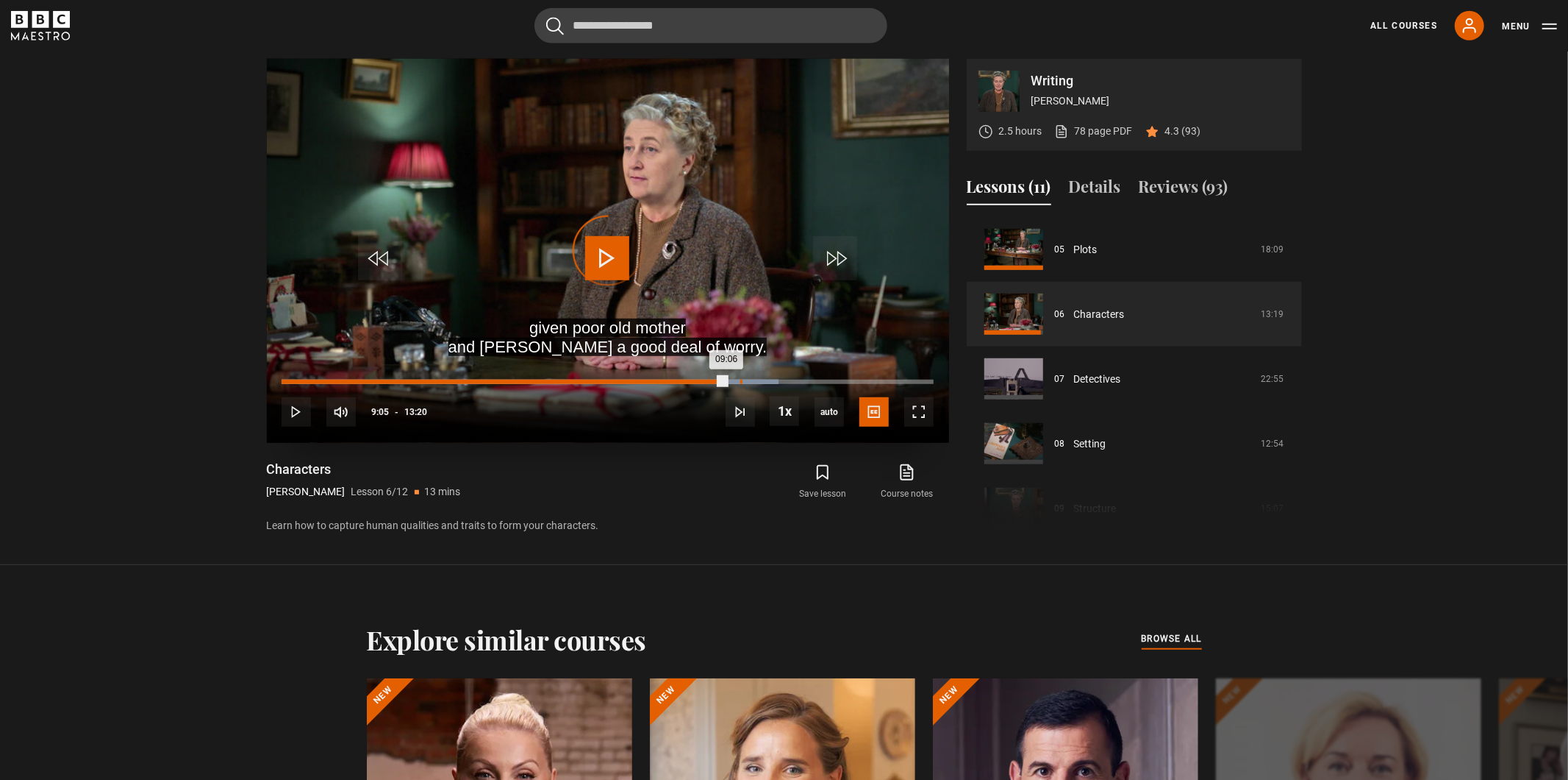
click at [742, 381] on div "Loaded : 76.25% 09:23 09:06" at bounding box center [607, 381] width 651 height 4
click at [751, 379] on div "10s Skip Back 10 seconds Pause 10s Skip Forward 10 seconds Loaded : 78.13% 09:2…" at bounding box center [608, 402] width 683 height 82
click at [751, 382] on div "Loaded : 78.75% 09:36 09:25" at bounding box center [607, 381] width 651 height 4
click at [764, 382] on div "Loaded : 80.00% 09:52 09:52" at bounding box center [607, 381] width 651 height 4
click at [736, 380] on div "Loaded : 81.25% 09:18 09:52" at bounding box center [607, 381] width 651 height 4
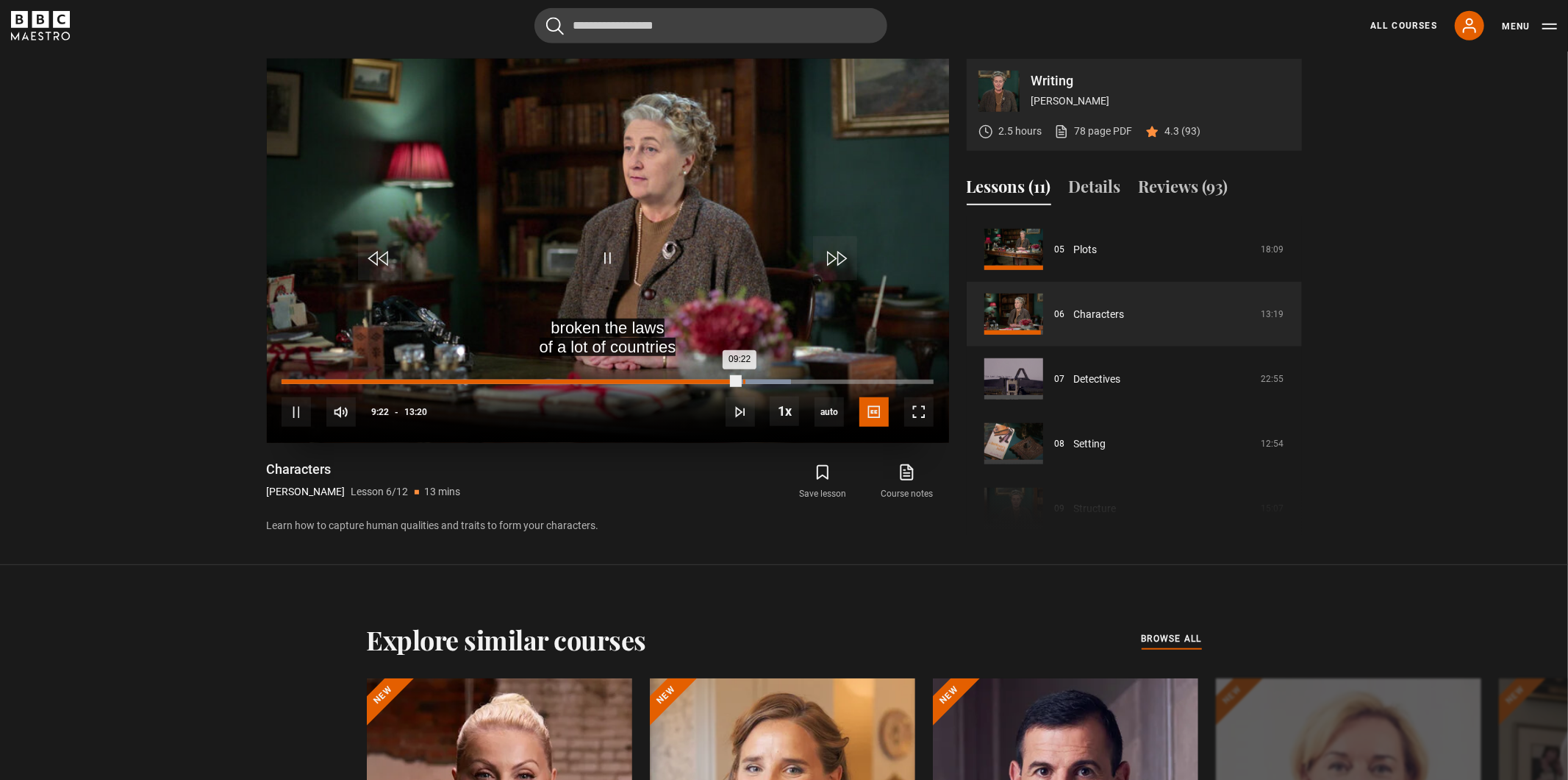
click at [743, 383] on div "Loaded : 78.13% 09:27 09:22" at bounding box center [607, 381] width 651 height 4
click at [750, 383] on div "Loaded : 78.75% 09:35 09:27" at bounding box center [607, 381] width 651 height 4
click at [746, 383] on div "09:42" at bounding box center [519, 381] width 474 height 4
click at [743, 383] on div "09:31" at bounding box center [514, 381] width 466 height 4
click at [722, 382] on div "Loaded : 80.63% 09:01 09:41" at bounding box center [607, 381] width 651 height 4
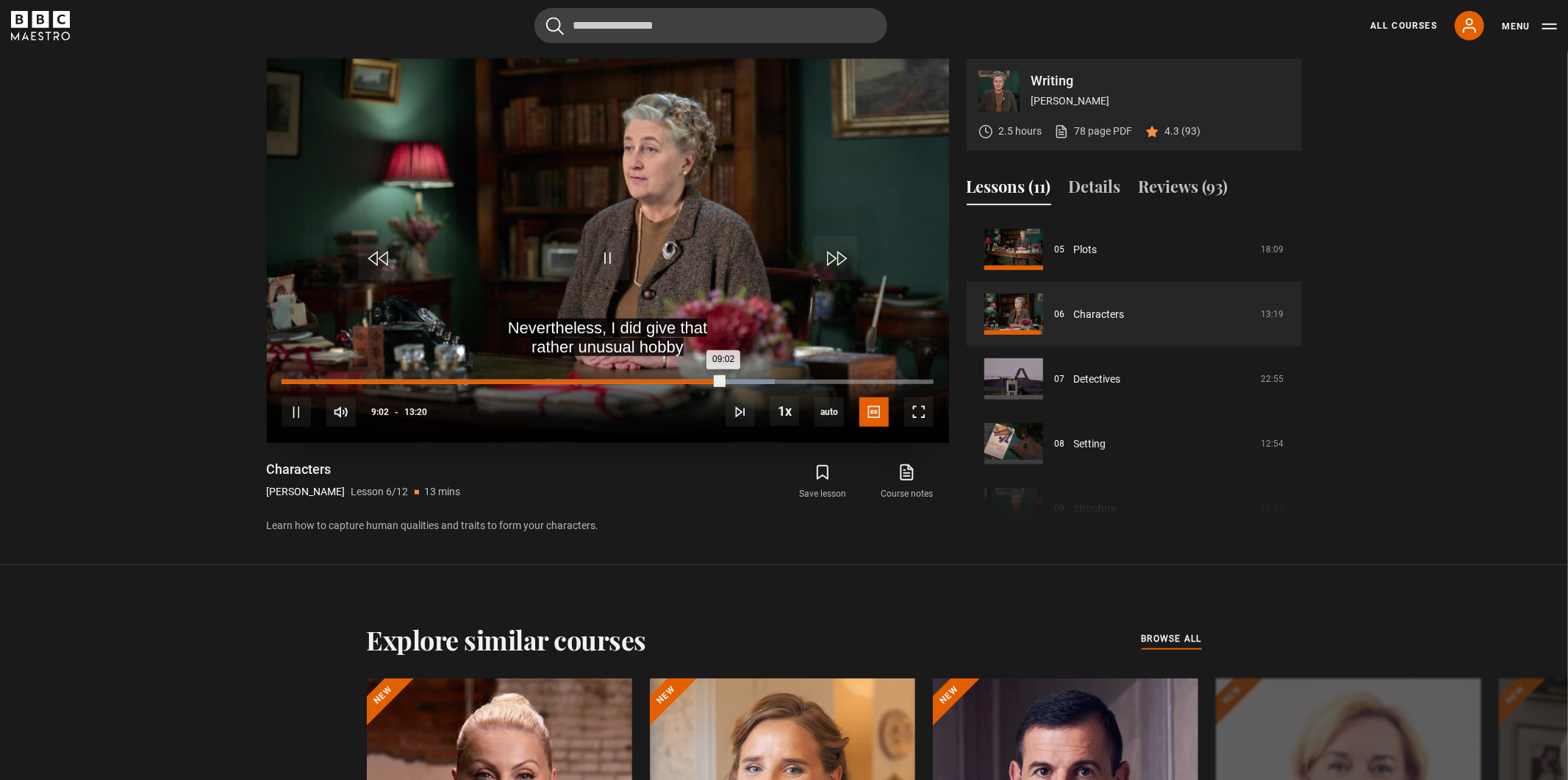
click at [712, 383] on div "Loaded : 75.63% 08:50 09:02" at bounding box center [607, 381] width 651 height 4
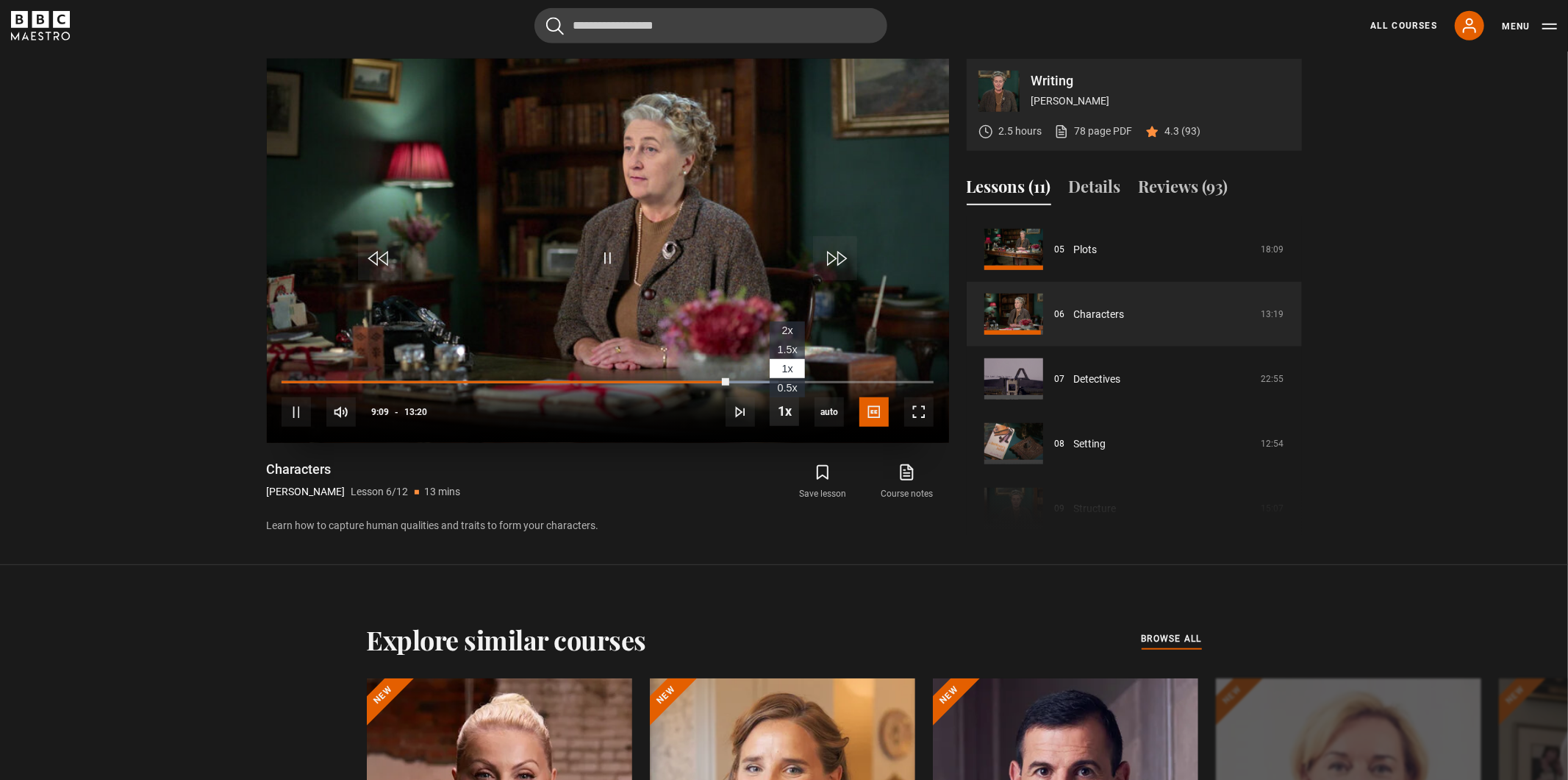
click at [794, 410] on span "Video Player" at bounding box center [785, 411] width 29 height 29
click at [794, 335] on li "2x" at bounding box center [787, 331] width 36 height 19
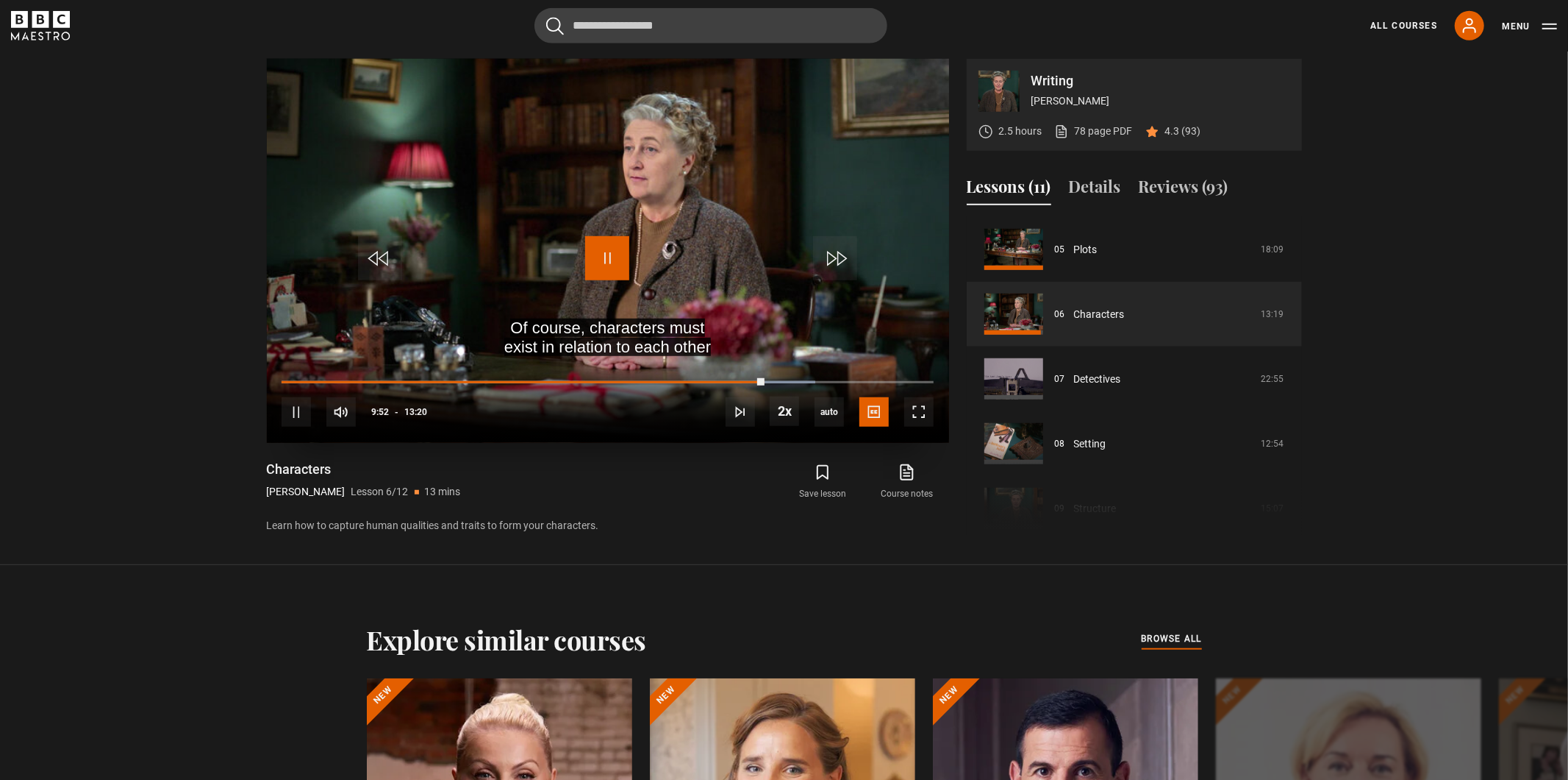
click at [597, 259] on span "Video Player" at bounding box center [607, 258] width 44 height 44
click at [722, 383] on div "10s Skip Back 10 seconds Play 10s Skip Forward 10 seconds Loaded : 81.88% 09:03…" at bounding box center [608, 402] width 683 height 82
click at [725, 382] on div "09:04" at bounding box center [726, 381] width 3 height 4
click at [603, 246] on span "Video Player" at bounding box center [607, 258] width 44 height 44
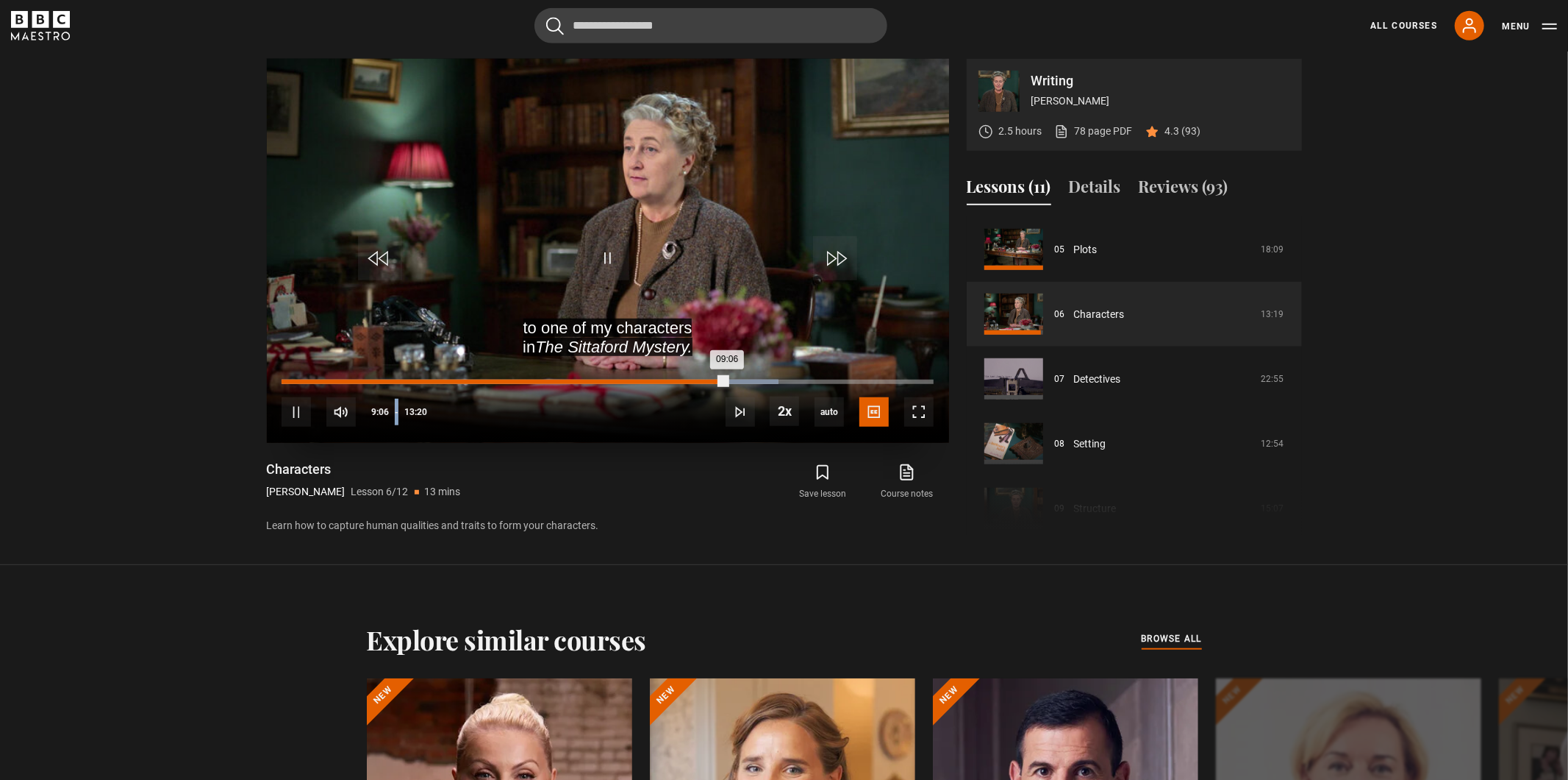
click at [714, 383] on div "Loaded : 76.25% 08:50 09:06" at bounding box center [607, 381] width 651 height 4
click at [702, 381] on div "Loaded : 74.38% 08:36 08:53" at bounding box center [607, 381] width 651 height 4
click at [604, 250] on span "Video Player" at bounding box center [607, 258] width 44 height 44
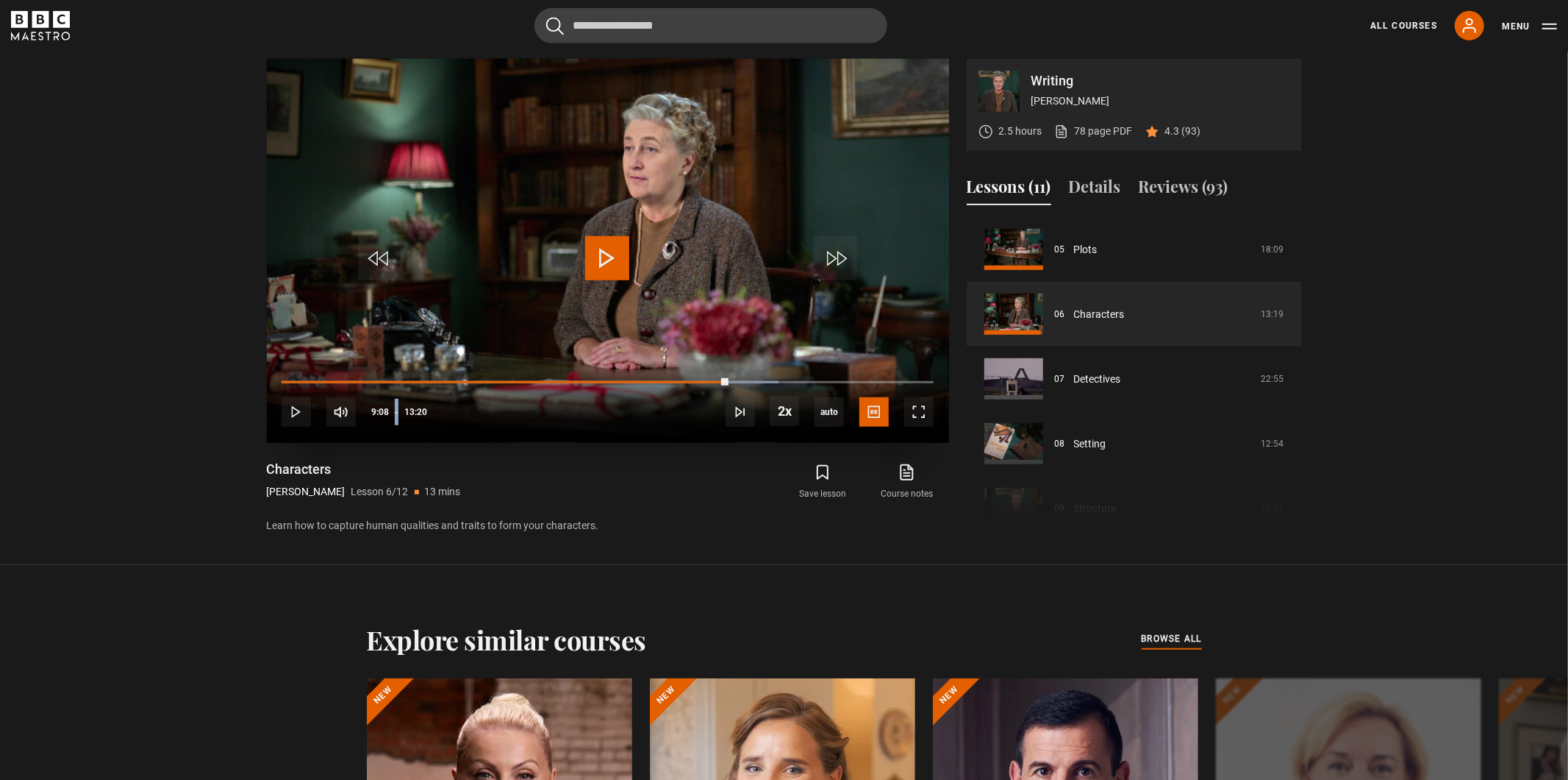
click at [614, 254] on span "Video Player" at bounding box center [607, 258] width 44 height 44
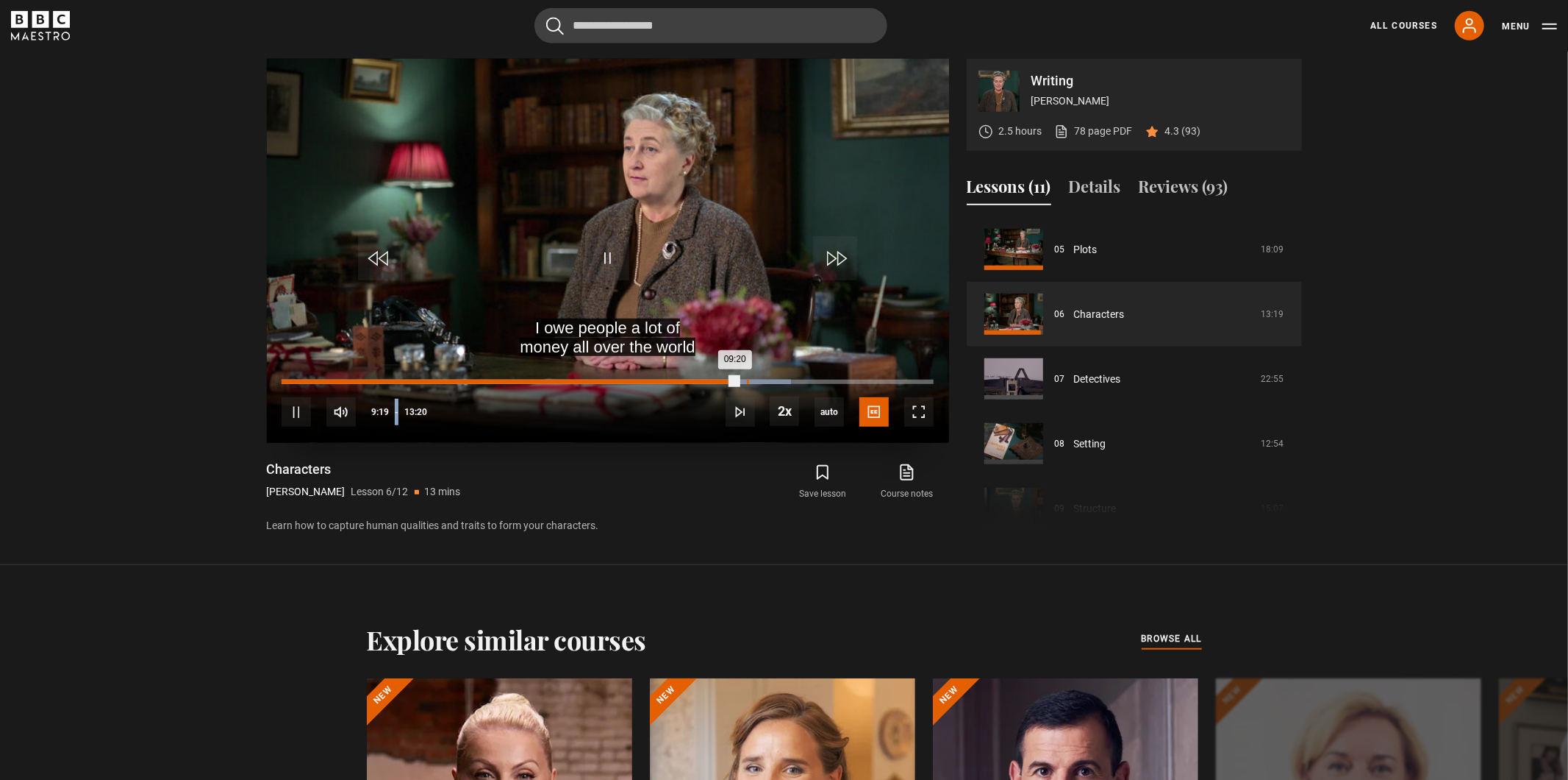
click at [748, 382] on div "Loaded : 78.13% 09:31 09:20" at bounding box center [607, 381] width 651 height 4
click at [764, 383] on div "Loaded : 79.38% 09:51 09:33" at bounding box center [607, 381] width 651 height 4
click at [771, 380] on div "Loaded : 81.88% 10:00 09:53" at bounding box center [607, 381] width 651 height 4
click at [780, 379] on div "Loaded : 83.13% 10:11 10:03" at bounding box center [607, 381] width 651 height 4
click at [789, 380] on div "Loaded : 84.38% 10:23 10:23" at bounding box center [607, 381] width 651 height 4
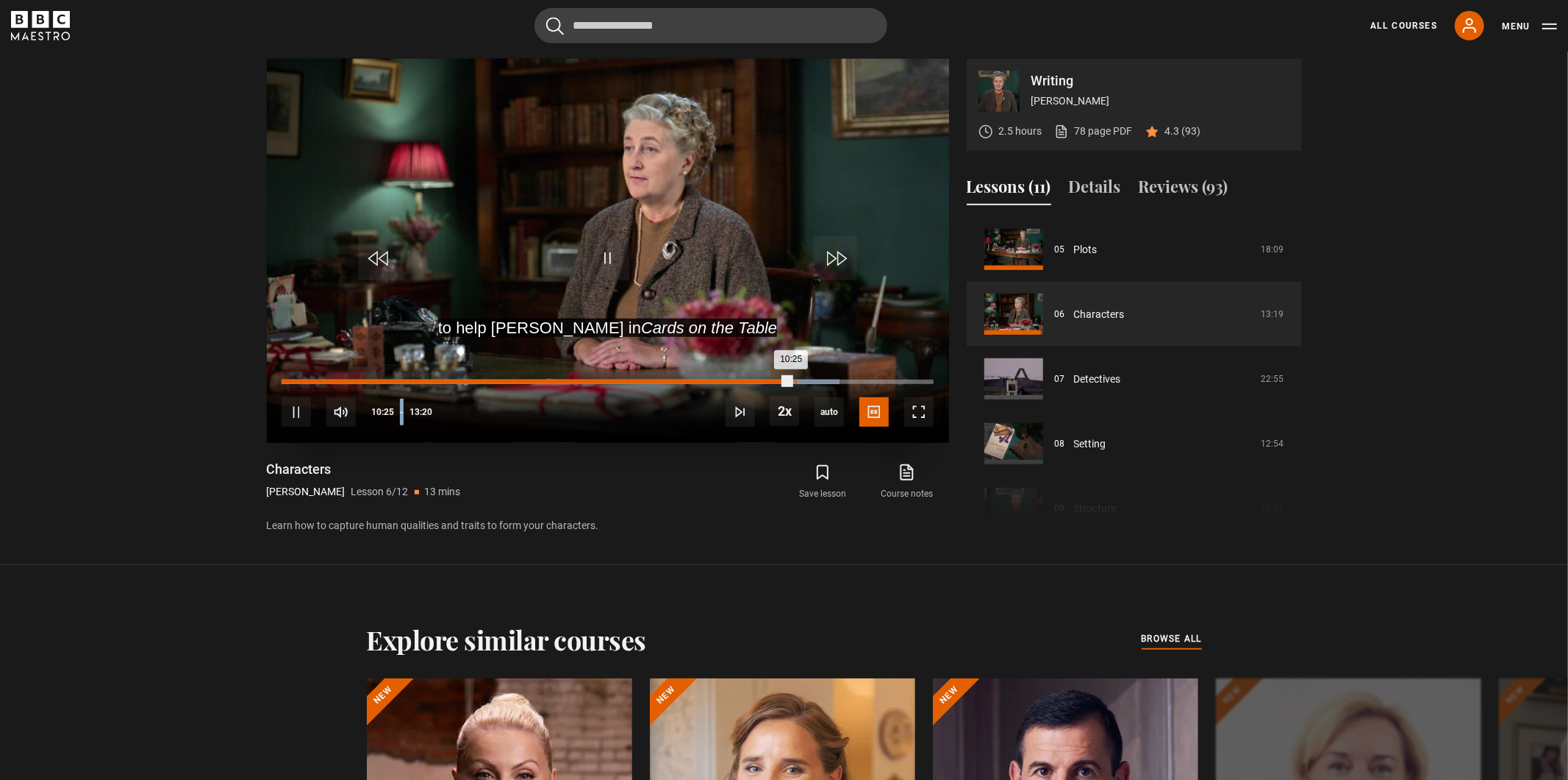
click at [794, 383] on div "Loaded : 85.63% 10:30 10:25" at bounding box center [607, 381] width 651 height 4
click at [801, 382] on div "10:37" at bounding box center [541, 381] width 519 height 4
click at [810, 382] on div "Loaded : 88.13% 10:47 10:40" at bounding box center [607, 381] width 651 height 4
click at [815, 380] on div "Loaded : 89.38% 10:55 10:51" at bounding box center [607, 381] width 651 height 4
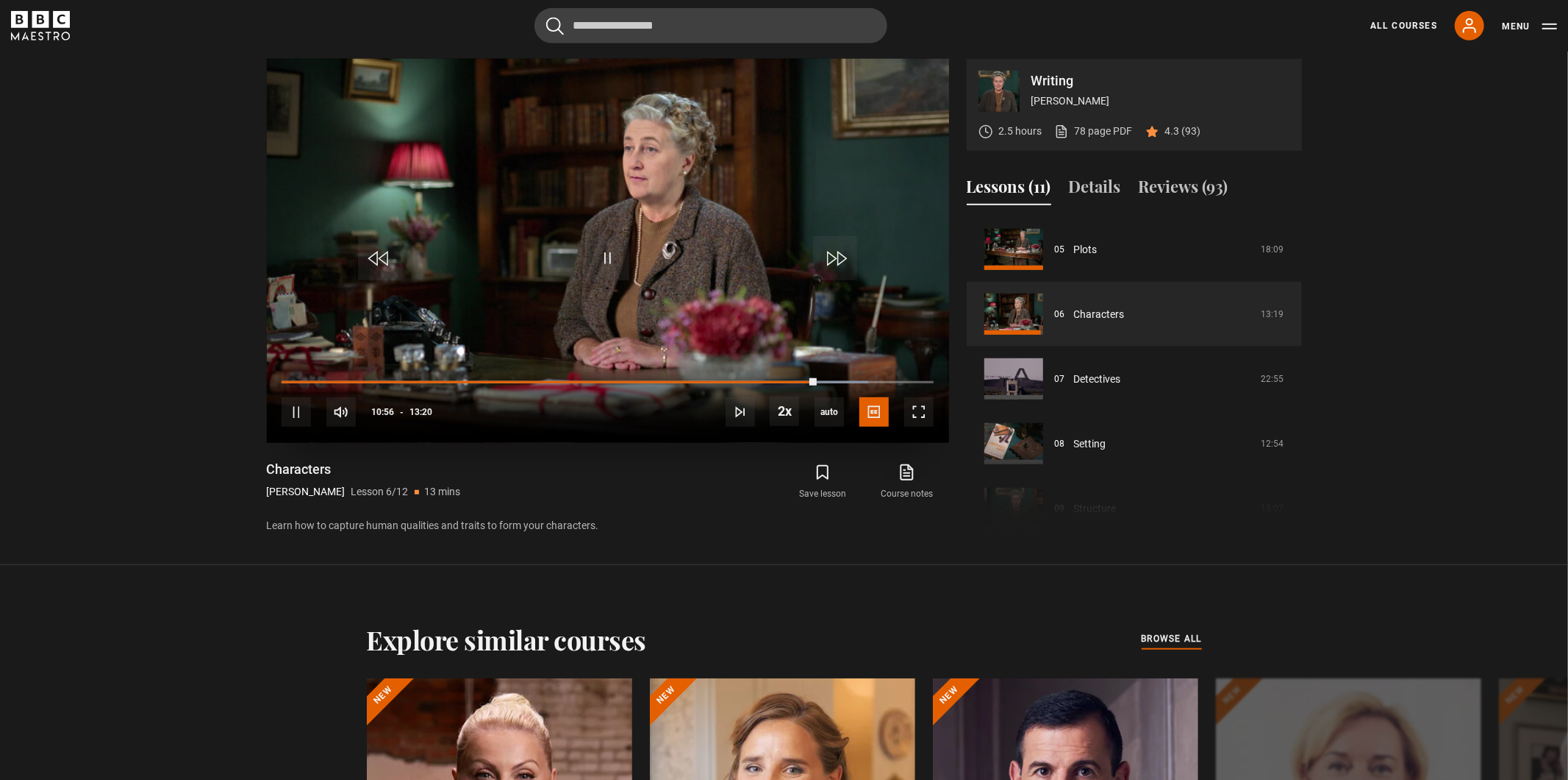
click at [825, 378] on div "10s Skip Back 10 seconds Pause 10s Skip Forward 10 seconds Loaded : 90.00% 11:0…" at bounding box center [608, 402] width 683 height 82
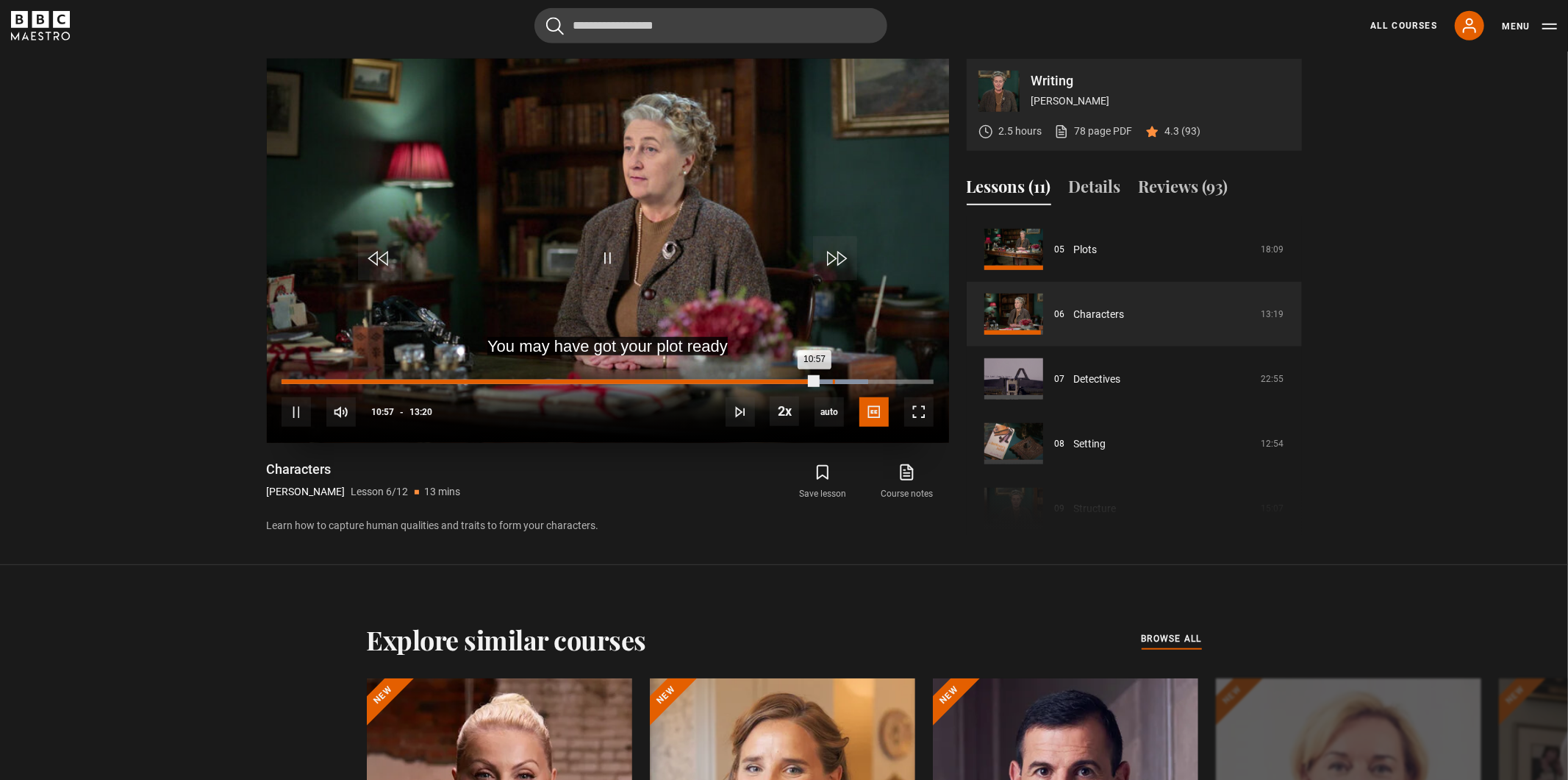
click at [833, 380] on div "Loaded : 90.00% 11:17 10:57" at bounding box center [607, 381] width 651 height 4
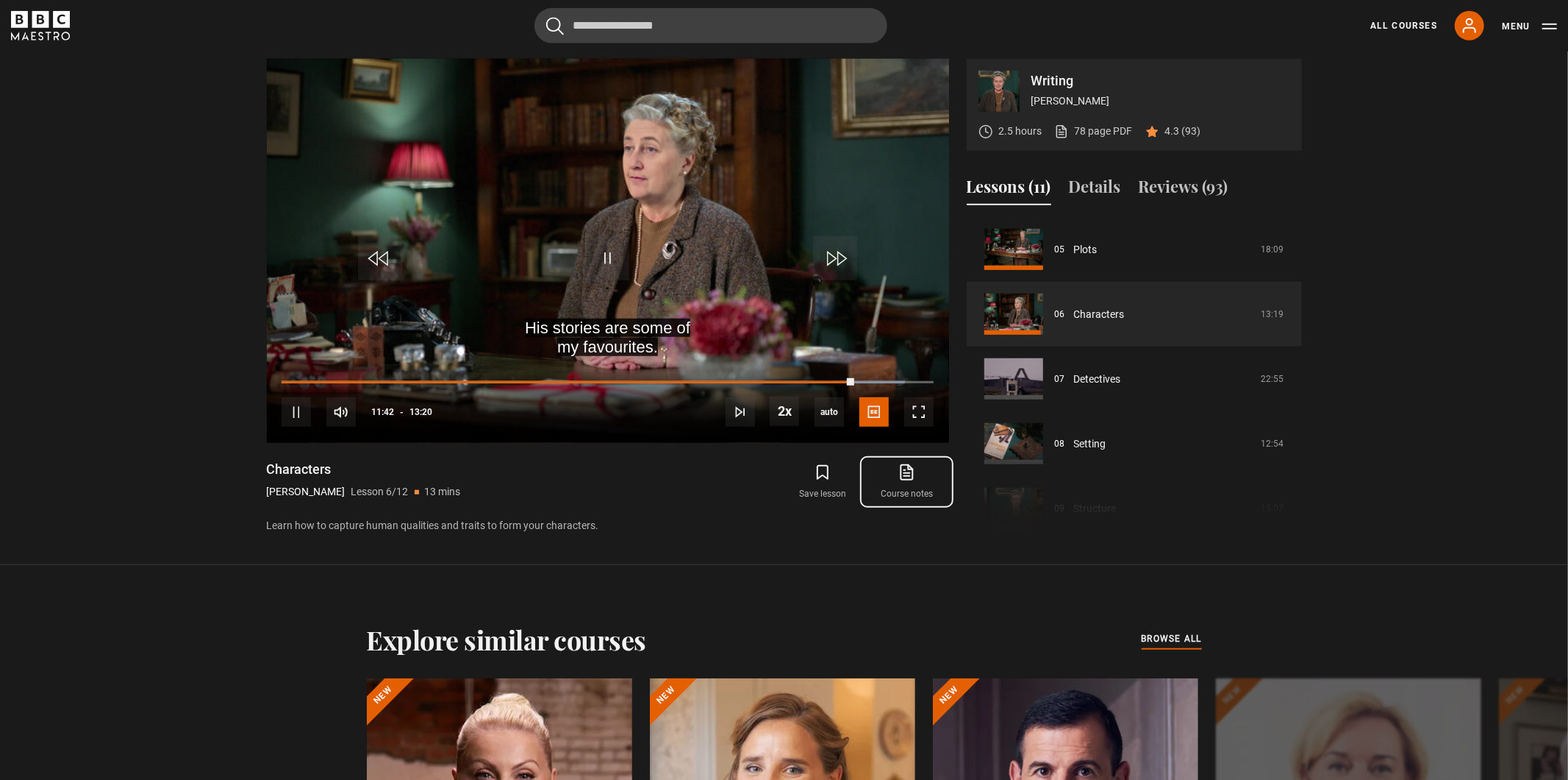
click at [905, 495] on link "Course notes opens in new tab" at bounding box center [906, 482] width 84 height 43
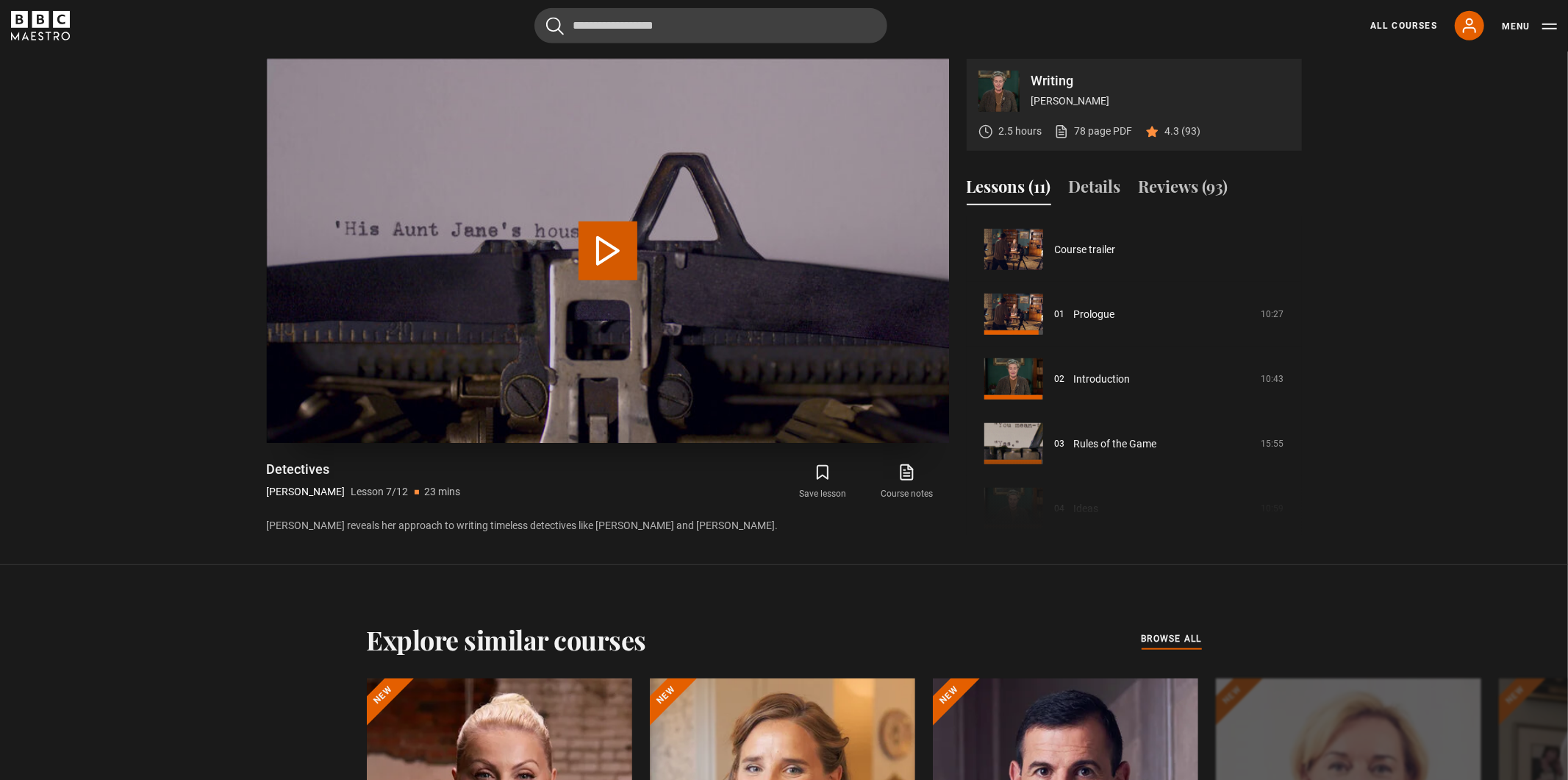
scroll to position [388, 0]
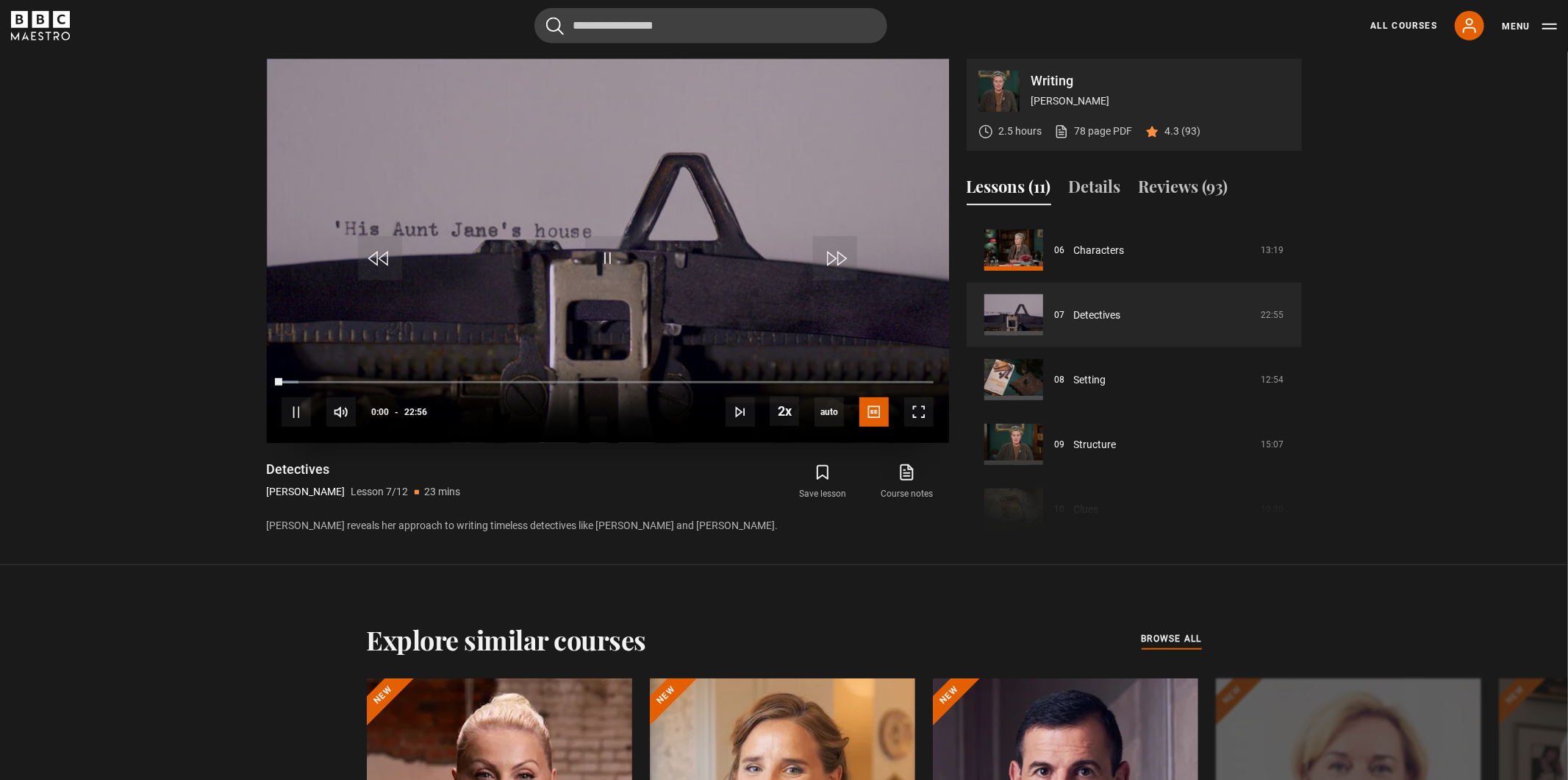
click at [644, 269] on video "Video Player" at bounding box center [608, 251] width 683 height 384
